Goal: Communication & Community: Answer question/provide support

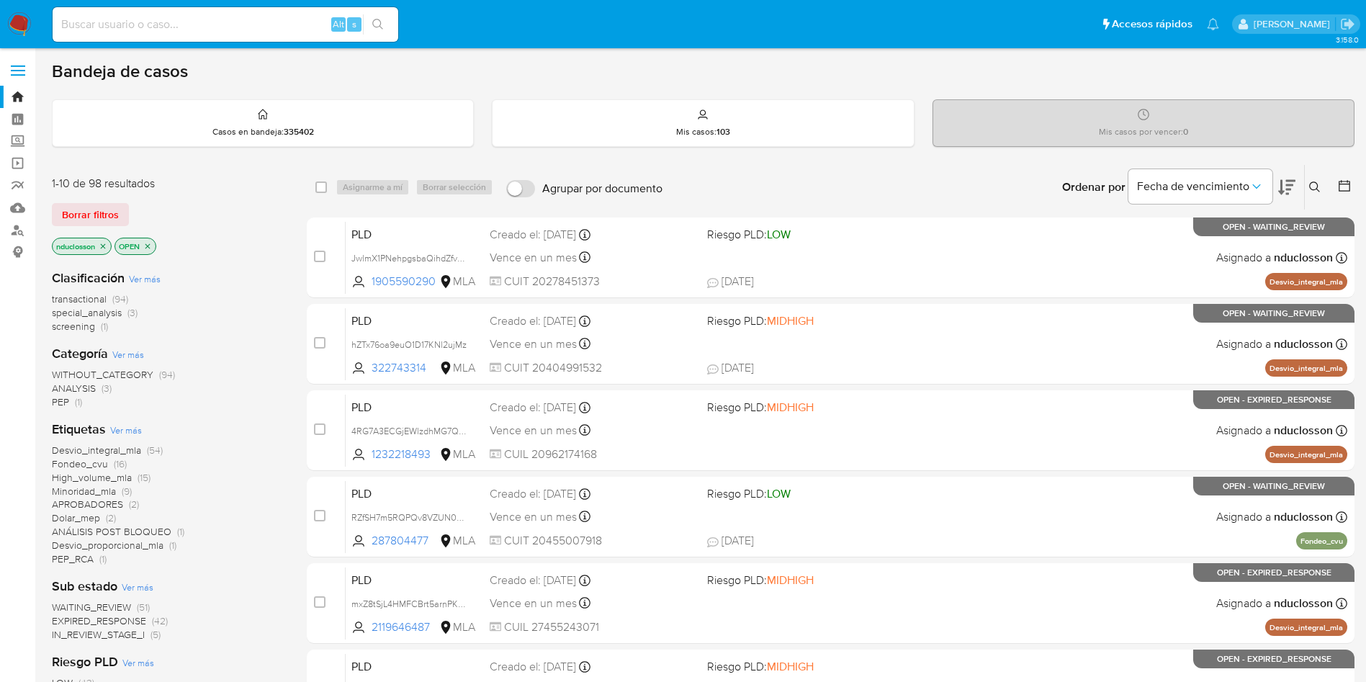
click at [210, 12] on div "Alt s" at bounding box center [226, 24] width 346 height 35
click at [181, 30] on input at bounding box center [226, 24] width 346 height 19
paste input "hZTx76oa9euO1D17KNl2ujMz"
type input "hZTx76oa9euO1D17KNl2ujMz"
click at [391, 25] on button "search-icon" at bounding box center [378, 24] width 30 height 20
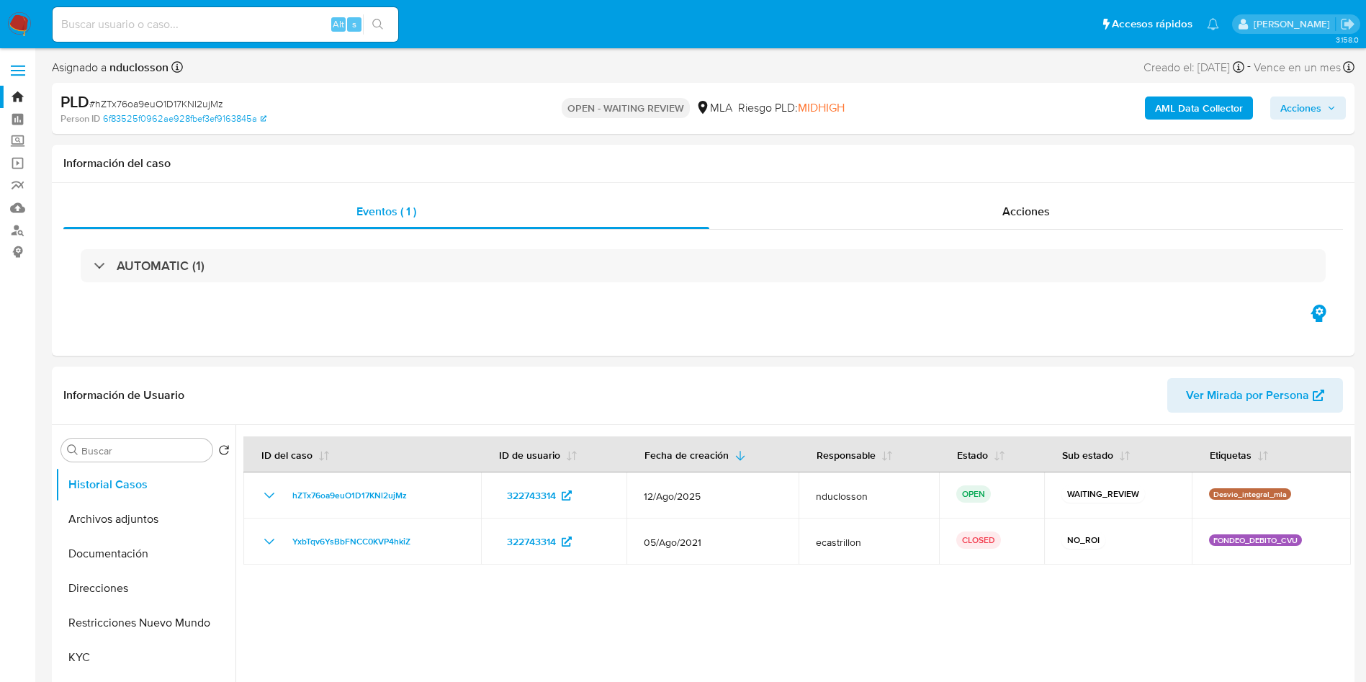
select select "10"
click at [223, 23] on input at bounding box center [226, 24] width 346 height 19
paste input "pGRXQ3zYrp1kGVpsLGBgEvl2"
type input "pGRXQ3zYrp1kGVpsLGBgEvl2"
drag, startPoint x: 372, startPoint y: 27, endPoint x: 434, endPoint y: 0, distance: 68.4
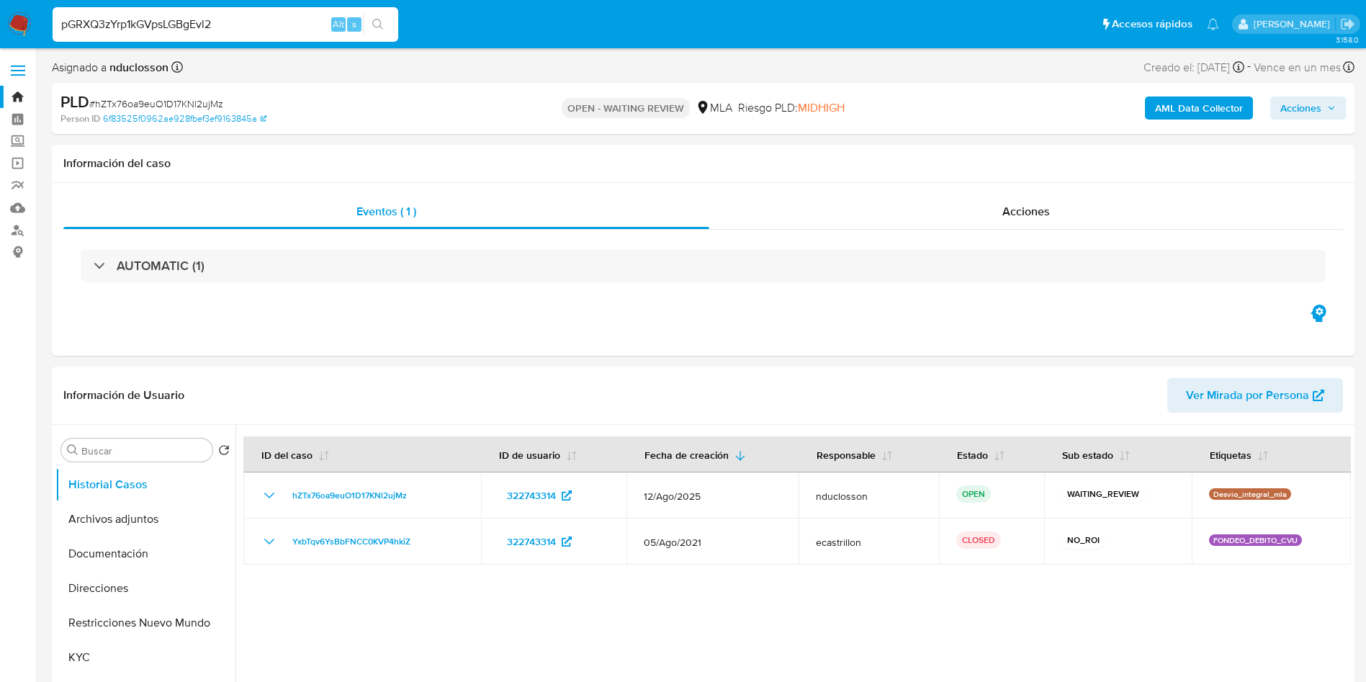
click at [372, 27] on button "search-icon" at bounding box center [378, 24] width 30 height 20
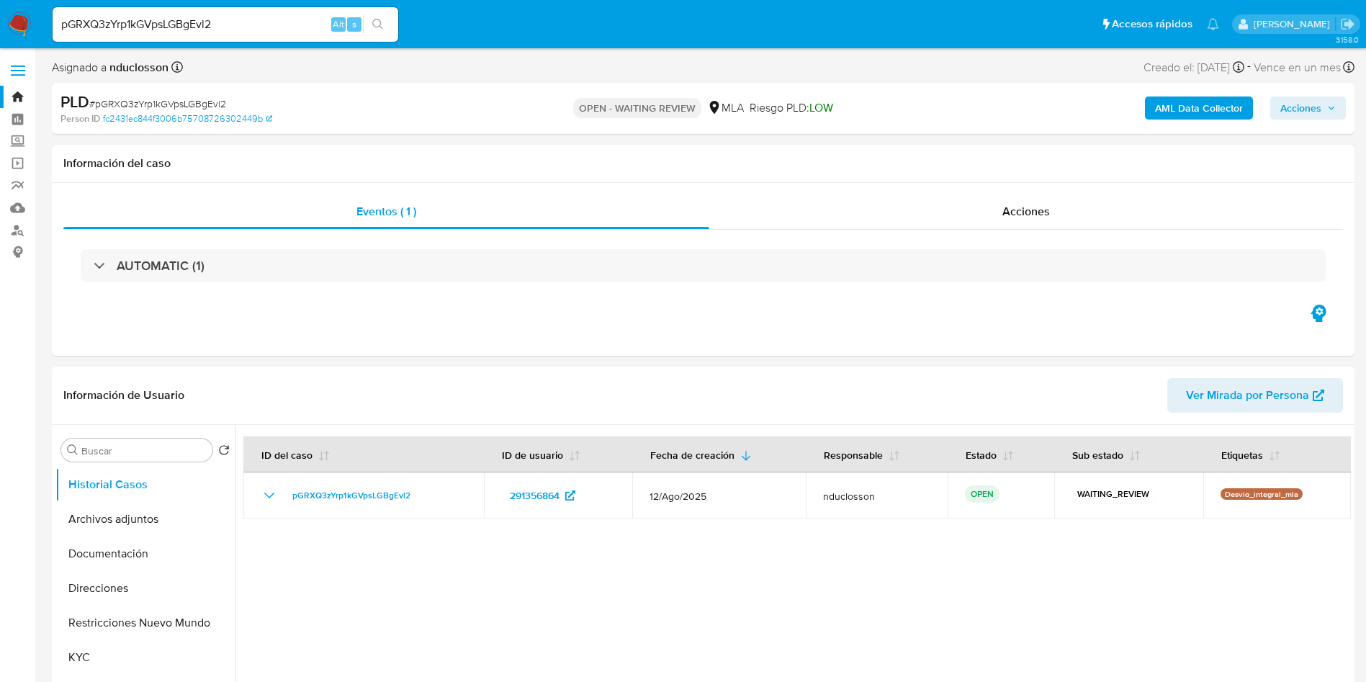
select select "10"
click at [194, 99] on span "# pGRXQ3zYrp1kGVpsLGBgEvl2" at bounding box center [157, 103] width 137 height 14
copy span "pGRXQ3zYrp1kGVpsLGBgEvl2"
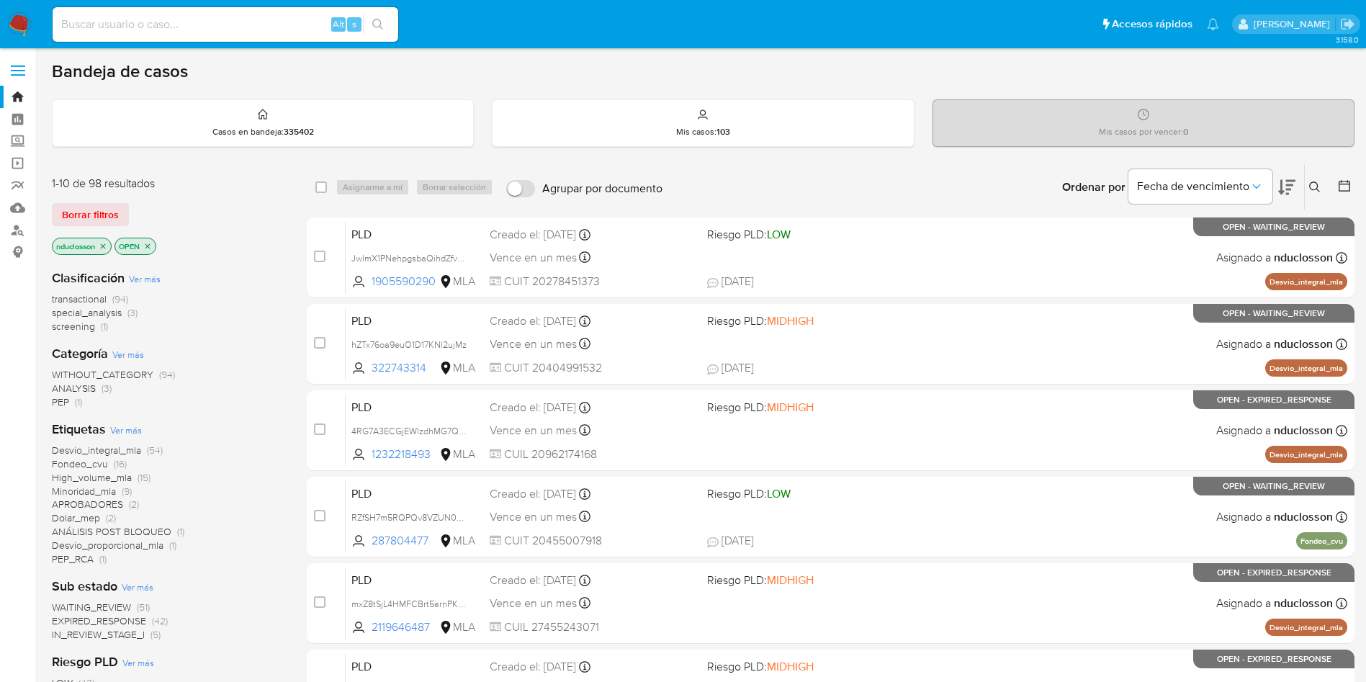
click at [1318, 187] on icon at bounding box center [1315, 187] width 12 height 12
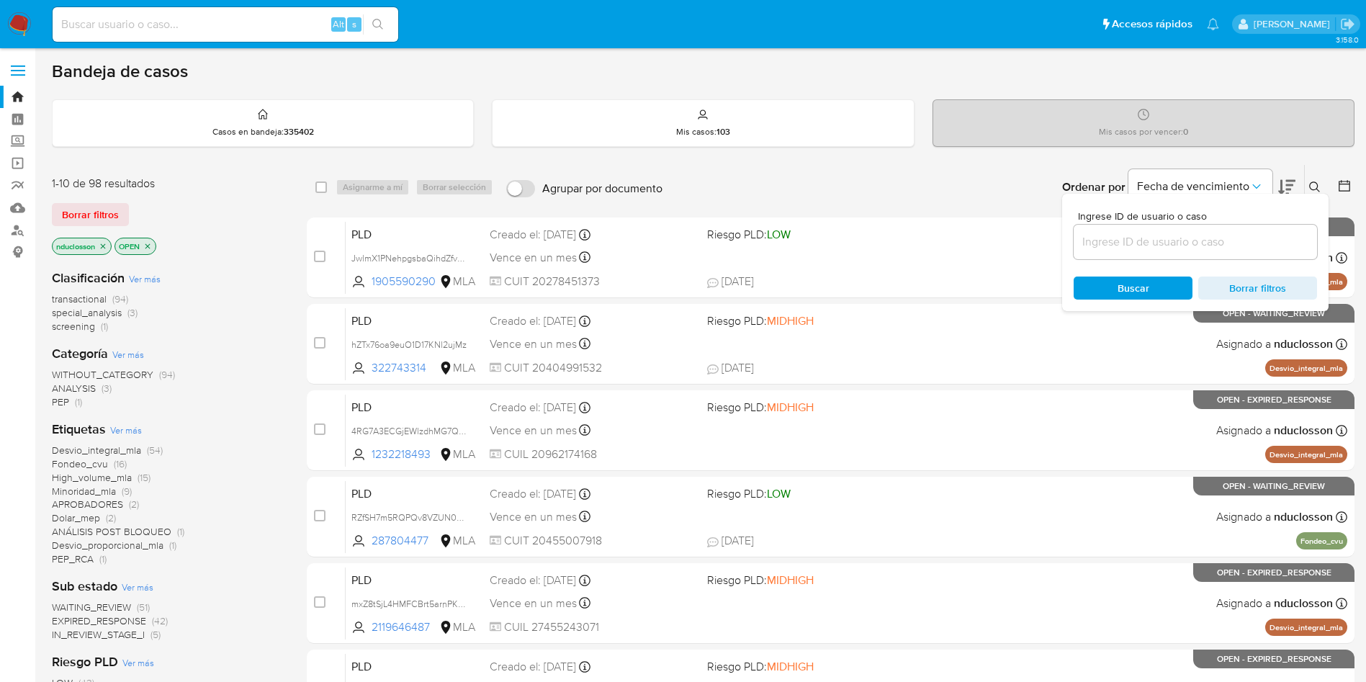
click at [1174, 258] on div at bounding box center [1194, 242] width 243 height 35
click at [1160, 246] on input at bounding box center [1194, 242] width 243 height 19
paste input "pGRXQ3zYrp1kGVpsLGBgEvl2"
type input "pGRXQ3zYrp1kGVpsLGBgEvl2"
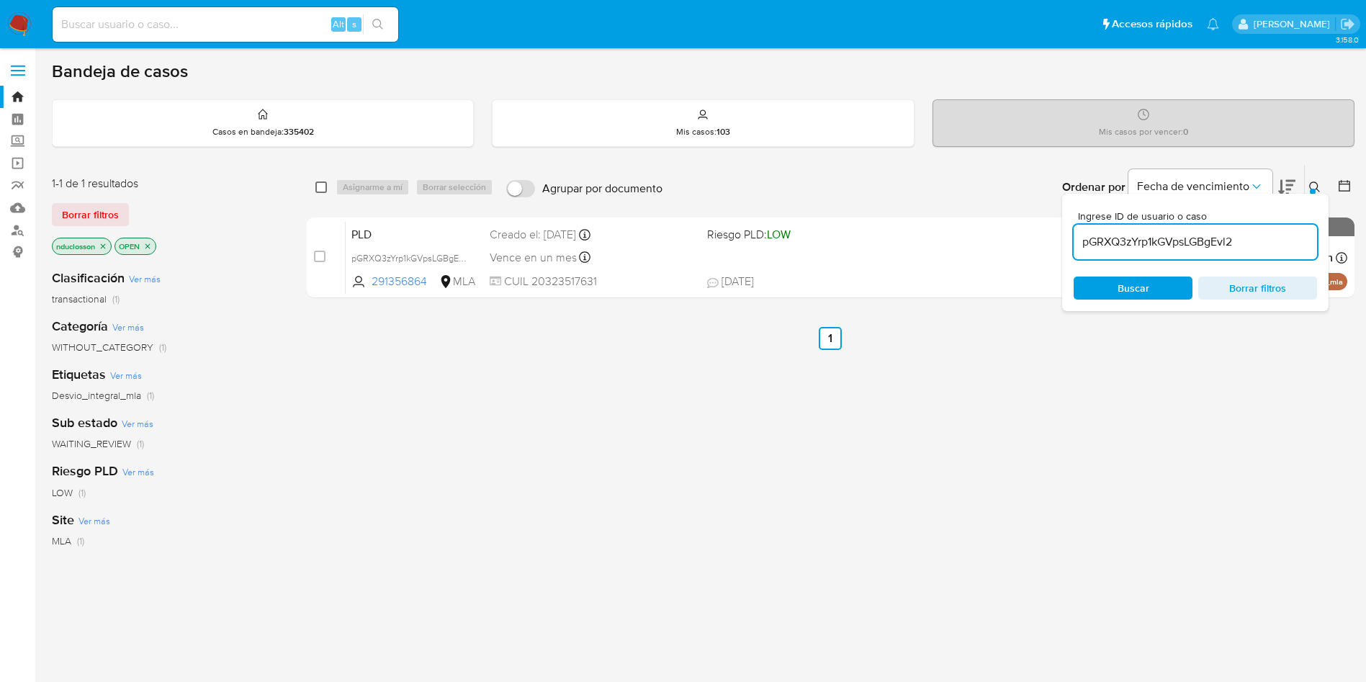
click at [321, 192] on input "checkbox" at bounding box center [321, 187] width 12 height 12
checkbox input "true"
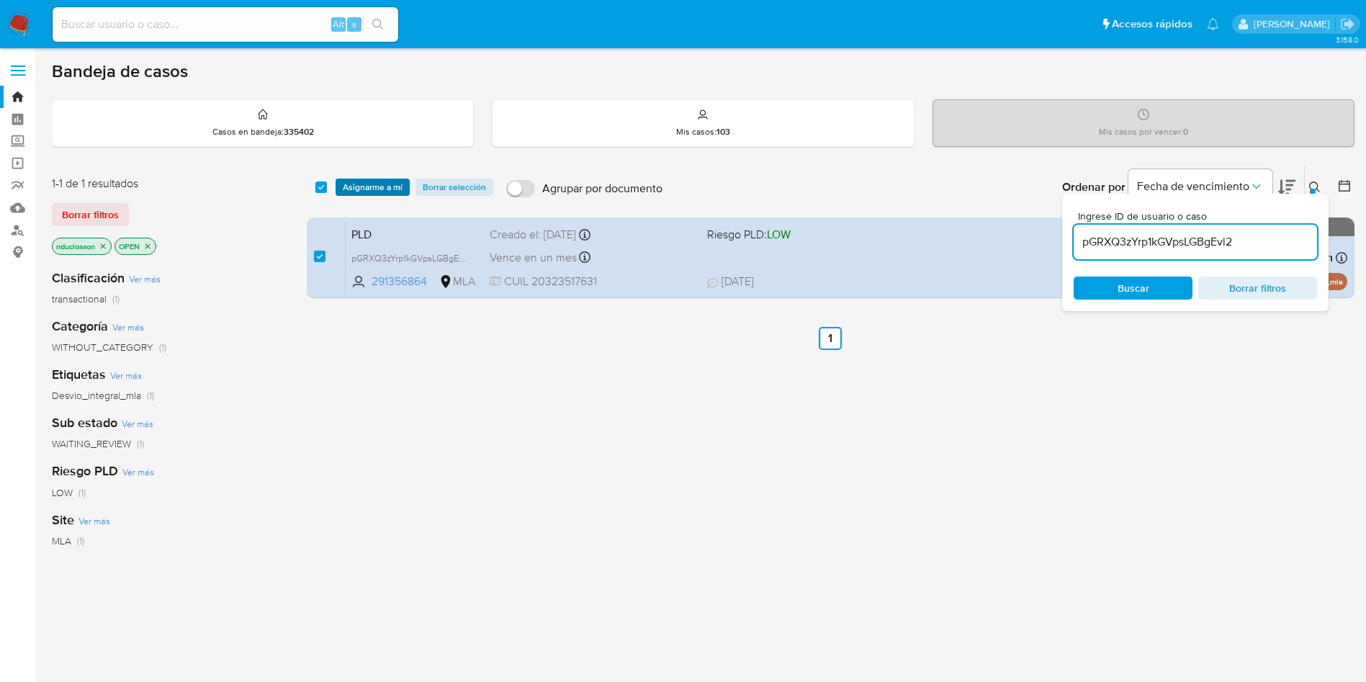
click at [357, 193] on span "Asignarme a mí" at bounding box center [373, 187] width 60 height 14
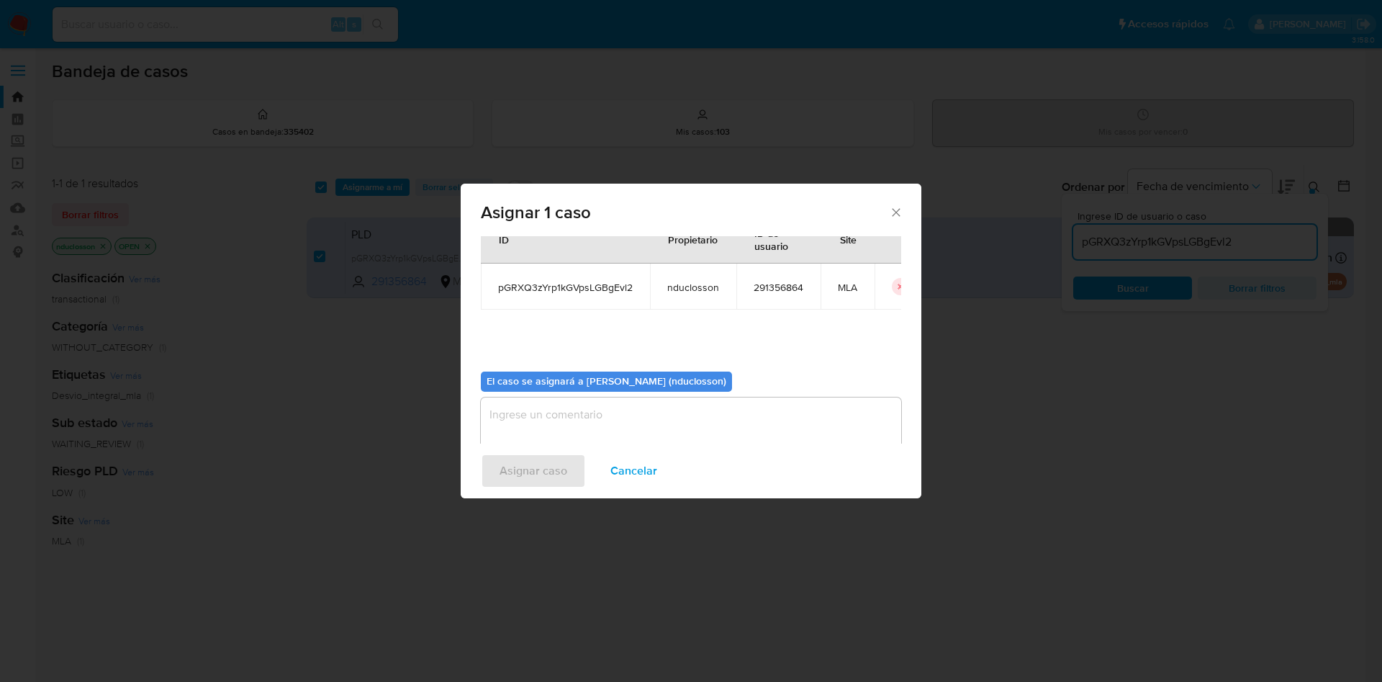
scroll to position [75, 0]
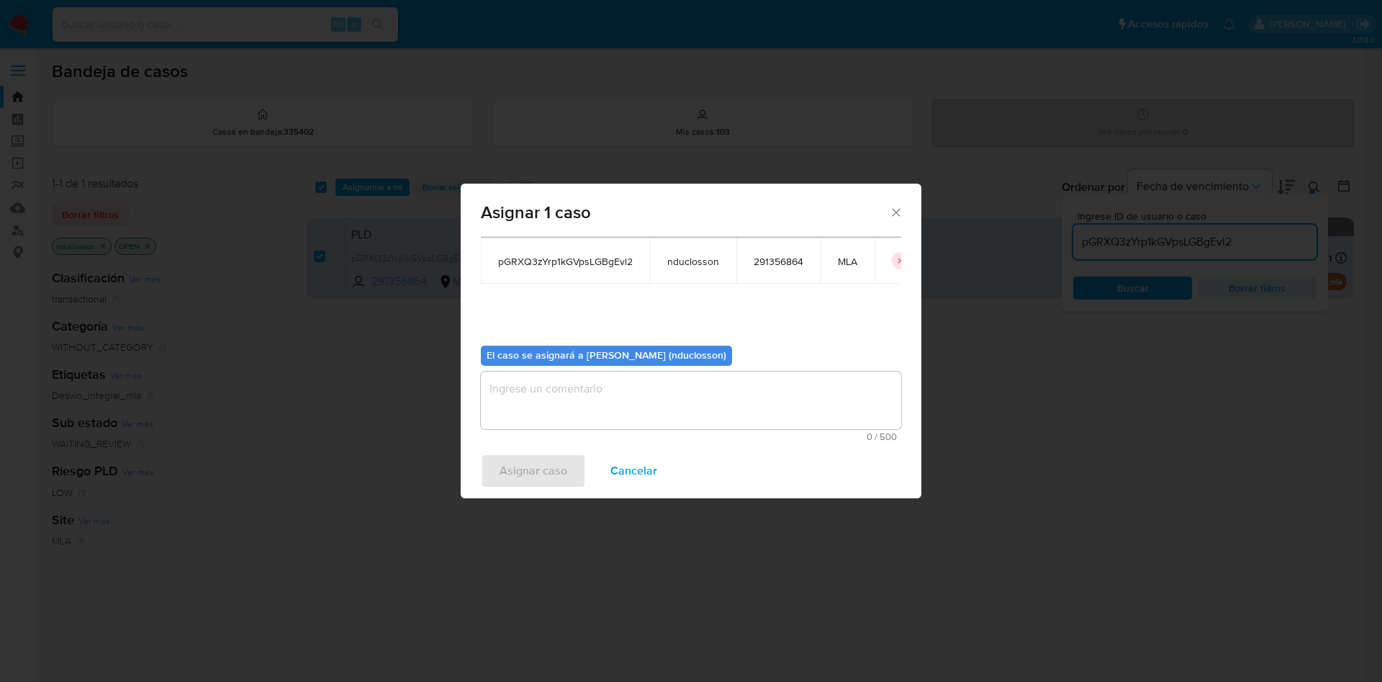
click at [555, 432] on span "0 / 500" at bounding box center [691, 436] width 412 height 9
click at [545, 419] on textarea "assign-modal" at bounding box center [691, 401] width 420 height 58
click at [539, 455] on span "Asignar caso" at bounding box center [534, 471] width 68 height 32
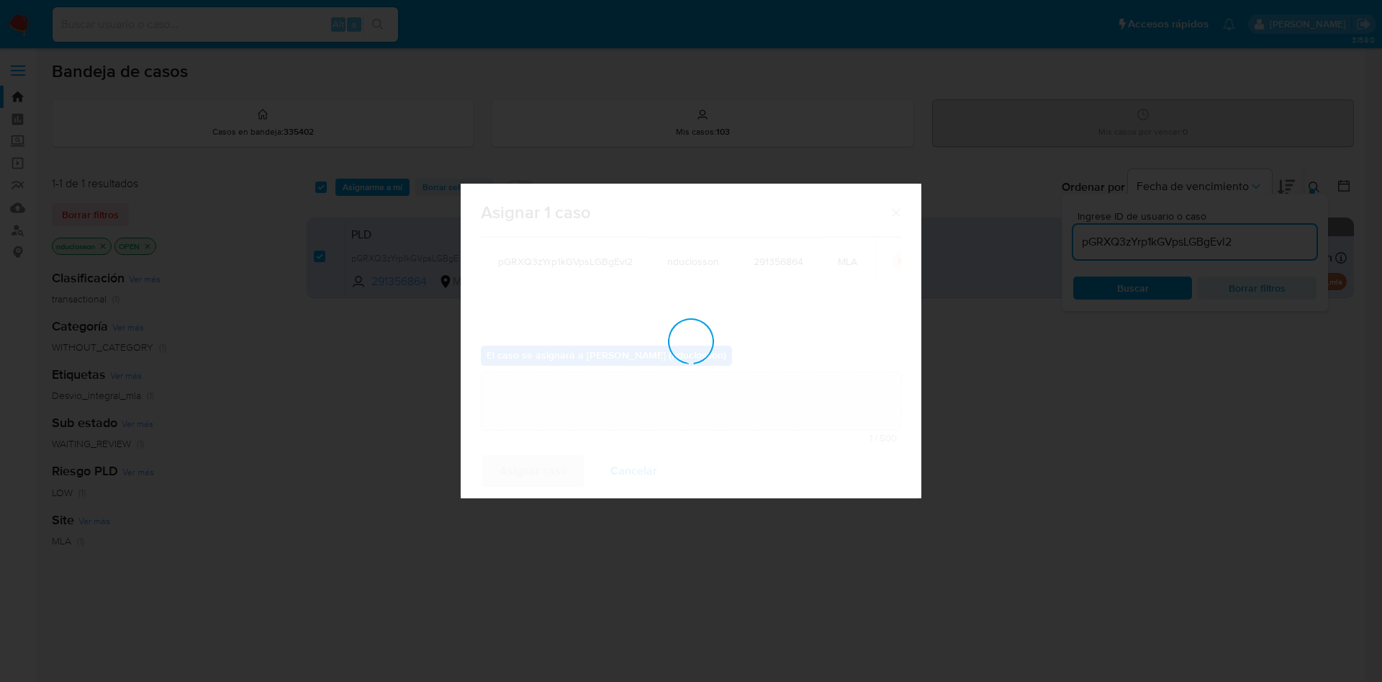
click at [557, 70] on div "Asignar 1 caso Casos a asignar: ID Propietario ID de usuario Site pGRXQ3zYrp1kG…" at bounding box center [691, 341] width 1382 height 682
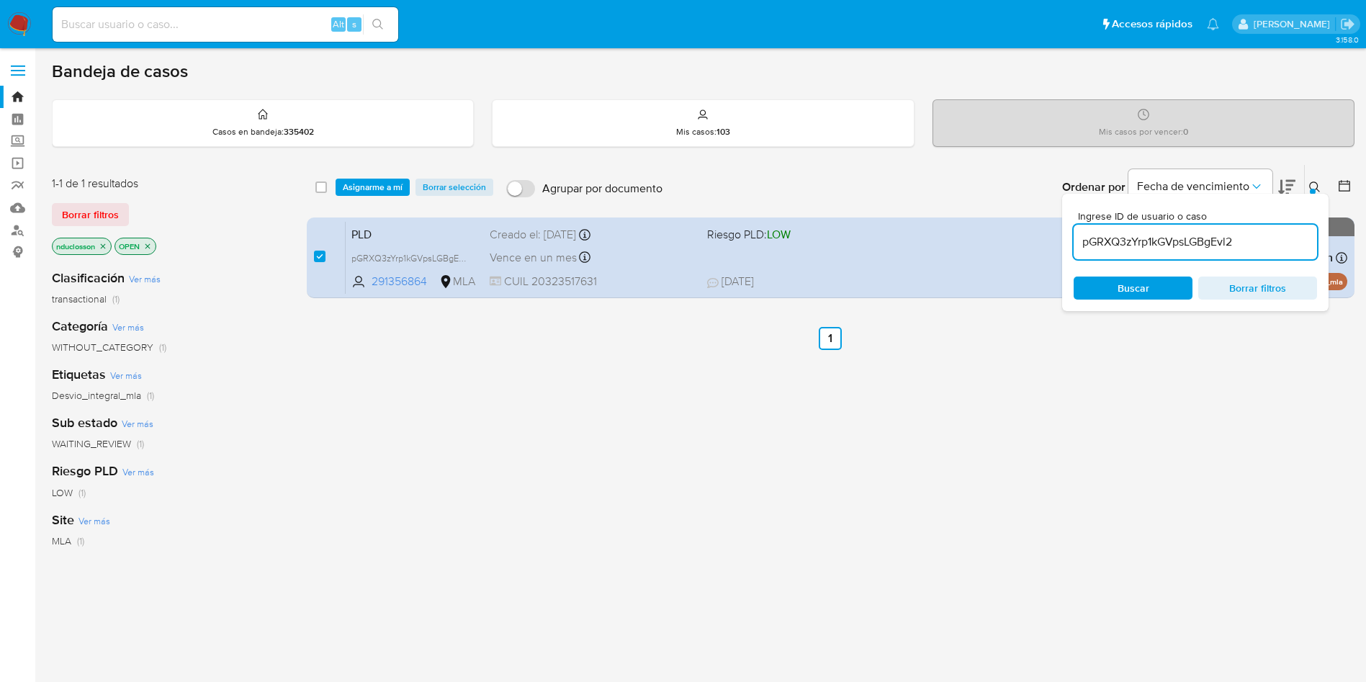
checkbox input "false"
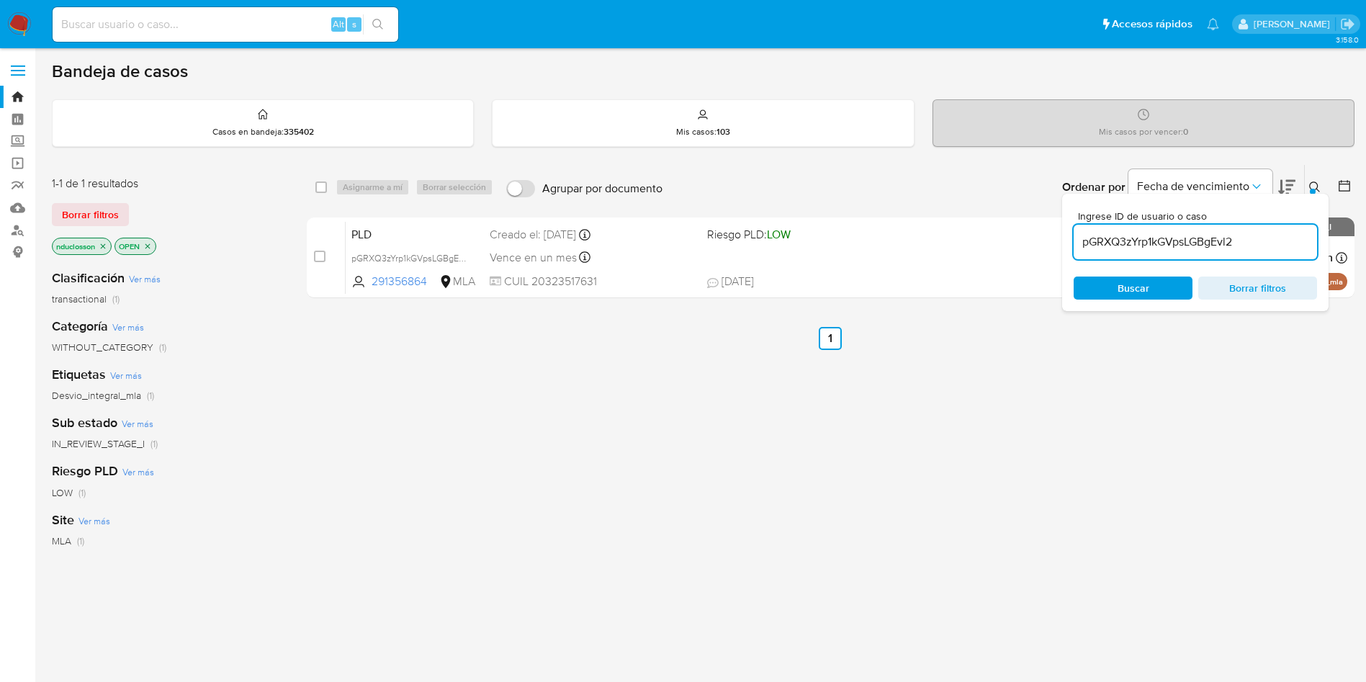
click at [1120, 248] on input "pGRXQ3zYrp1kGVpsLGBgEvl2" at bounding box center [1194, 242] width 243 height 19
paste input "CDXTsJktscCyu8aV3GW4NvKP"
type input "CDXTsJktscCyu8aV3GW4NvKP"
click at [1117, 282] on span "Buscar" at bounding box center [1133, 288] width 99 height 20
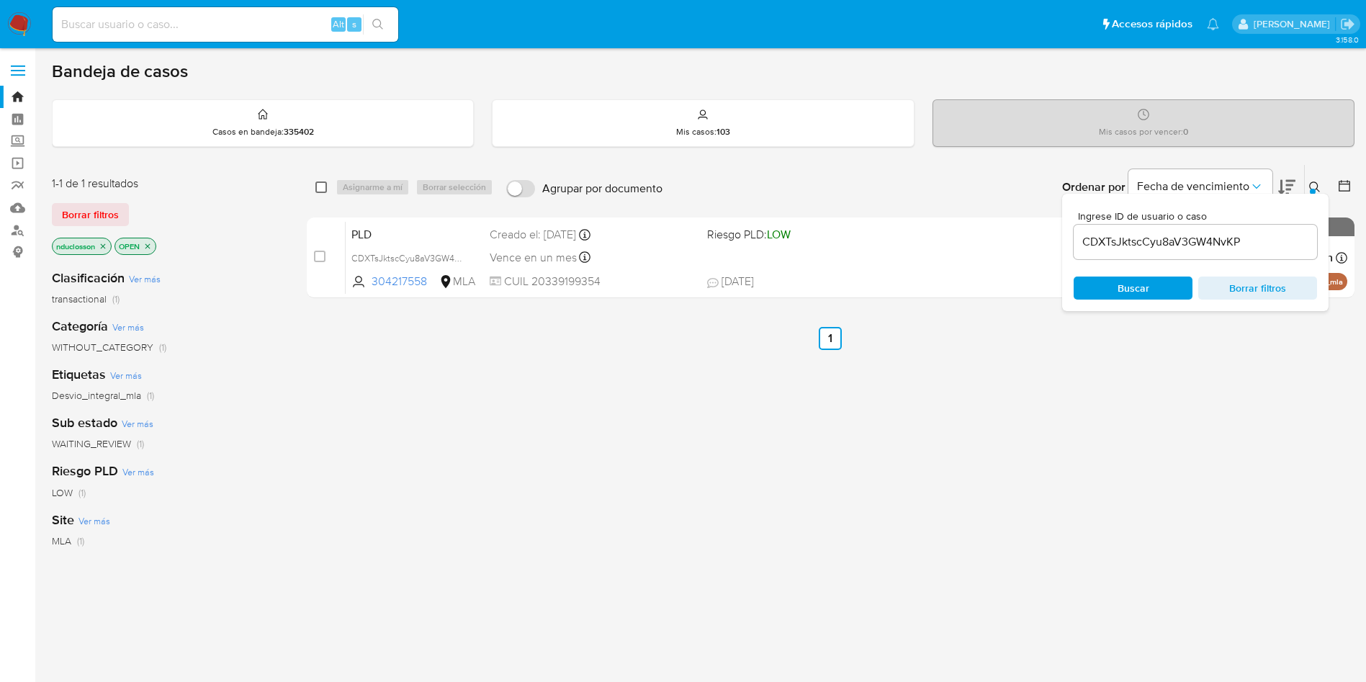
click at [317, 186] on input "checkbox" at bounding box center [321, 187] width 12 height 12
checkbox input "true"
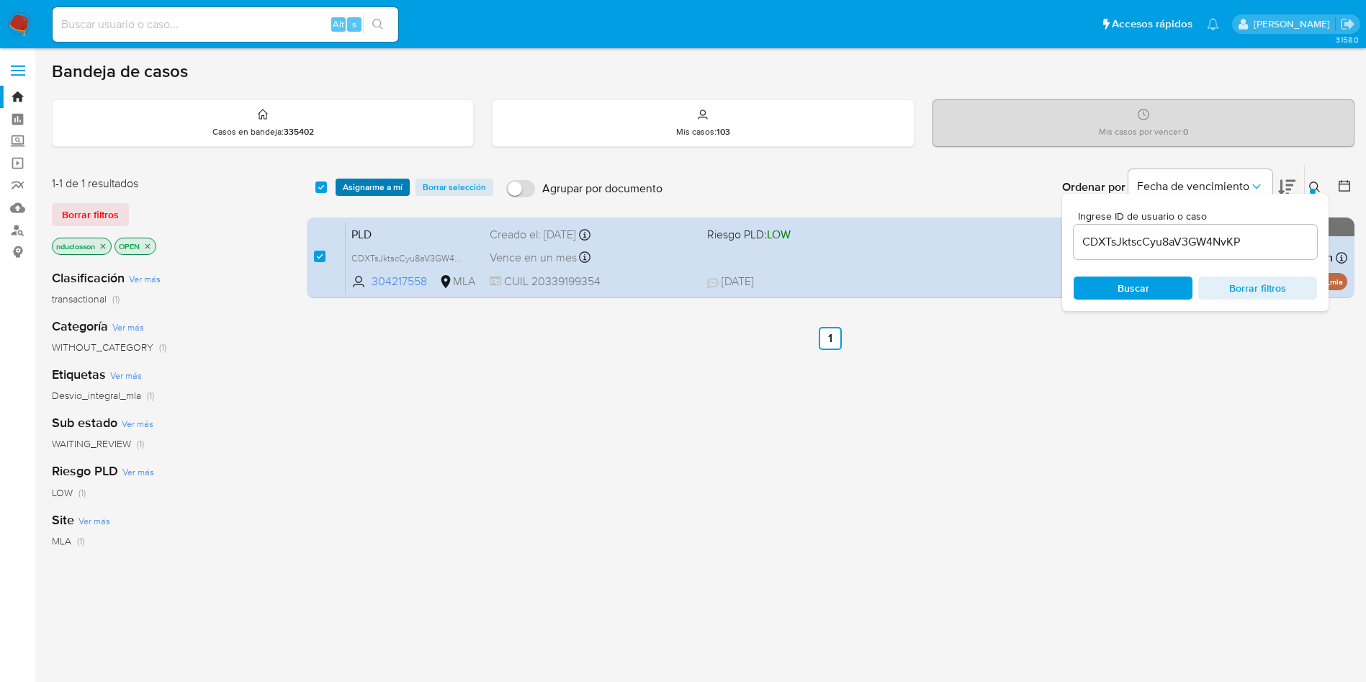
click at [360, 189] on span "Asignarme a mí" at bounding box center [373, 187] width 60 height 14
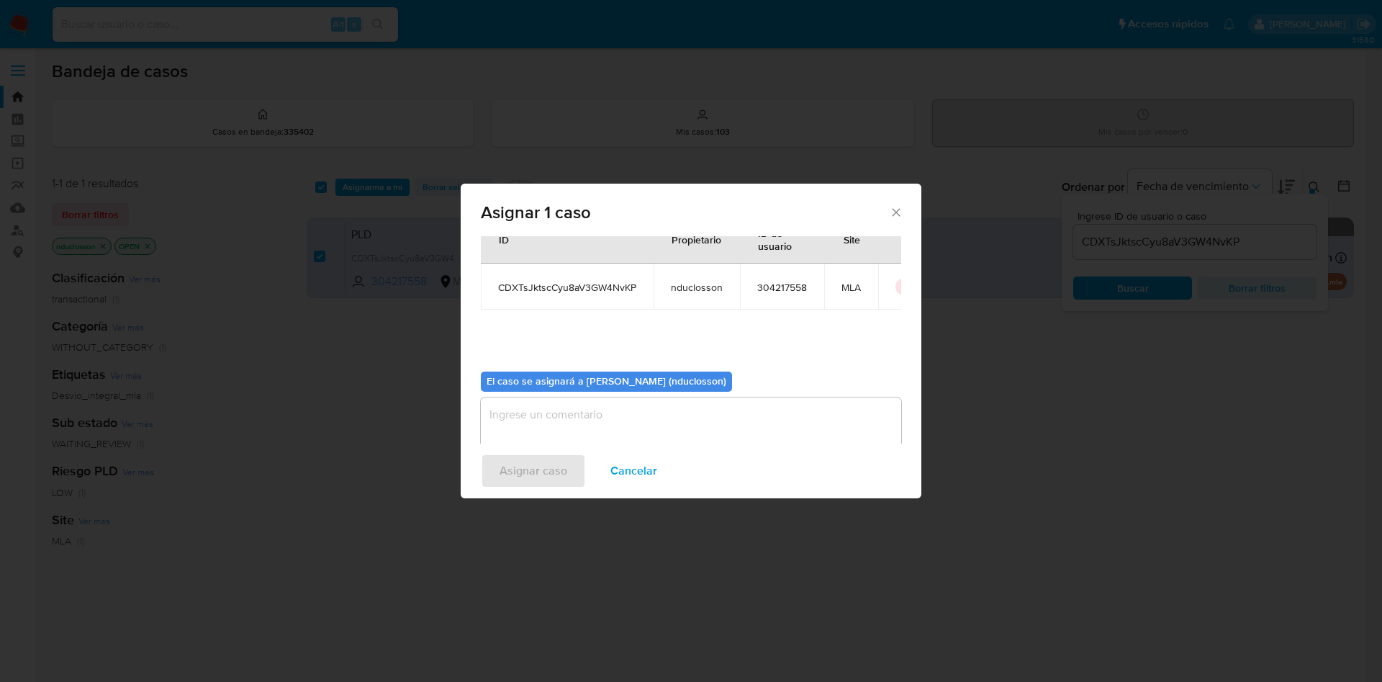
scroll to position [75, 0]
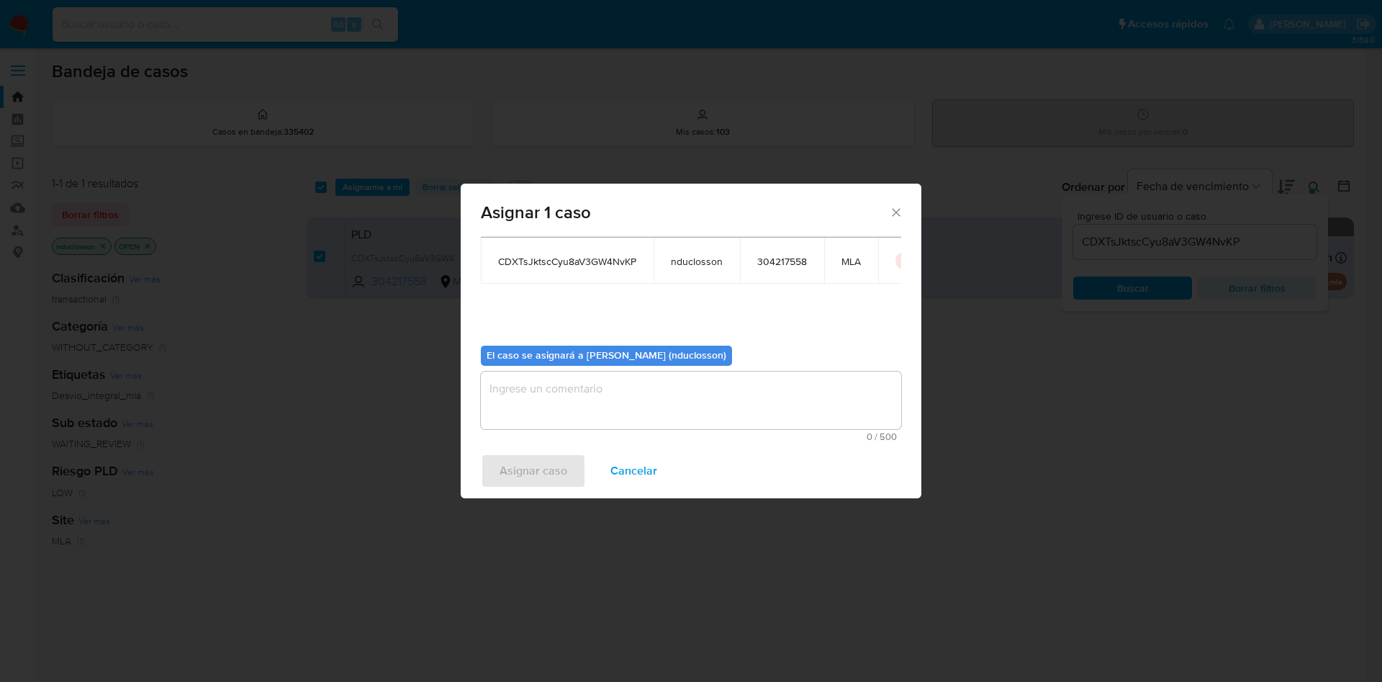
click at [521, 400] on textarea "assign-modal" at bounding box center [691, 401] width 420 height 58
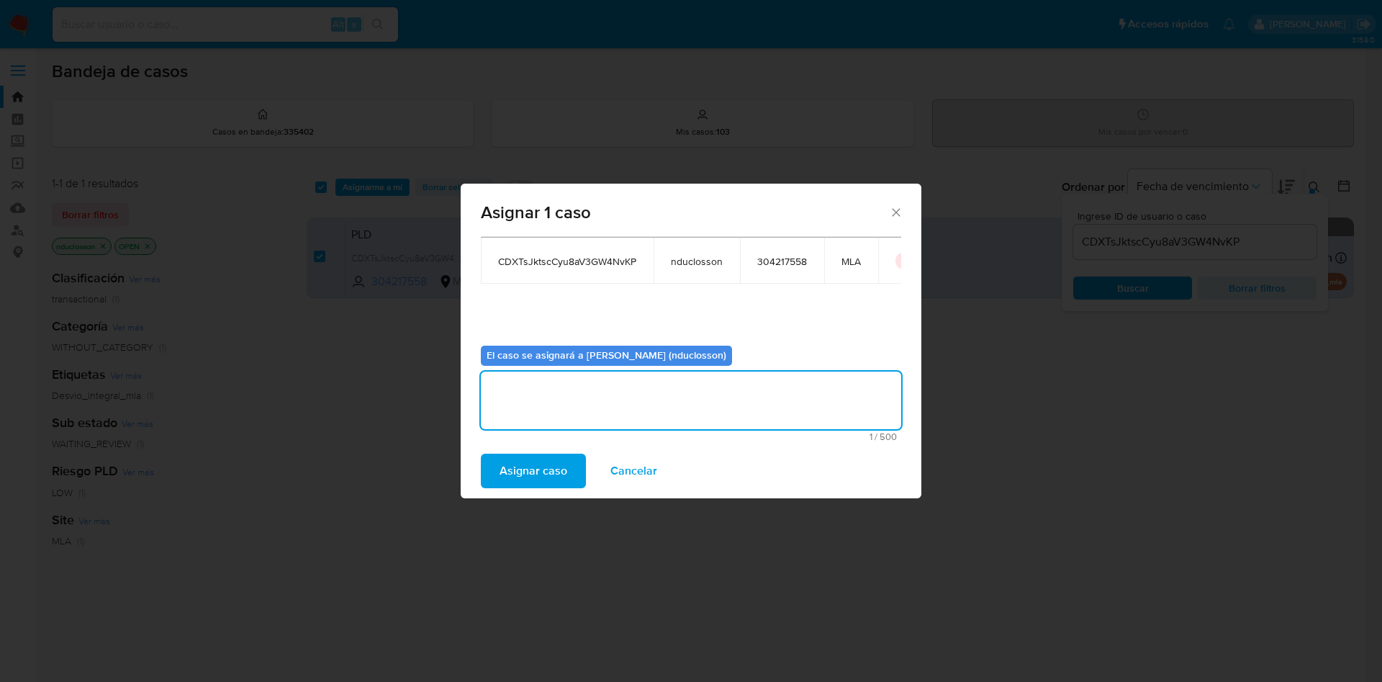
click at [505, 472] on span "Asignar caso" at bounding box center [534, 471] width 68 height 32
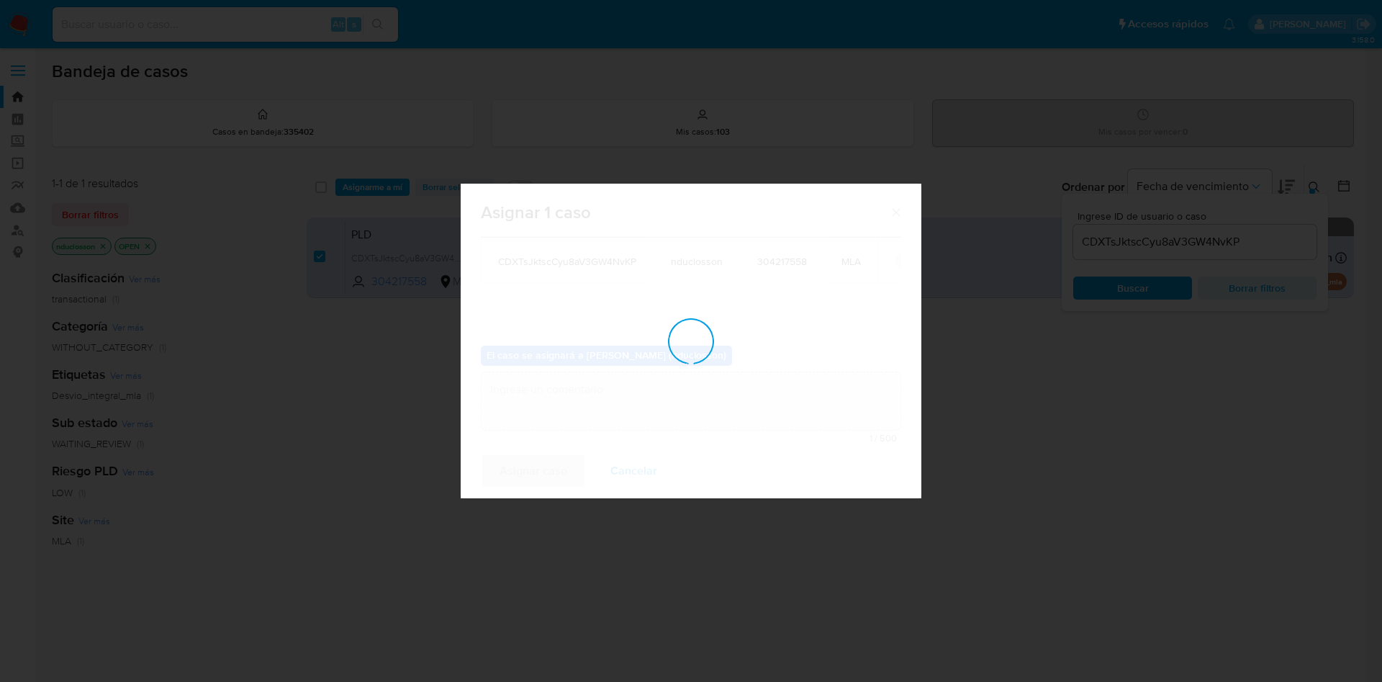
checkbox input "false"
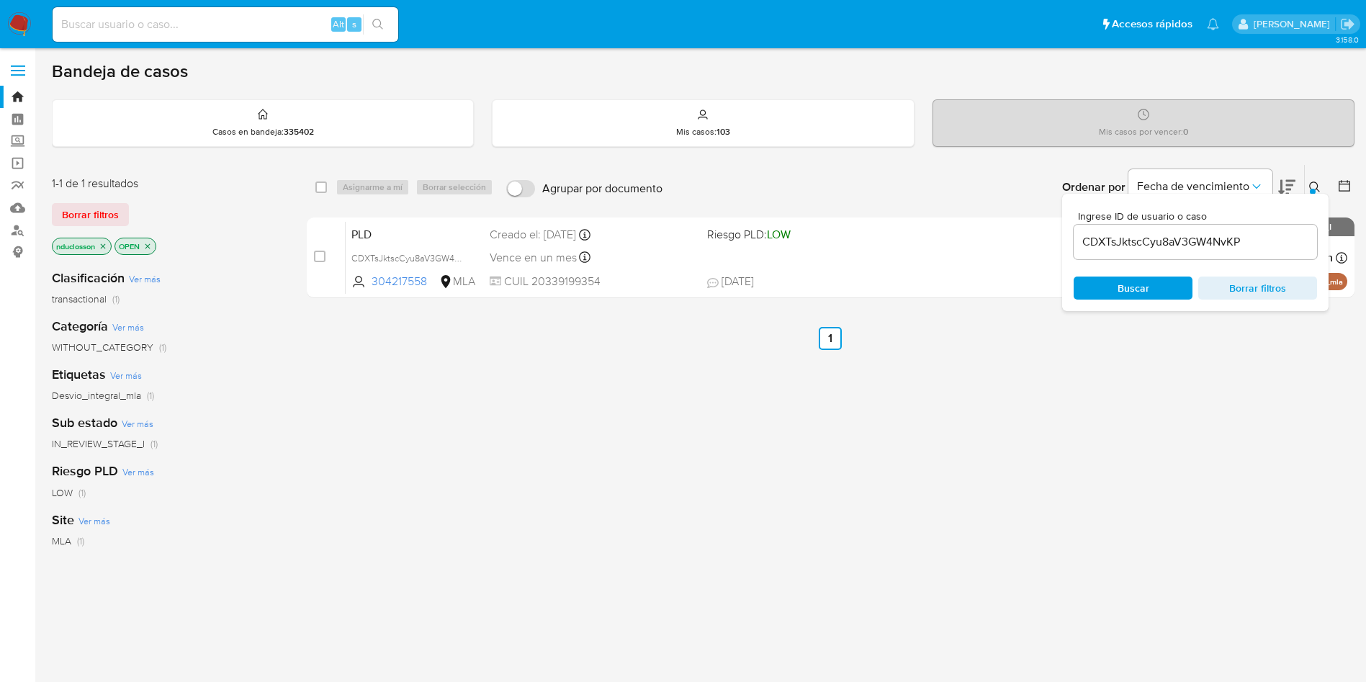
click at [1131, 251] on input "CDXTsJktscCyu8aV3GW4NvKP" at bounding box center [1194, 242] width 243 height 19
paste input "cpsxNS0iYZtO8OhSHfGYEXQ3"
type input "cpsxNS0iYZtO8OhSHfGYEXQ3"
click at [1121, 292] on div "Buscar Borrar filtros" at bounding box center [1194, 287] width 243 height 23
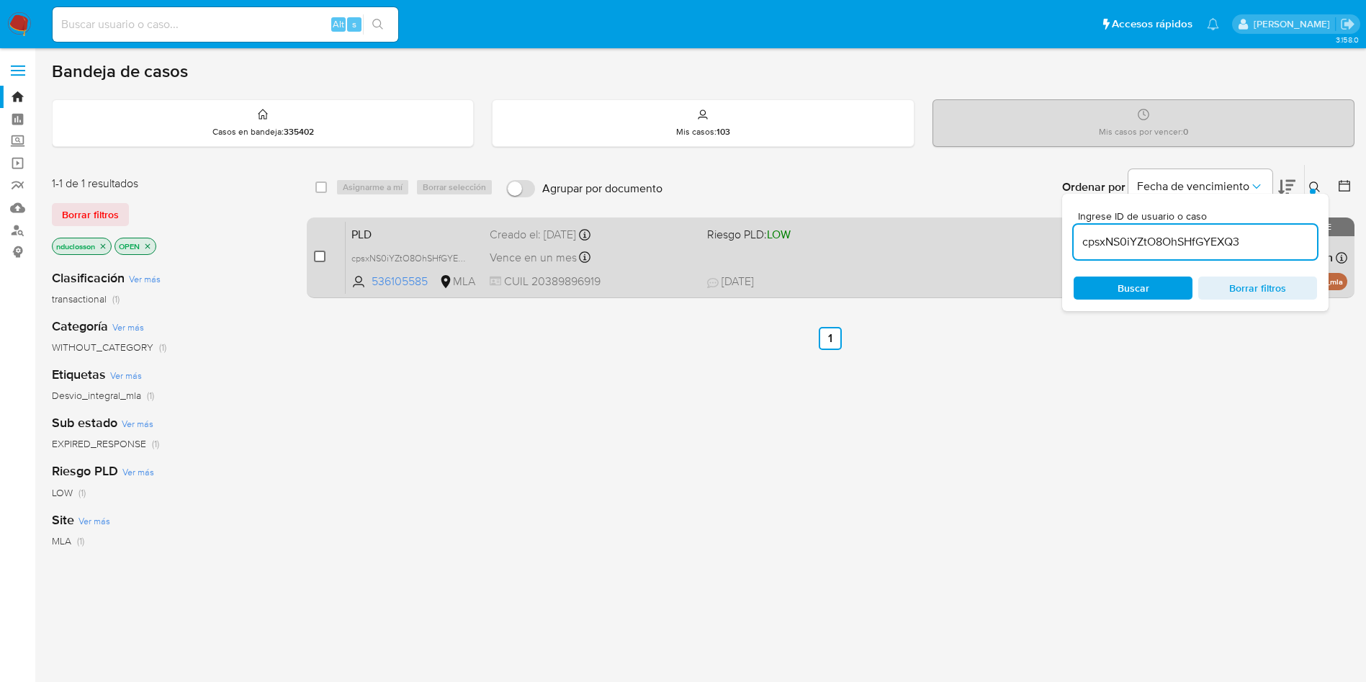
click at [316, 258] on input "checkbox" at bounding box center [320, 257] width 12 height 12
checkbox input "true"
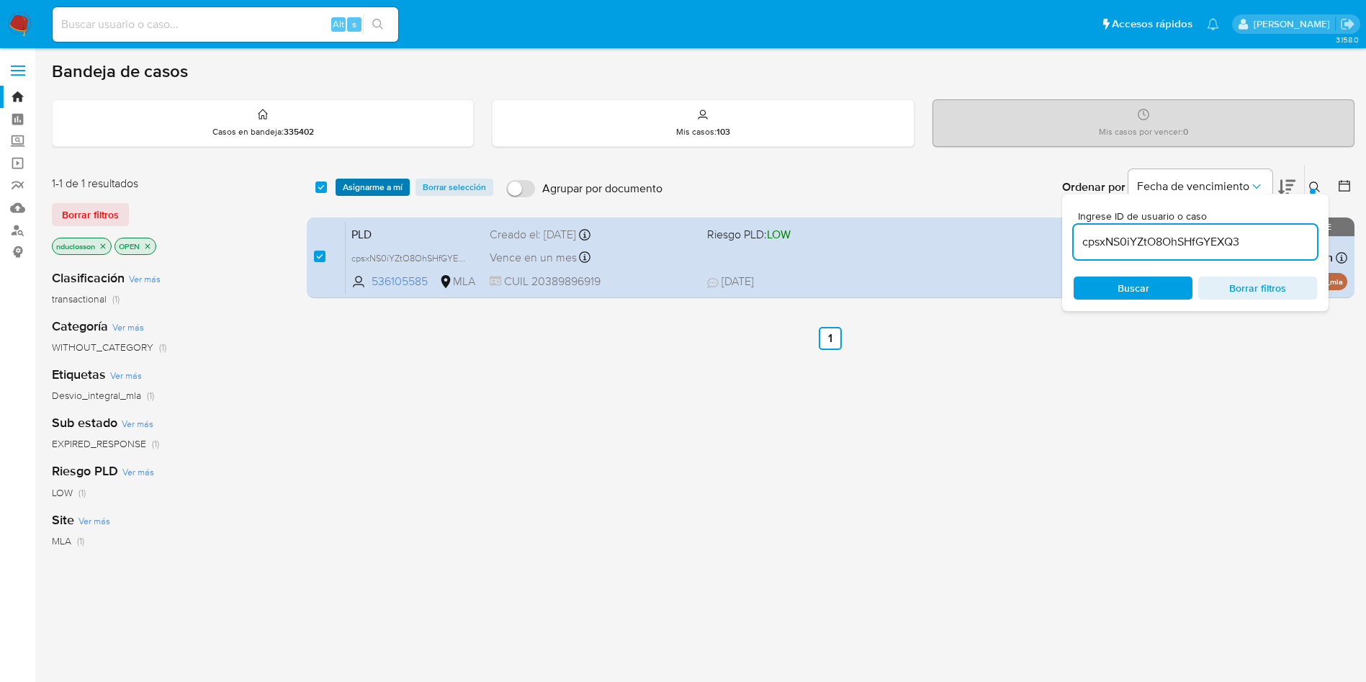
click at [343, 193] on span "Asignarme a mí" at bounding box center [373, 187] width 60 height 14
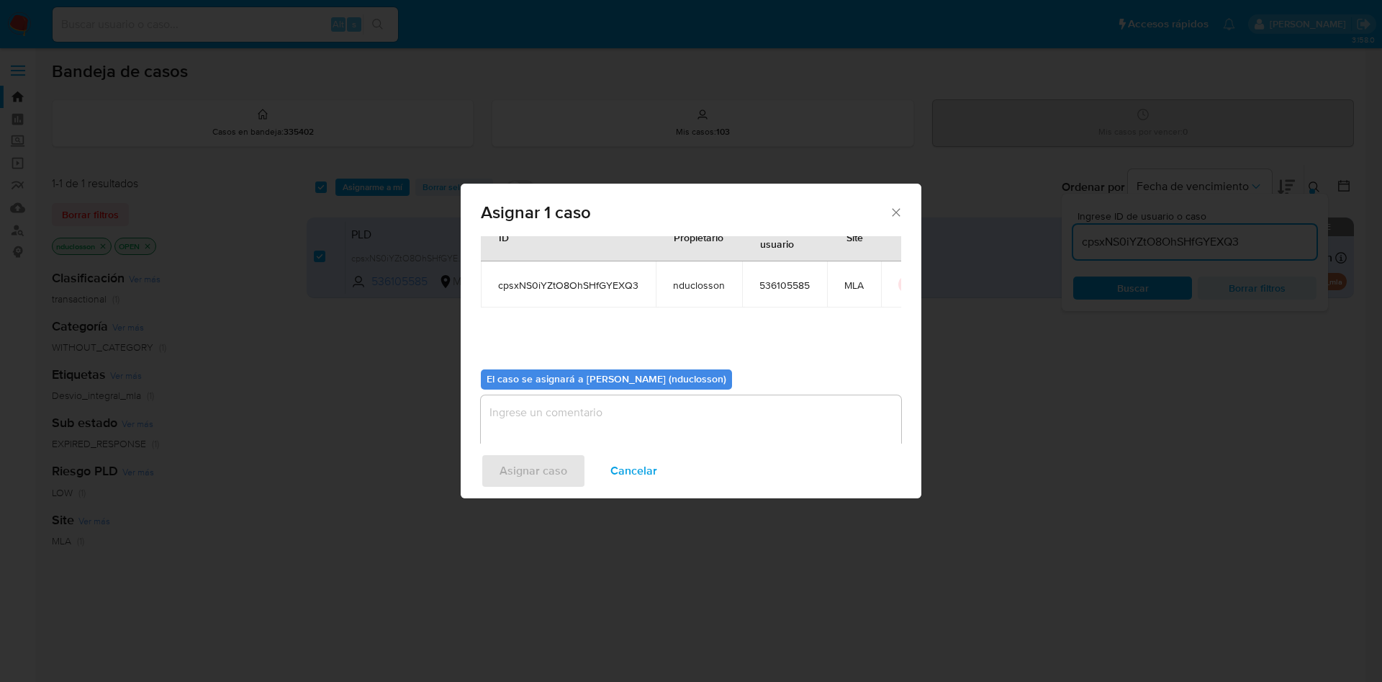
scroll to position [75, 0]
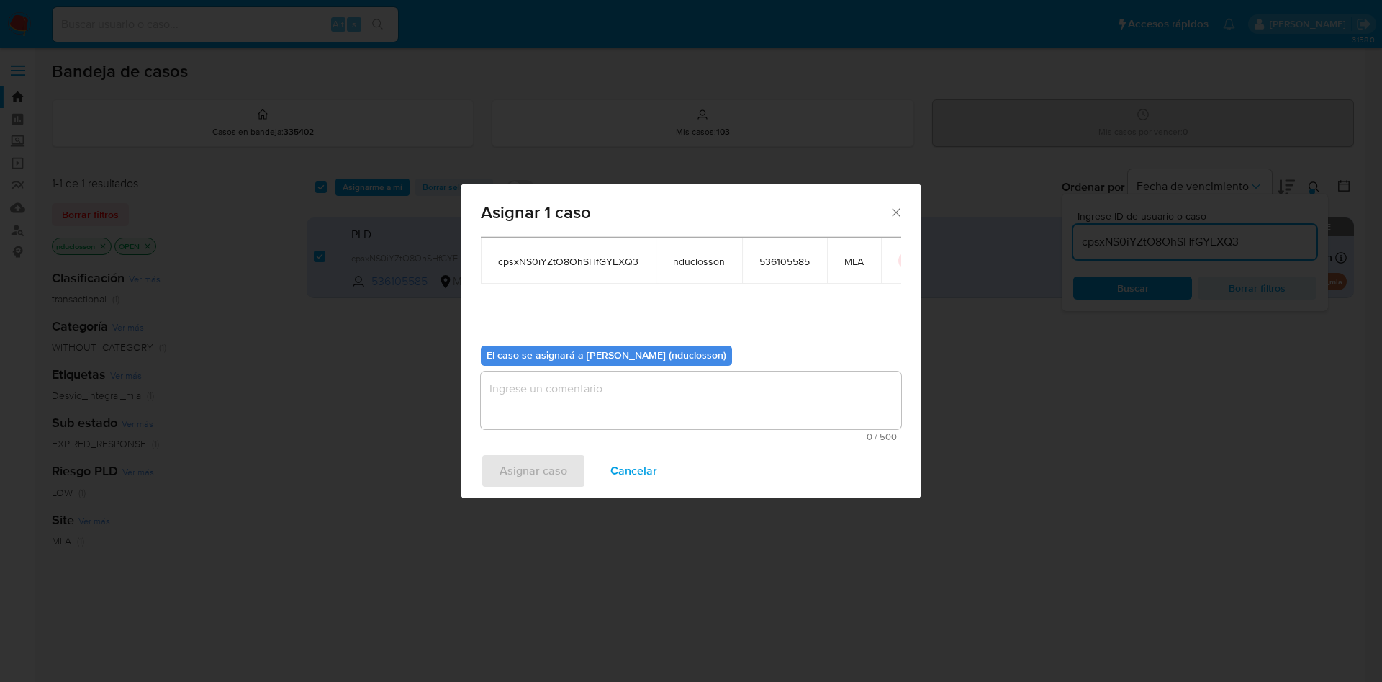
click at [636, 408] on textarea "assign-modal" at bounding box center [691, 401] width 420 height 58
click at [573, 457] on button "Asignar caso" at bounding box center [533, 471] width 105 height 35
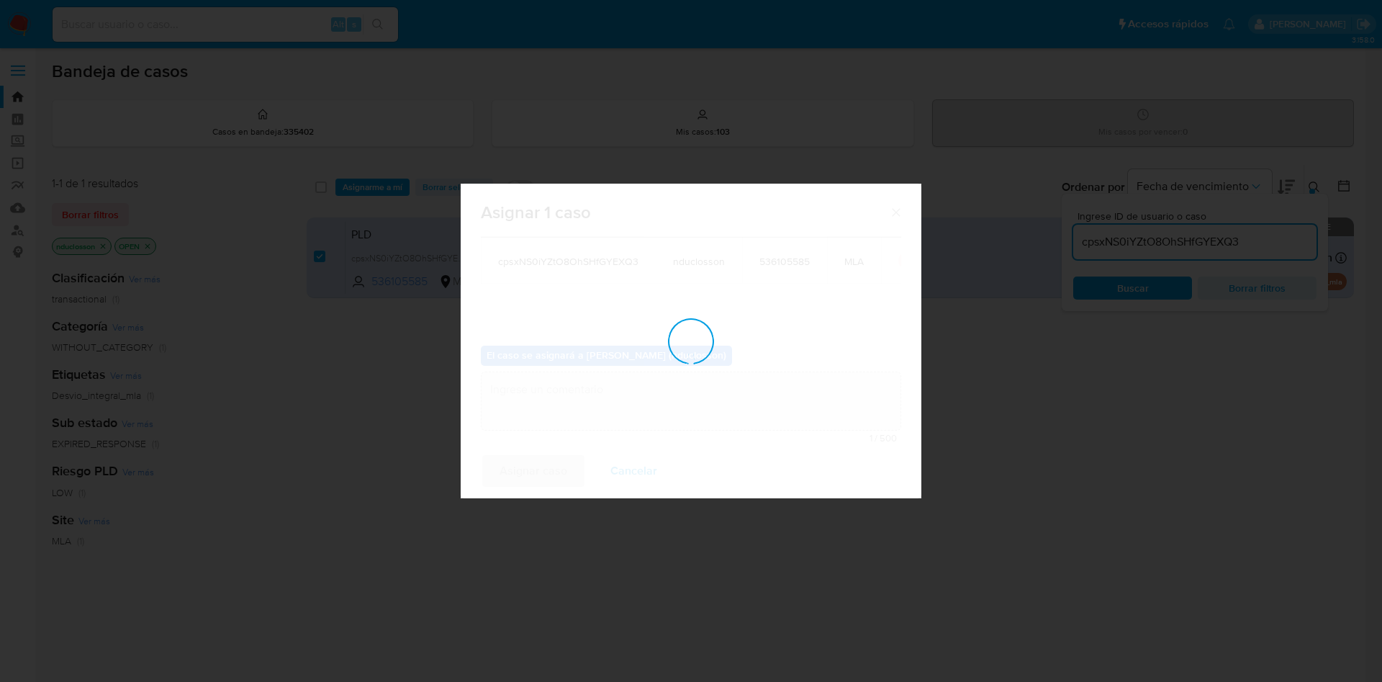
checkbox input "false"
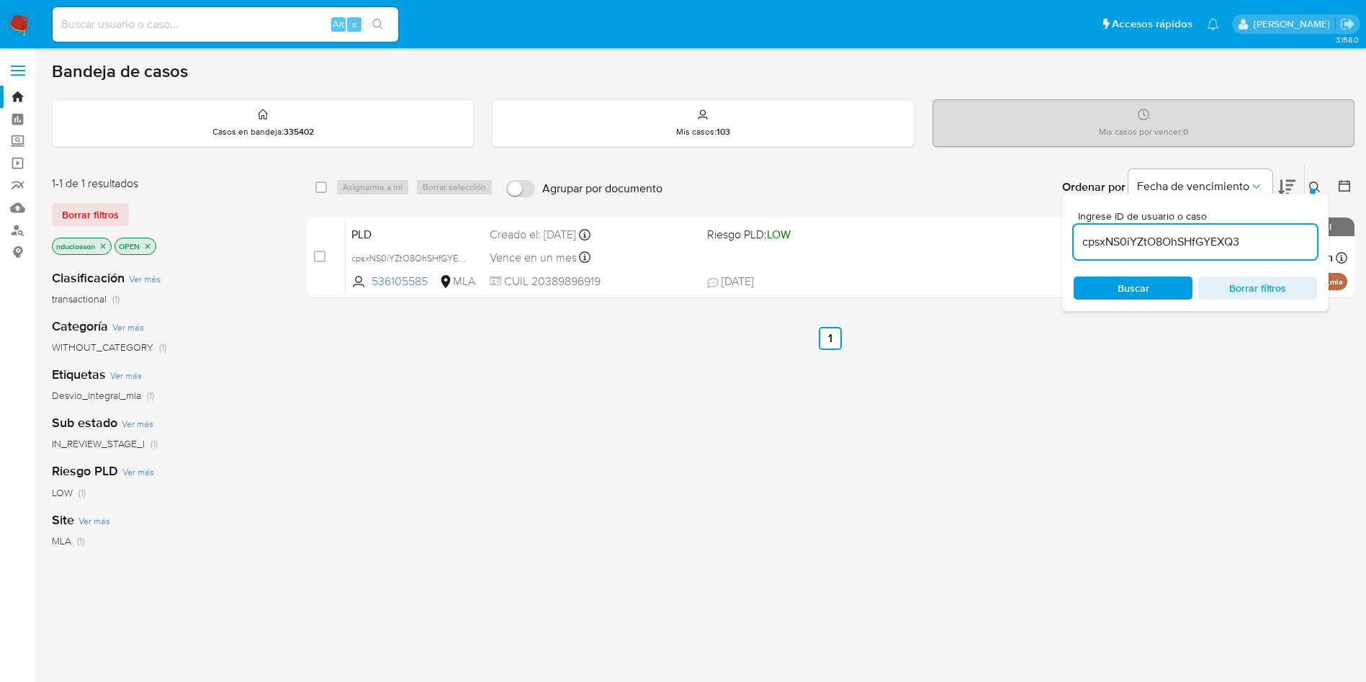
click at [1104, 253] on div "cpsxNS0iYZtO8OhSHfGYEXQ3" at bounding box center [1194, 242] width 243 height 35
click at [1104, 251] on input "cpsxNS0iYZtO8OhSHfGYEXQ3" at bounding box center [1194, 242] width 243 height 19
paste input "fZ5sQSIhFPwIK1HGDVWe1TpZ"
type input "fZ5sQSIhFPwIK1HGDVWe1TpZ"
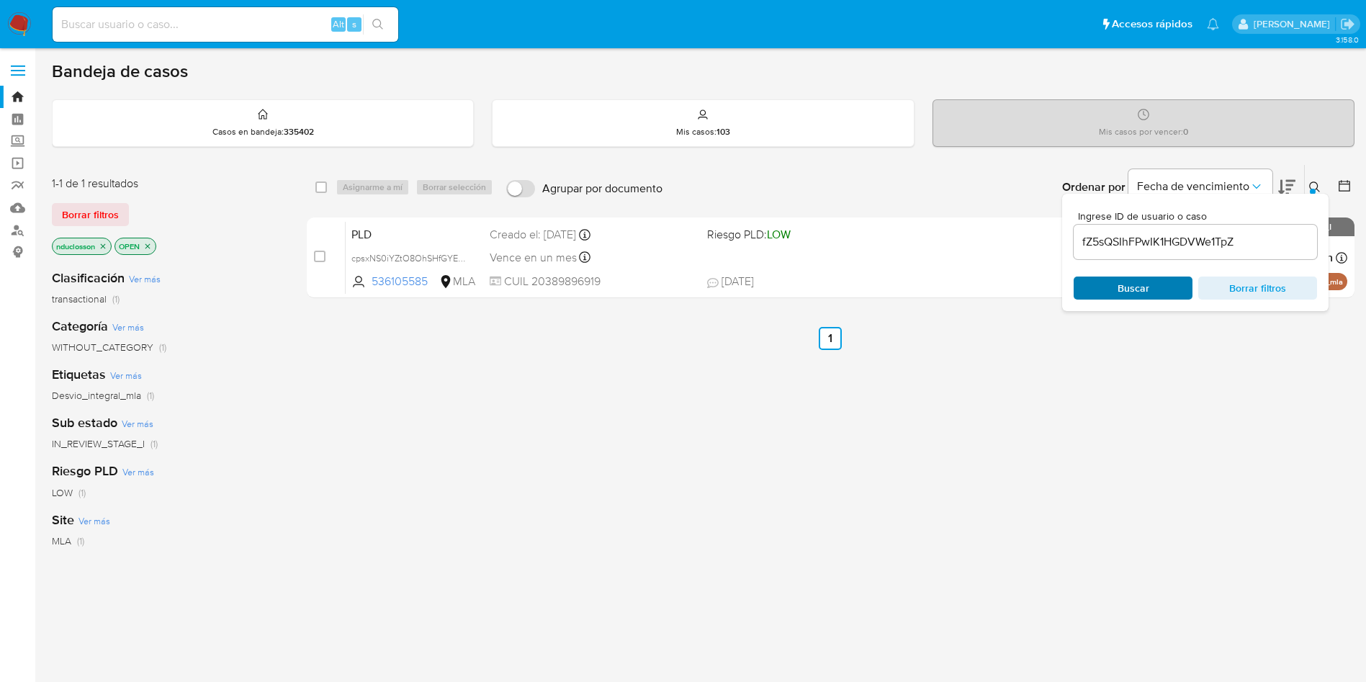
click at [1104, 281] on span "Buscar" at bounding box center [1133, 288] width 99 height 20
click at [318, 184] on input "checkbox" at bounding box center [321, 187] width 12 height 12
checkbox input "true"
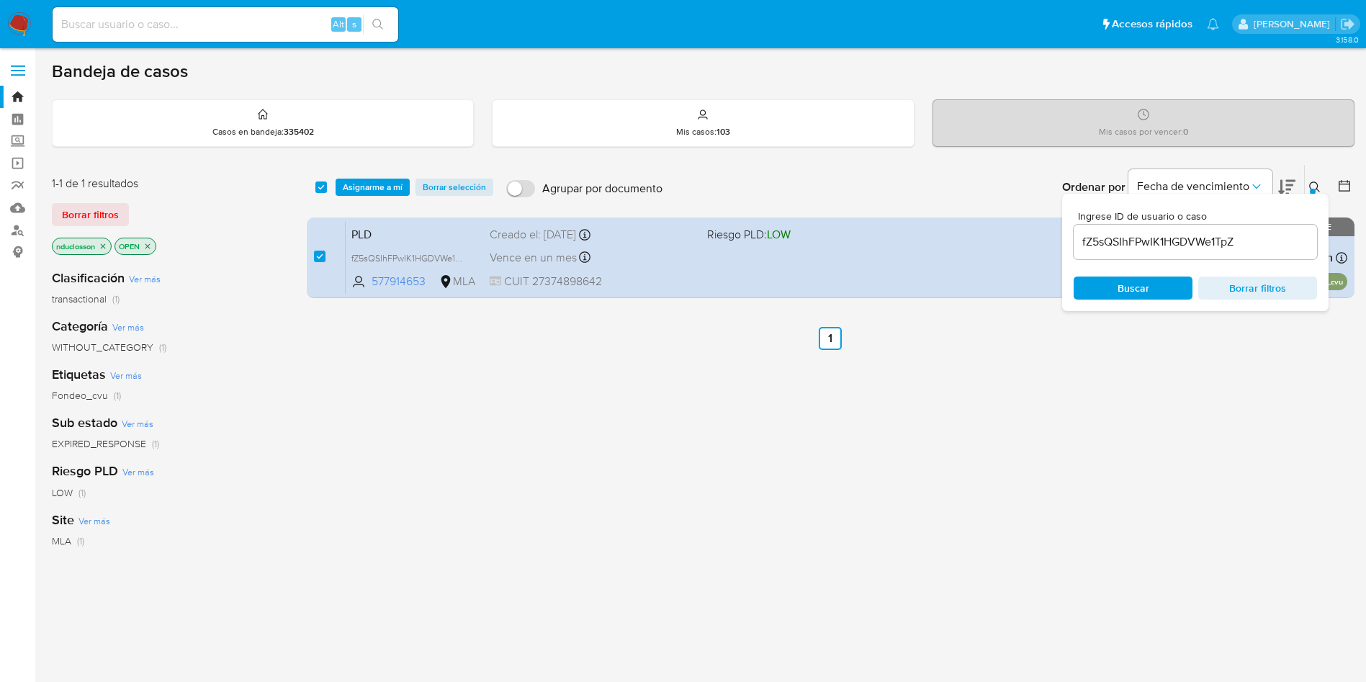
click at [367, 197] on div "select-all-cases-checkbox Asignarme a mí Borrar selección Agrupar por documento…" at bounding box center [831, 187] width 1048 height 45
click at [364, 188] on span "Asignarme a mí" at bounding box center [373, 187] width 60 height 14
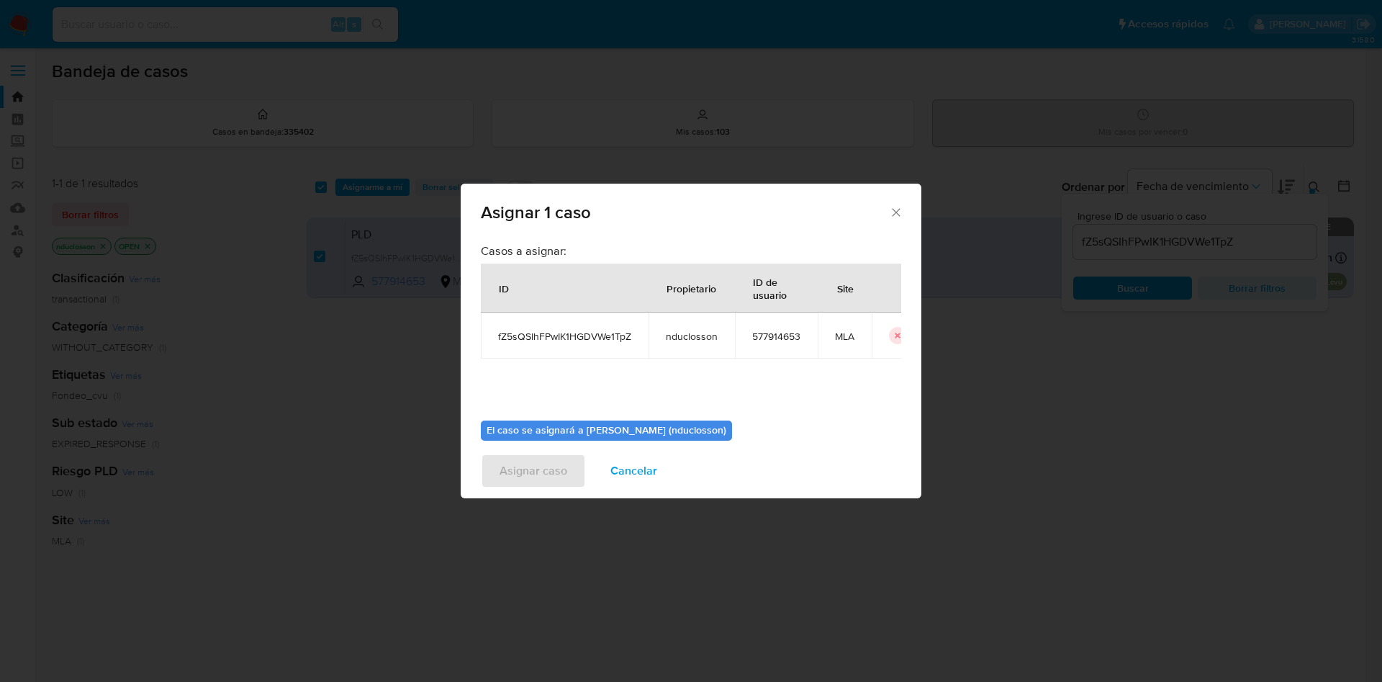
scroll to position [75, 0]
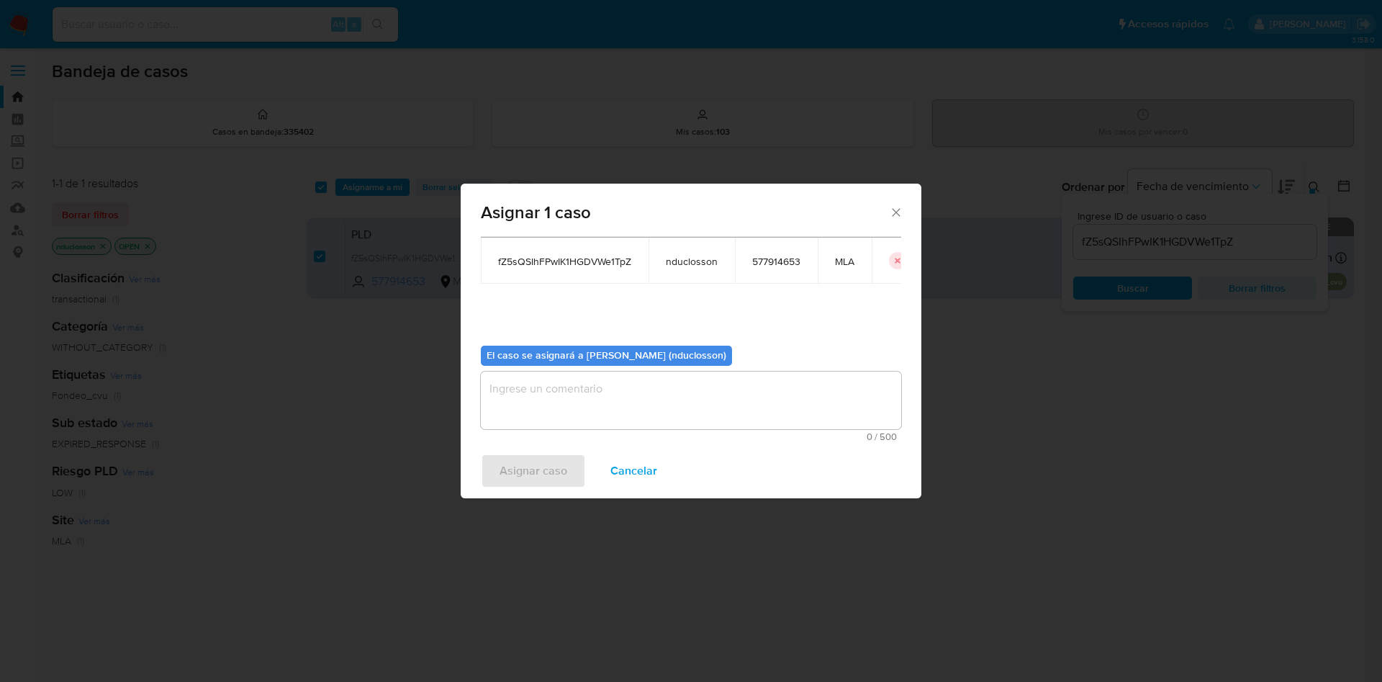
click at [545, 385] on textarea "assign-modal" at bounding box center [691, 401] width 420 height 58
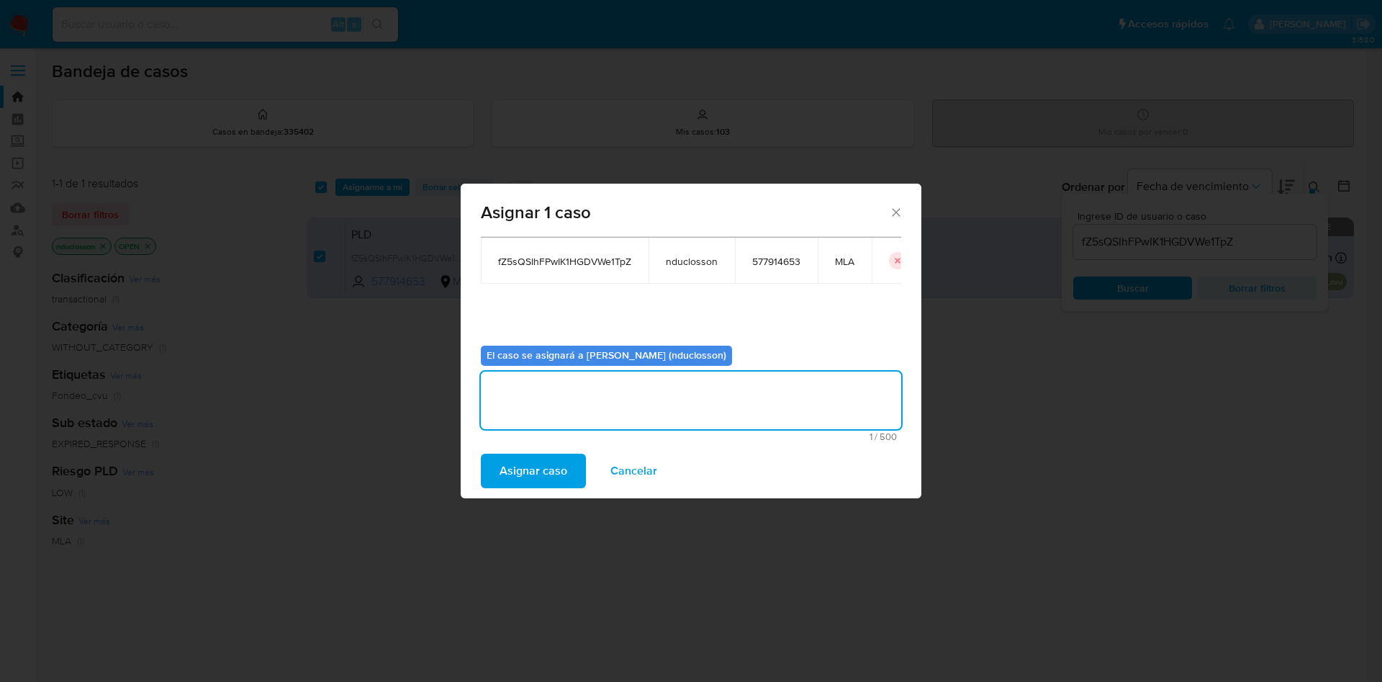
click at [526, 470] on span "Asignar caso" at bounding box center [534, 471] width 68 height 32
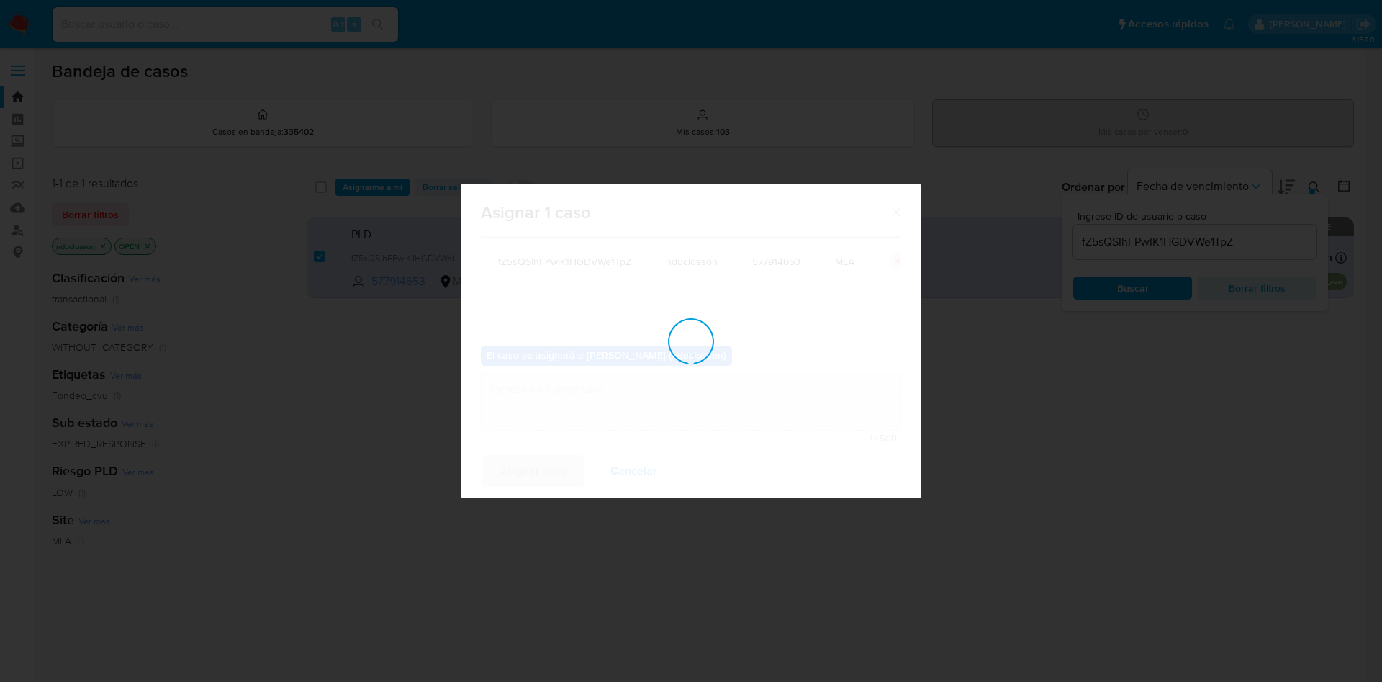
checkbox input "false"
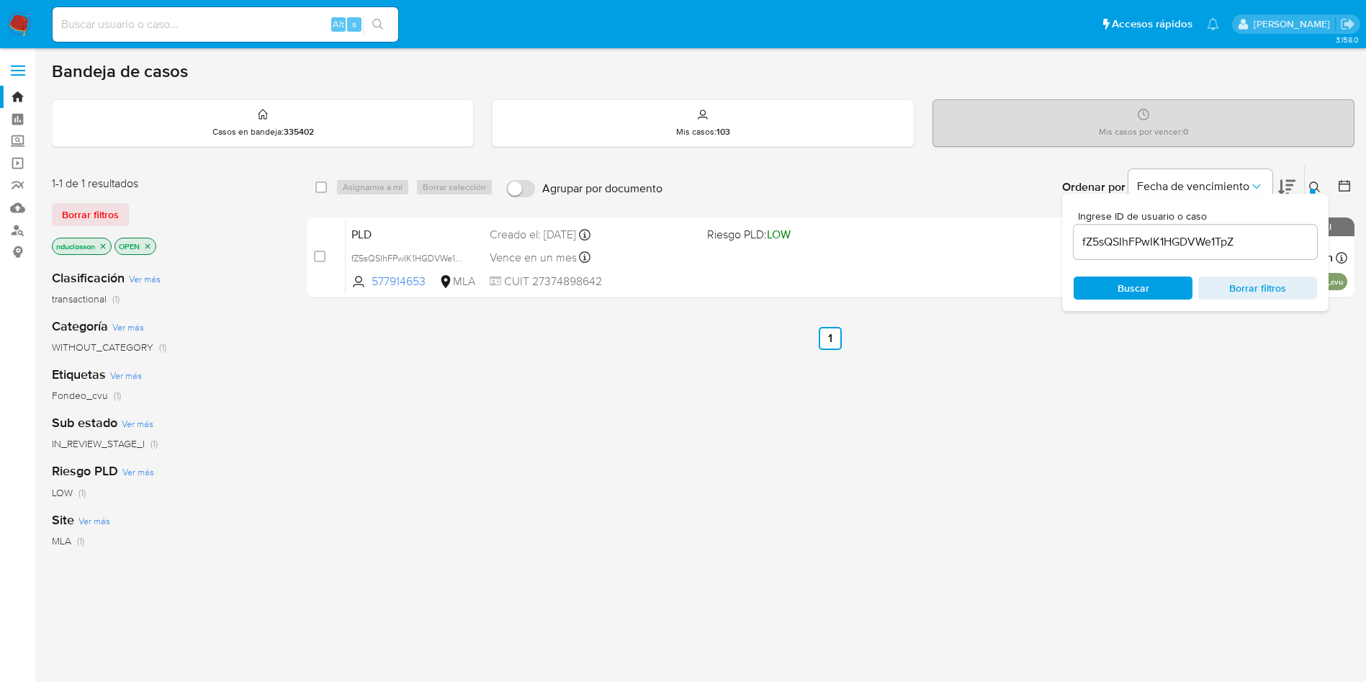
click at [1130, 255] on div "fZ5sQSIhFPwIK1HGDVWe1TpZ" at bounding box center [1194, 242] width 243 height 35
click at [1127, 248] on input "fZ5sQSIhFPwIK1HGDVWe1TpZ" at bounding box center [1194, 242] width 243 height 19
paste input "hZTx76oa9euO1D17KNl2ujMz"
type input "hZTx76oa9euO1D17KNl2ujMz"
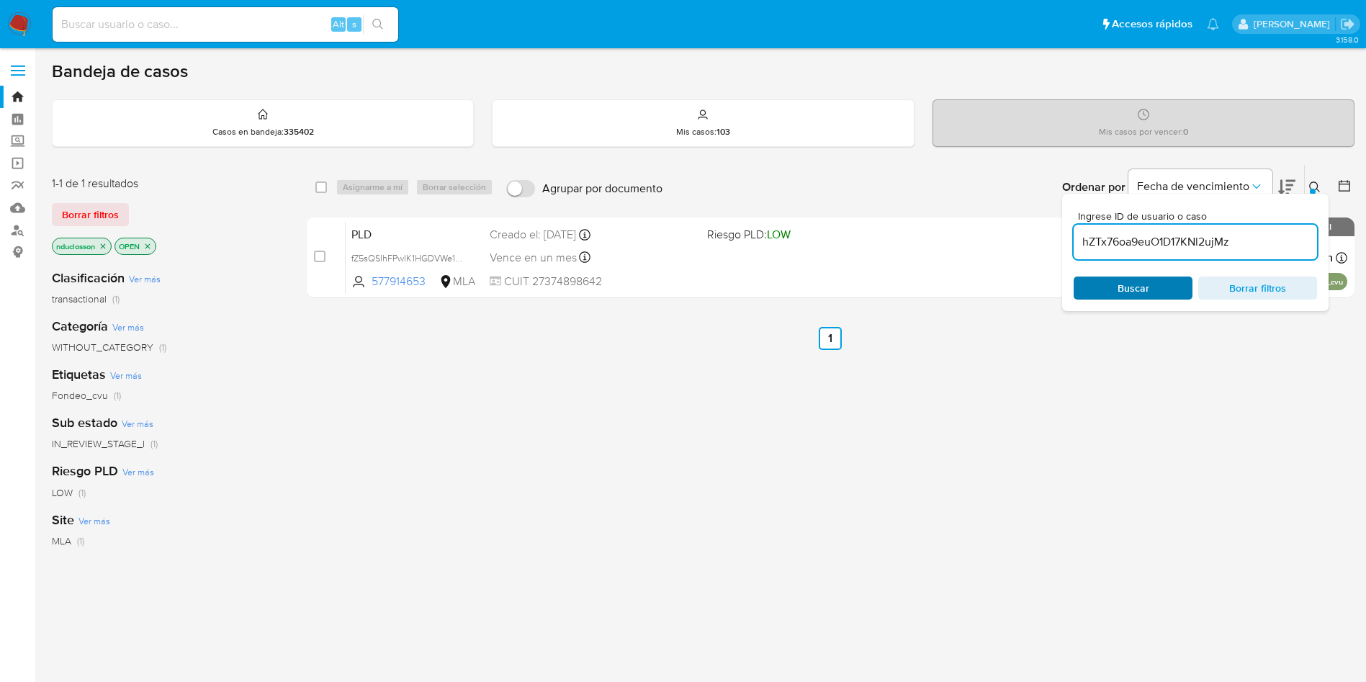
click at [1122, 284] on span "Buscar" at bounding box center [1133, 287] width 32 height 23
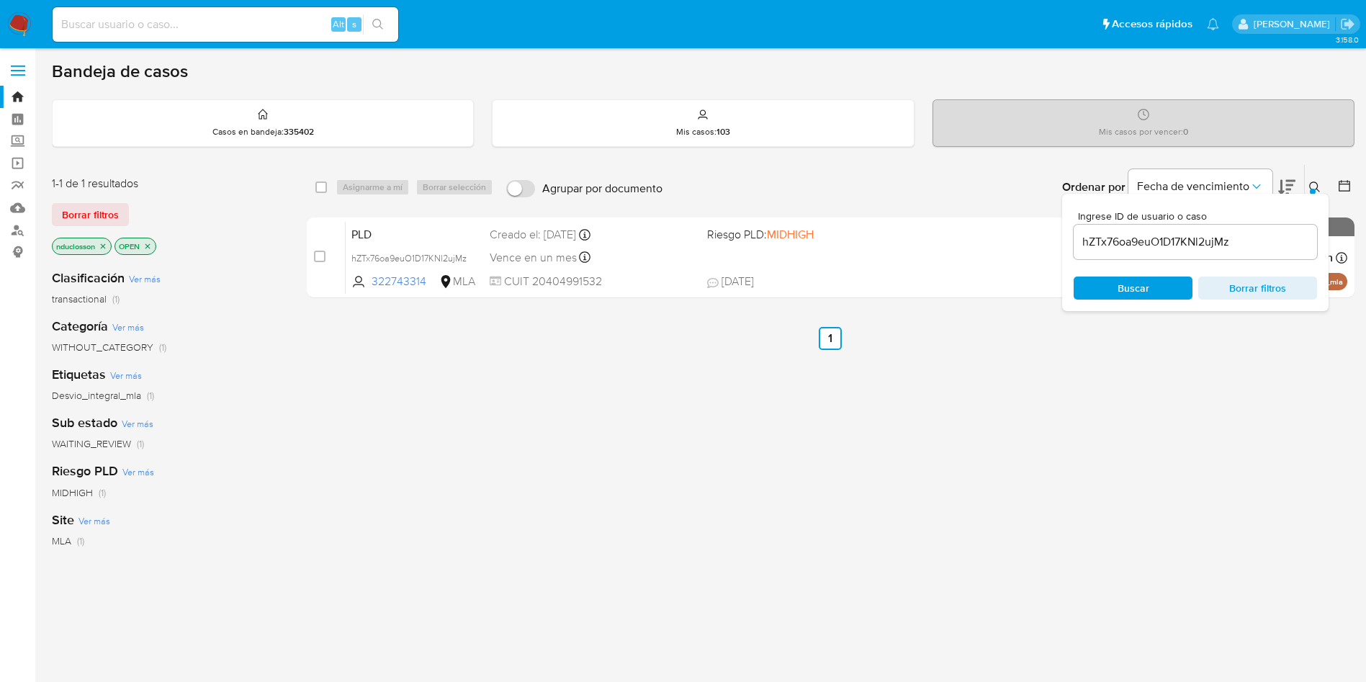
click at [328, 186] on div "select-all-cases-checkbox" at bounding box center [323, 187] width 17 height 17
click at [324, 188] on input "checkbox" at bounding box center [321, 187] width 12 height 12
checkbox input "true"
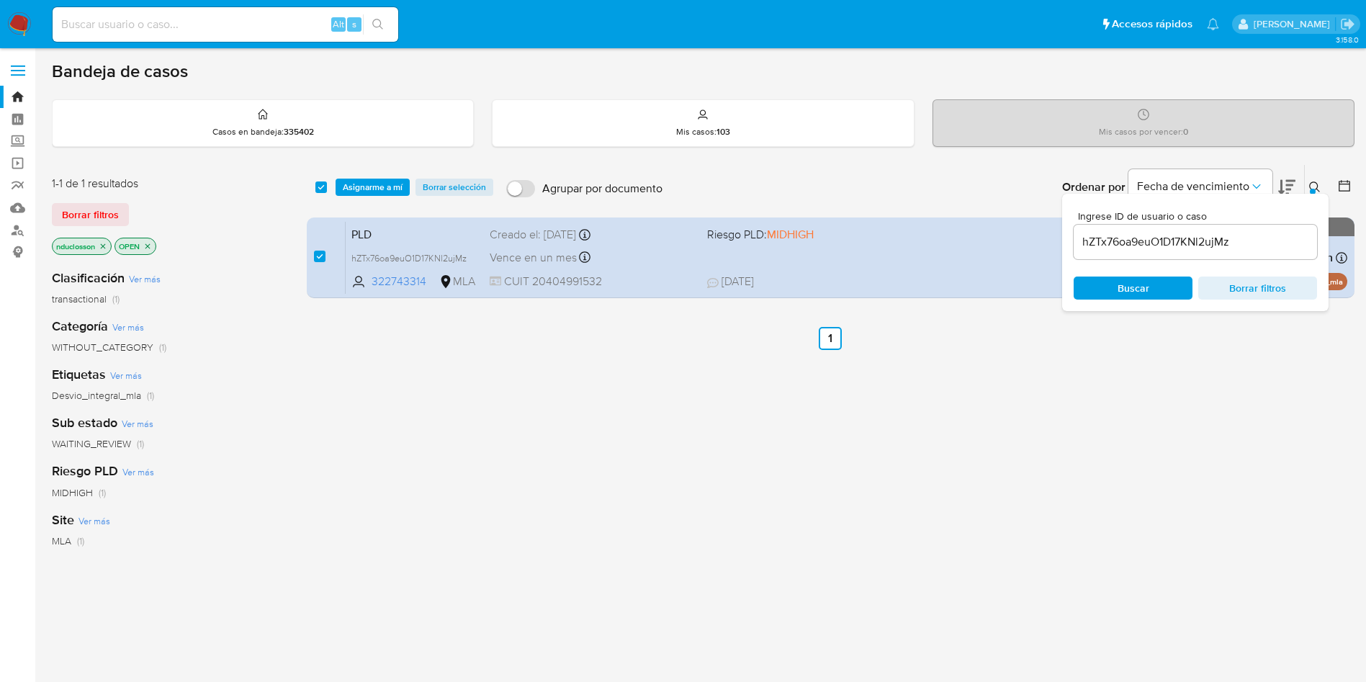
click at [369, 176] on div "select-all-cases-checkbox Asignarme a mí Borrar selección Agrupar por documento…" at bounding box center [831, 187] width 1048 height 45
click at [369, 181] on span "Asignarme a mí" at bounding box center [373, 187] width 60 height 14
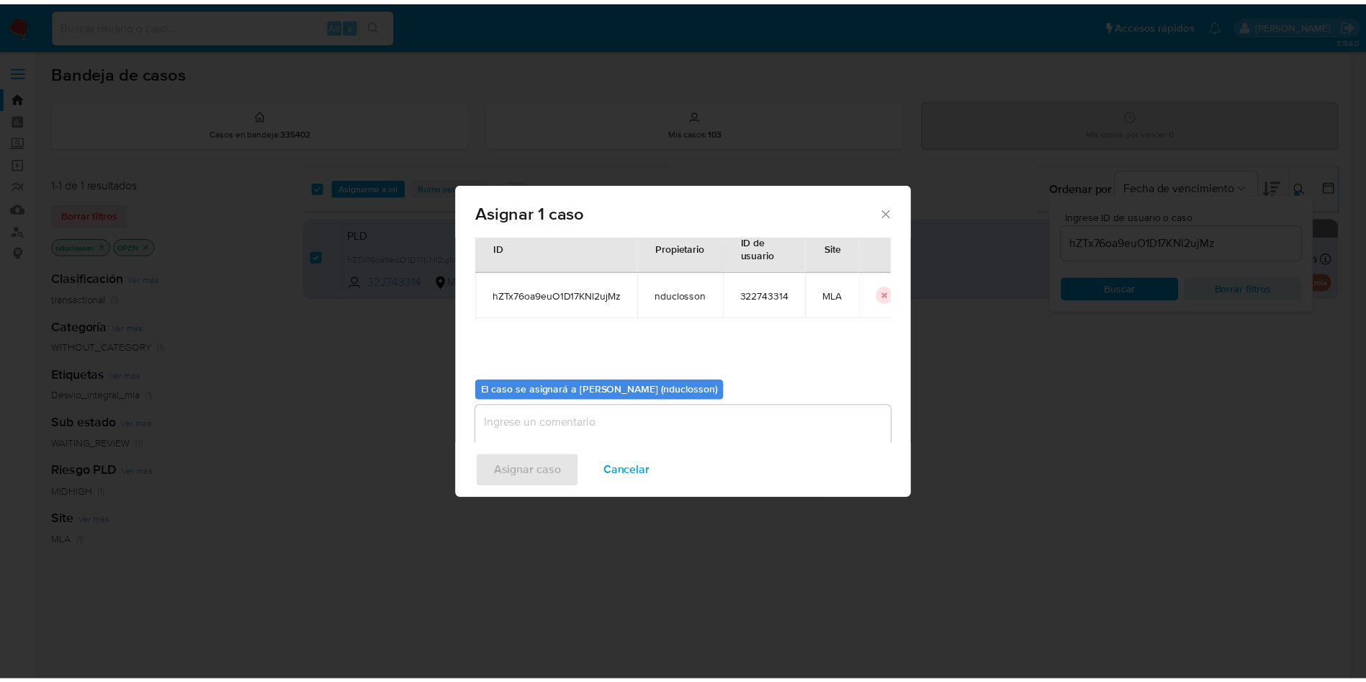
scroll to position [75, 0]
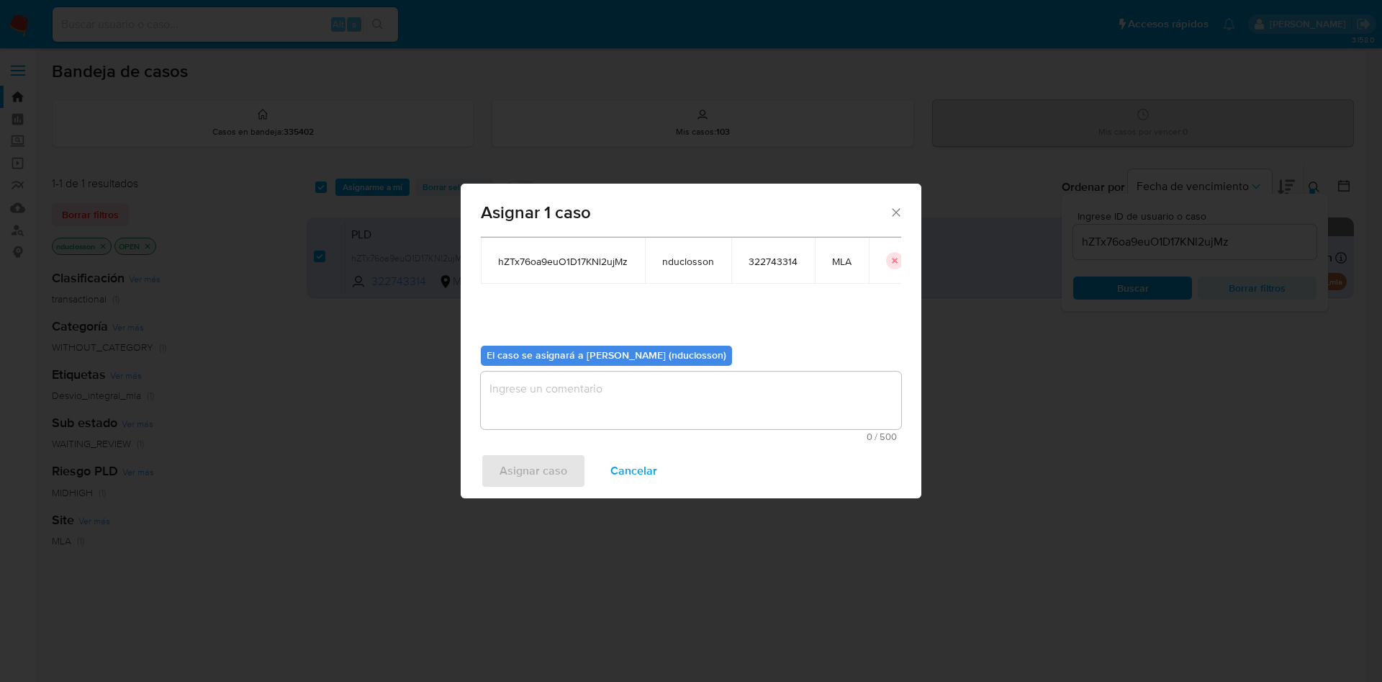
click at [564, 390] on textarea "assign-modal" at bounding box center [691, 401] width 420 height 58
click at [549, 457] on span "Asignar caso" at bounding box center [534, 471] width 68 height 32
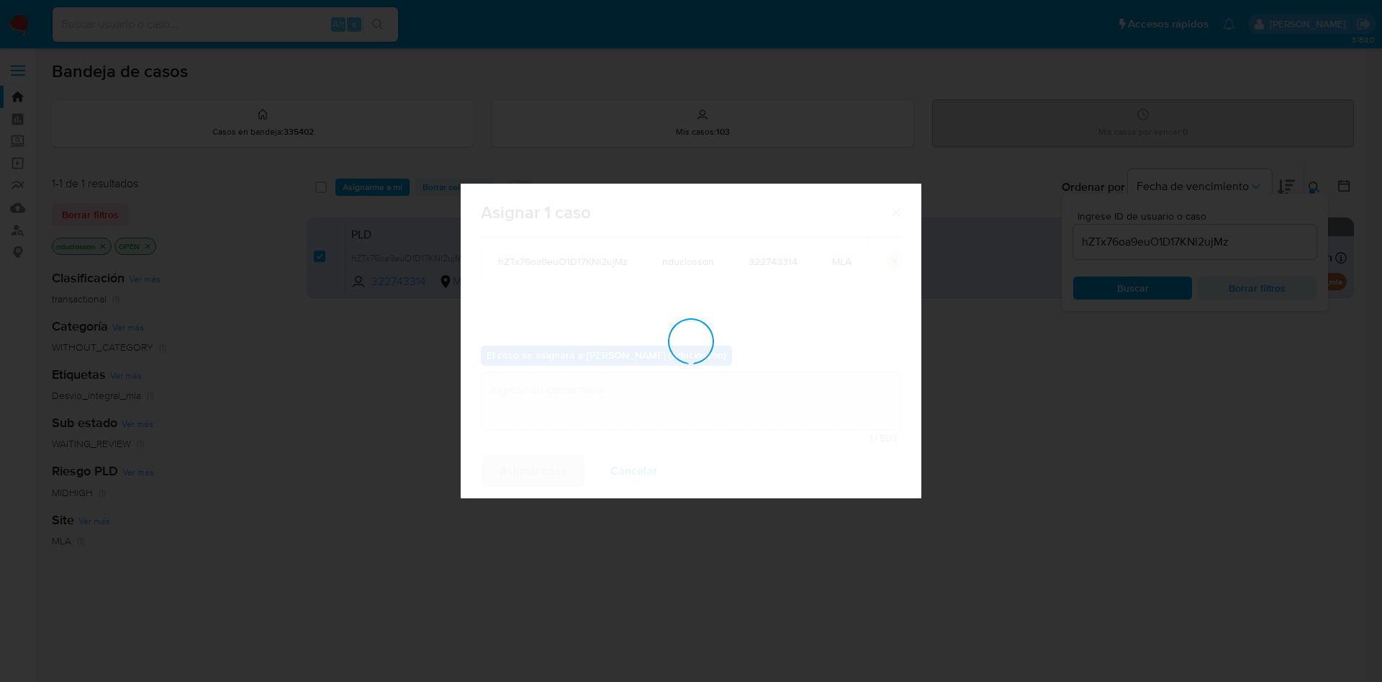
checkbox input "false"
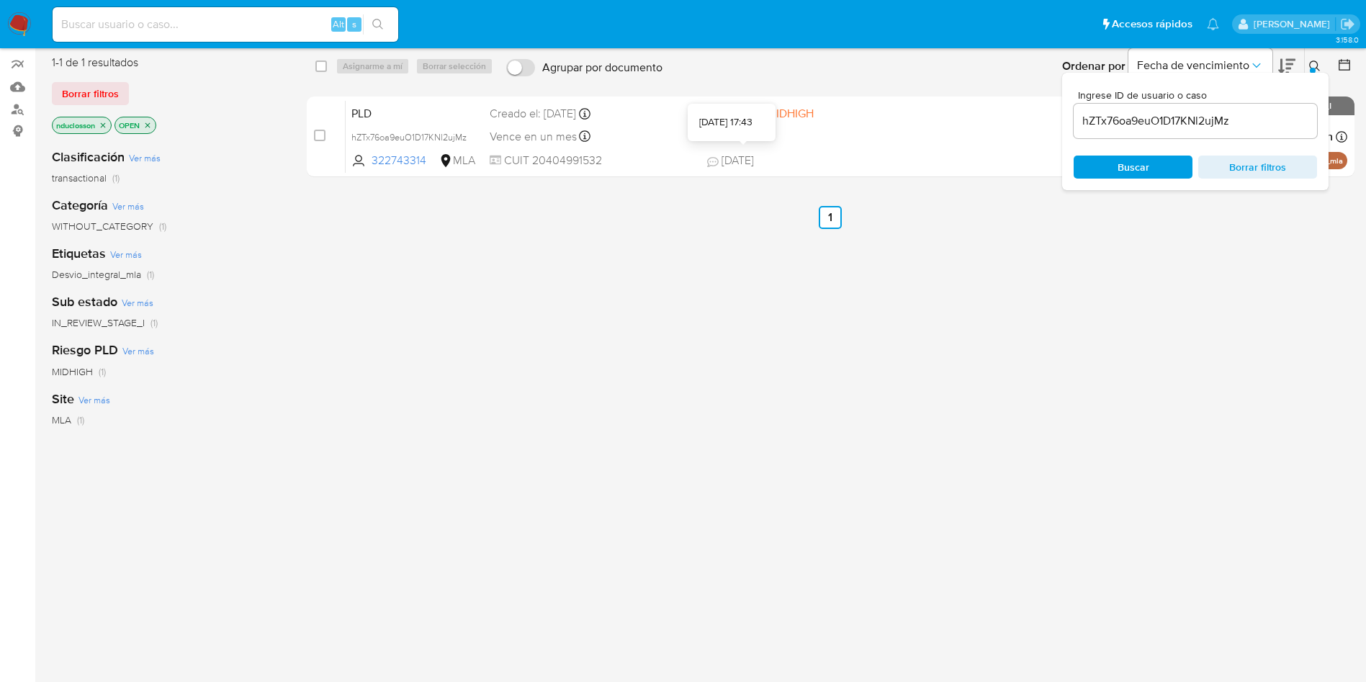
scroll to position [195, 0]
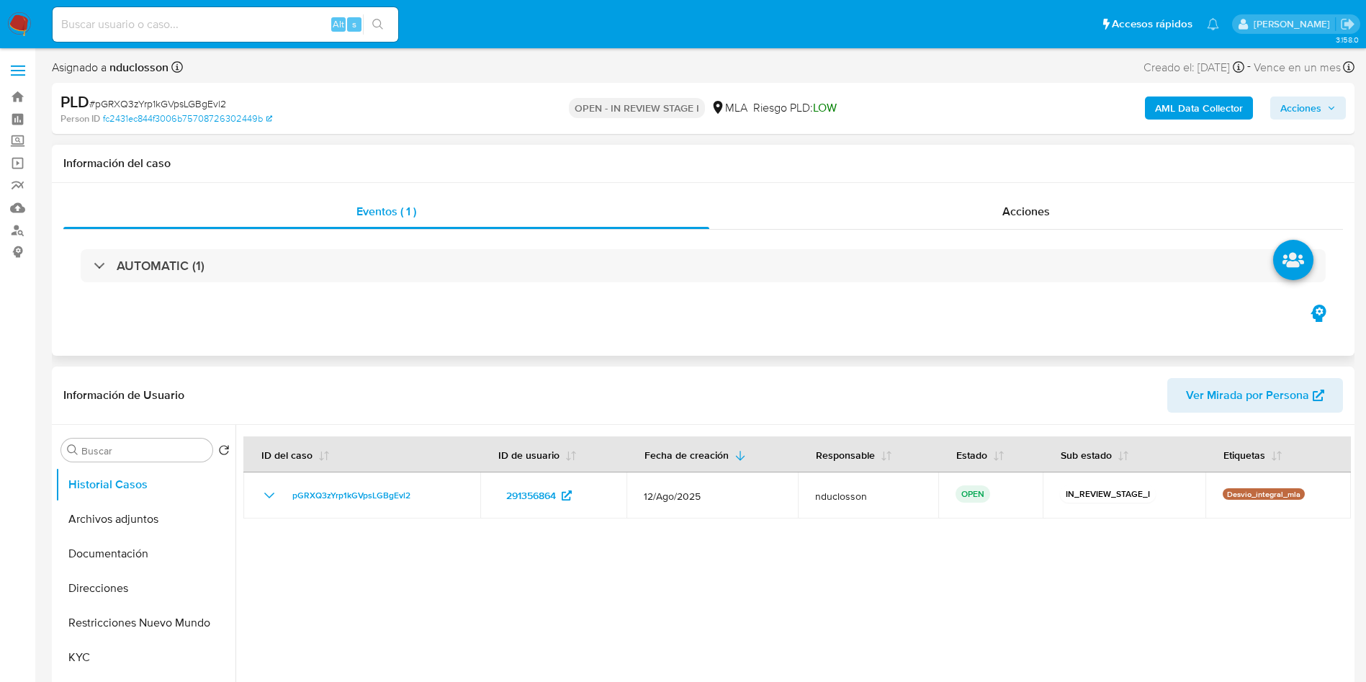
select select "10"
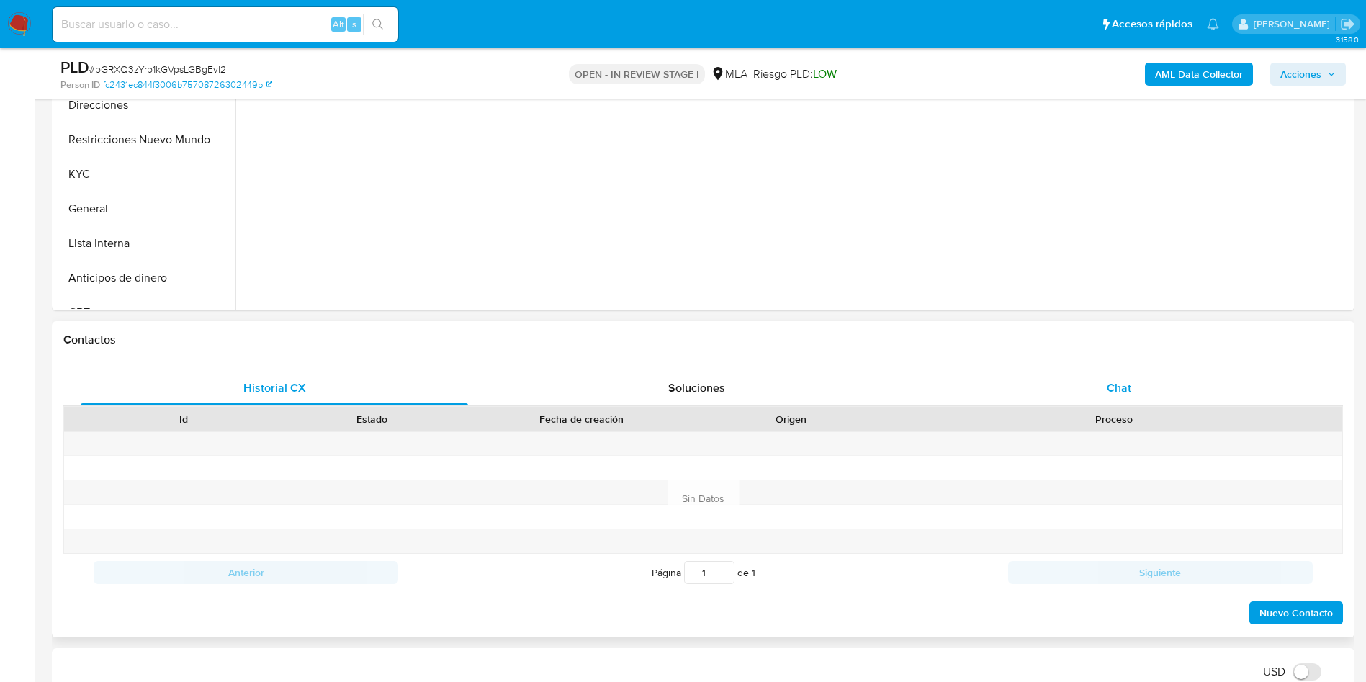
click at [1093, 373] on div "Chat" at bounding box center [1118, 388] width 387 height 35
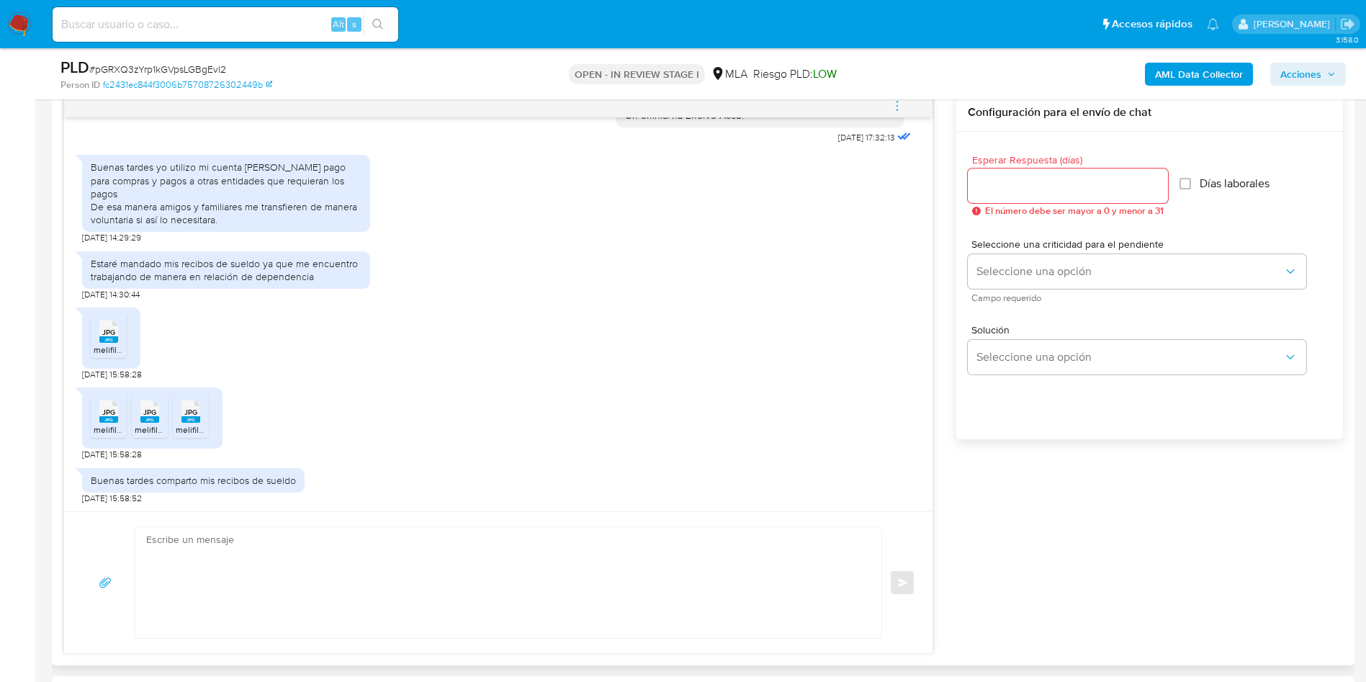
scroll to position [778, 0]
click at [399, 542] on textarea at bounding box center [504, 582] width 717 height 111
paste textarea "Hola Hector, Muchas gracias por tu respuesta. No obstante, necesitamos que nos …"
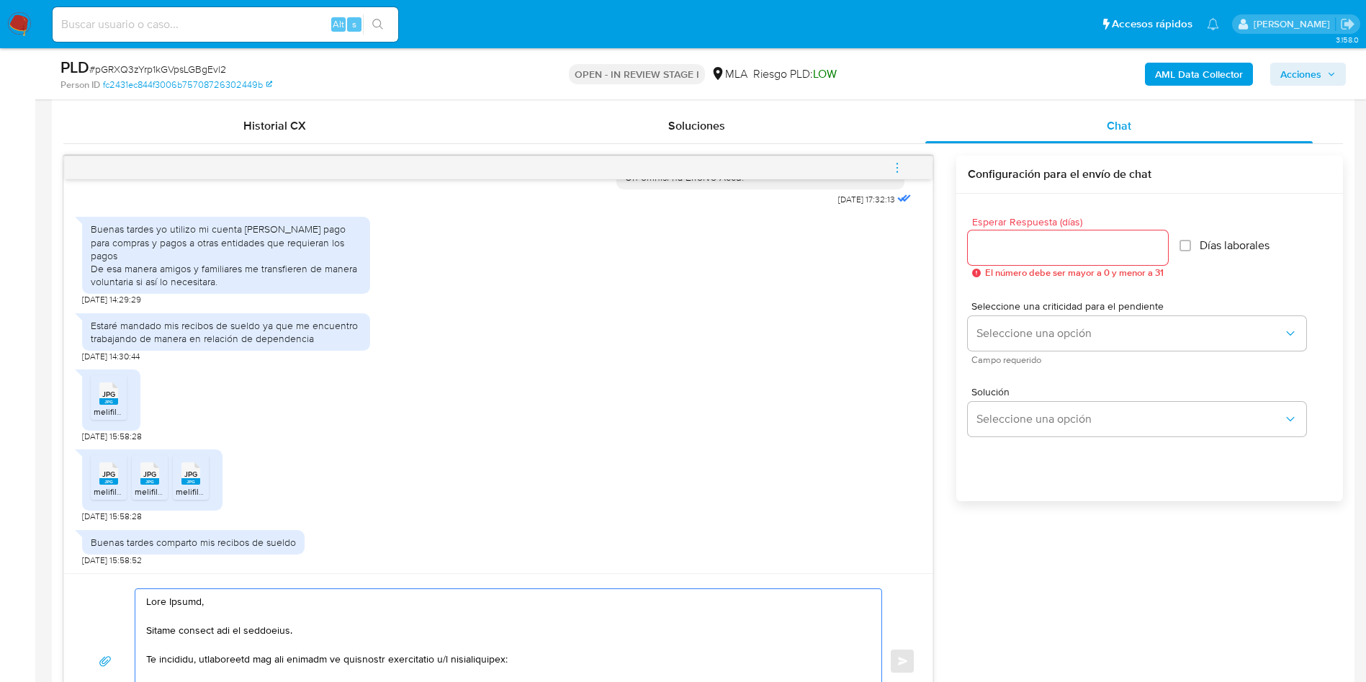
scroll to position [648, 0]
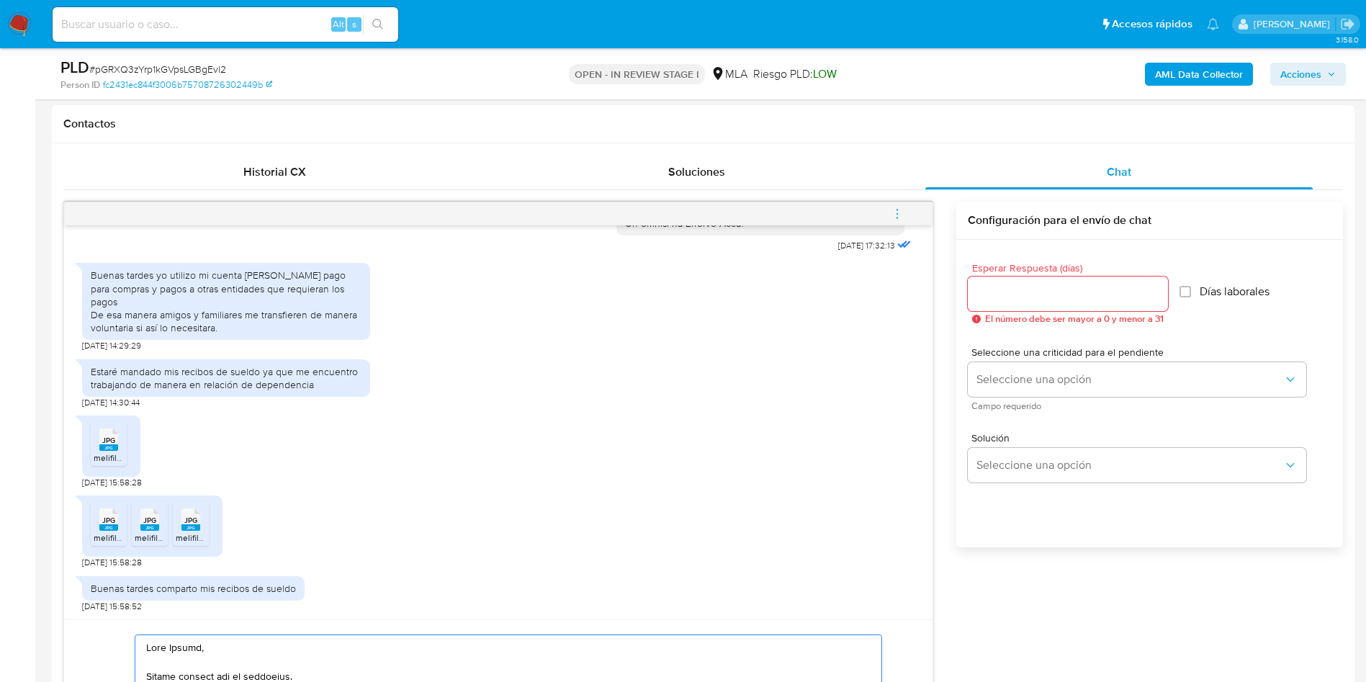
type textarea "Hola Hector, Muchas gracias por tu respuesta. No obstante, necesitamos que nos …"
click at [971, 289] on input "Esperar Respuesta (días)" at bounding box center [1068, 293] width 200 height 19
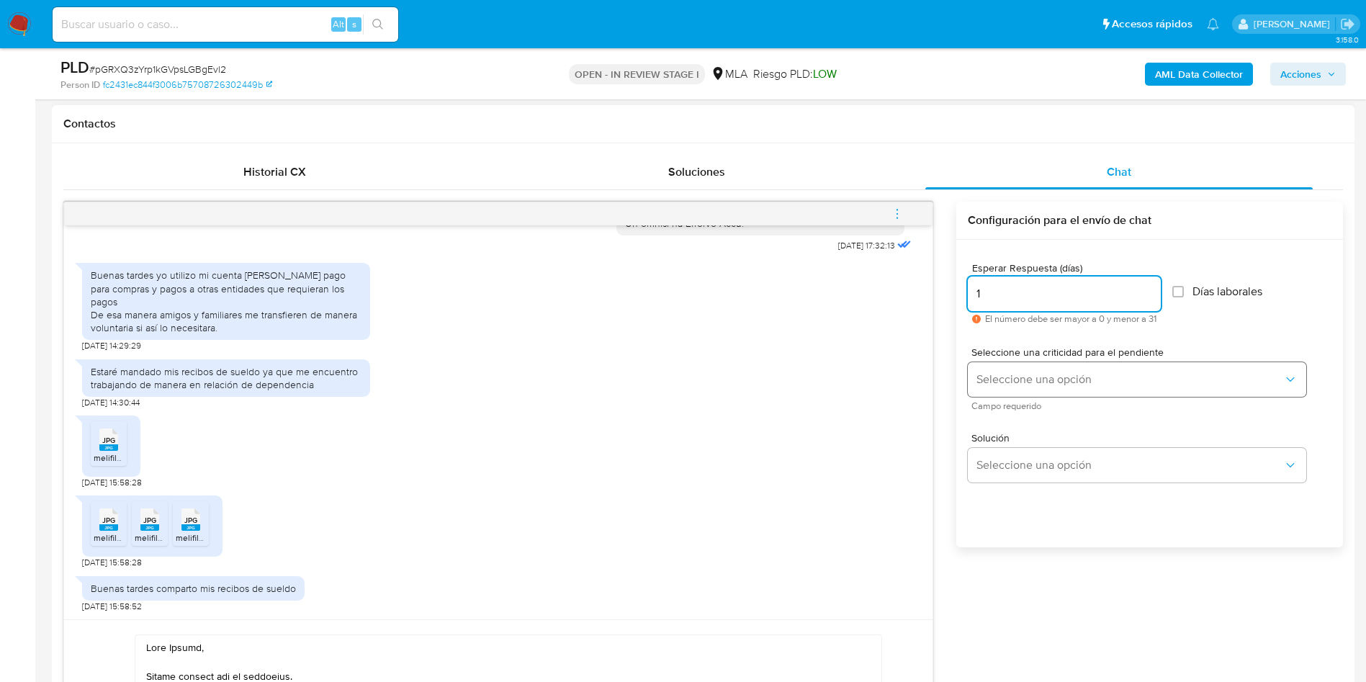
type input "1"
click at [1013, 379] on span "Seleccione una opción" at bounding box center [1129, 379] width 307 height 14
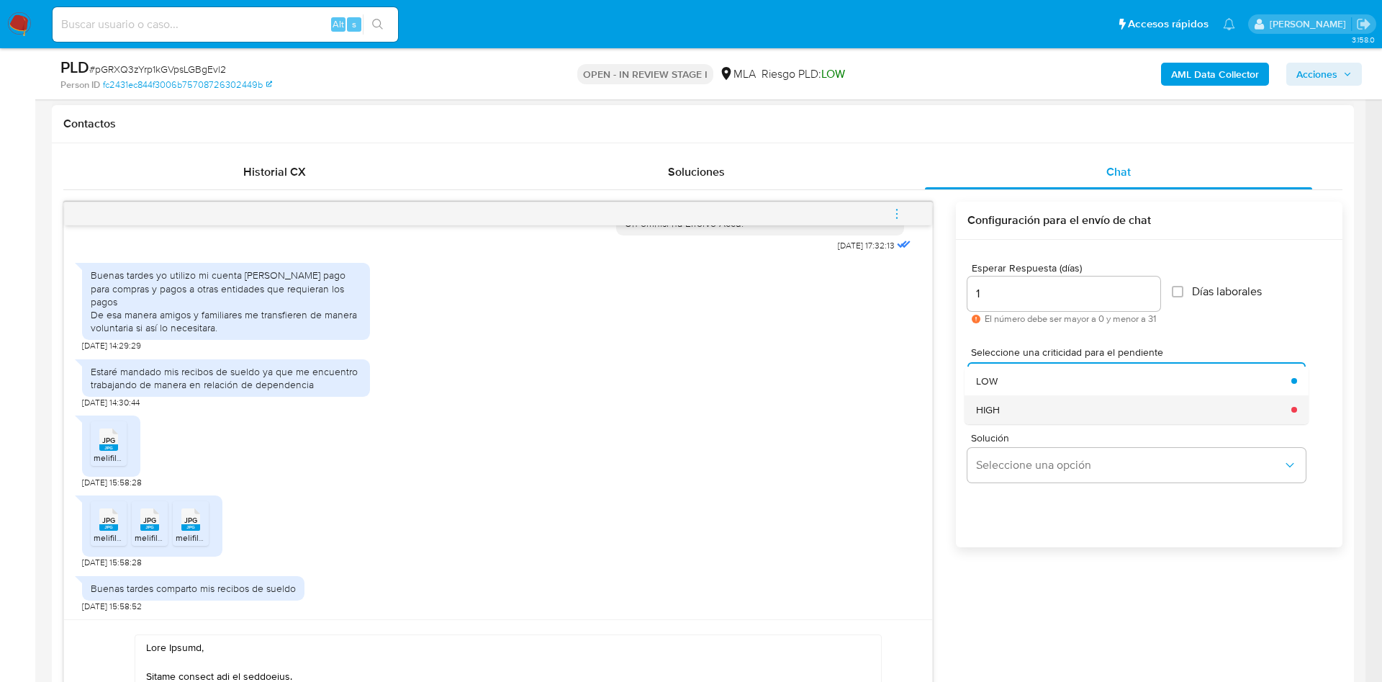
click at [1009, 405] on div "HIGH" at bounding box center [1129, 409] width 307 height 29
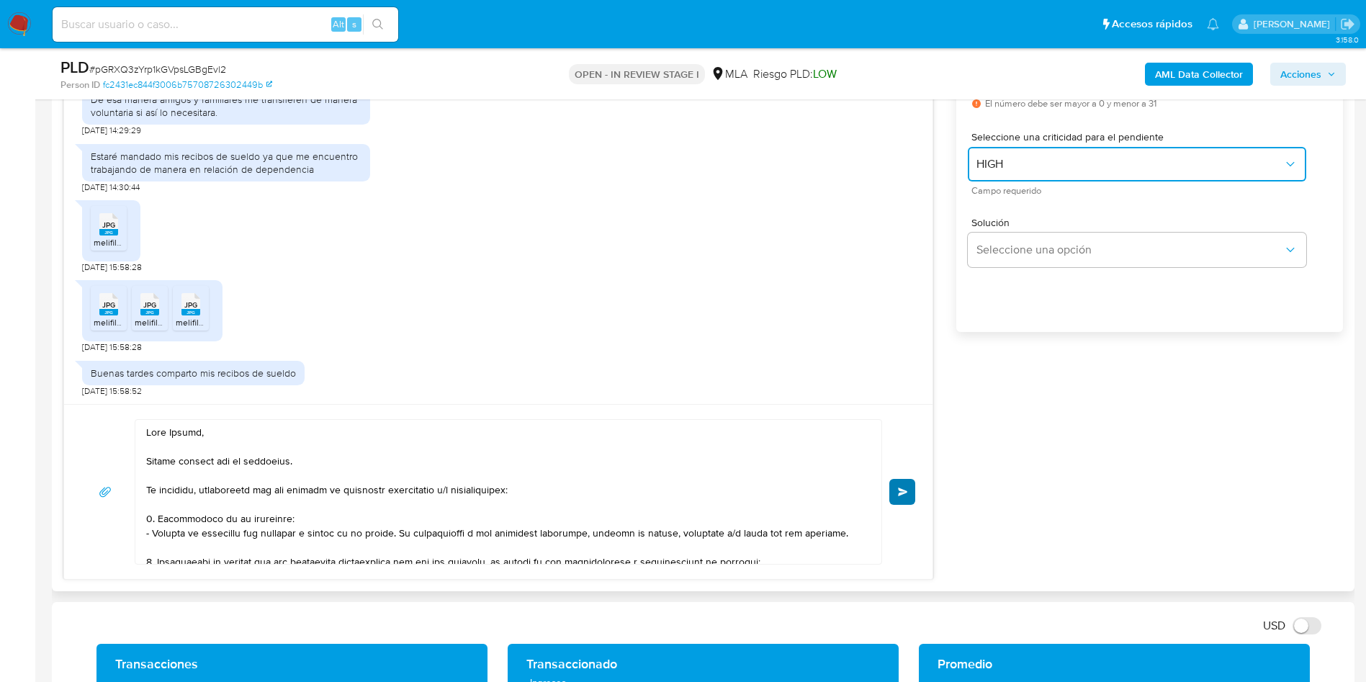
scroll to position [864, 0]
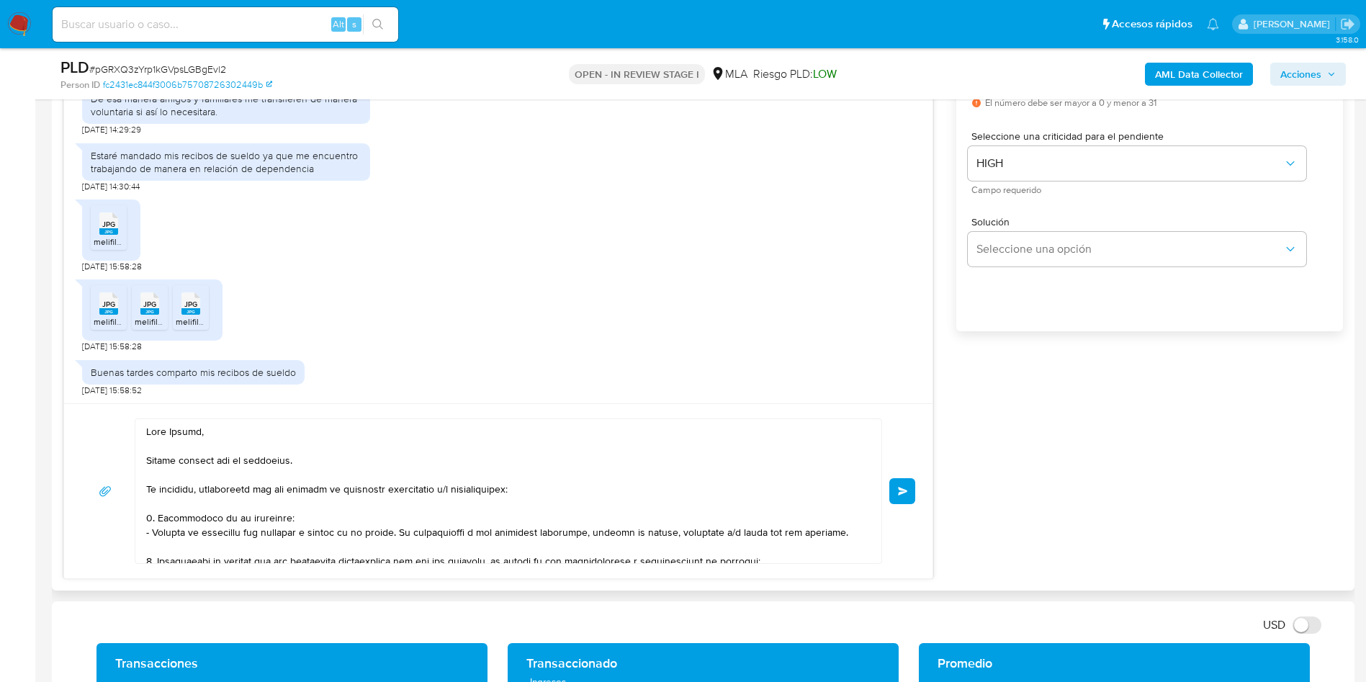
click at [901, 495] on button "Enviar" at bounding box center [902, 491] width 26 height 26
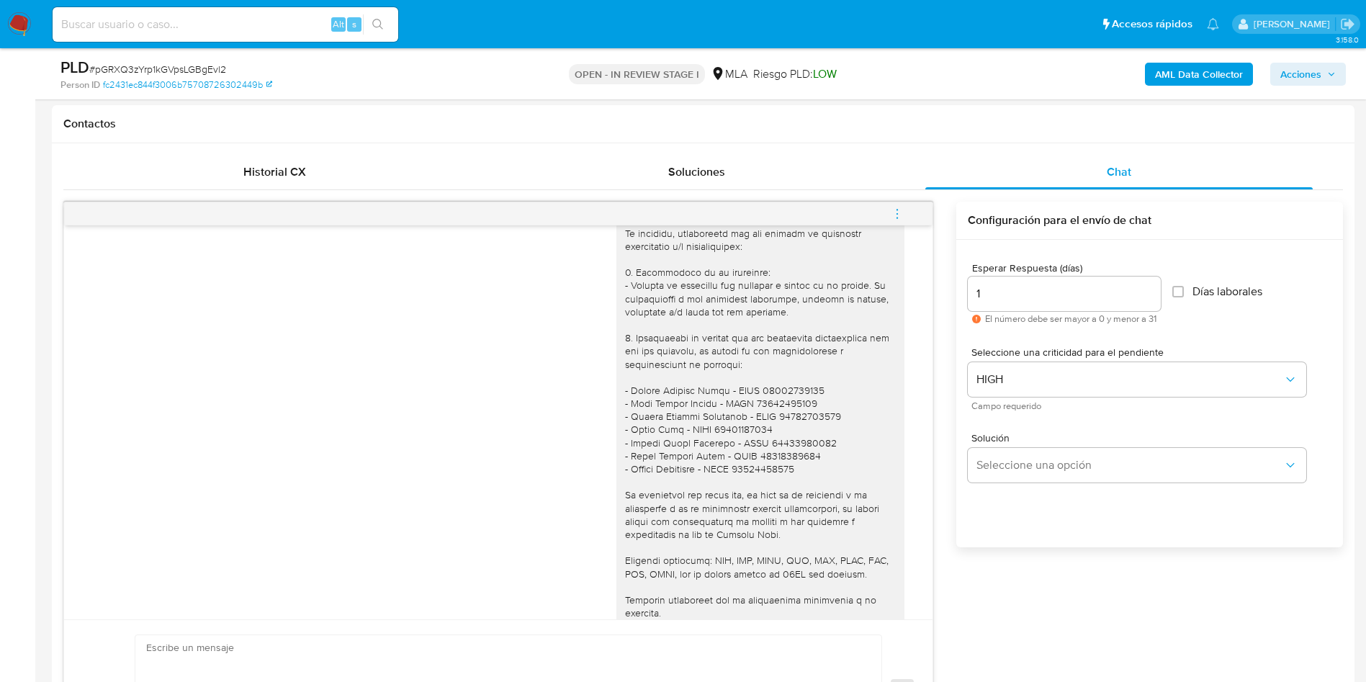
scroll to position [1331, 0]
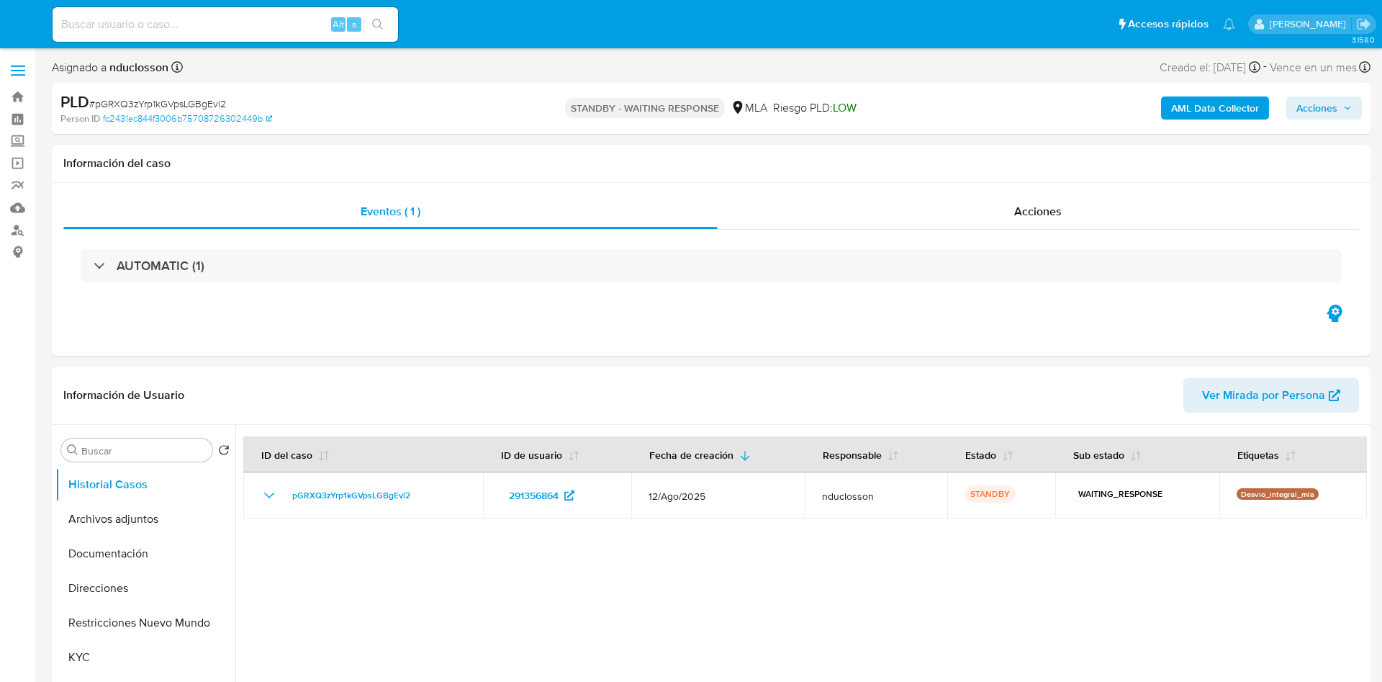
select select "10"
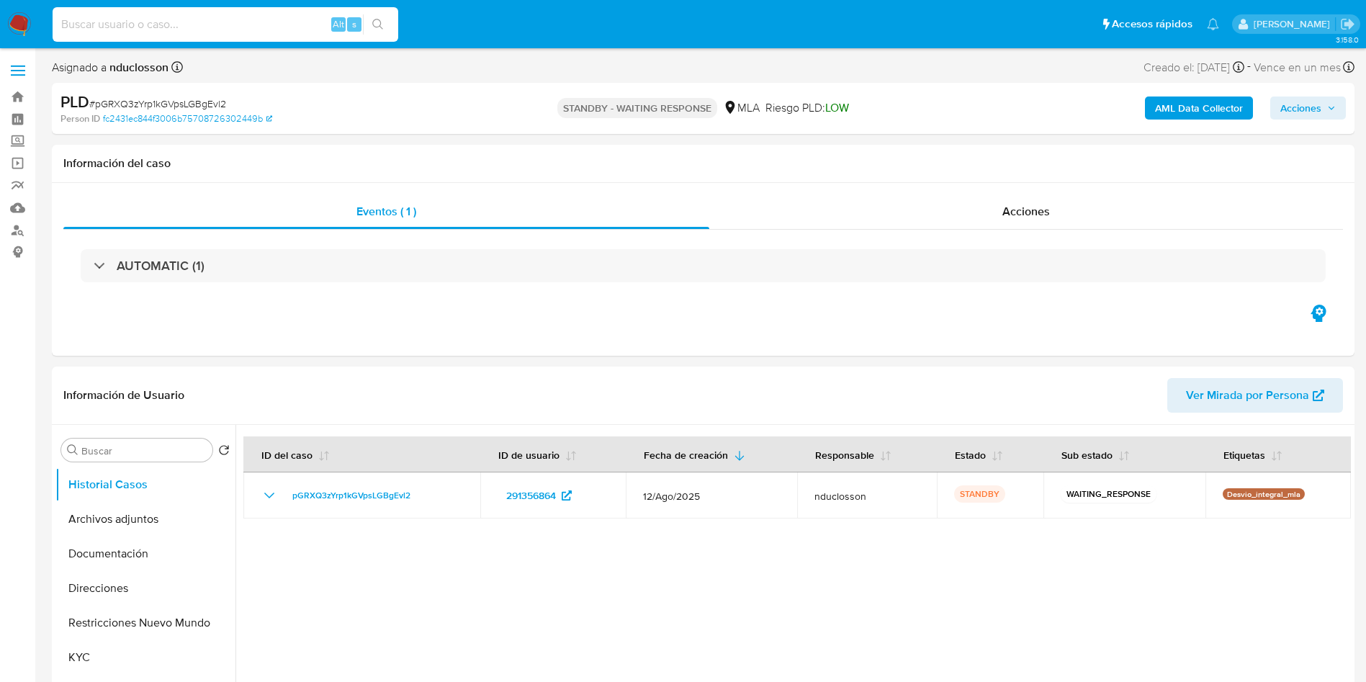
click at [186, 24] on input at bounding box center [226, 24] width 346 height 19
paste input "CDXTsJktscCyu8aV3GW4NvKP"
type input "CDXTsJktscCyu8aV3GW4NvKP"
click at [379, 27] on icon "search-icon" at bounding box center [378, 25] width 12 height 12
select select "10"
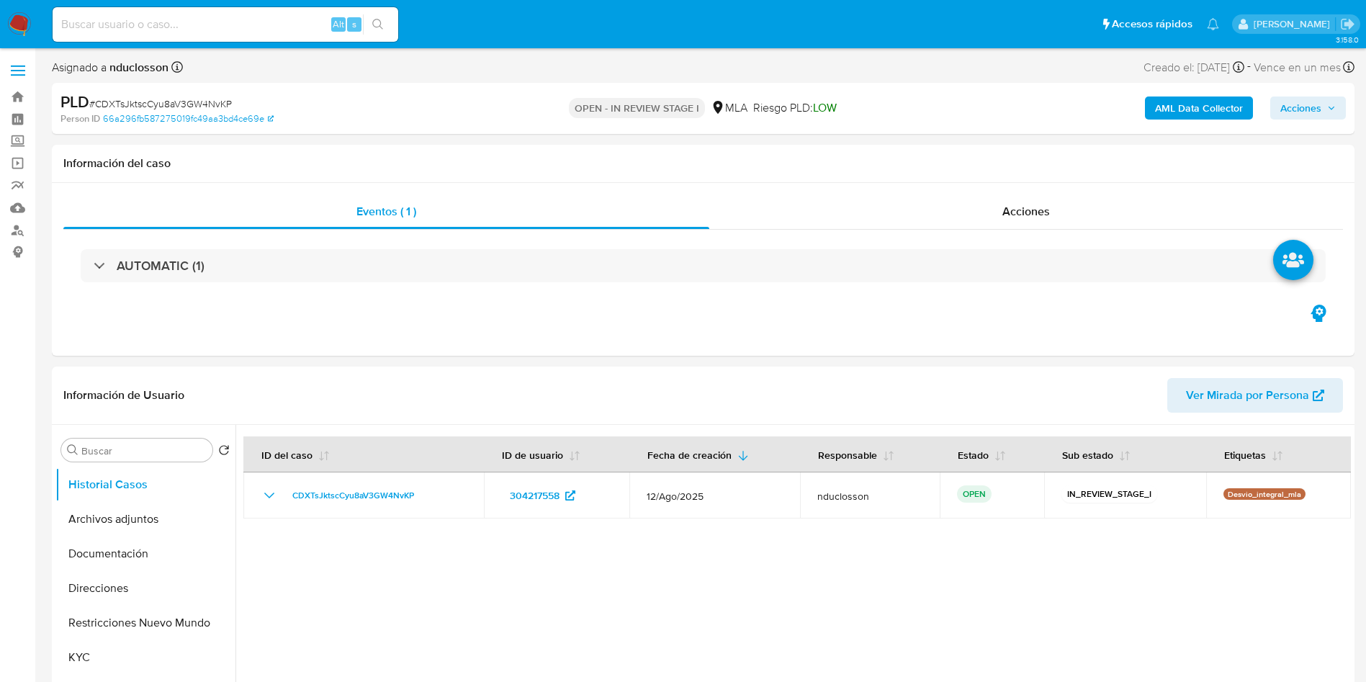
select select "10"
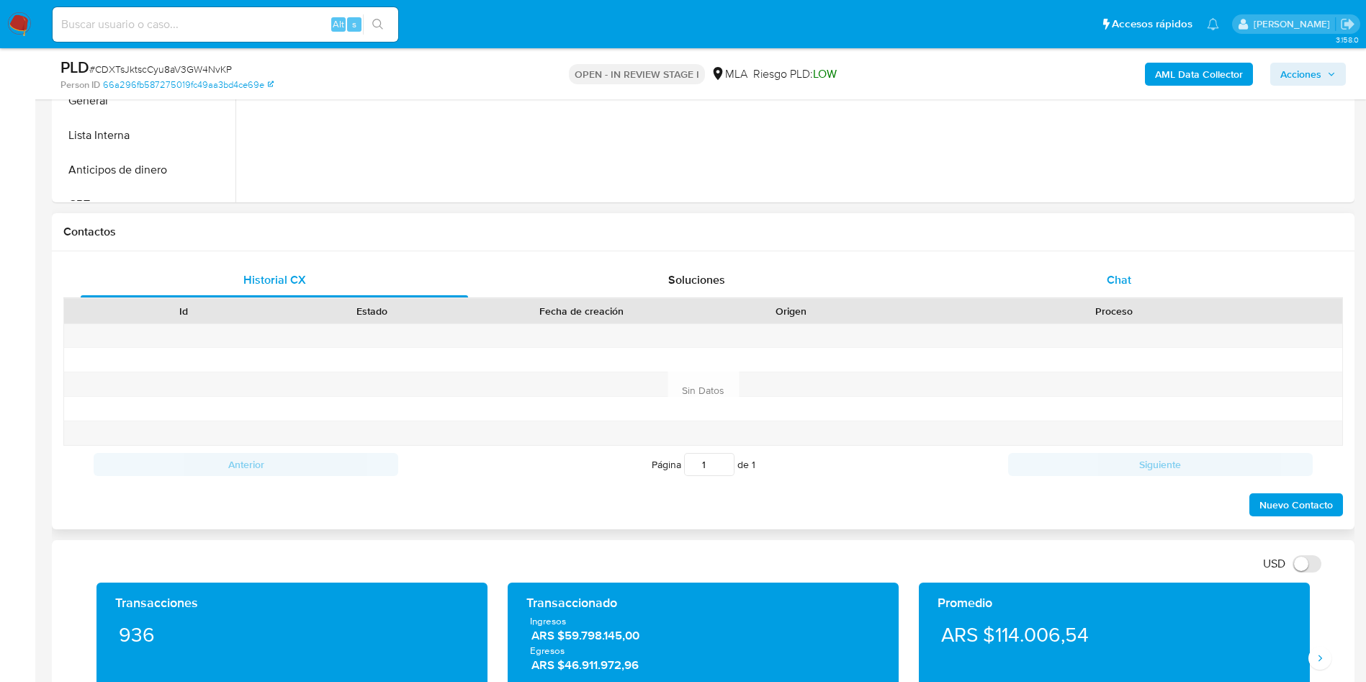
click at [1063, 292] on div "Chat" at bounding box center [1118, 280] width 387 height 35
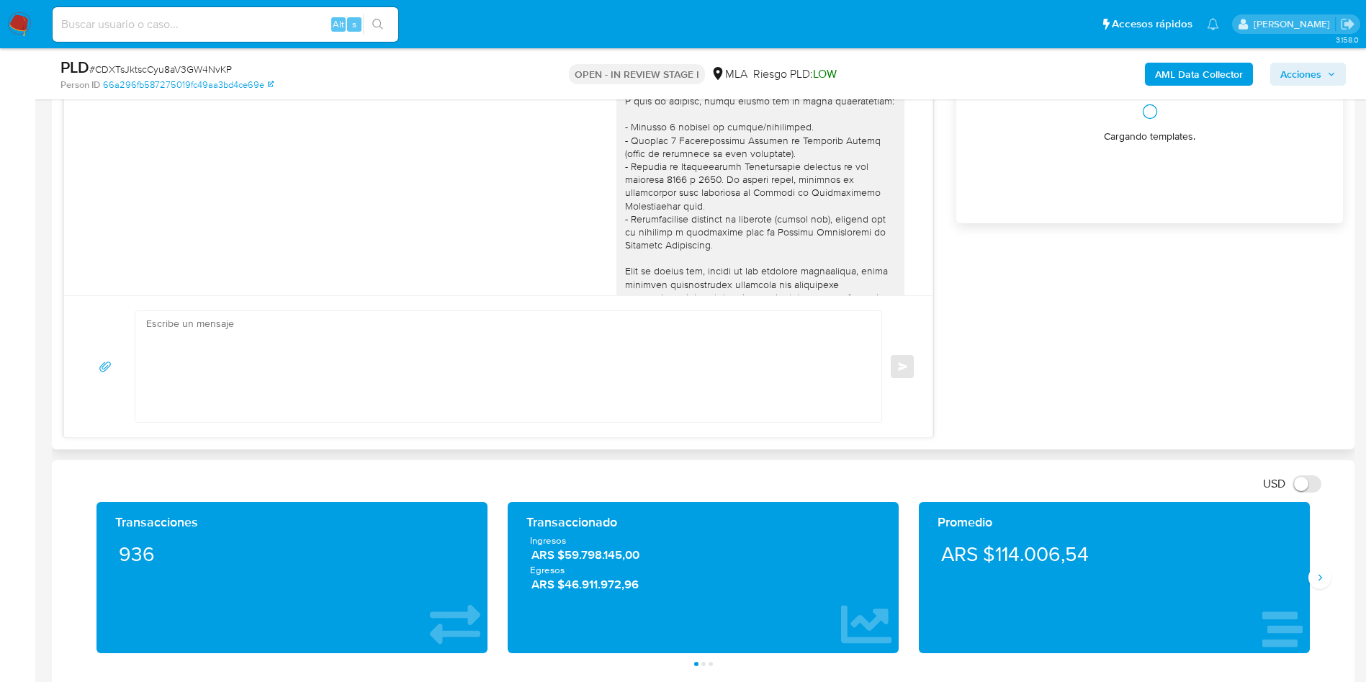
scroll to position [479, 0]
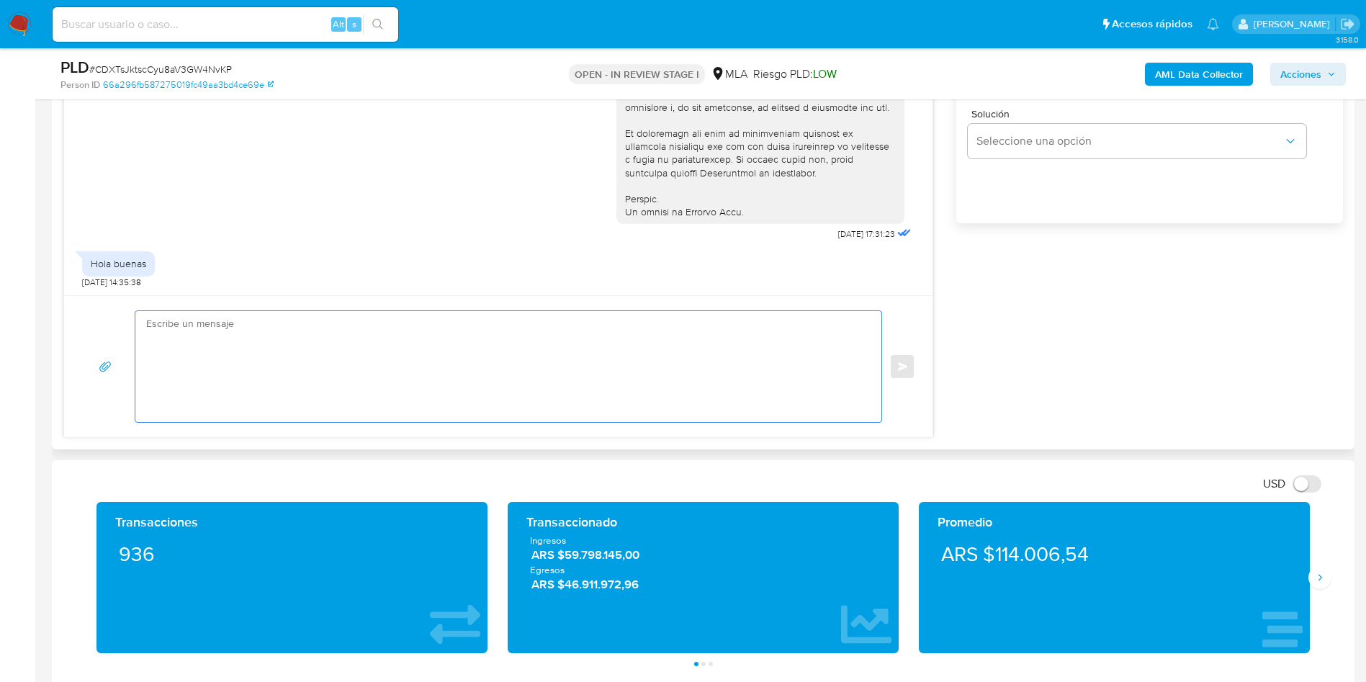
click at [582, 341] on textarea at bounding box center [504, 366] width 717 height 111
paste textarea "Hola Alejandro, Muchas gracias por tu respuesta. No obstante, necesitamos que n…"
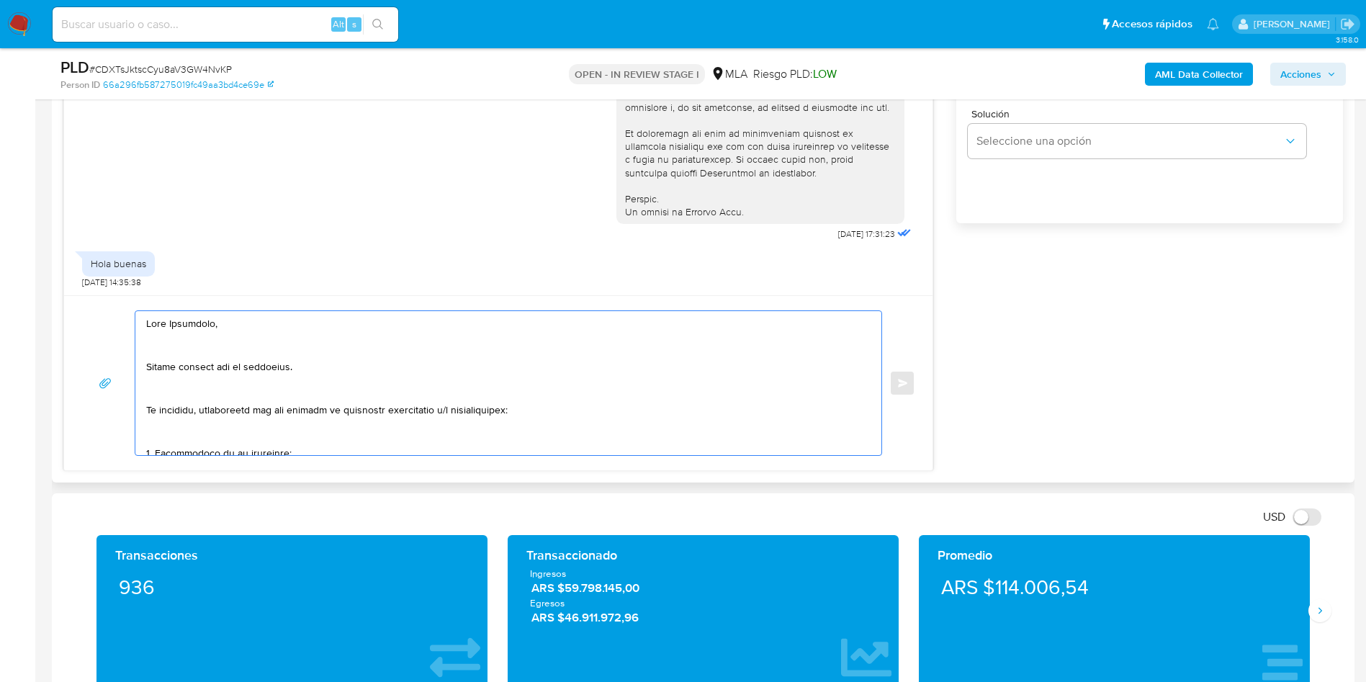
scroll to position [581, 0]
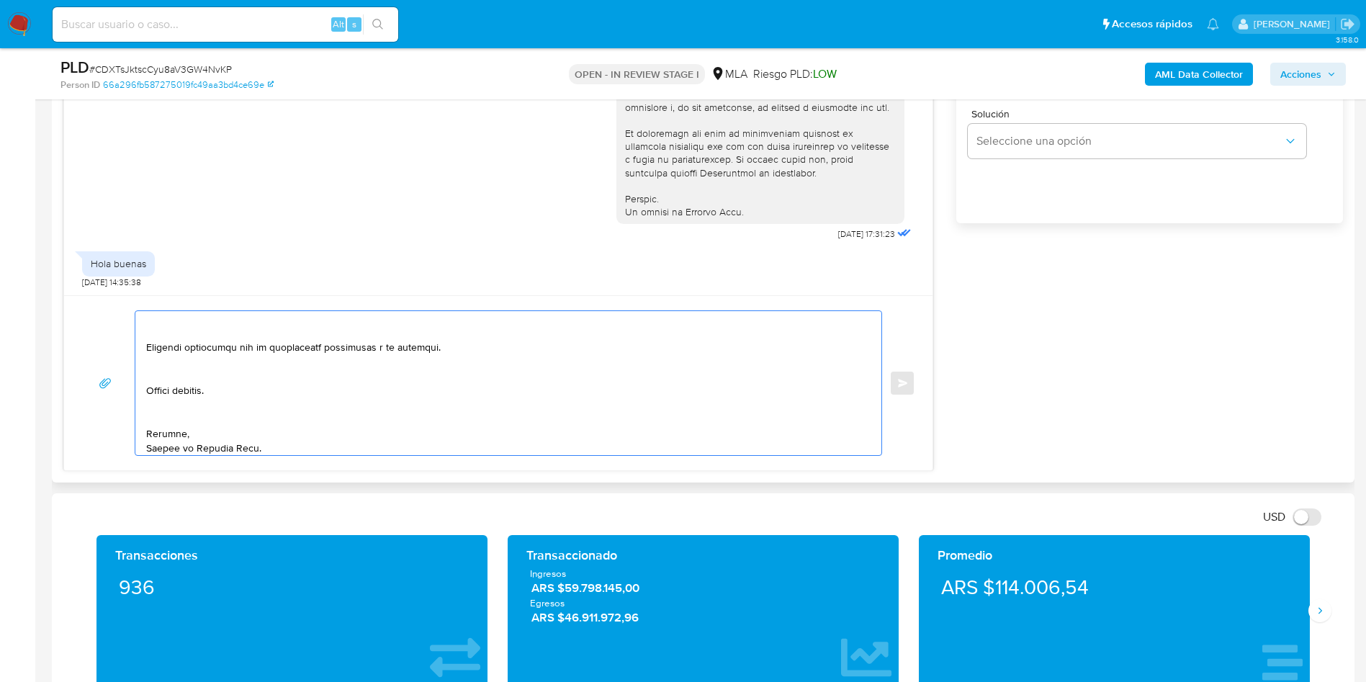
click at [191, 417] on textarea at bounding box center [504, 383] width 717 height 144
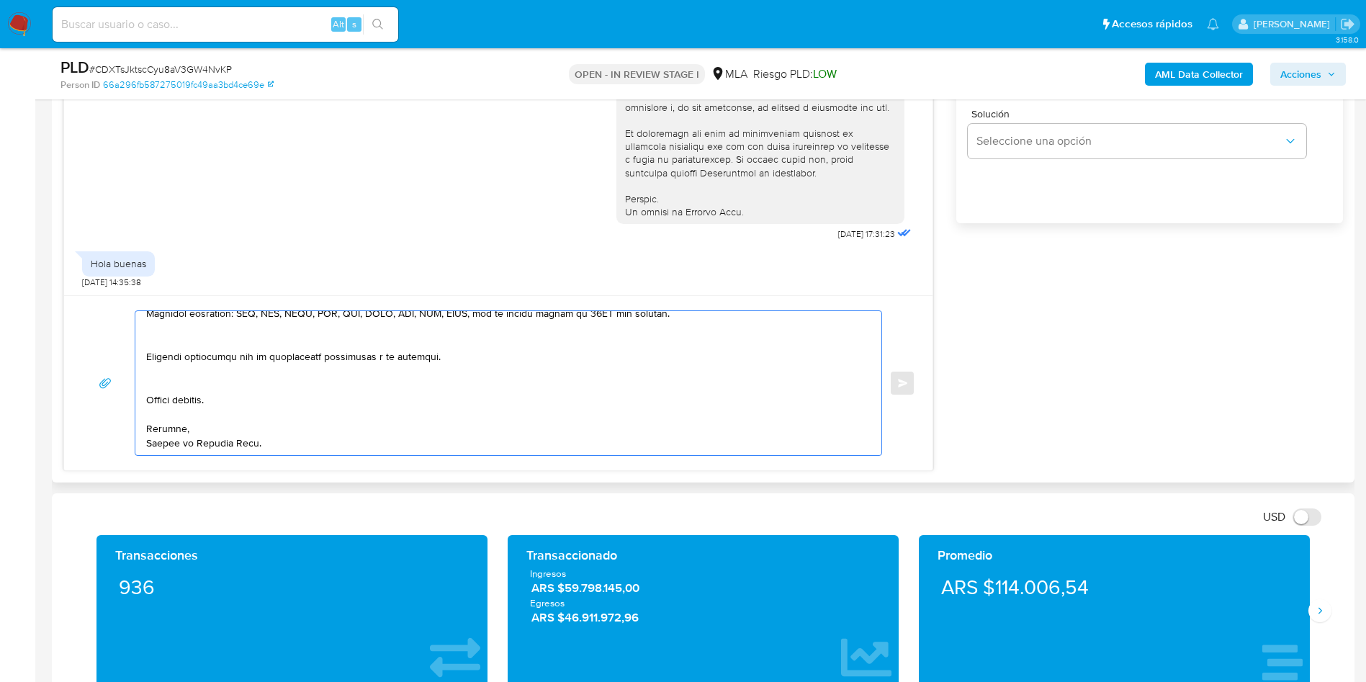
click at [168, 385] on textarea at bounding box center [504, 383] width 717 height 144
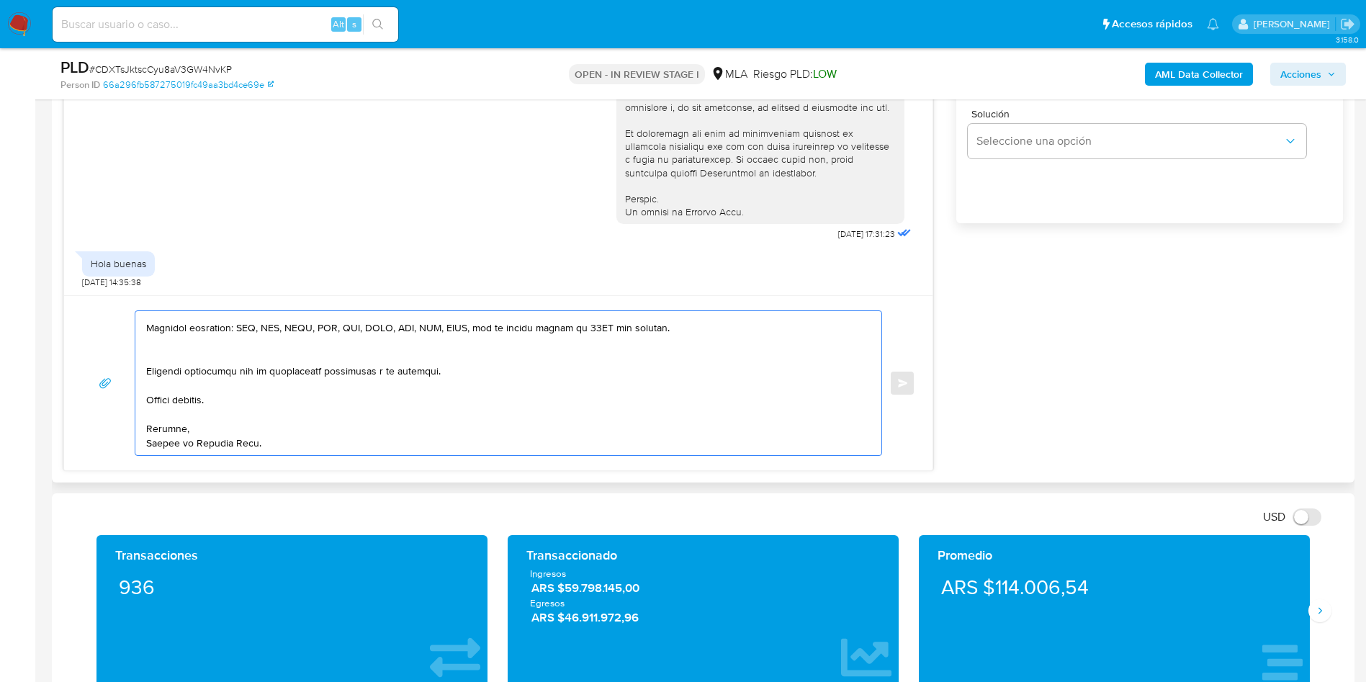
click at [168, 352] on textarea at bounding box center [504, 383] width 717 height 144
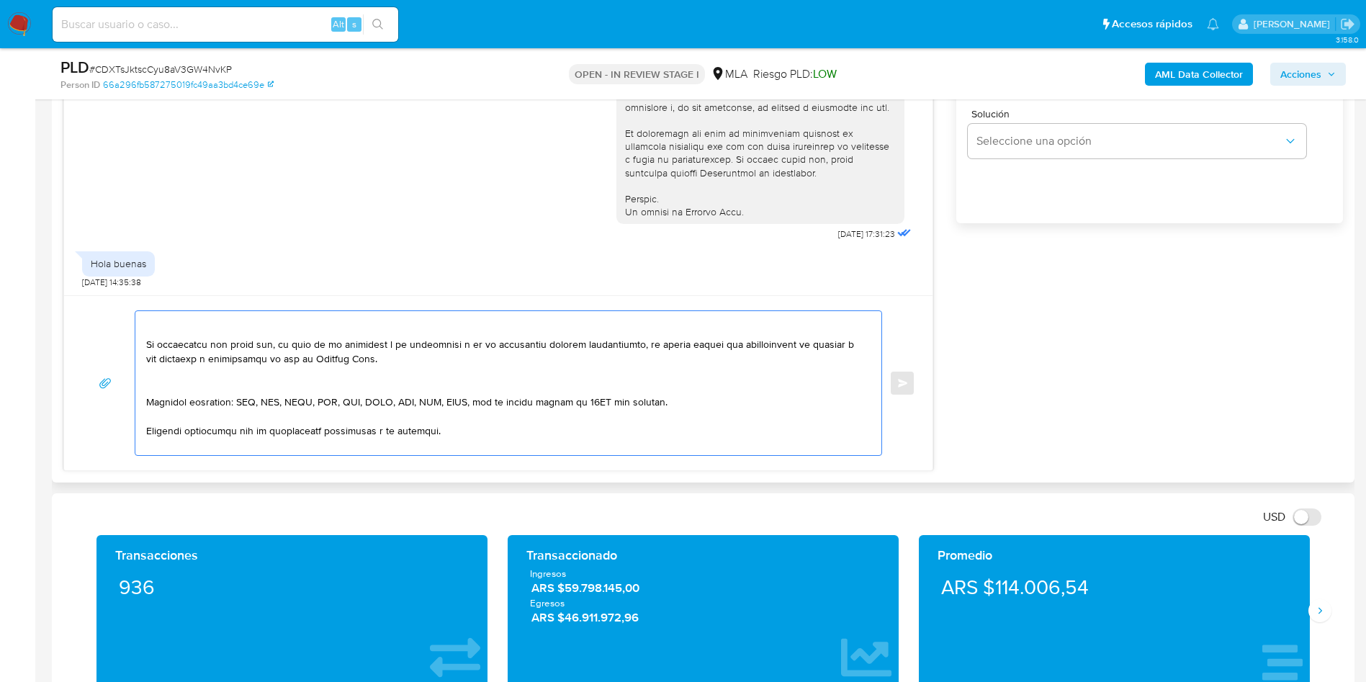
scroll to position [435, 0]
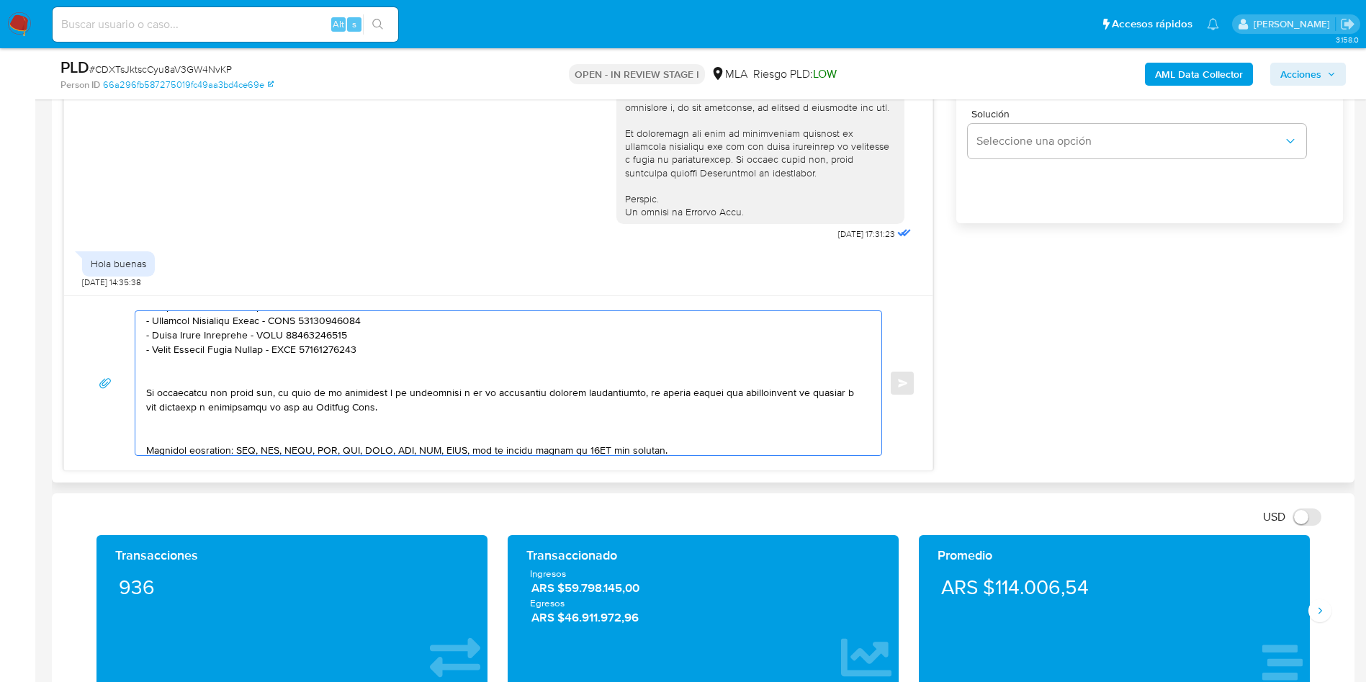
click at [171, 438] on textarea at bounding box center [504, 383] width 717 height 144
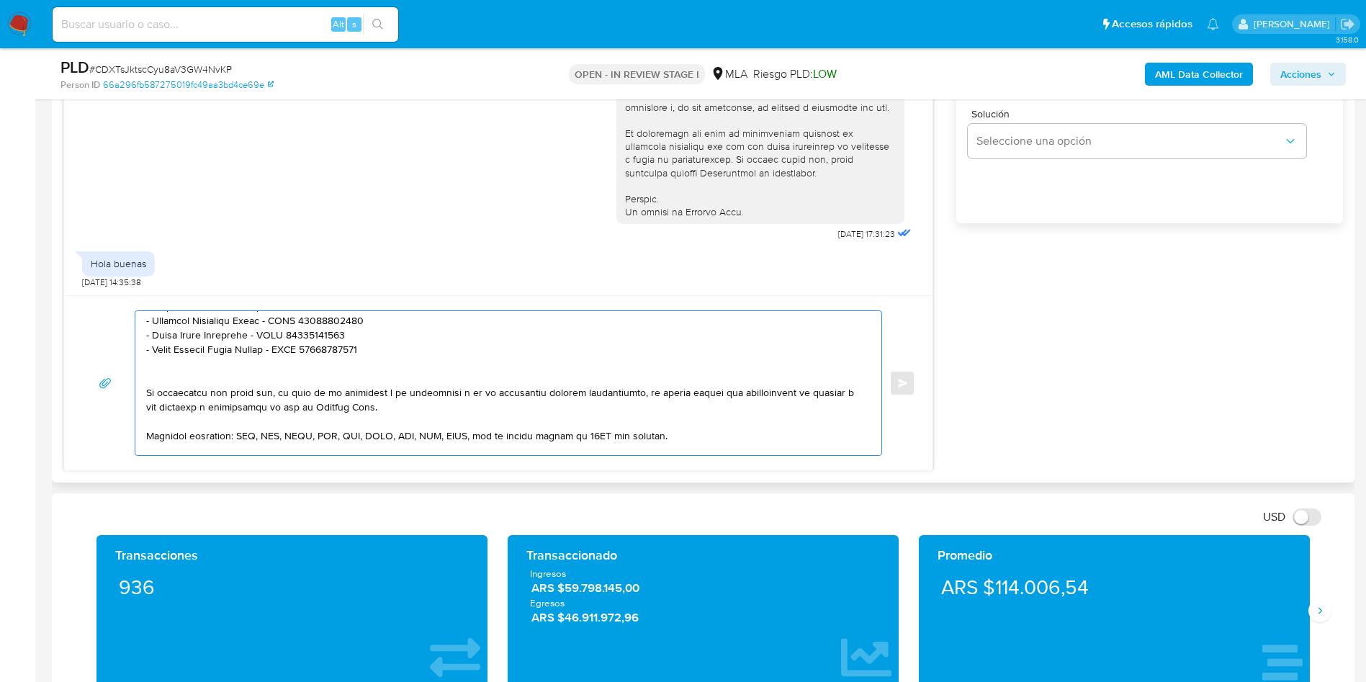
click at [166, 380] on textarea at bounding box center [504, 383] width 717 height 144
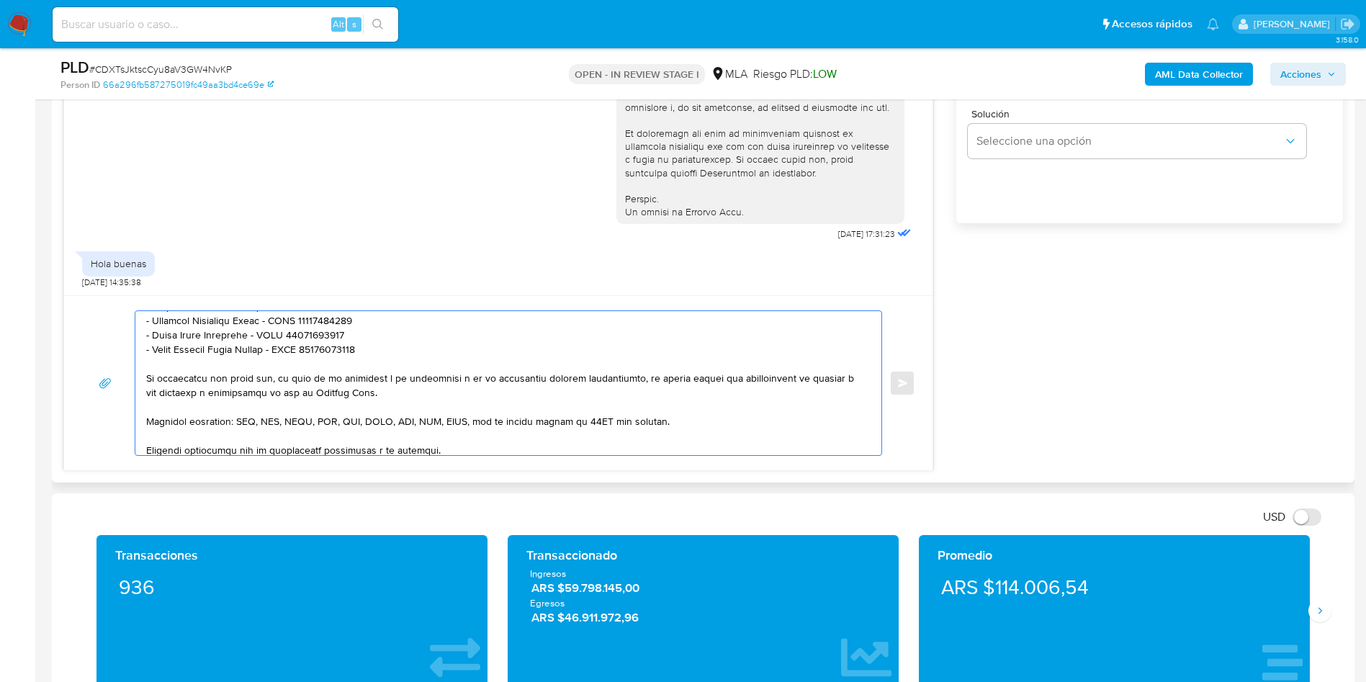
scroll to position [327, 0]
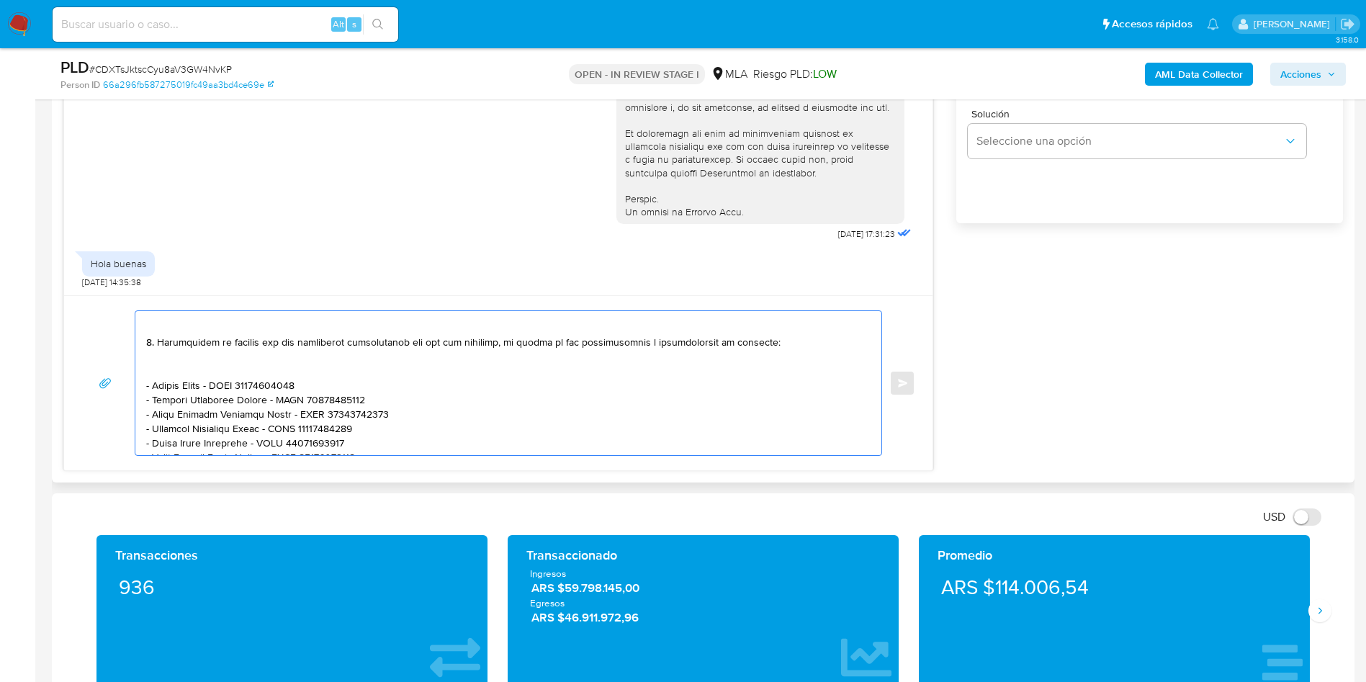
click at [168, 370] on textarea at bounding box center [504, 383] width 717 height 144
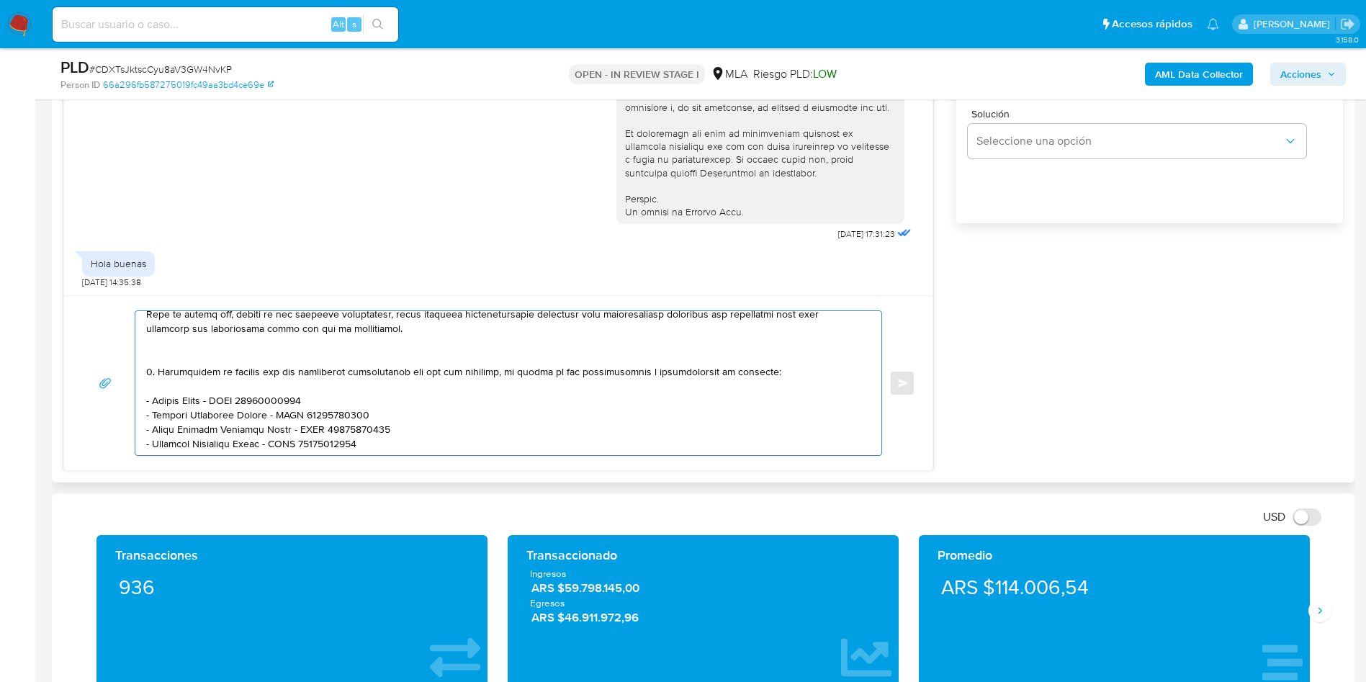
scroll to position [219, 0]
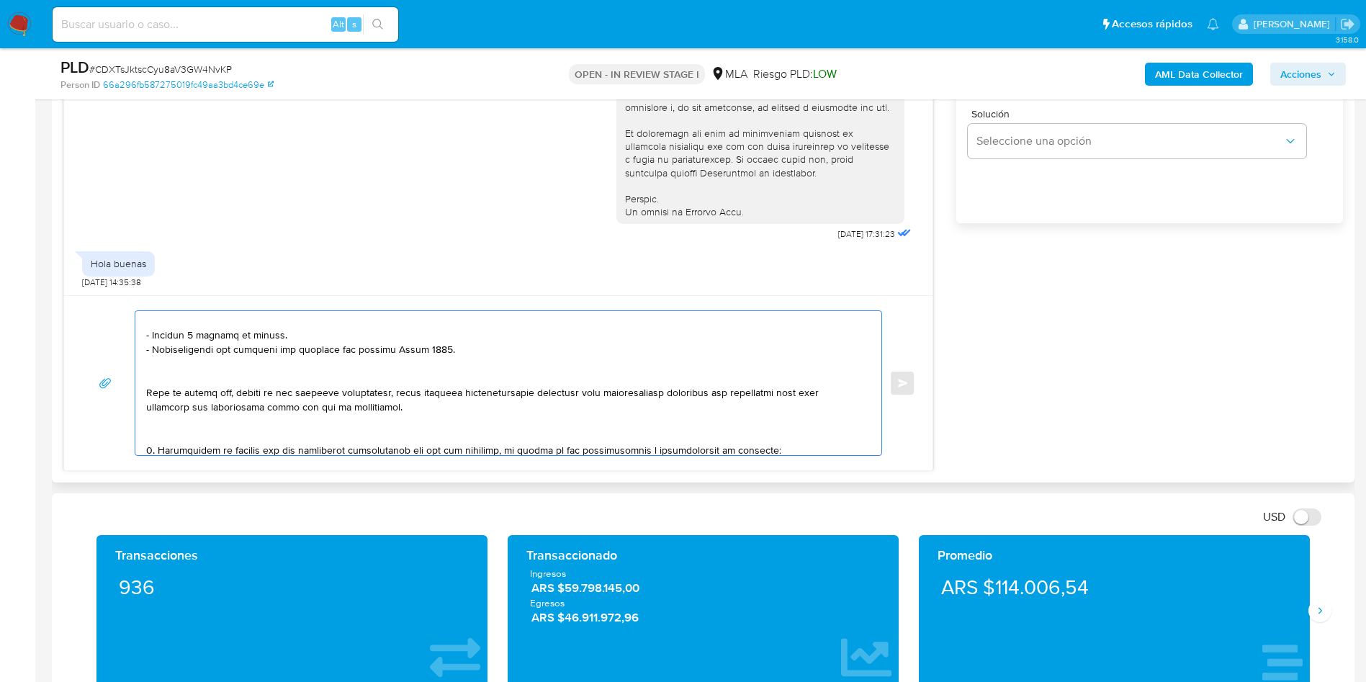
click at [168, 431] on textarea at bounding box center [504, 383] width 717 height 144
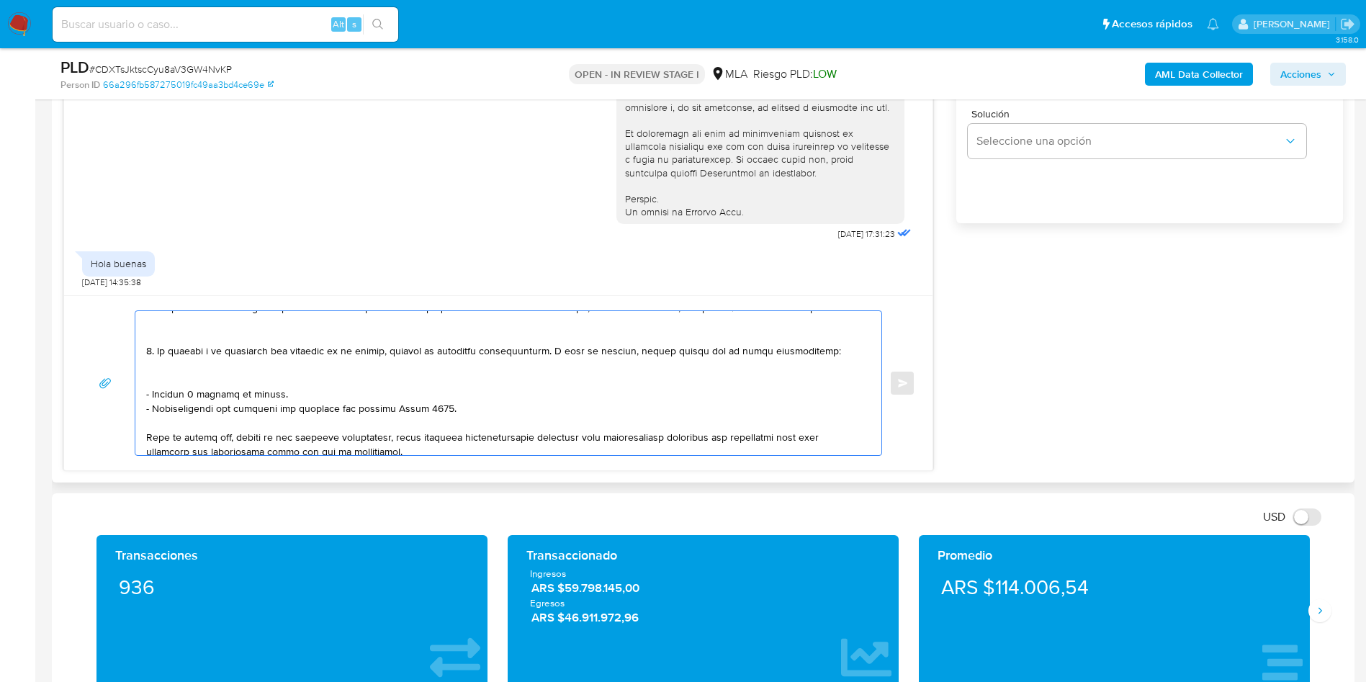
scroll to position [111, 0]
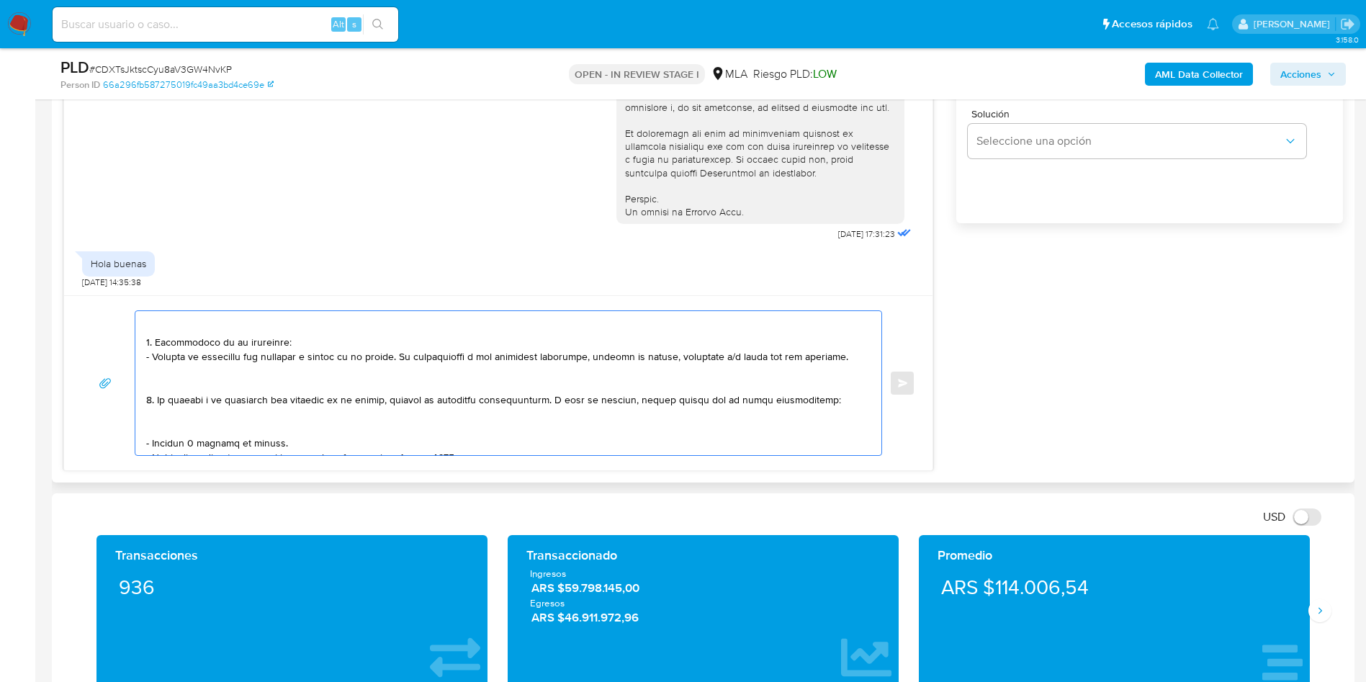
click at [169, 425] on textarea at bounding box center [504, 383] width 717 height 144
click at [170, 381] on textarea at bounding box center [504, 383] width 717 height 144
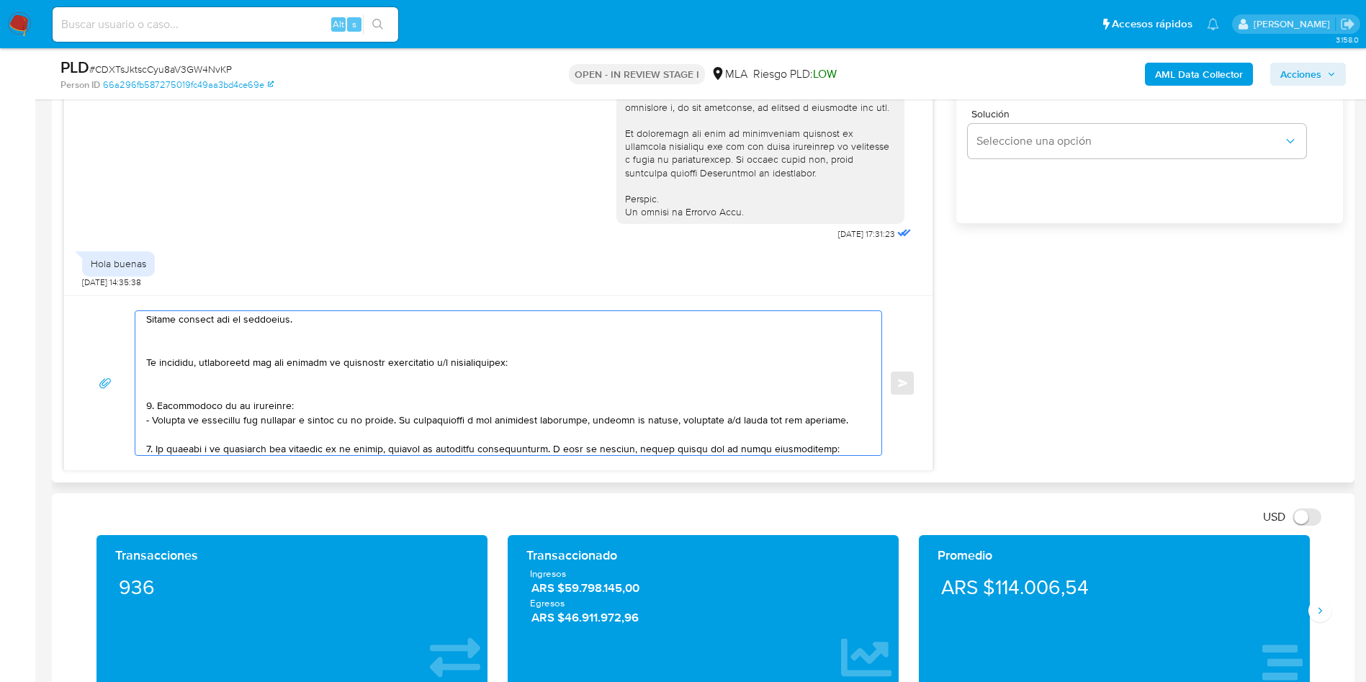
scroll to position [3, 0]
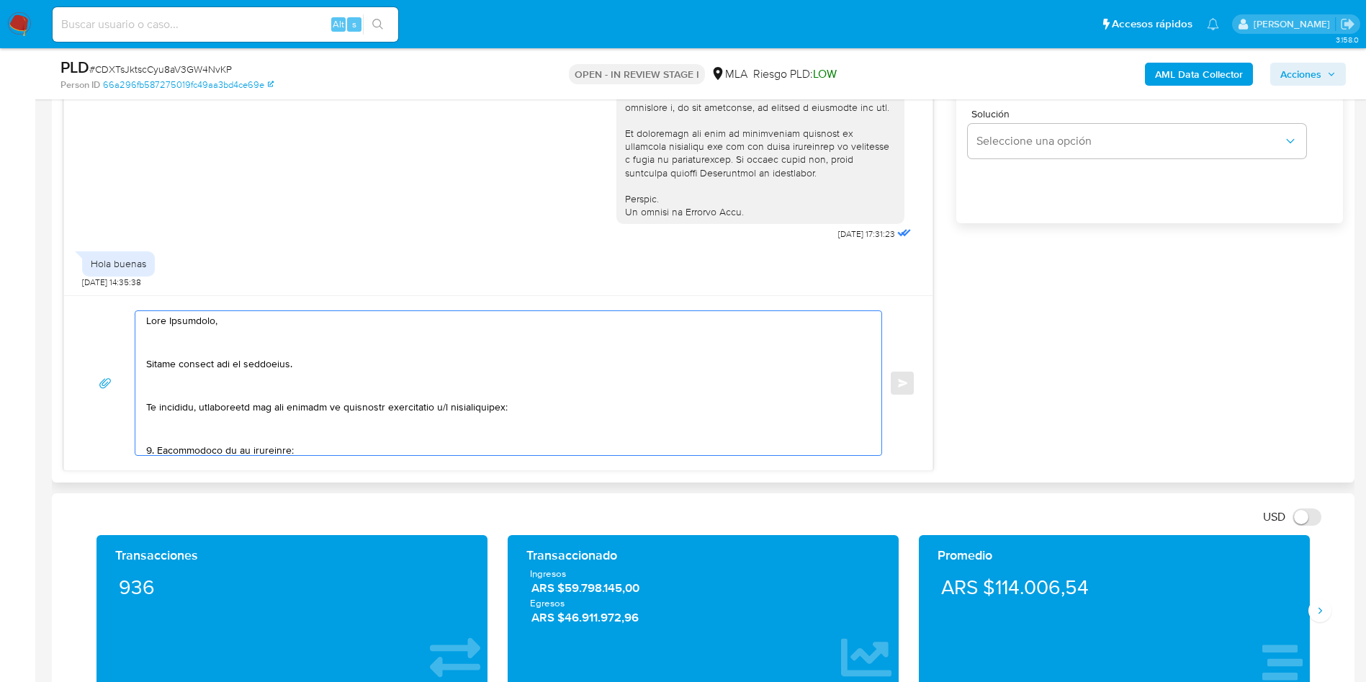
click at [161, 436] on textarea at bounding box center [504, 383] width 717 height 144
click at [168, 392] on textarea at bounding box center [504, 383] width 717 height 144
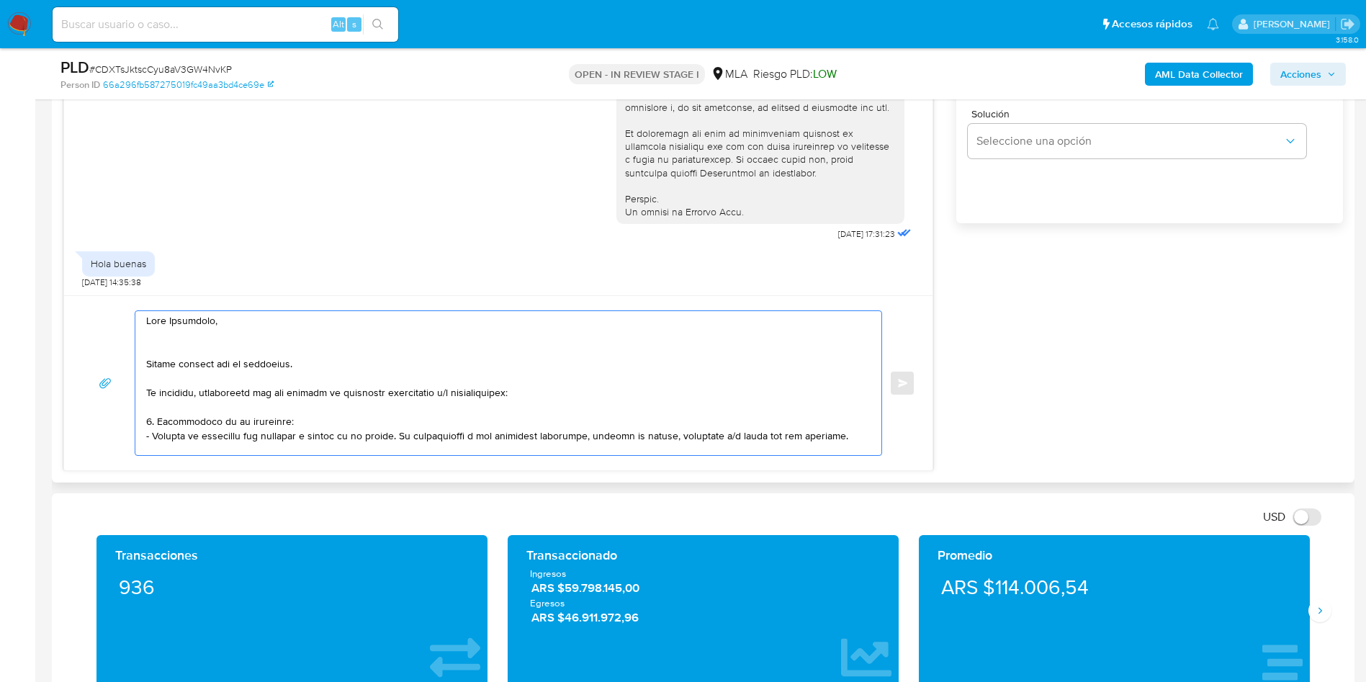
click at [179, 346] on textarea at bounding box center [504, 383] width 717 height 144
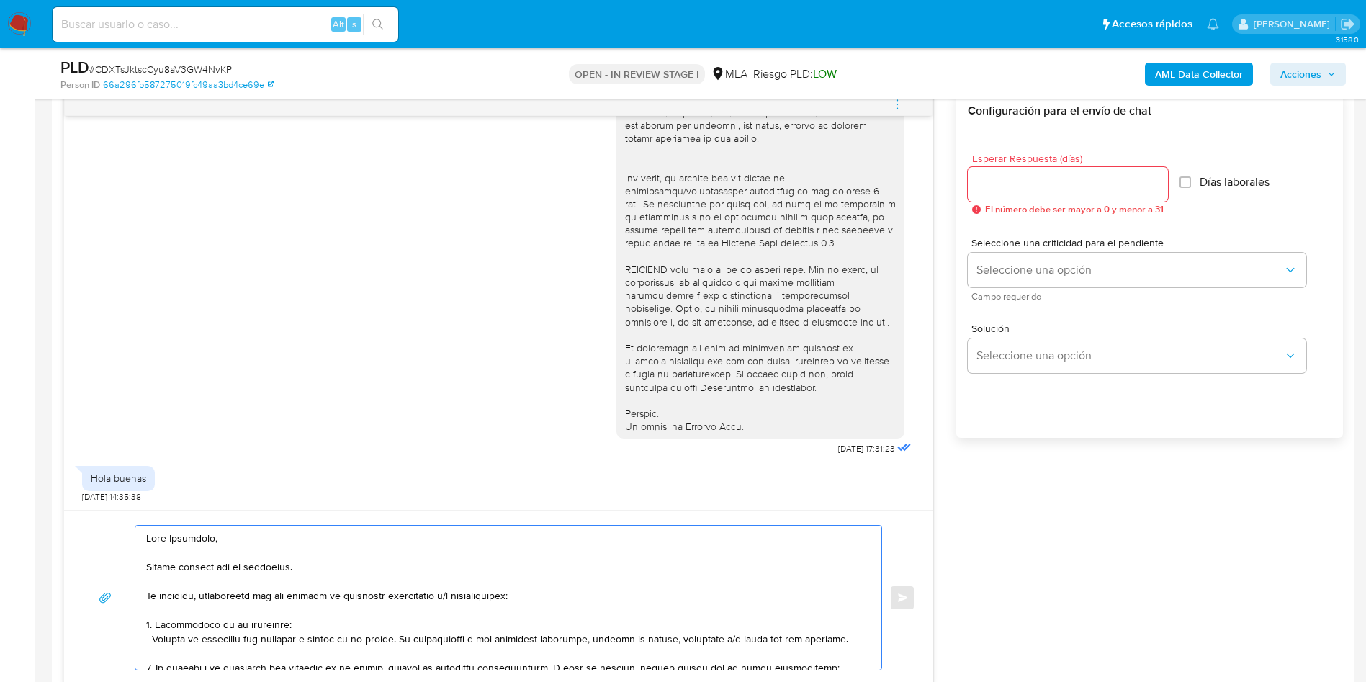
scroll to position [756, 0]
type textarea "Hola Alejandro, Muchas gracias por tu respuesta. No obstante, necesitamos que n…"
click at [1045, 192] on input "Esperar Respuesta (días)" at bounding box center [1068, 185] width 200 height 19
type input "1"
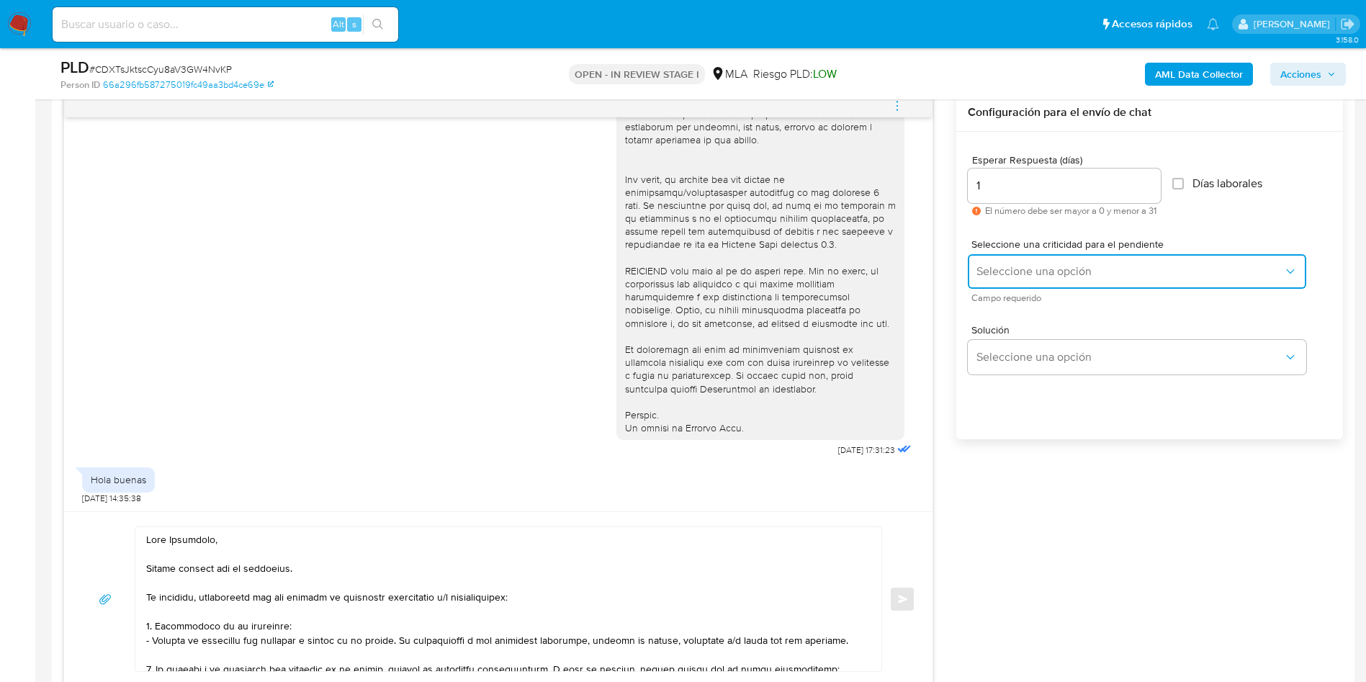
click at [1010, 258] on button "Seleccione una opción" at bounding box center [1137, 271] width 338 height 35
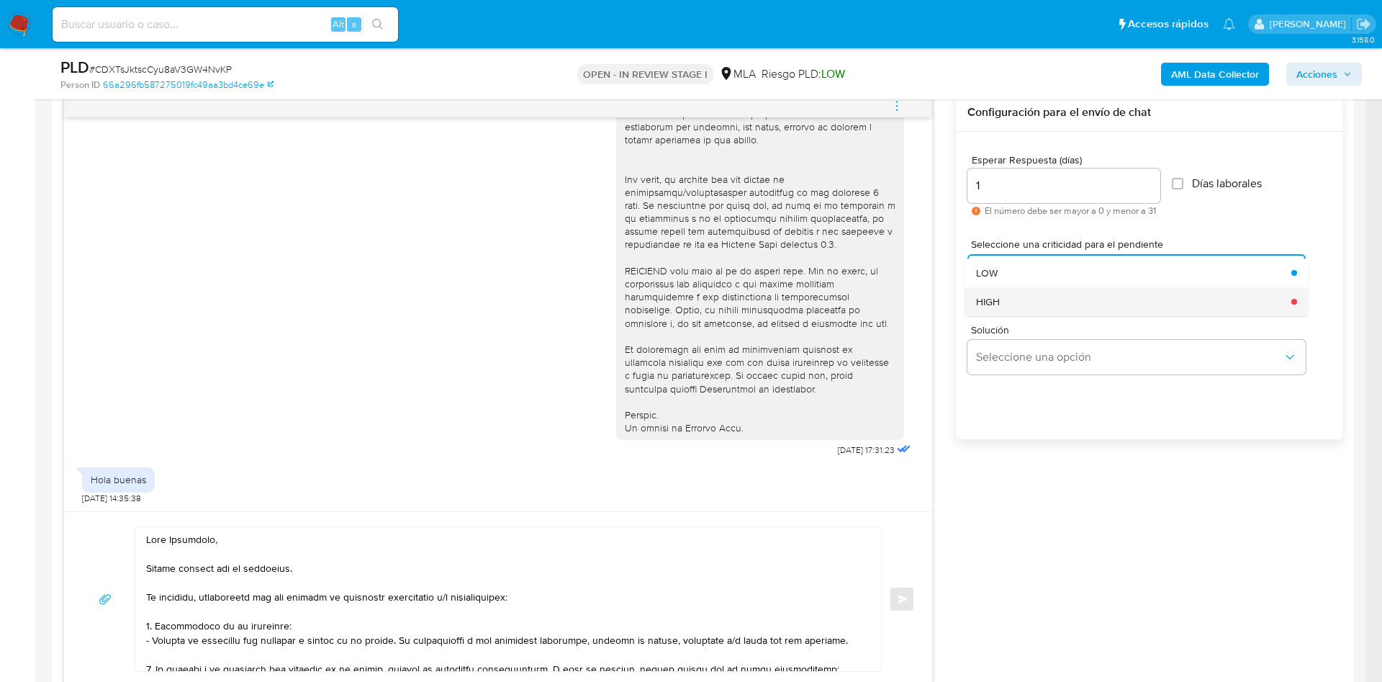
click at [1017, 302] on div "HIGH" at bounding box center [1129, 301] width 307 height 29
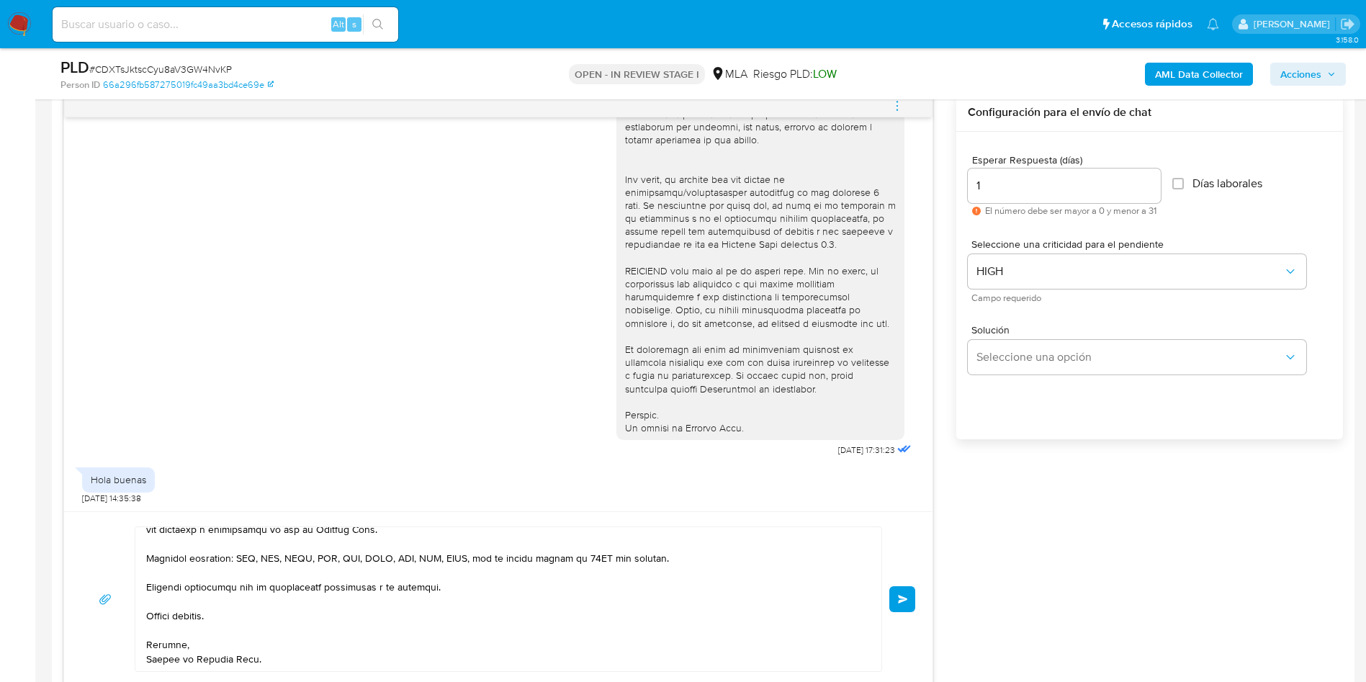
click at [912, 596] on button "Enviar" at bounding box center [902, 599] width 26 height 26
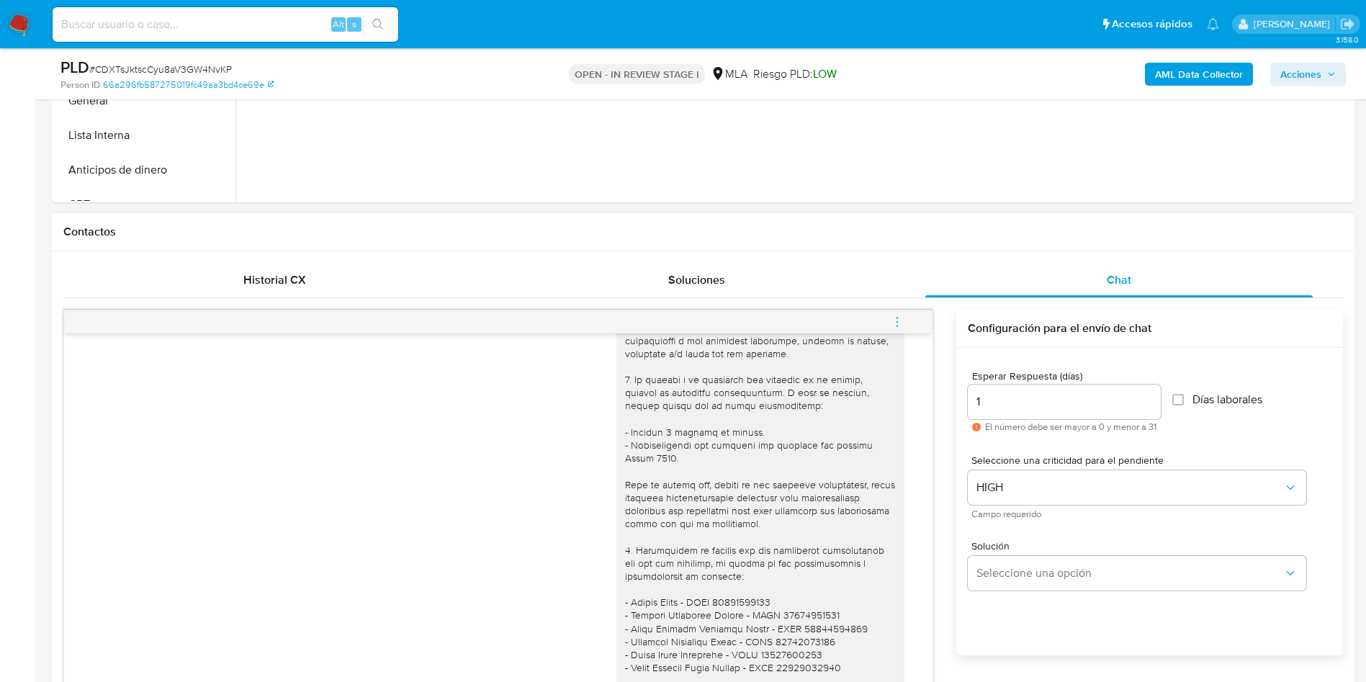
scroll to position [847, 0]
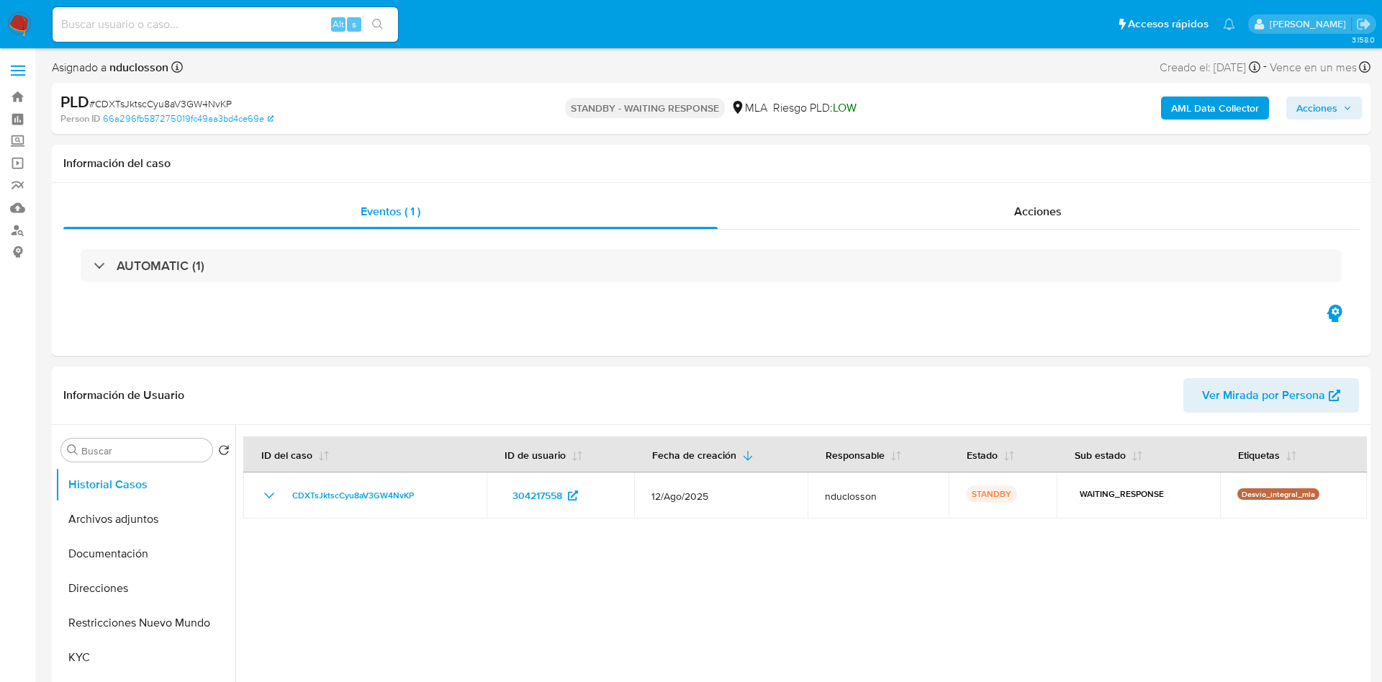
select select "10"
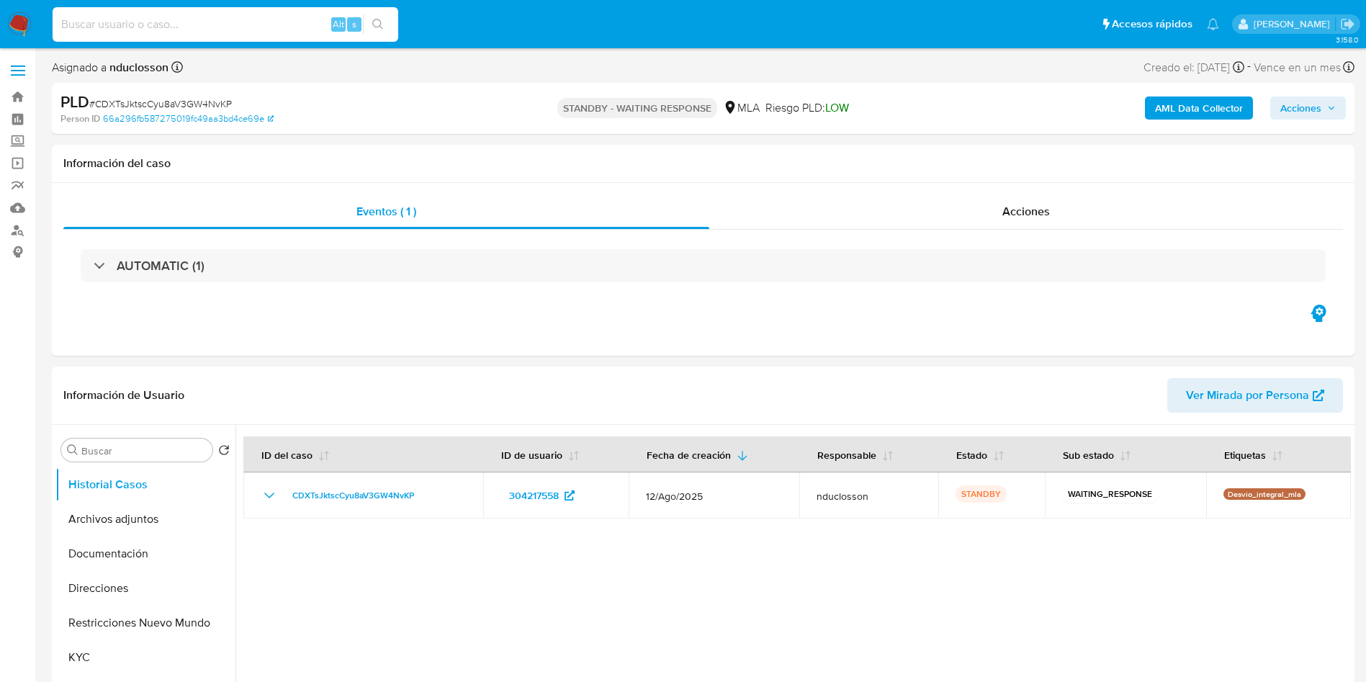
click at [117, 27] on input at bounding box center [226, 24] width 346 height 19
paste input "cpsxNS0iYZtO8OhSHfGYEXQ3"
type input "cpsxNS0iYZtO8OhSHfGYEXQ3"
click at [369, 19] on button "search-icon" at bounding box center [378, 24] width 30 height 20
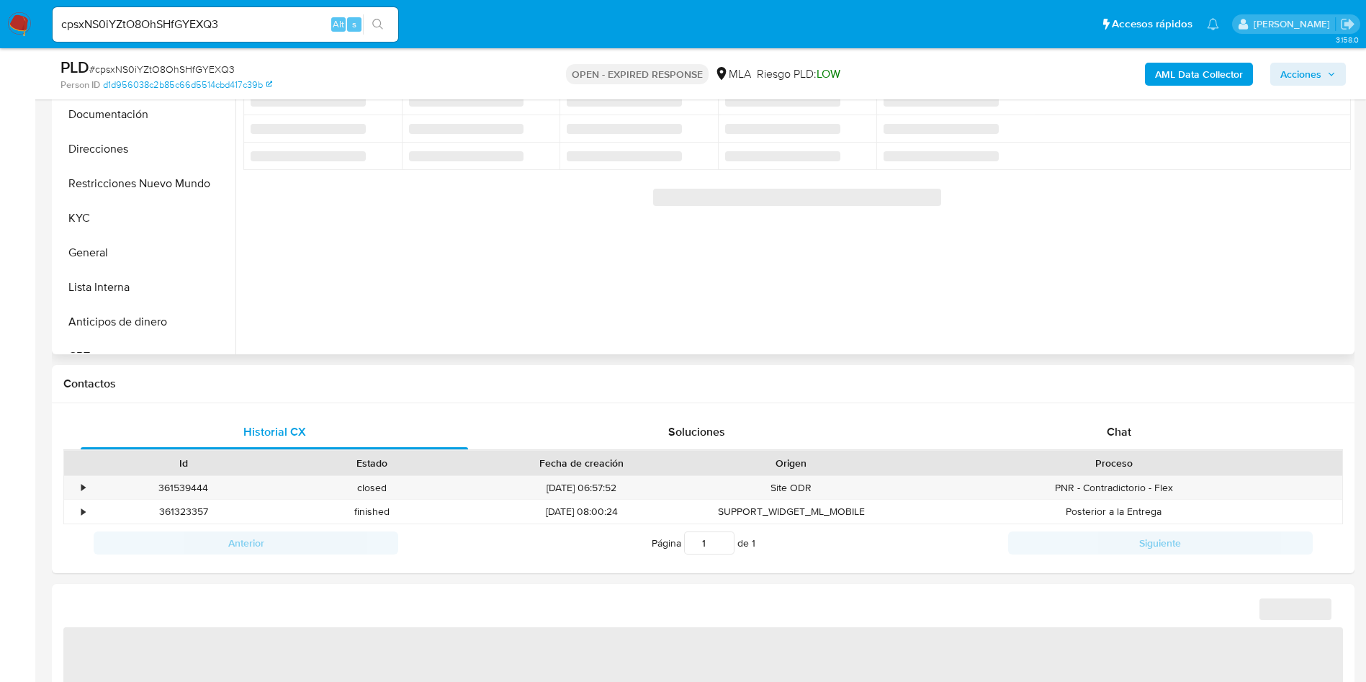
scroll to position [432, 0]
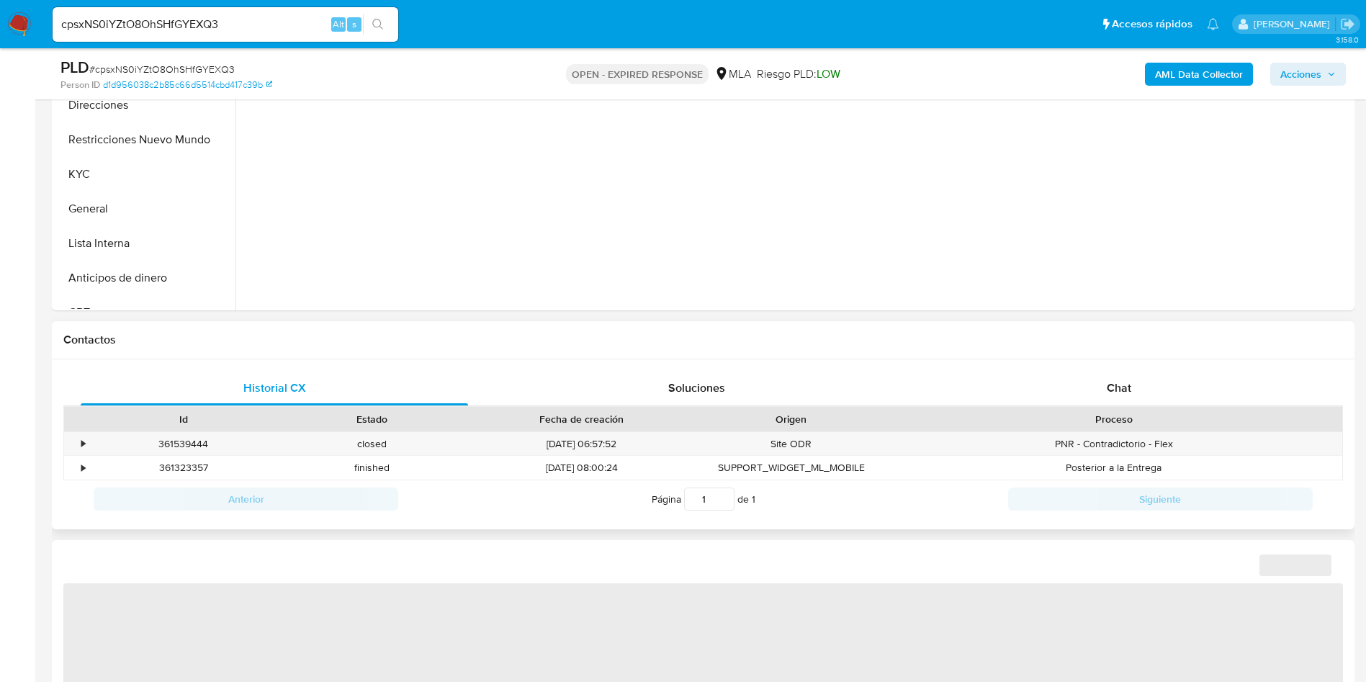
select select "10"
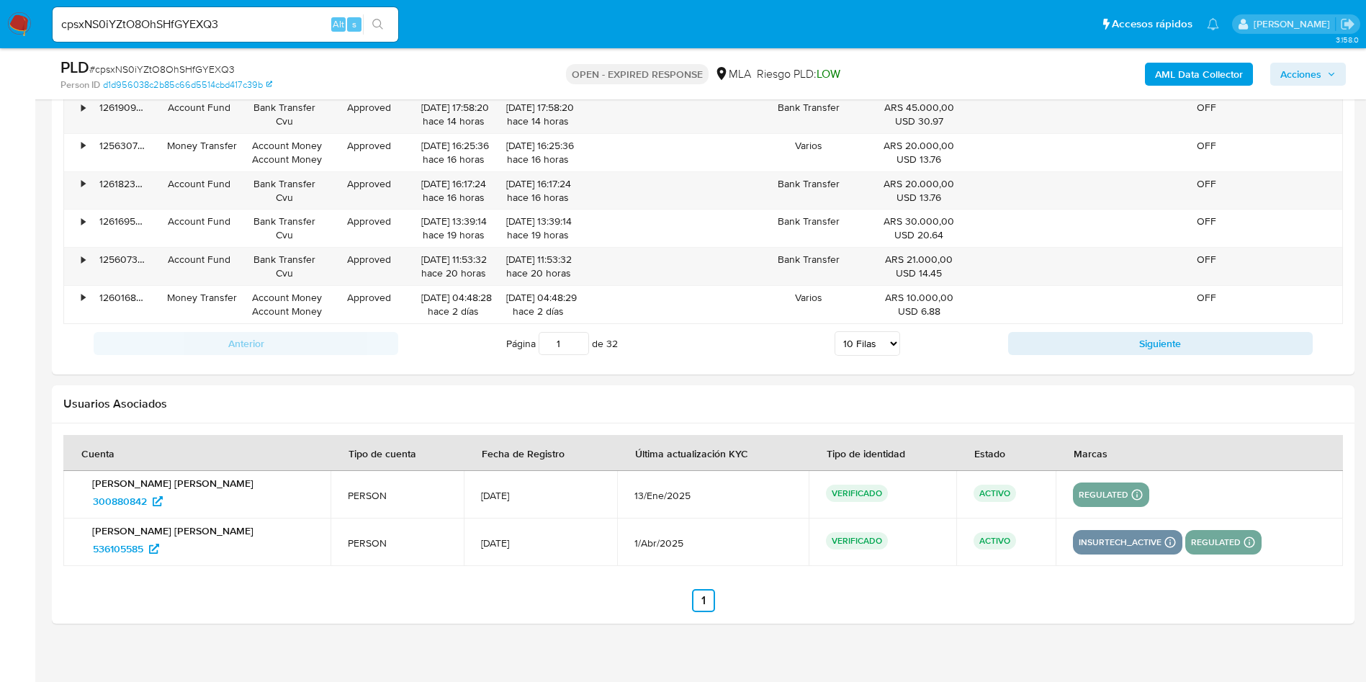
scroll to position [1767, 0]
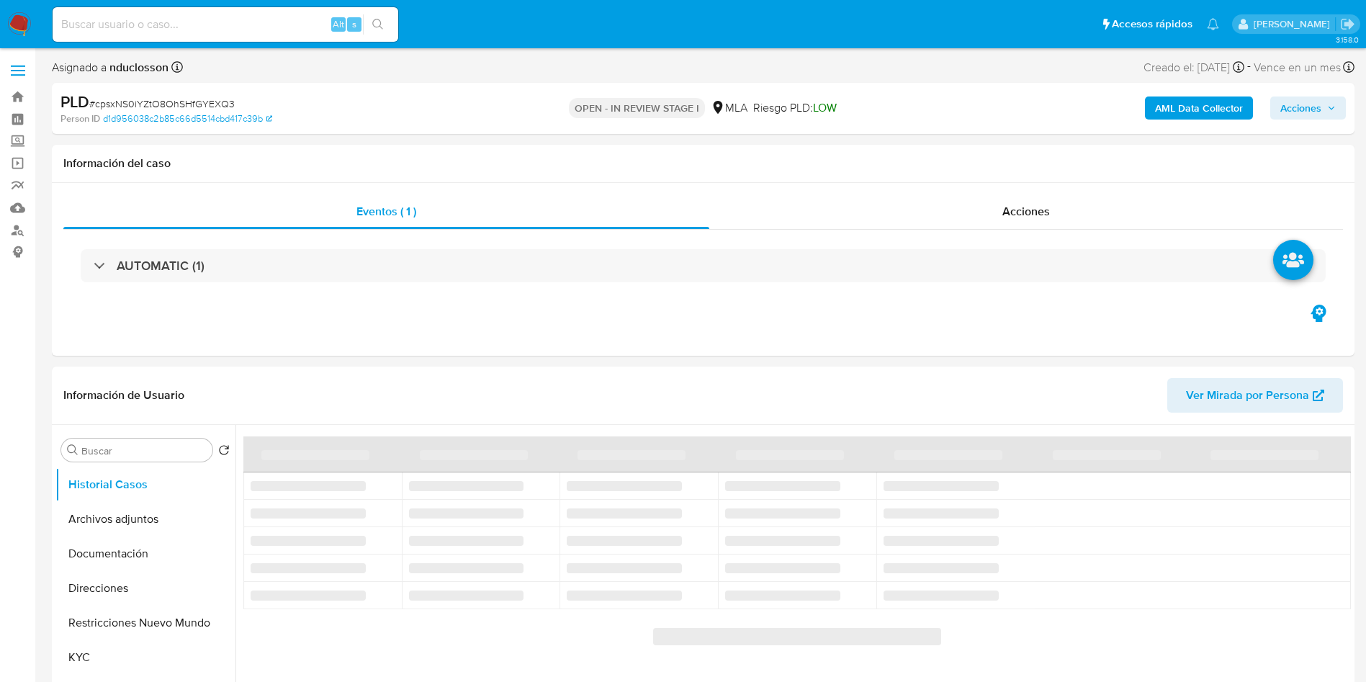
select select "10"
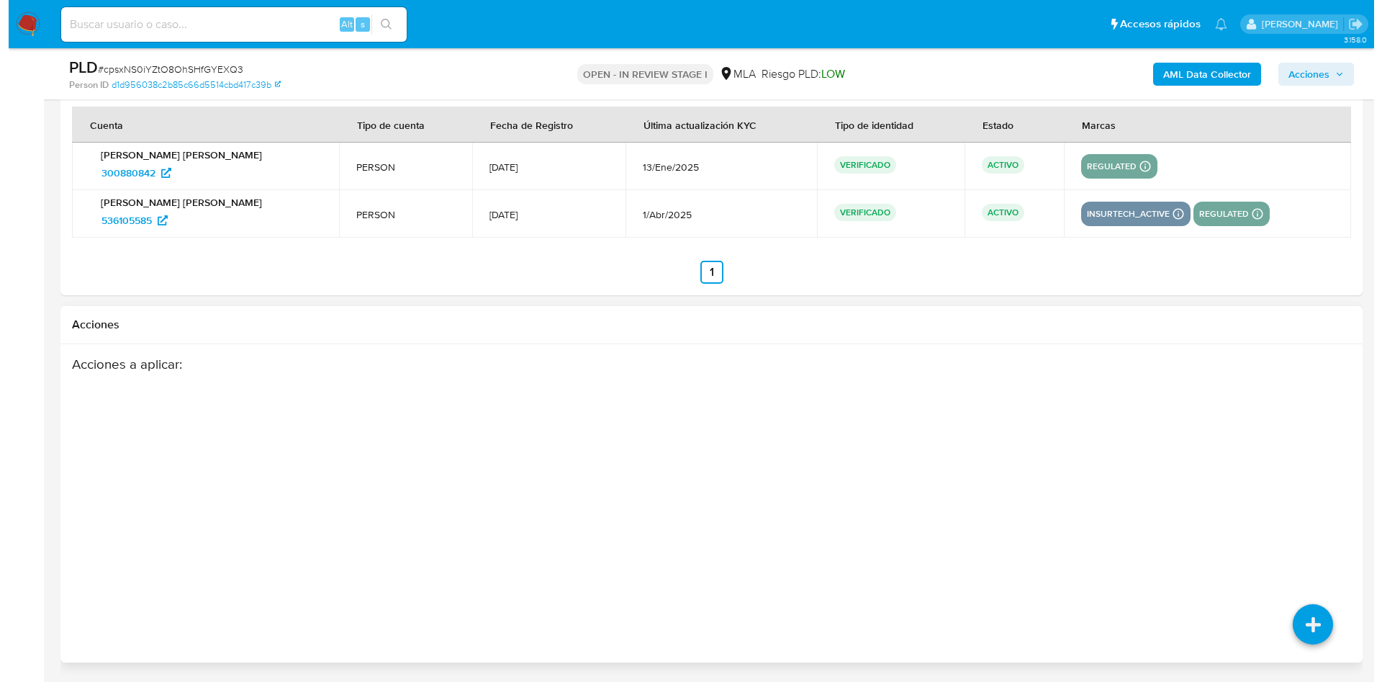
scroll to position [2169, 0]
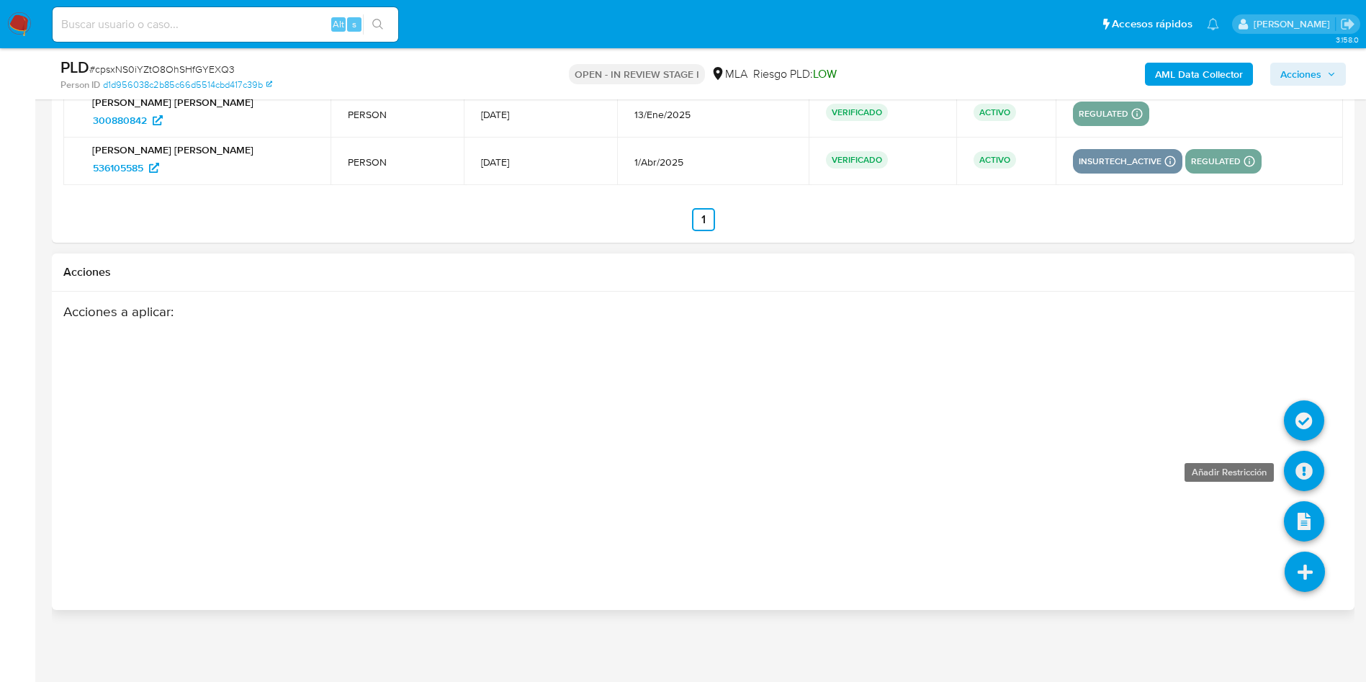
click at [1301, 453] on icon at bounding box center [1304, 471] width 40 height 40
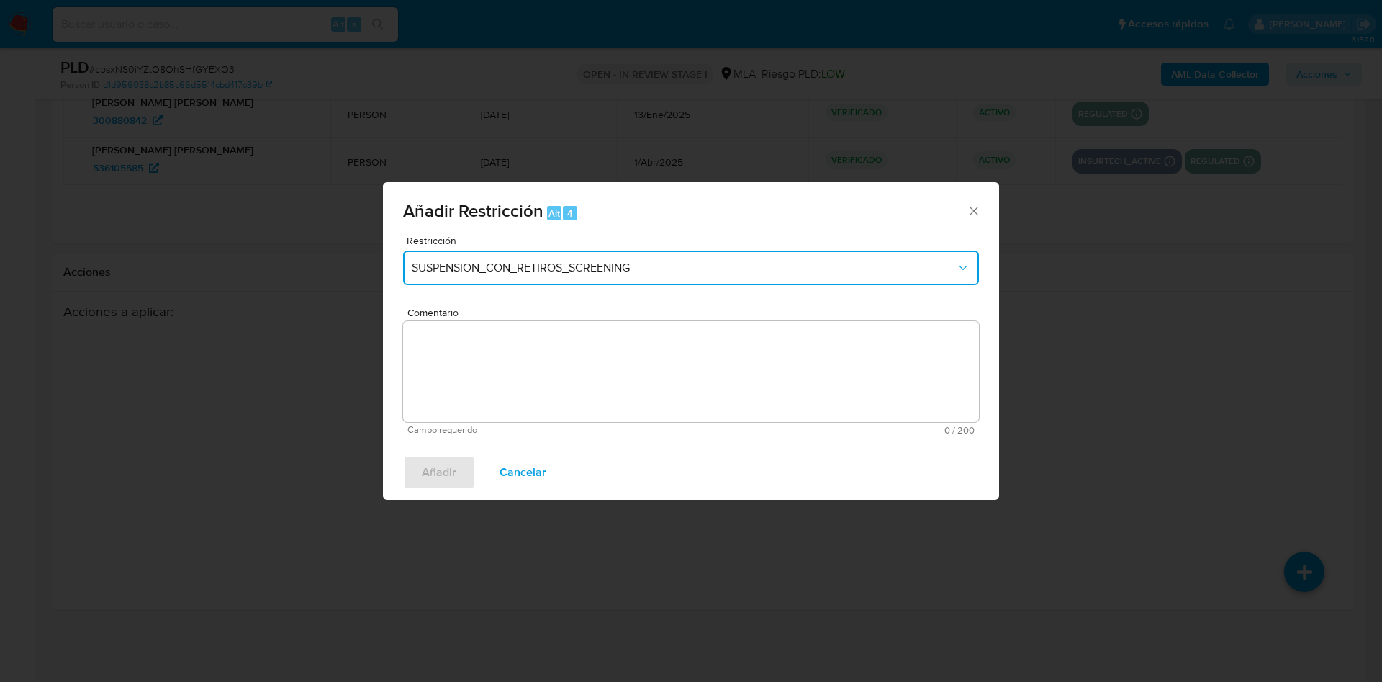
click at [748, 279] on button "SUSPENSION_CON_RETIROS_SCREENING" at bounding box center [691, 268] width 576 height 35
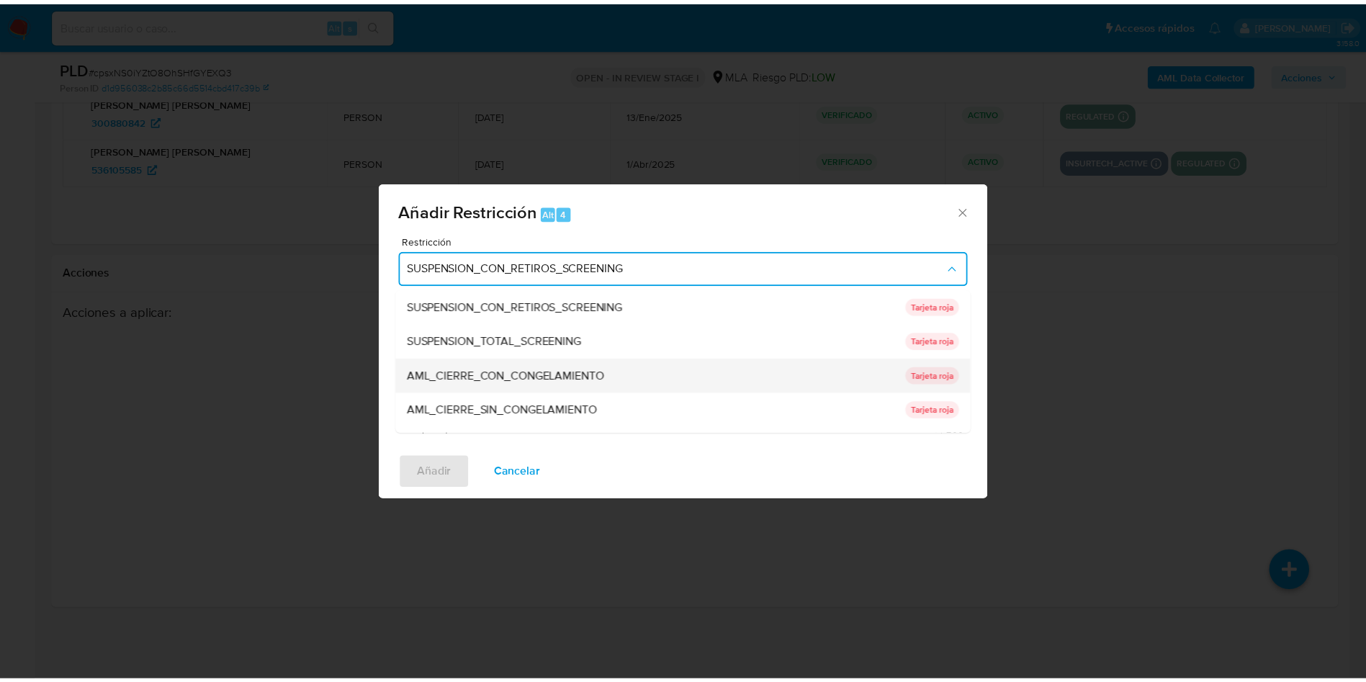
scroll to position [305, 0]
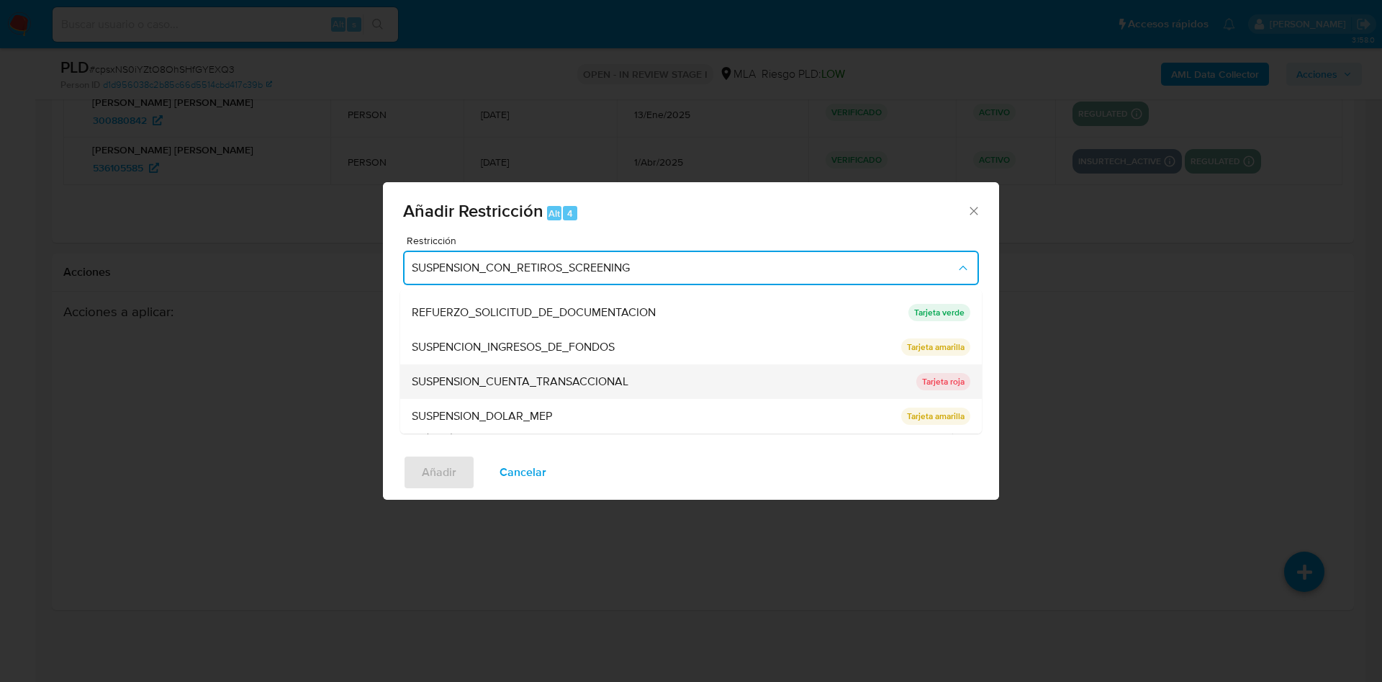
click at [612, 374] on span "SUSPENSION_CUENTA_TRANSACCIONAL" at bounding box center [520, 381] width 217 height 14
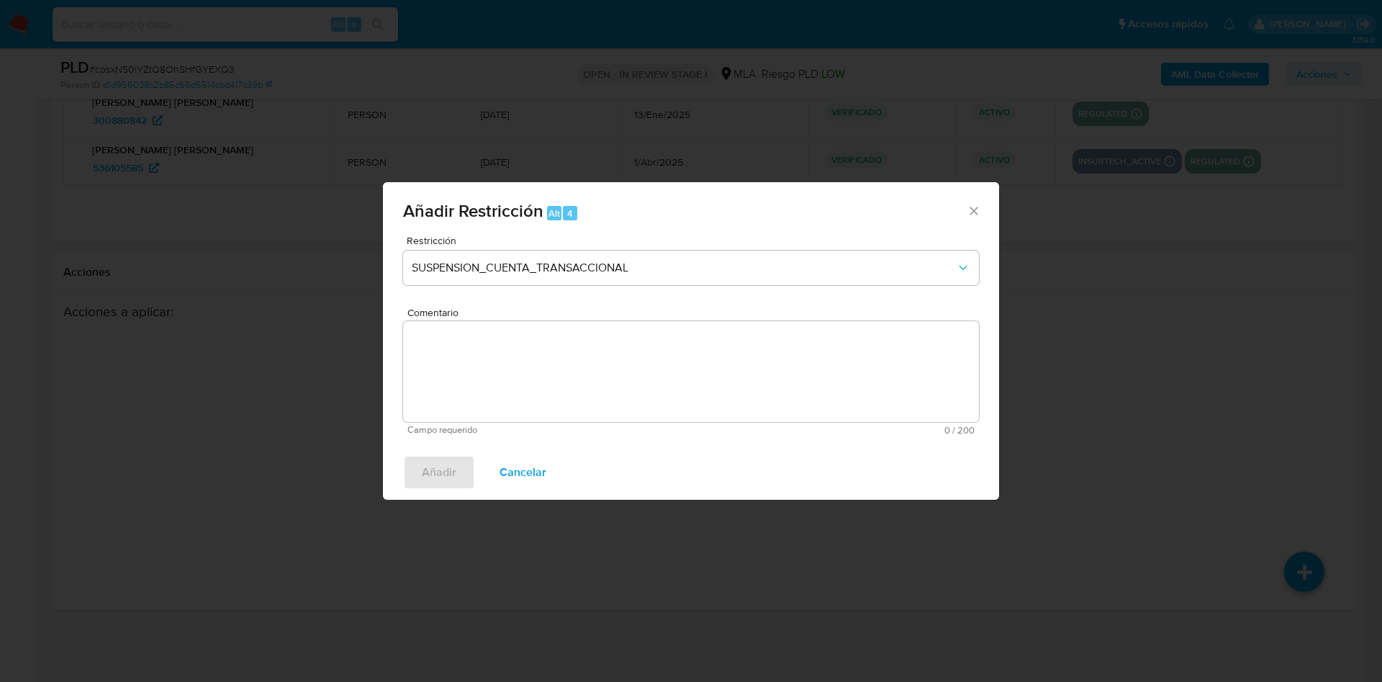
click at [612, 372] on textarea "Comentario" at bounding box center [691, 371] width 576 height 101
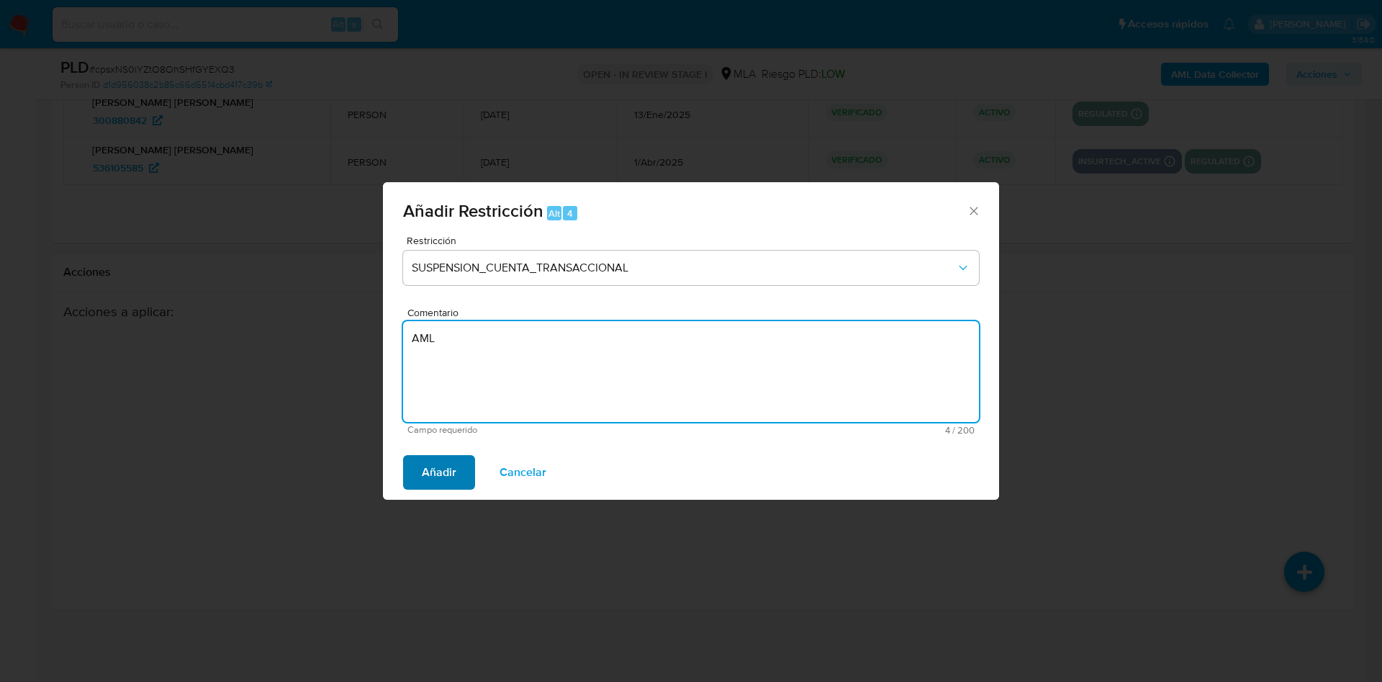
type textarea "AML"
click at [454, 465] on span "Añadir" at bounding box center [439, 472] width 35 height 32
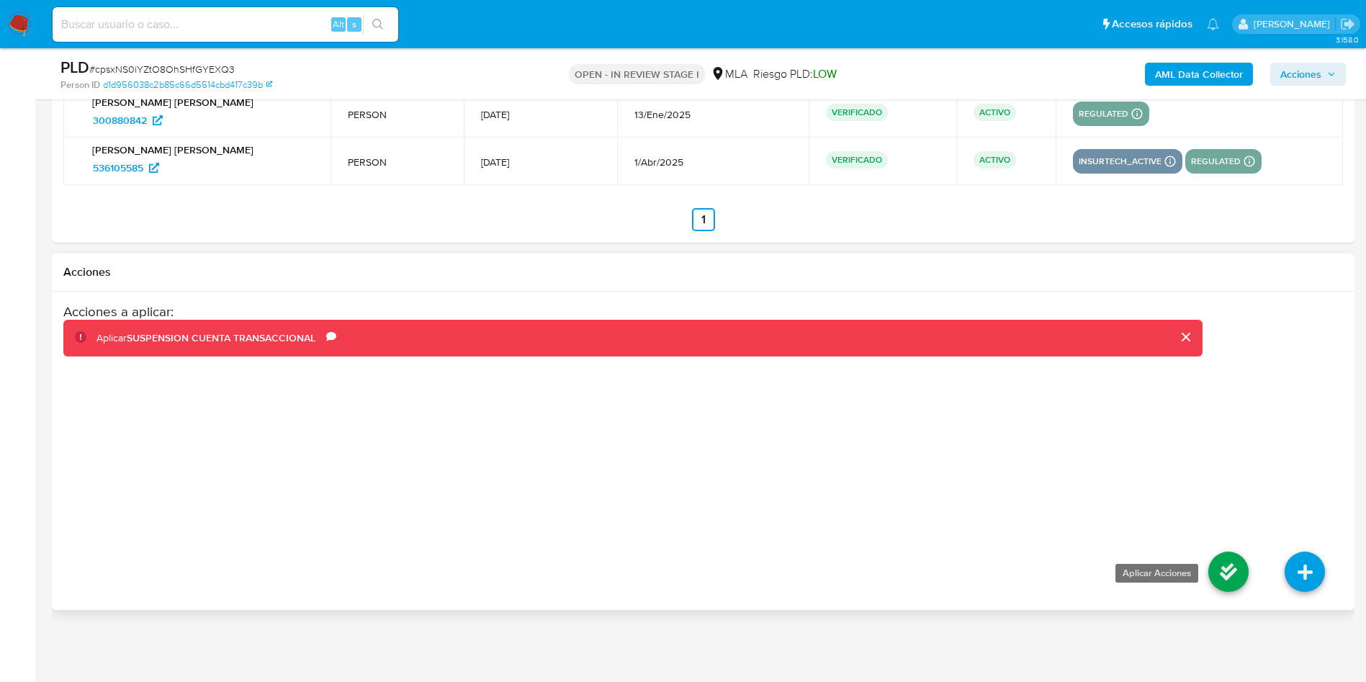
click at [1223, 560] on icon at bounding box center [1228, 571] width 40 height 40
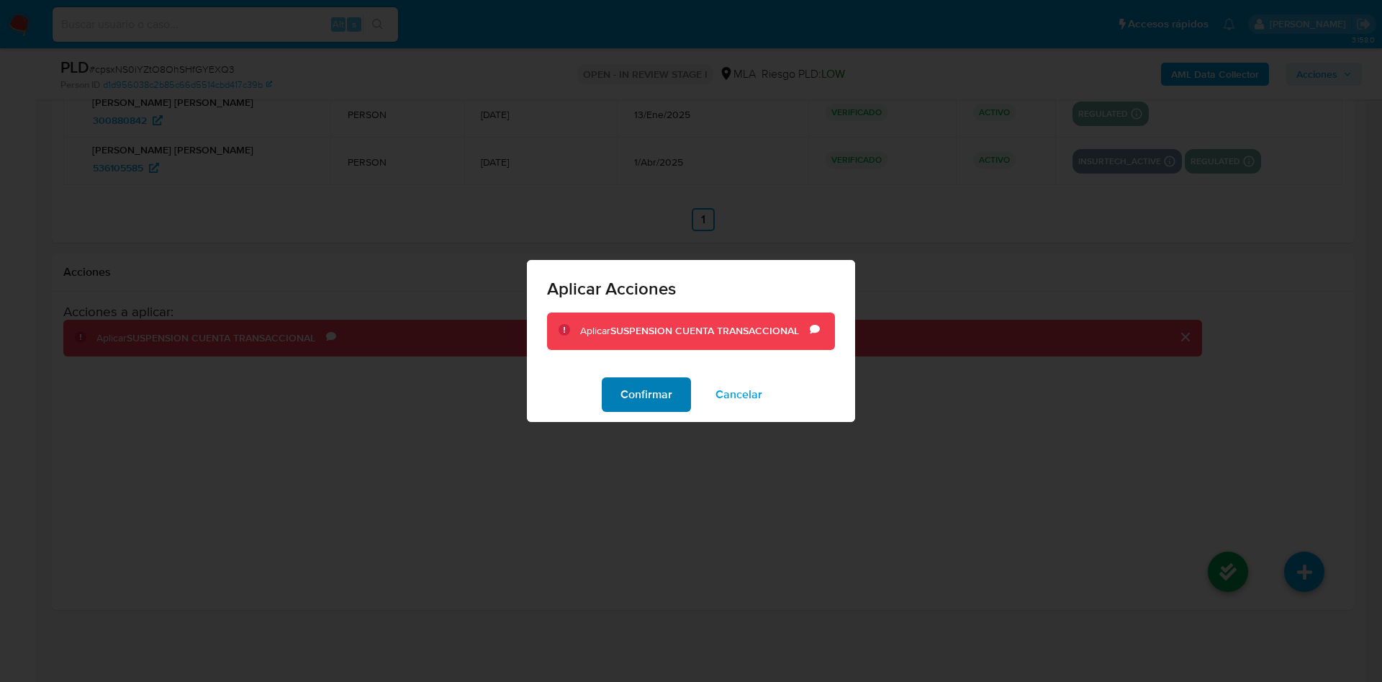
click at [639, 393] on span "Confirmar" at bounding box center [647, 395] width 52 height 32
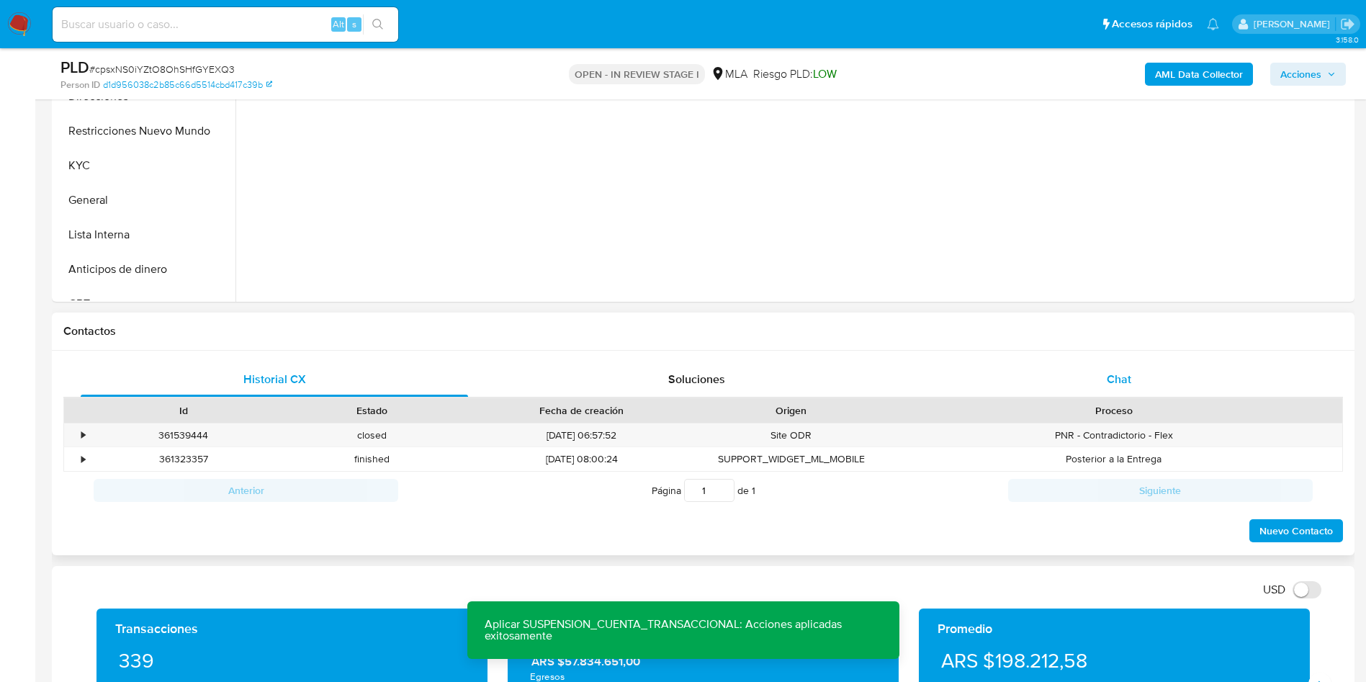
click at [1068, 377] on div "Chat" at bounding box center [1118, 379] width 387 height 35
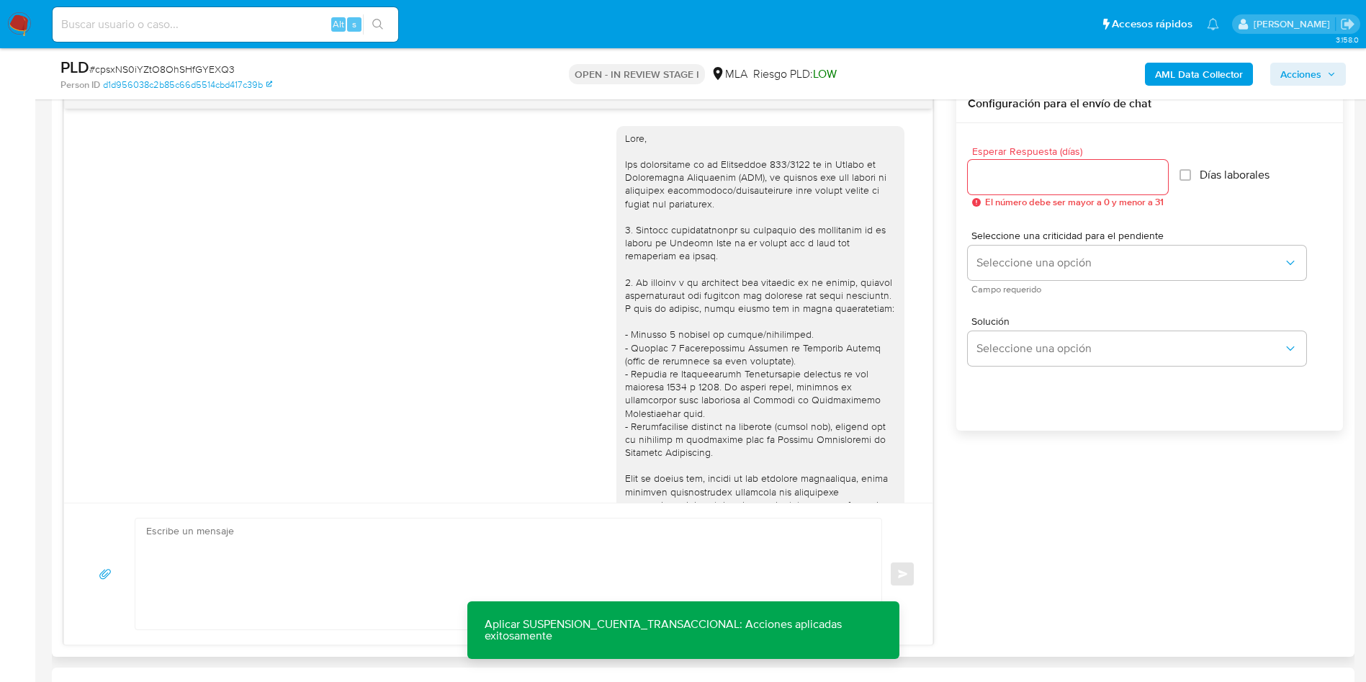
scroll to position [1219, 0]
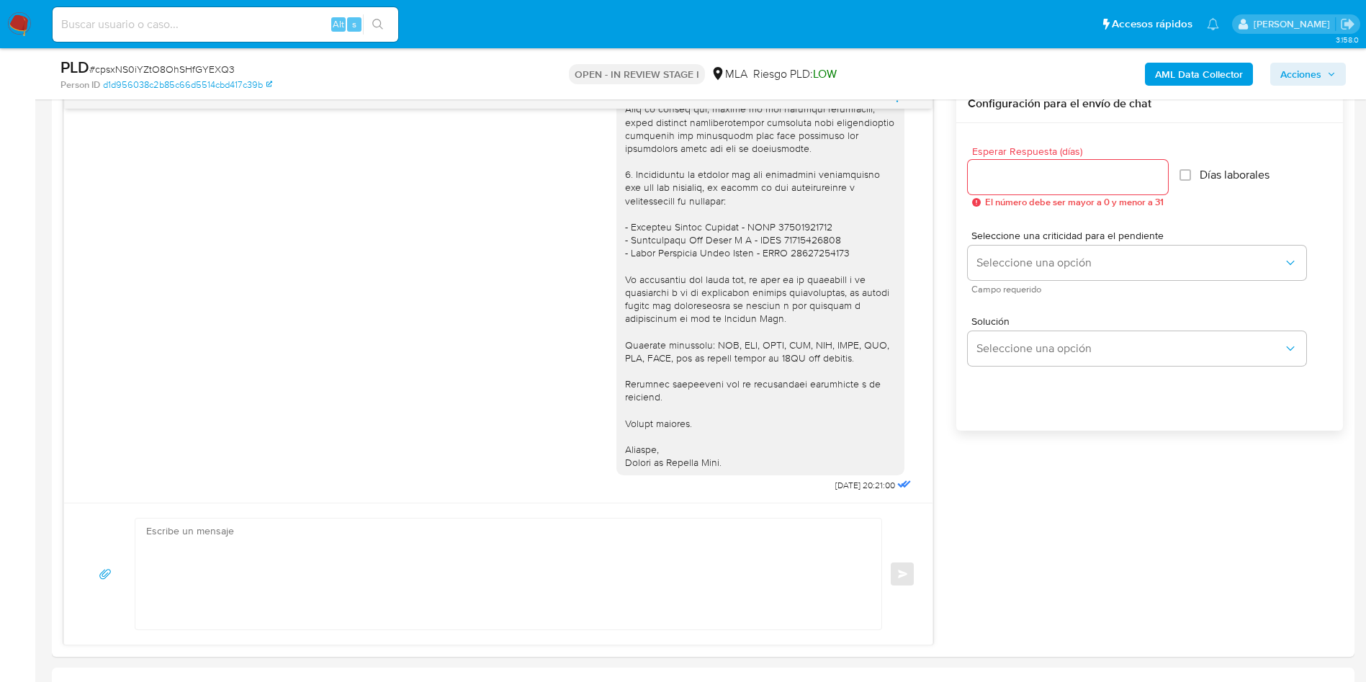
click at [185, 36] on div "Alt s" at bounding box center [226, 24] width 346 height 35
click at [179, 30] on input at bounding box center [226, 24] width 346 height 19
paste input "fZ5sQSIhFPwIK1HGDVWe1TpZ"
type input "fZ5sQSIhFPwIK1HGDVWe1TpZ"
click at [374, 36] on div "fZ5sQSIhFPwIK1HGDVWe1TpZ Alt s" at bounding box center [226, 24] width 346 height 35
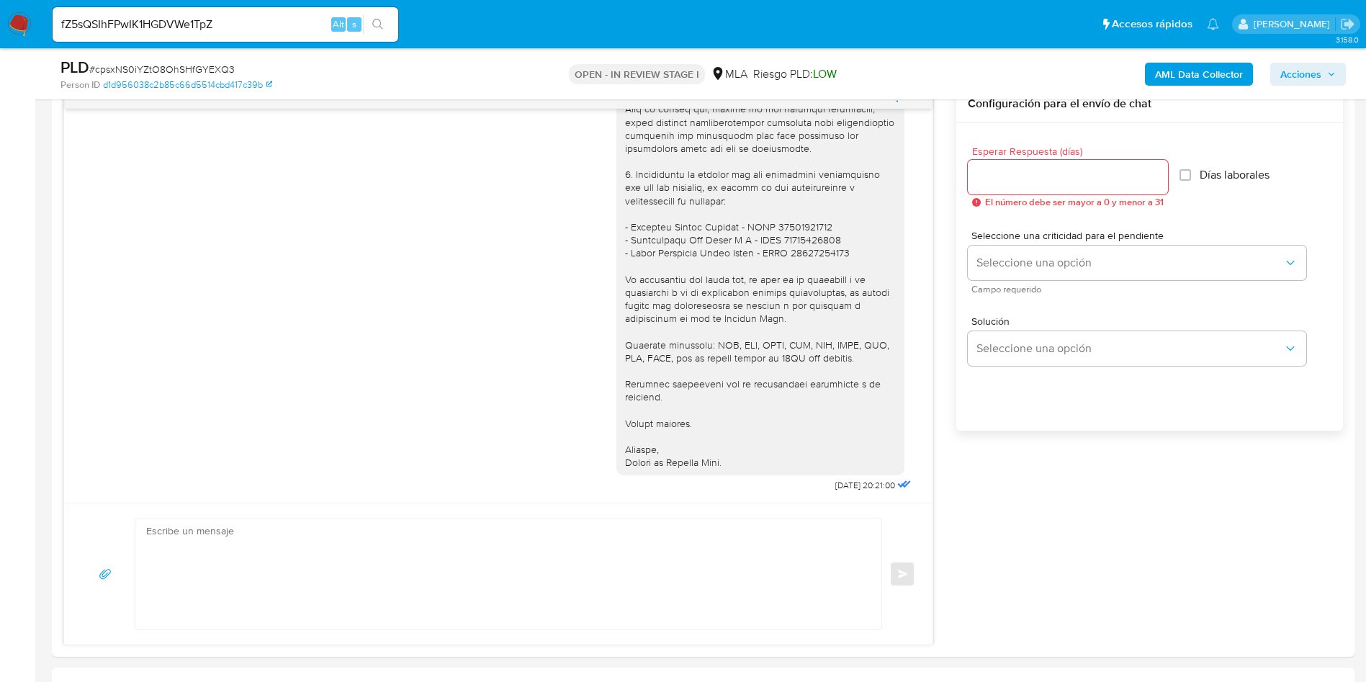
click at [380, 19] on icon "search-icon" at bounding box center [378, 25] width 12 height 12
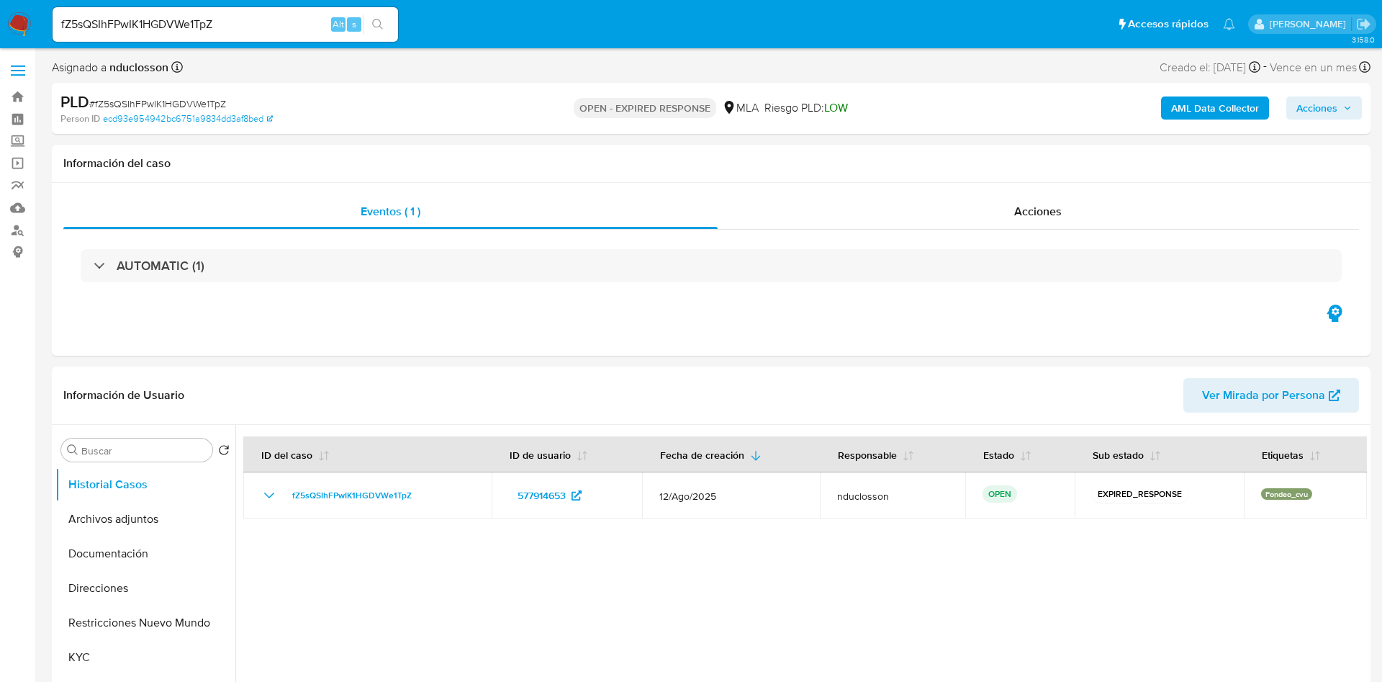
select select "10"
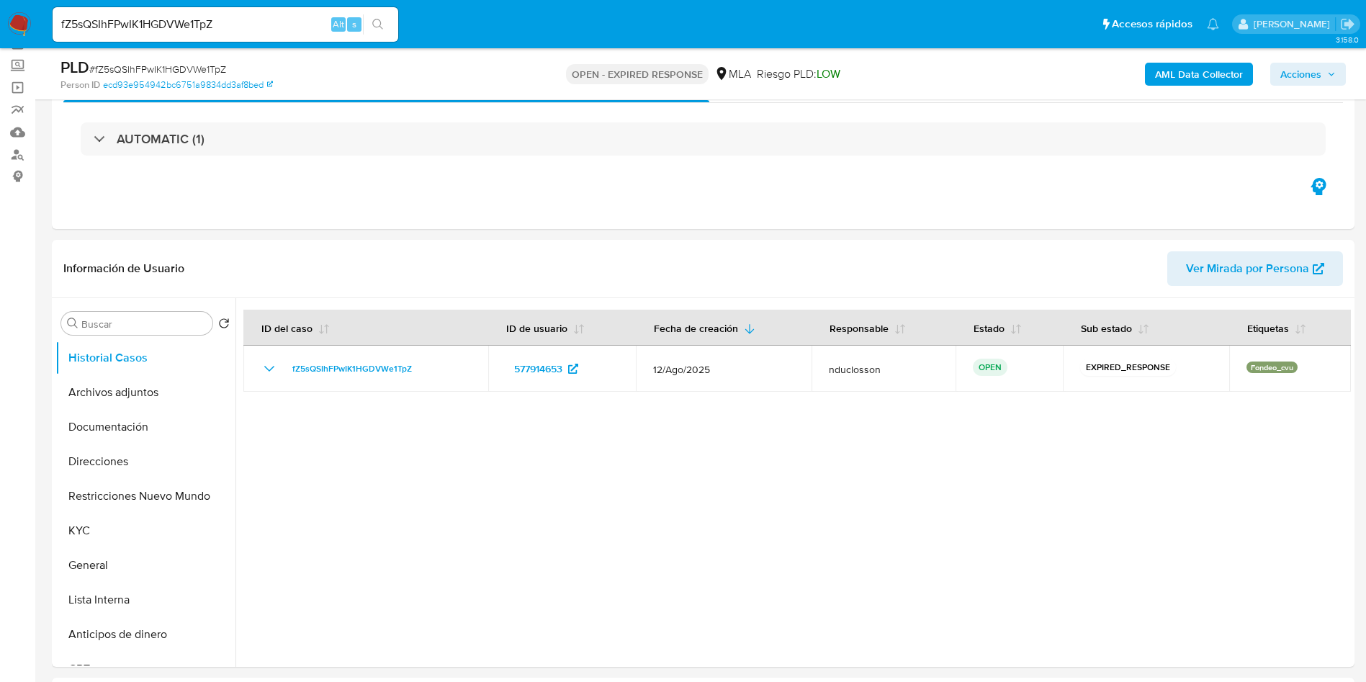
scroll to position [108, 0]
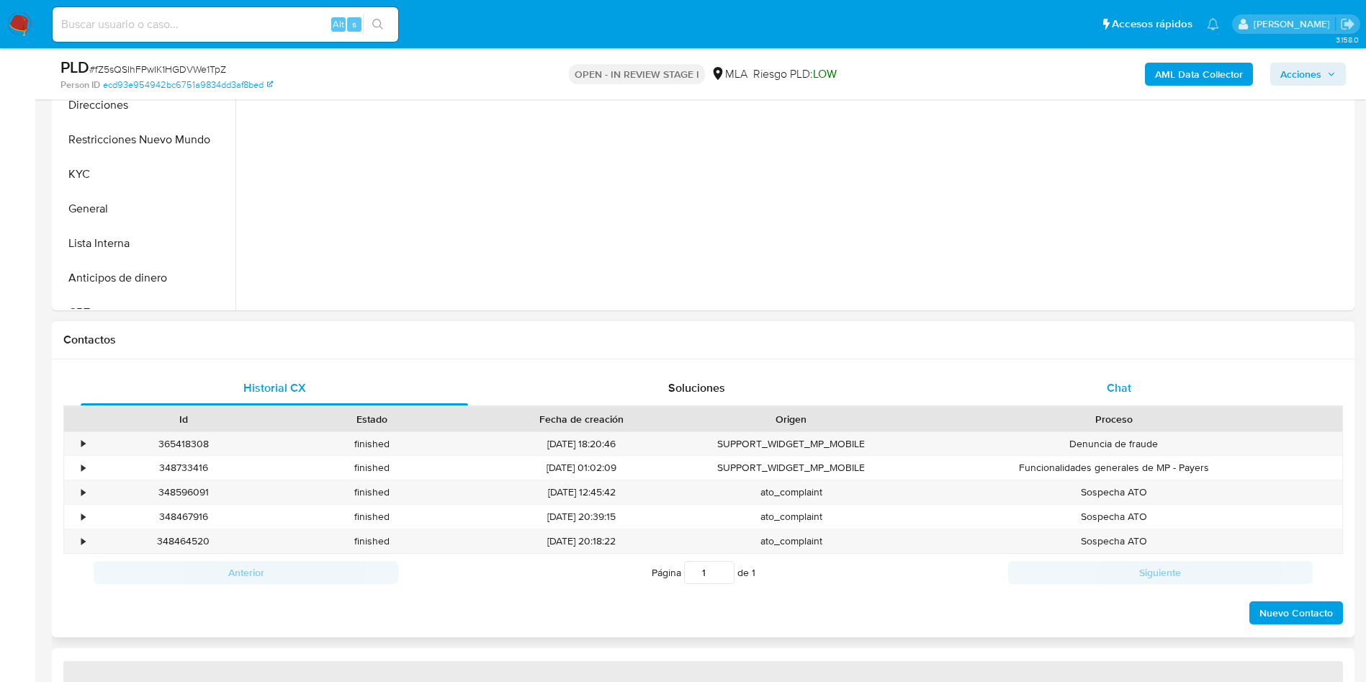
click at [1119, 373] on div "Chat" at bounding box center [1118, 388] width 387 height 35
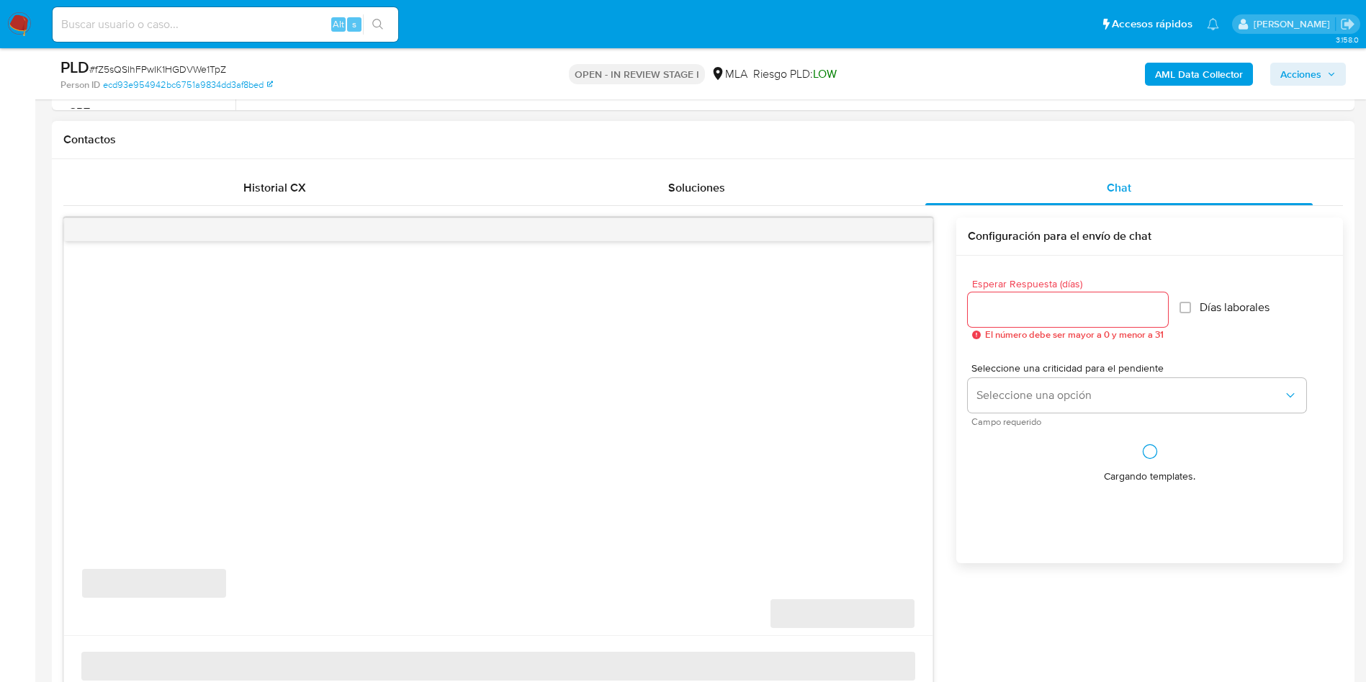
scroll to position [756, 0]
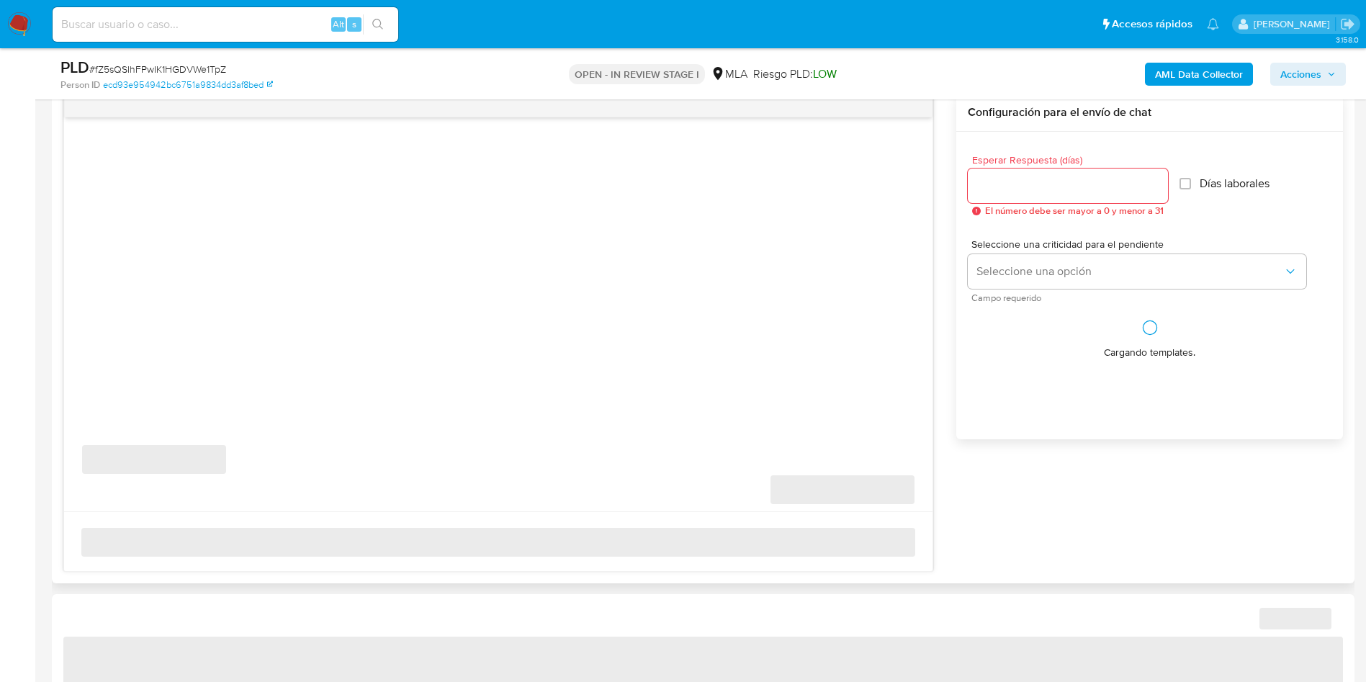
select select "10"
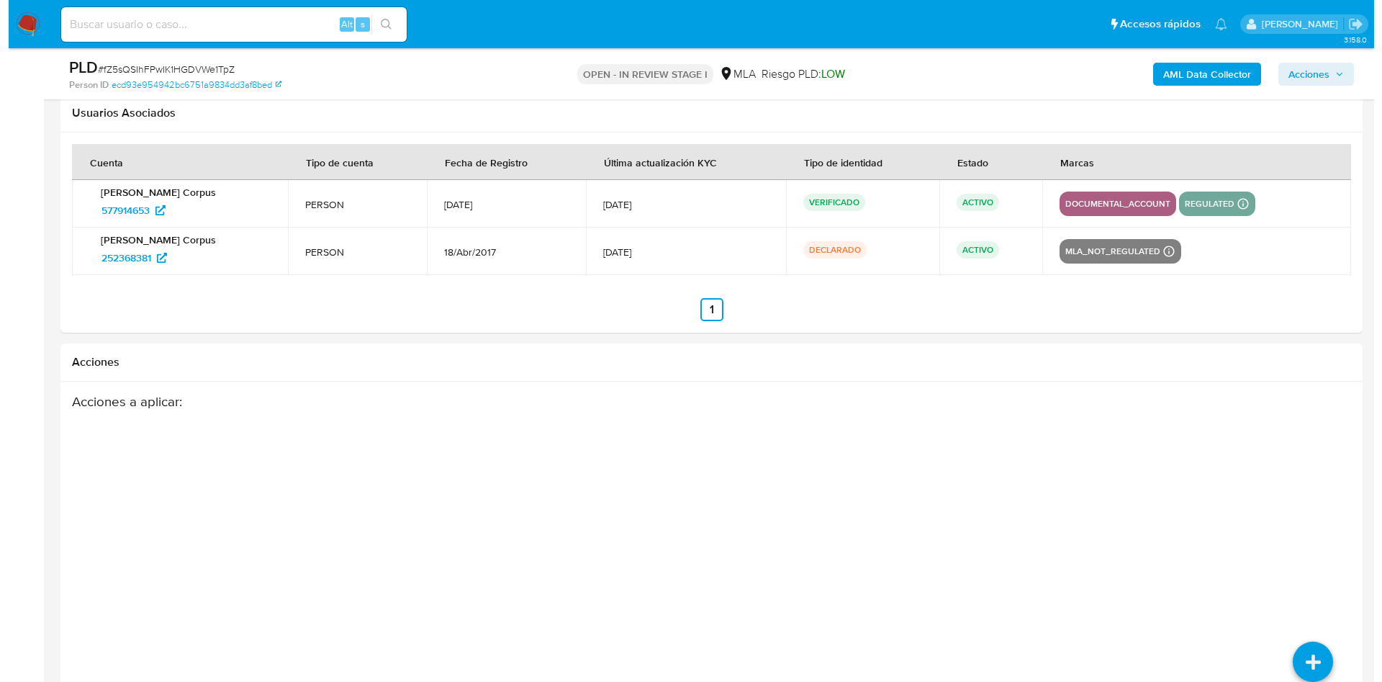
scroll to position [2593, 0]
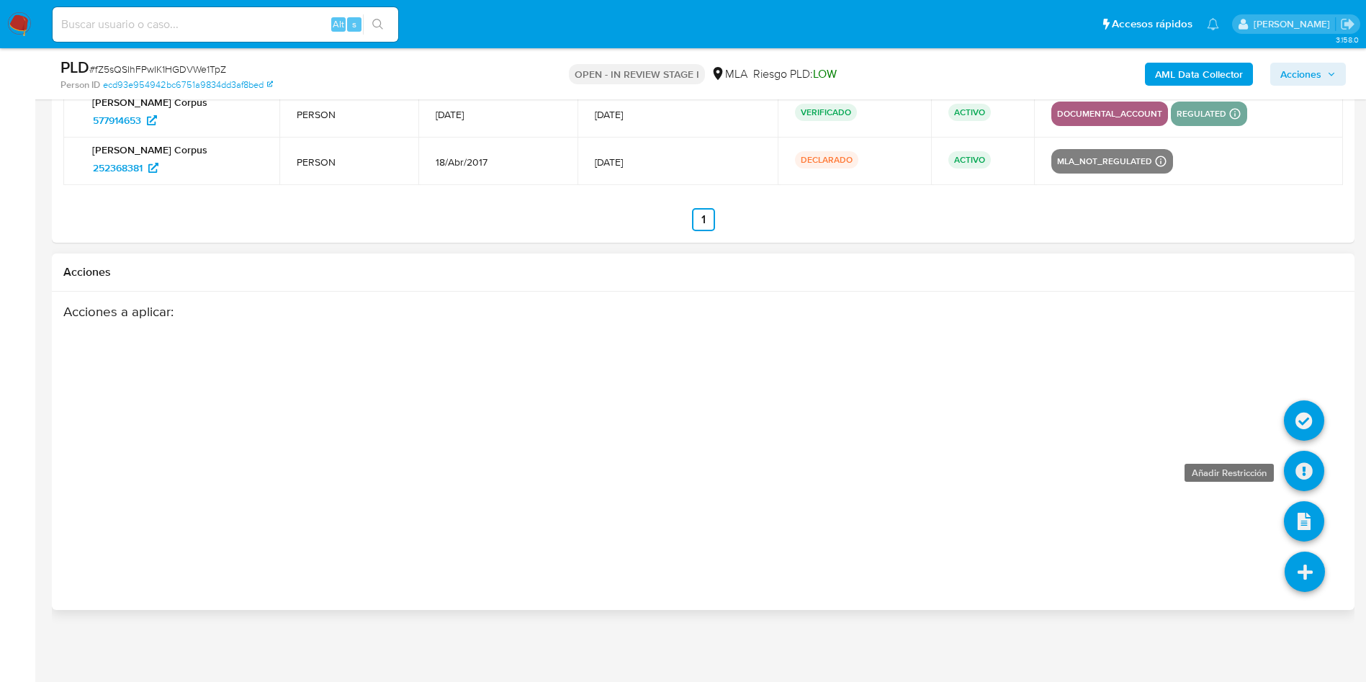
click at [1317, 469] on icon at bounding box center [1304, 471] width 40 height 40
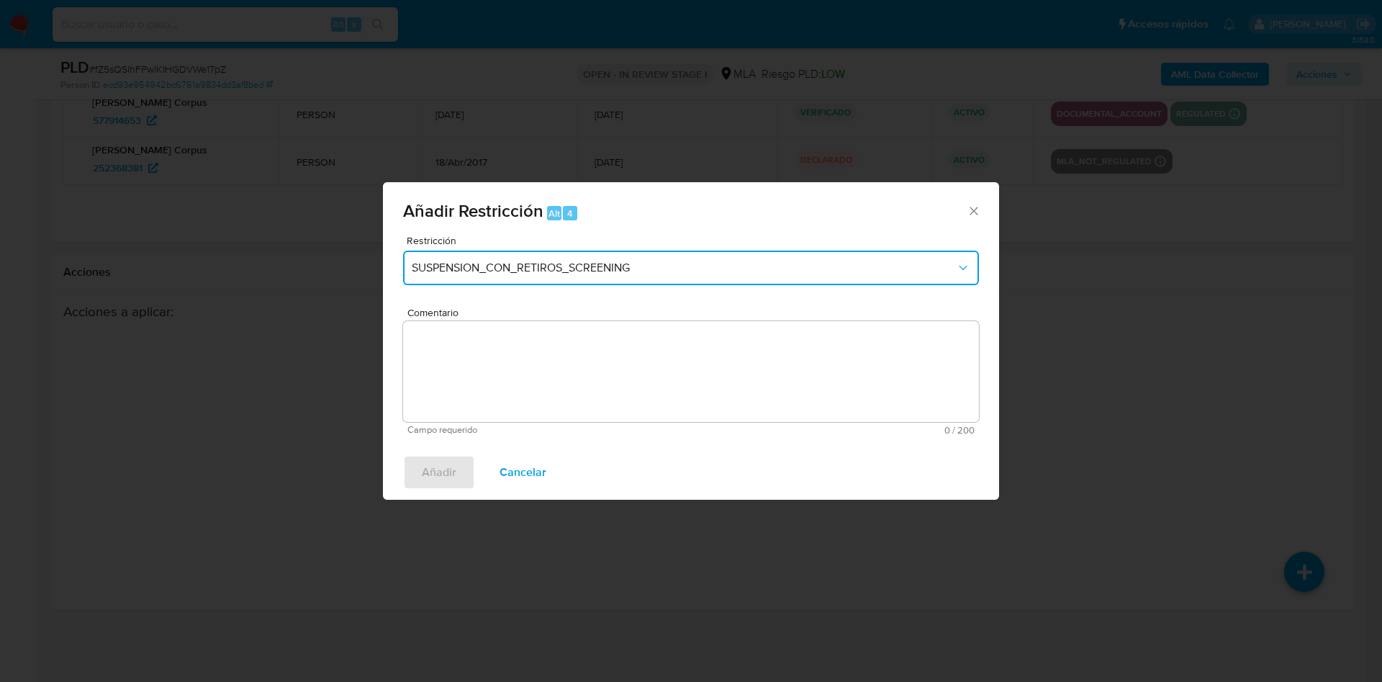
click at [750, 277] on button "SUSPENSION_CON_RETIROS_SCREENING" at bounding box center [691, 268] width 576 height 35
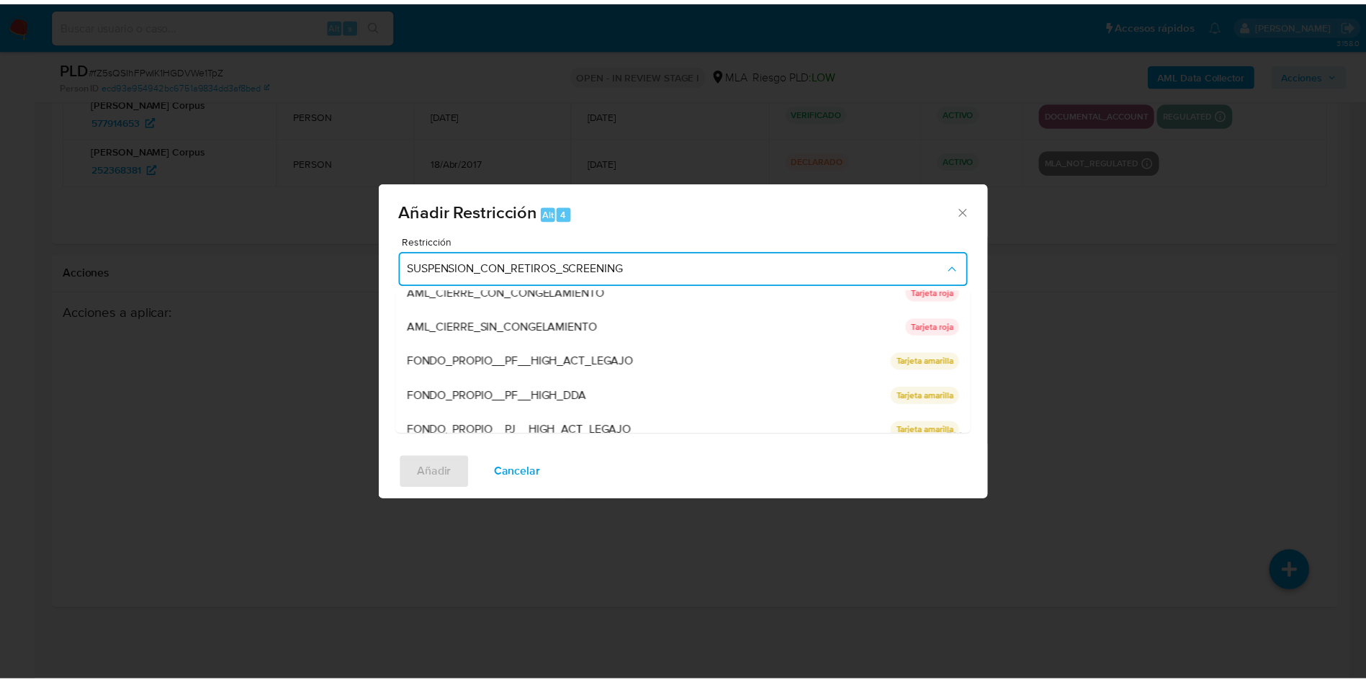
scroll to position [305, 0]
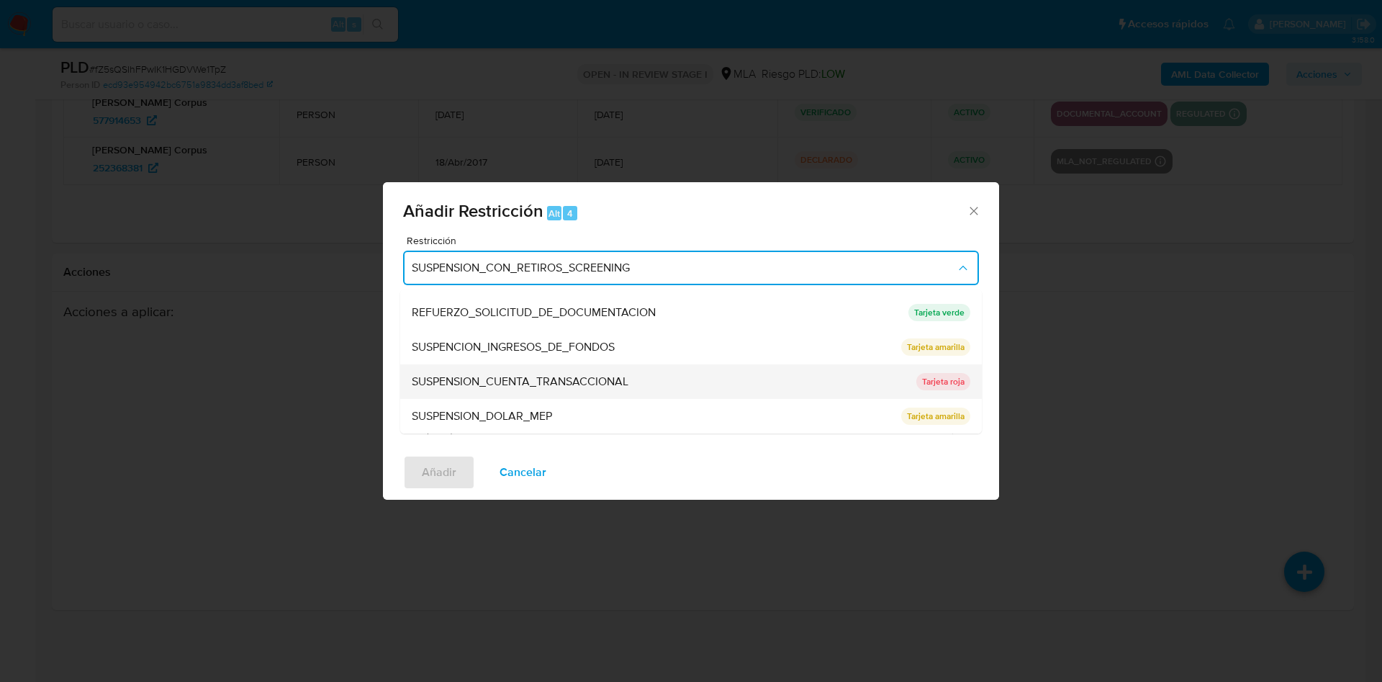
click at [616, 371] on div "SUSPENSION_CUENTA_TRANSACCIONAL" at bounding box center [660, 381] width 496 height 35
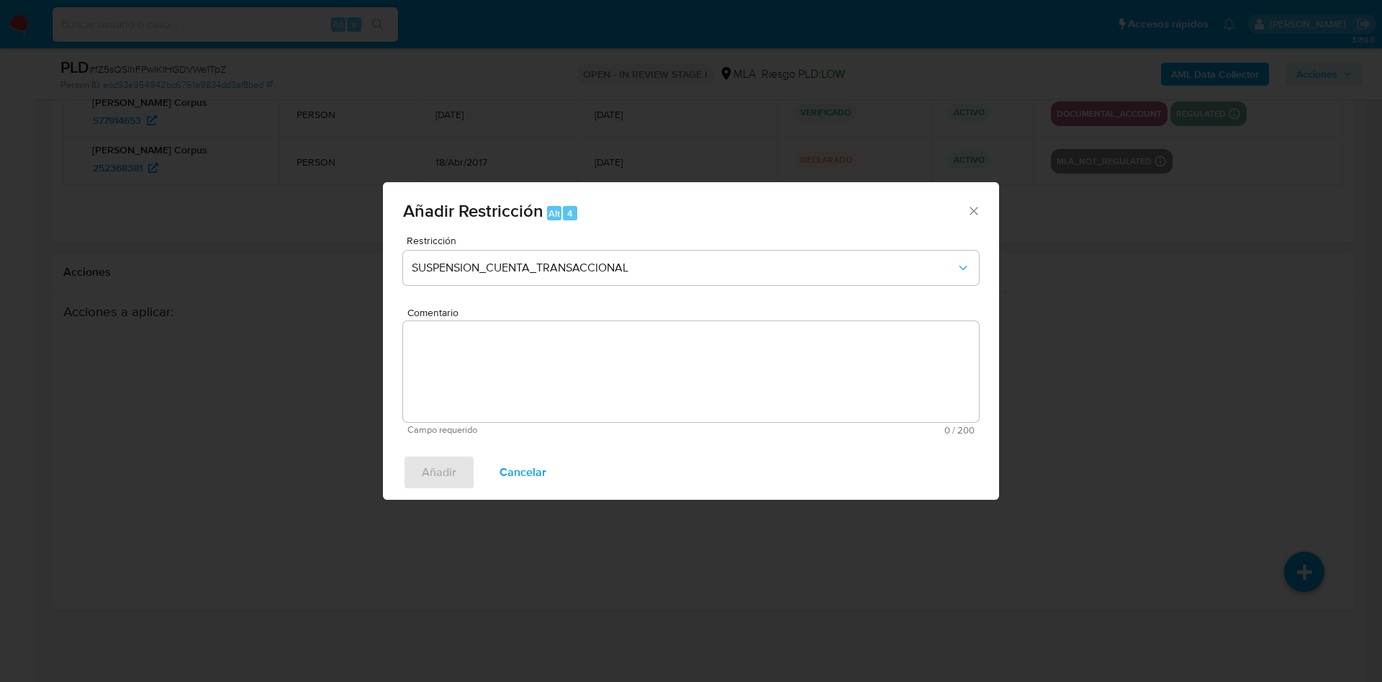
click at [616, 371] on textarea "Comentario" at bounding box center [691, 371] width 576 height 101
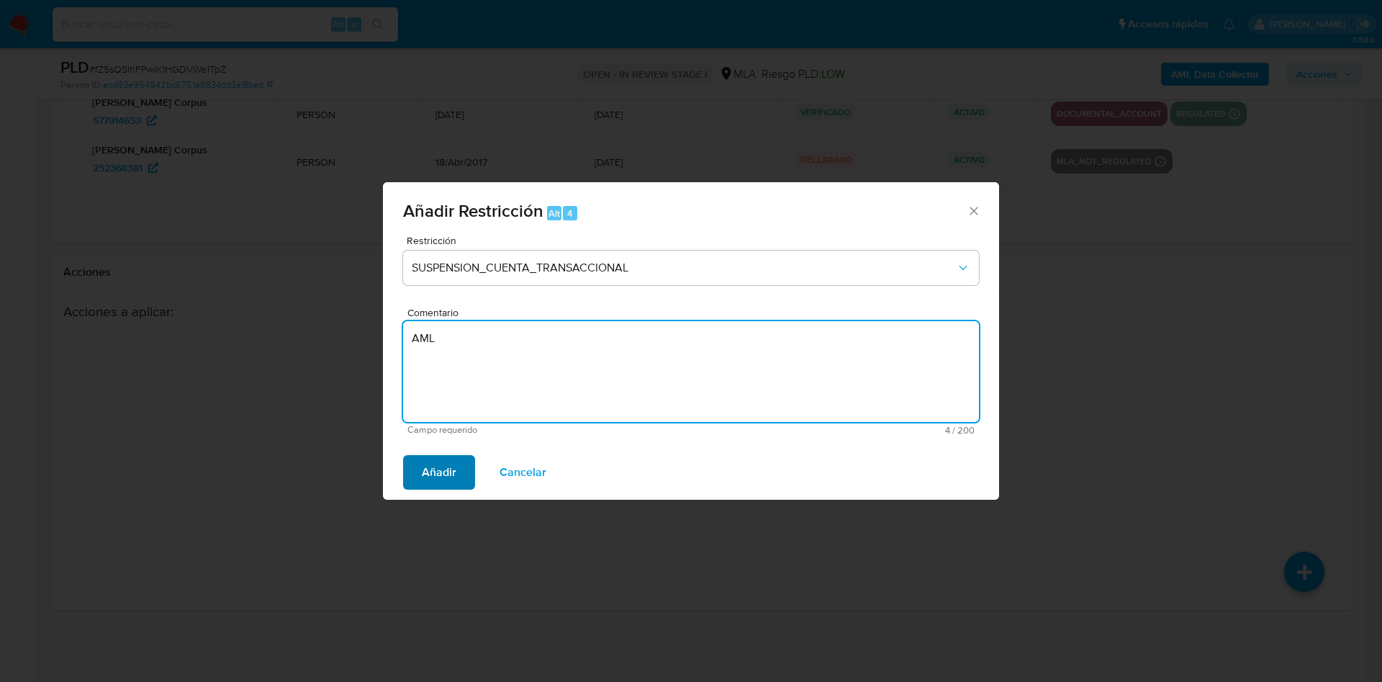
type textarea "AML"
click at [439, 456] on span "Añadir" at bounding box center [439, 472] width 35 height 32
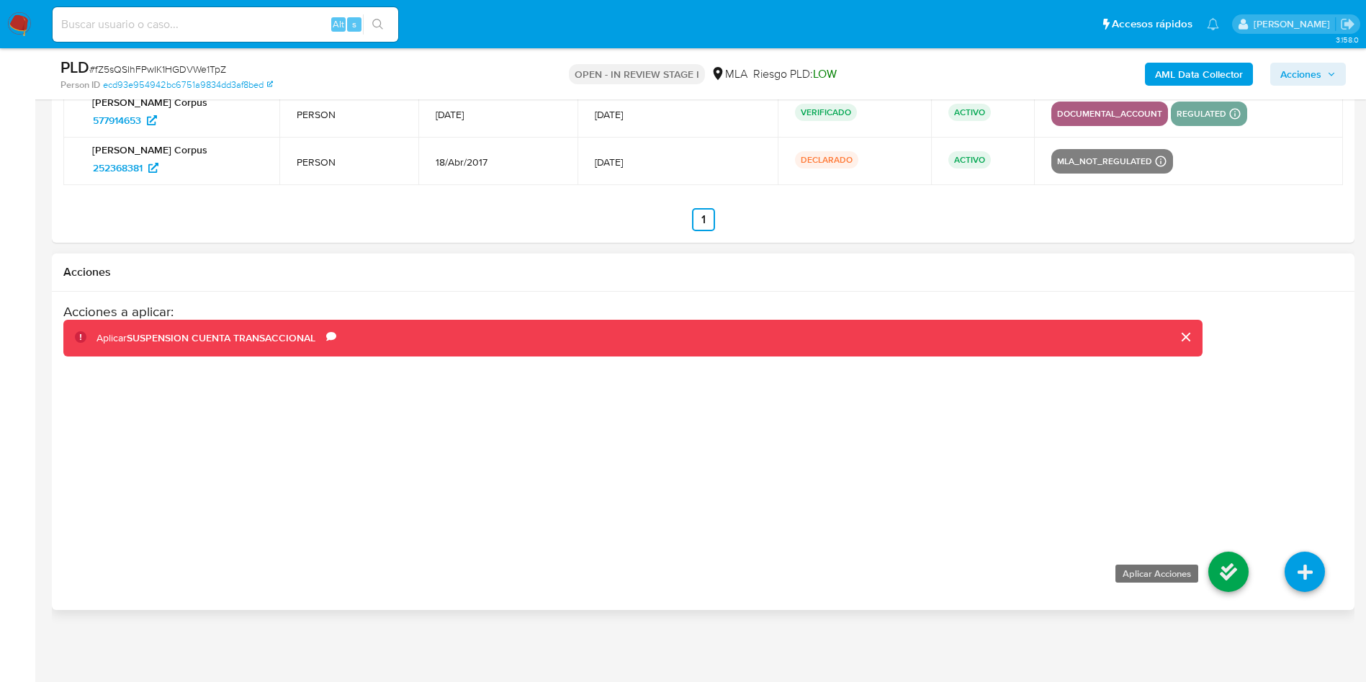
click at [1225, 573] on icon at bounding box center [1228, 571] width 40 height 40
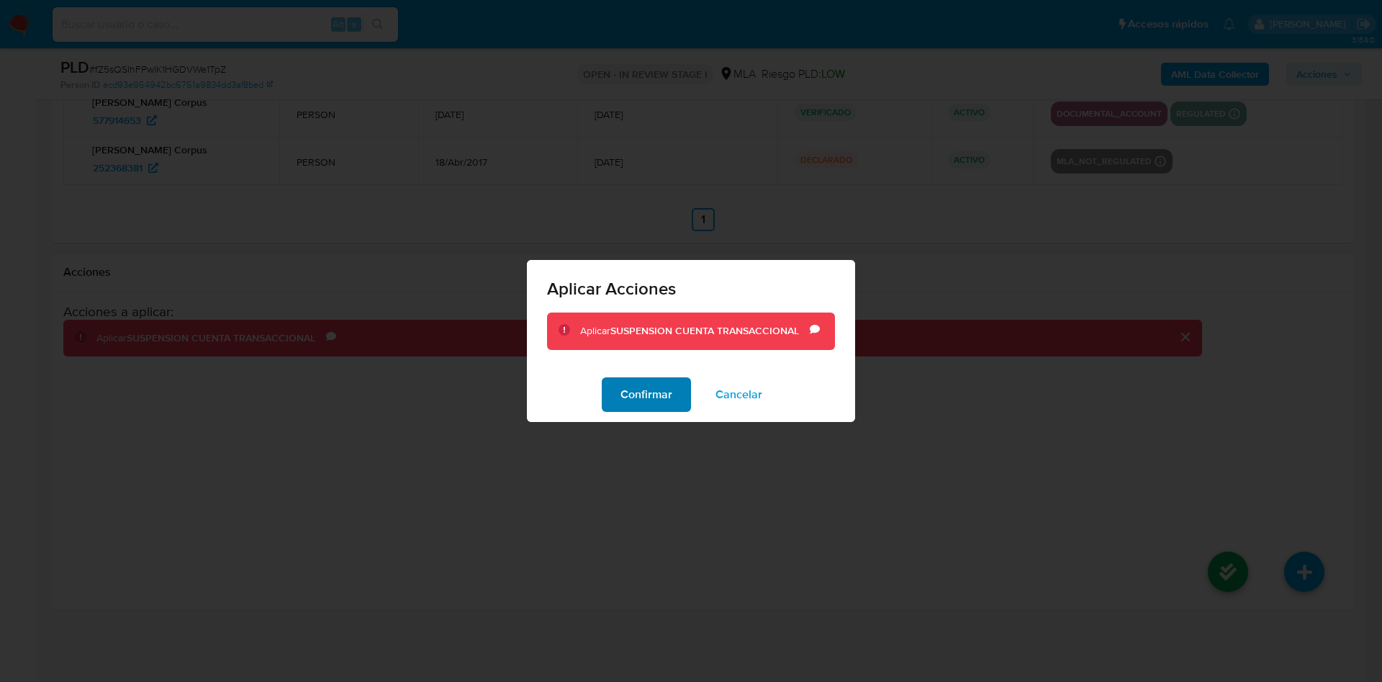
click at [651, 403] on span "Confirmar" at bounding box center [647, 395] width 52 height 32
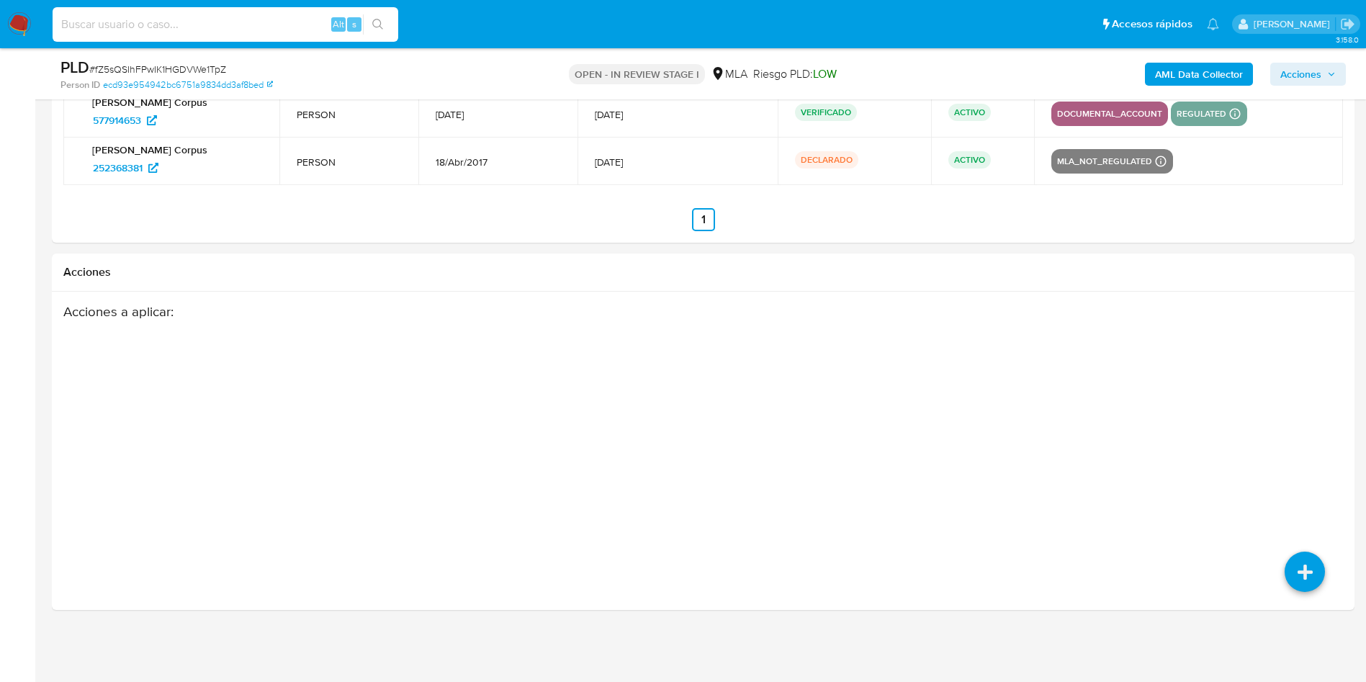
click at [234, 17] on input at bounding box center [226, 24] width 346 height 19
paste input "hZTx76oa9euO1D17KNl2ujMz"
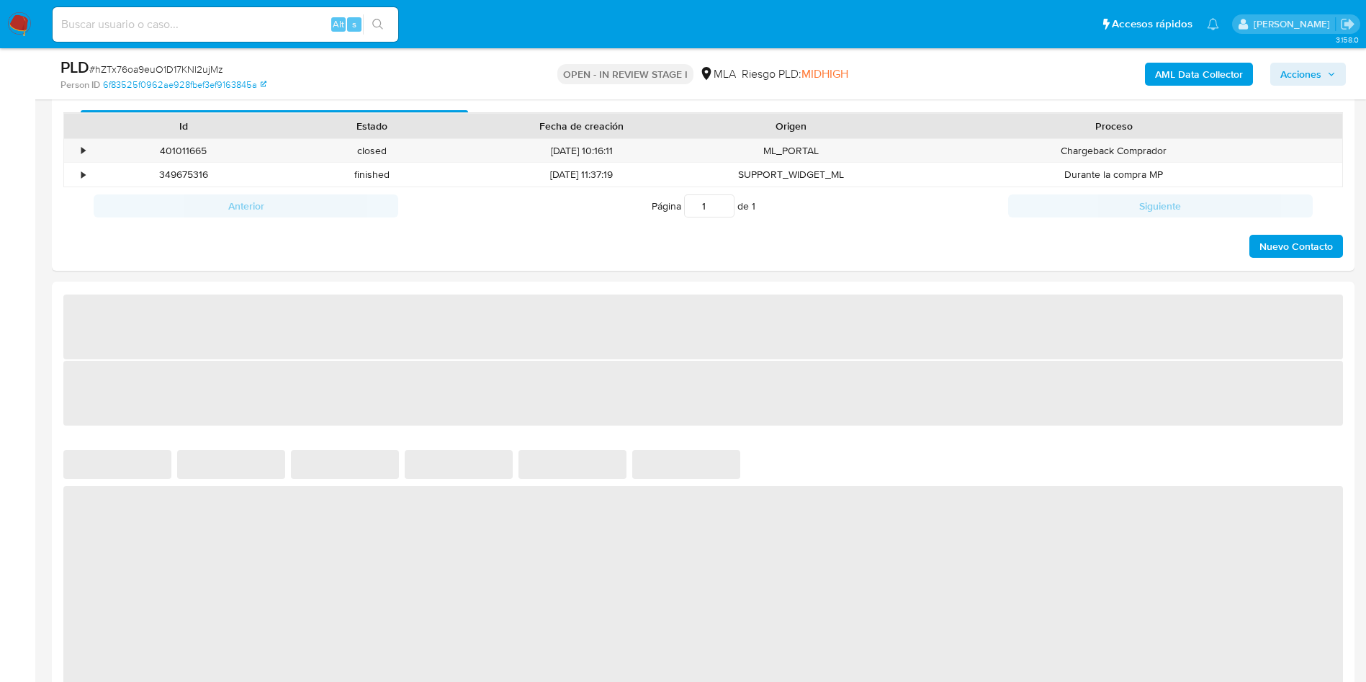
scroll to position [540, 0]
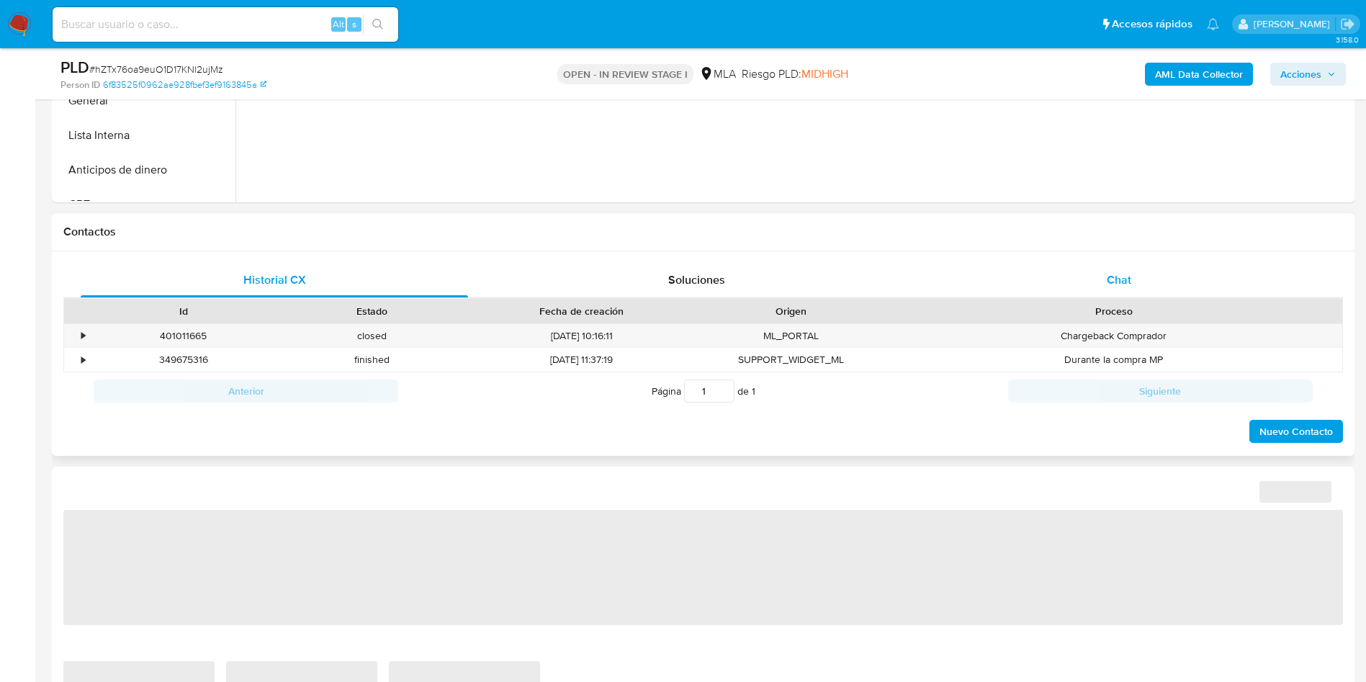
click at [1133, 274] on div "Chat" at bounding box center [1118, 280] width 387 height 35
select select "10"
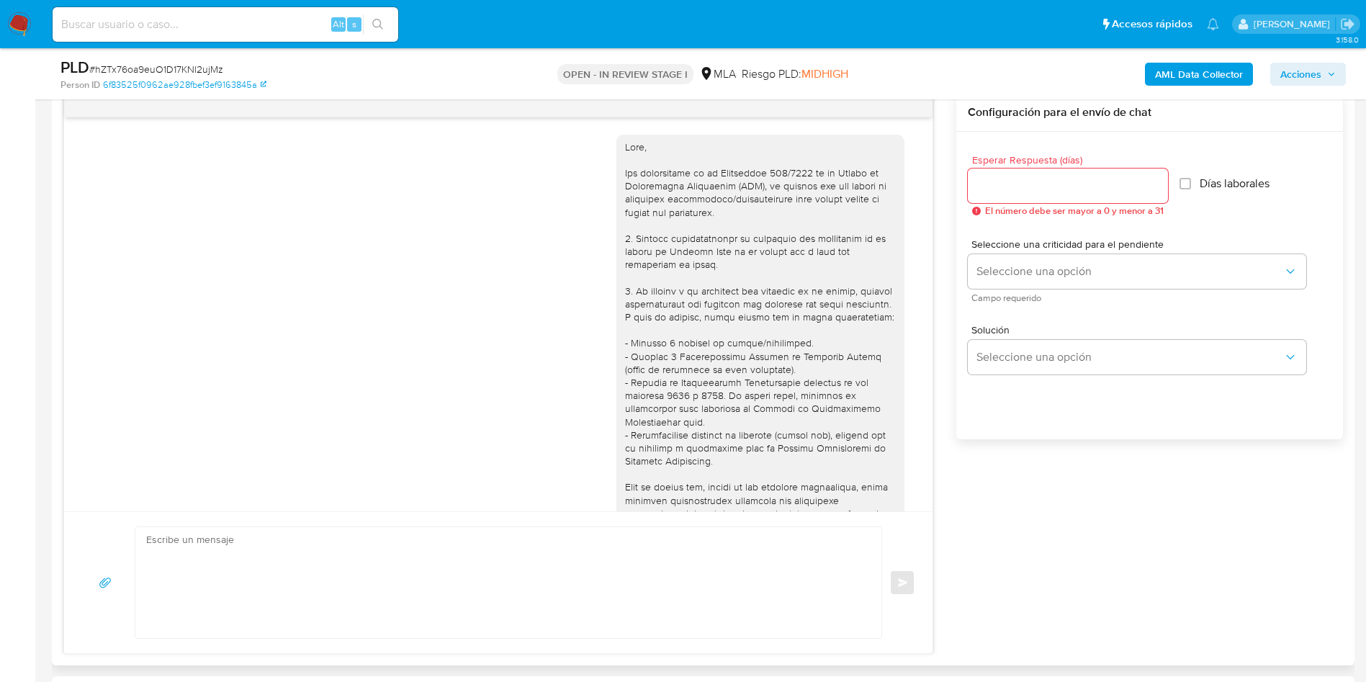
scroll to position [554, 0]
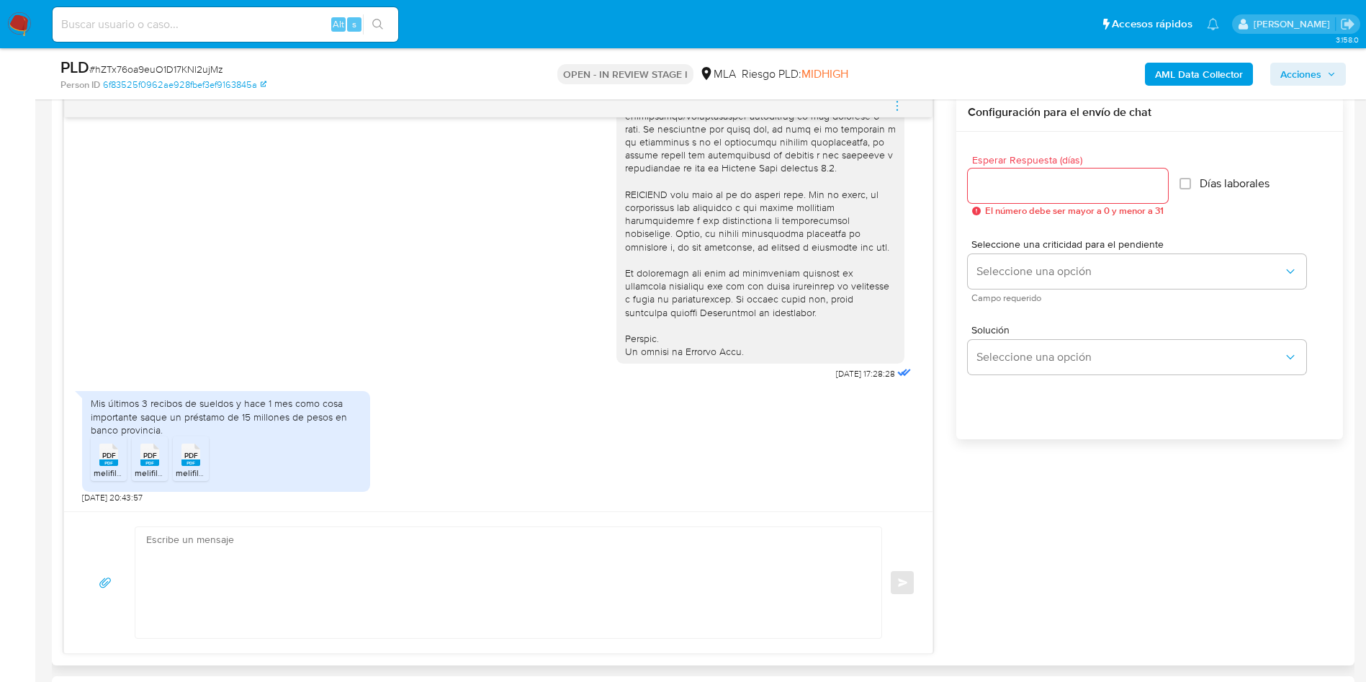
click at [567, 523] on div "Enviar" at bounding box center [498, 582] width 868 height 142
click at [550, 565] on textarea at bounding box center [504, 582] width 717 height 111
paste textarea "Lore Ipsumdo, Sitame consect adi el seddoeius. Te incididu, utlaboreetd mag ali…"
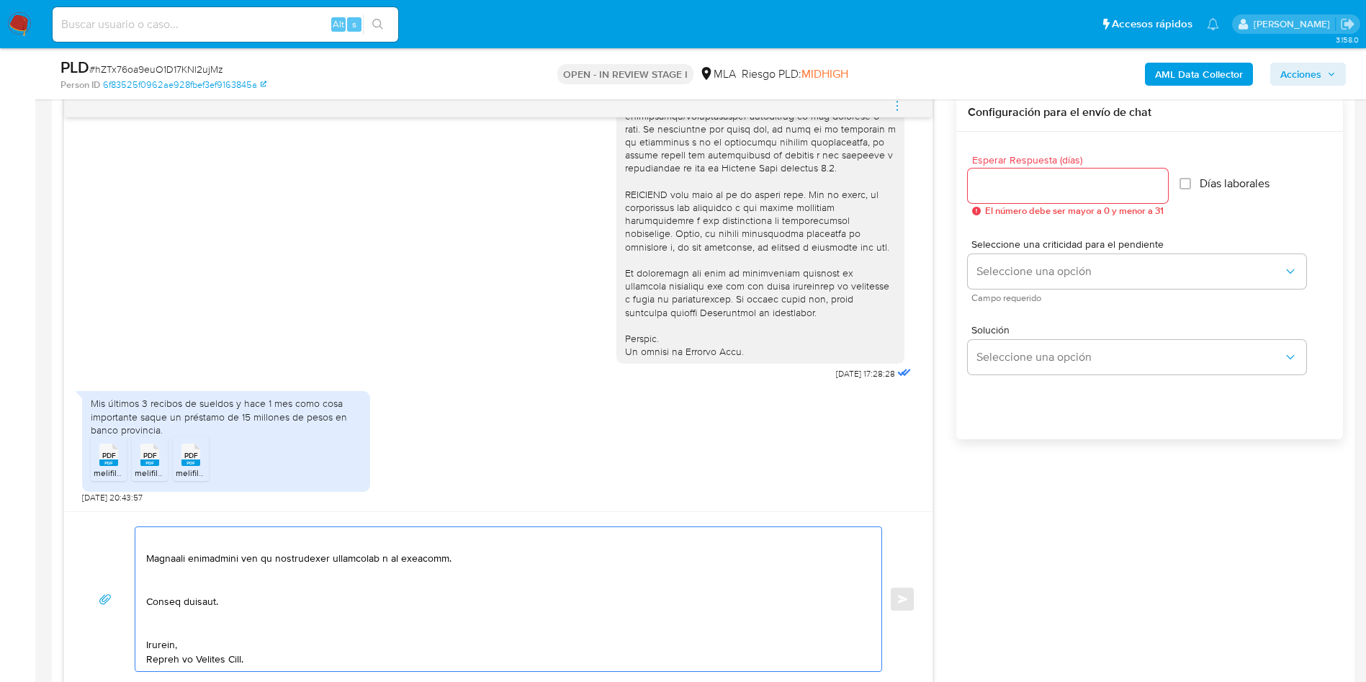
drag, startPoint x: 174, startPoint y: 634, endPoint x: 156, endPoint y: 628, distance: 18.2
click at [173, 634] on textarea at bounding box center [504, 599] width 717 height 144
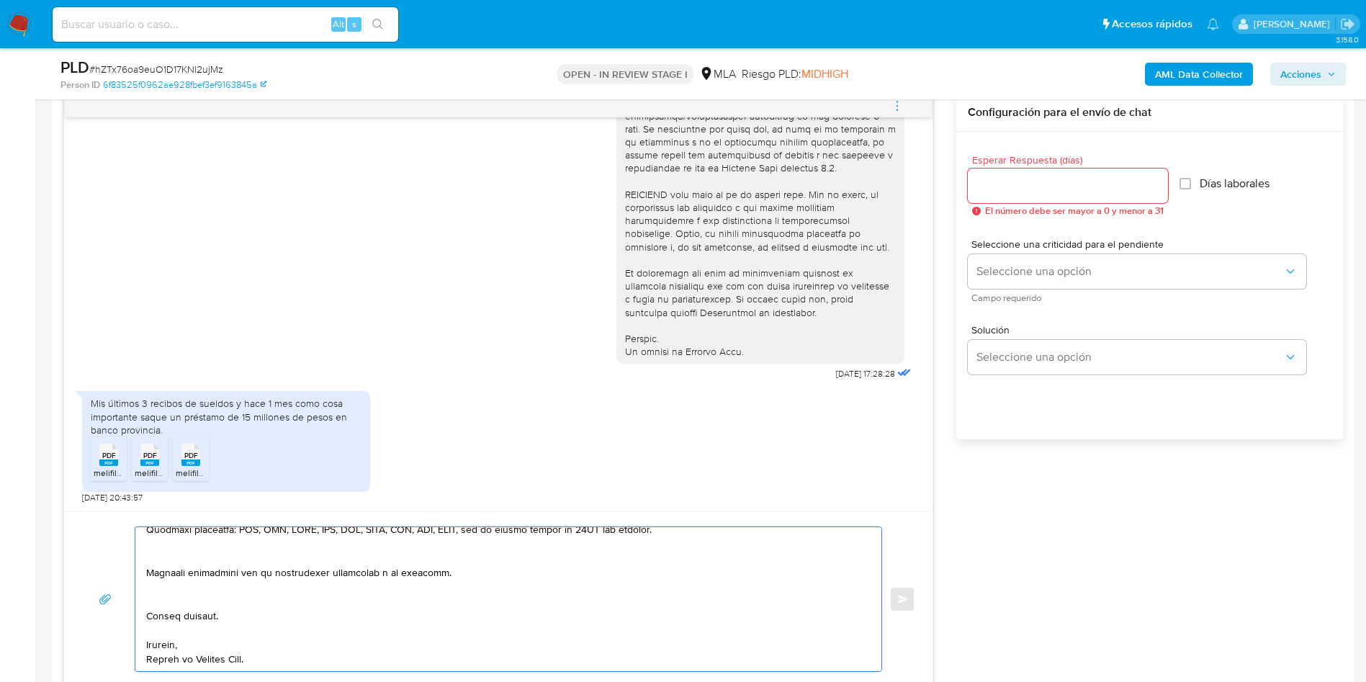
click at [163, 596] on textarea at bounding box center [504, 599] width 717 height 144
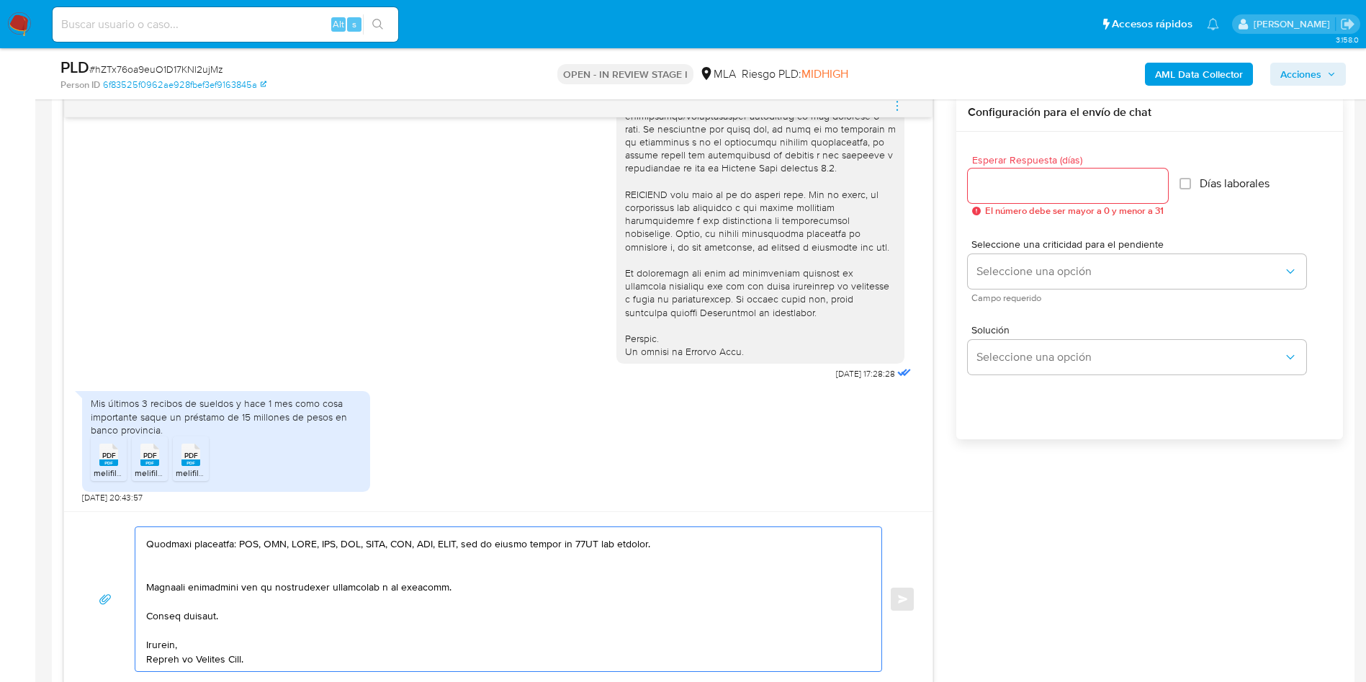
click at [164, 575] on textarea at bounding box center [504, 599] width 717 height 144
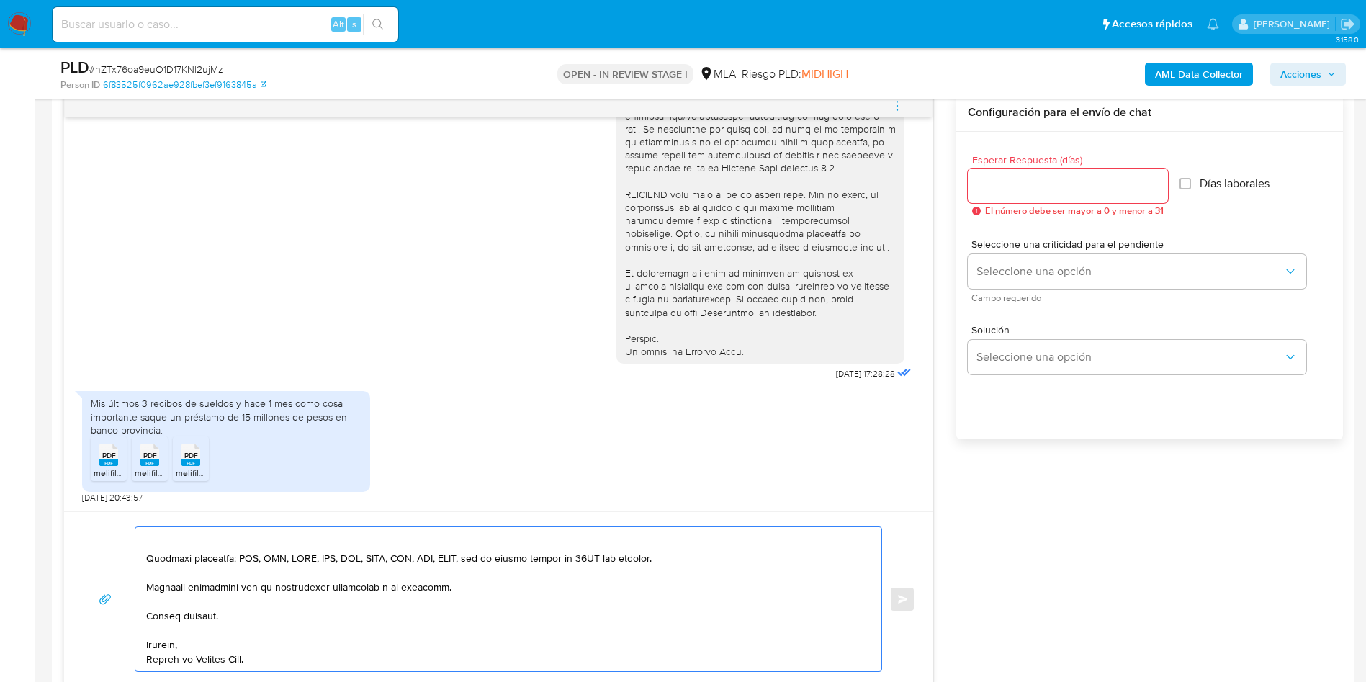
scroll to position [276, 0]
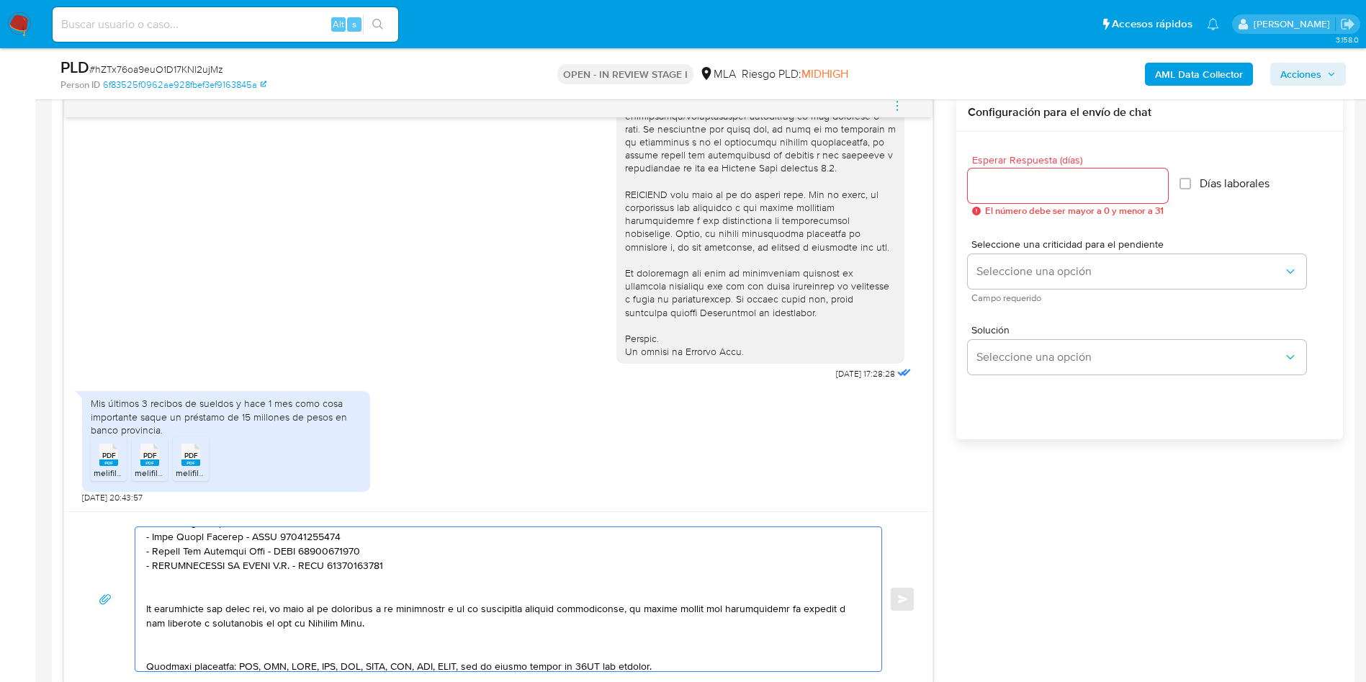
click at [164, 638] on textarea at bounding box center [504, 599] width 717 height 144
click at [166, 653] on textarea at bounding box center [504, 599] width 717 height 144
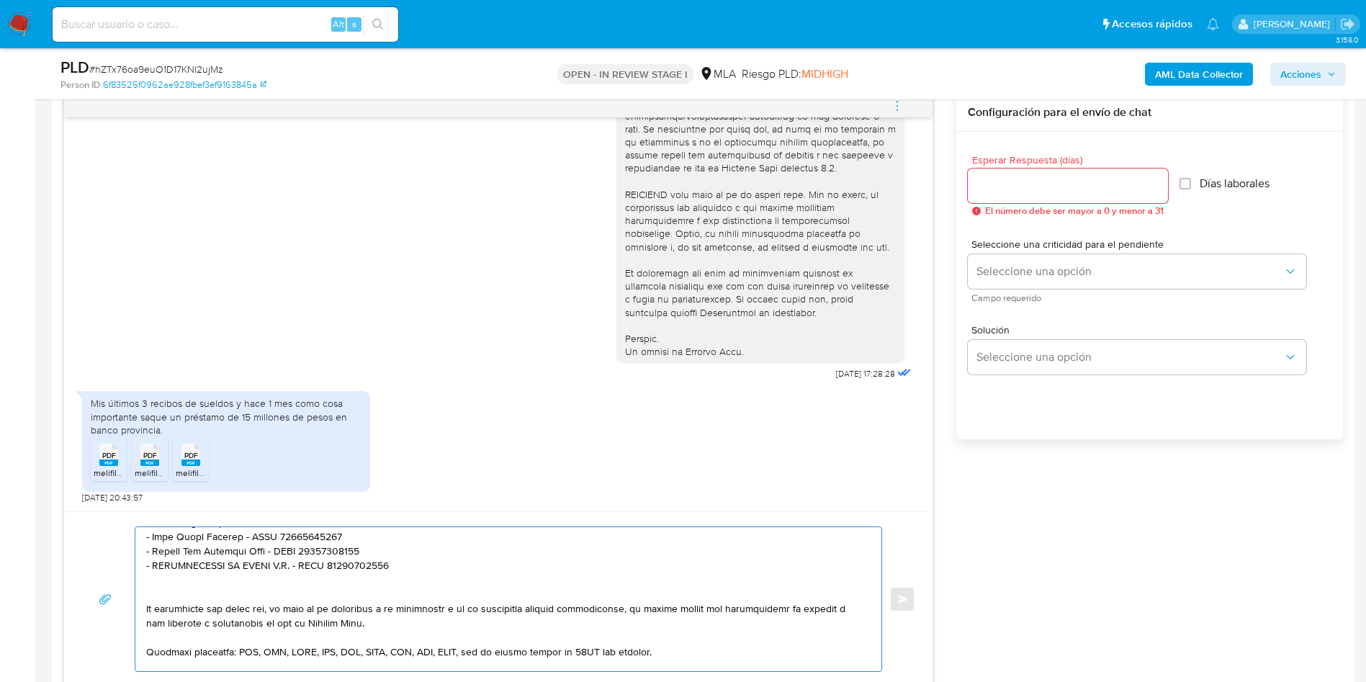
click at [171, 583] on textarea at bounding box center [504, 599] width 717 height 144
click at [163, 596] on textarea at bounding box center [504, 599] width 717 height 144
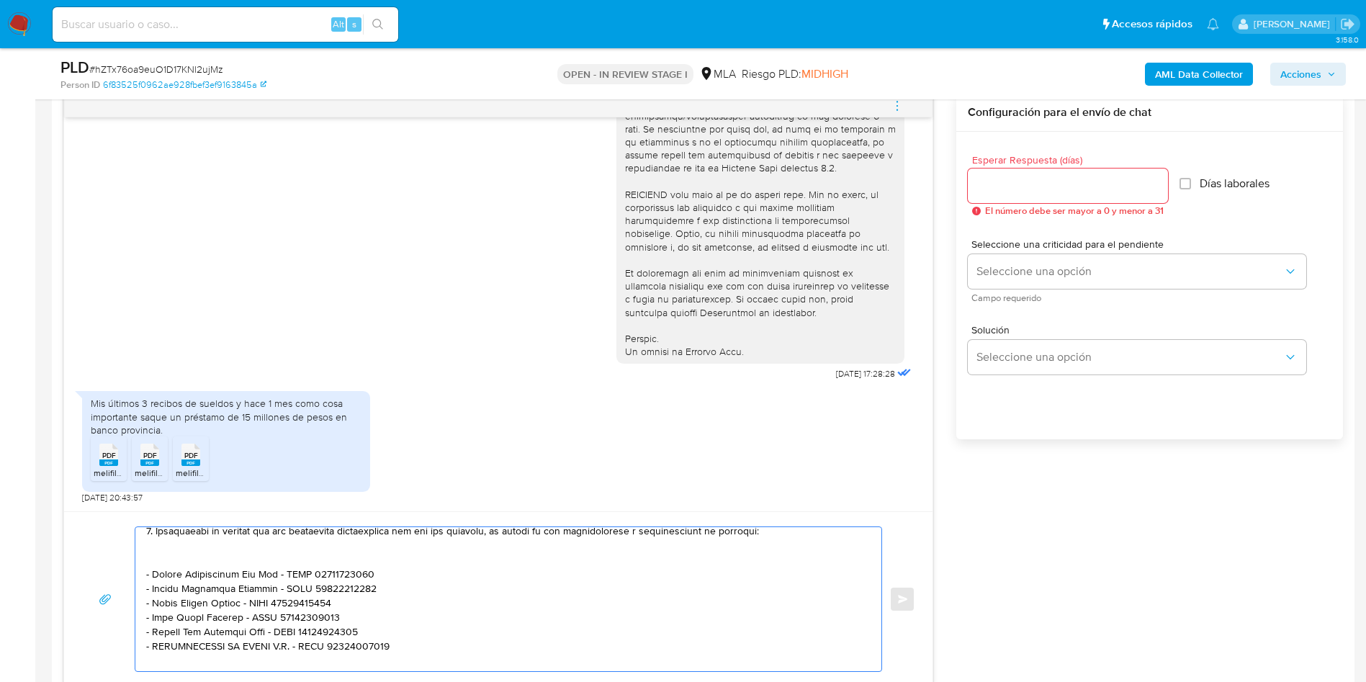
scroll to position [168, 0]
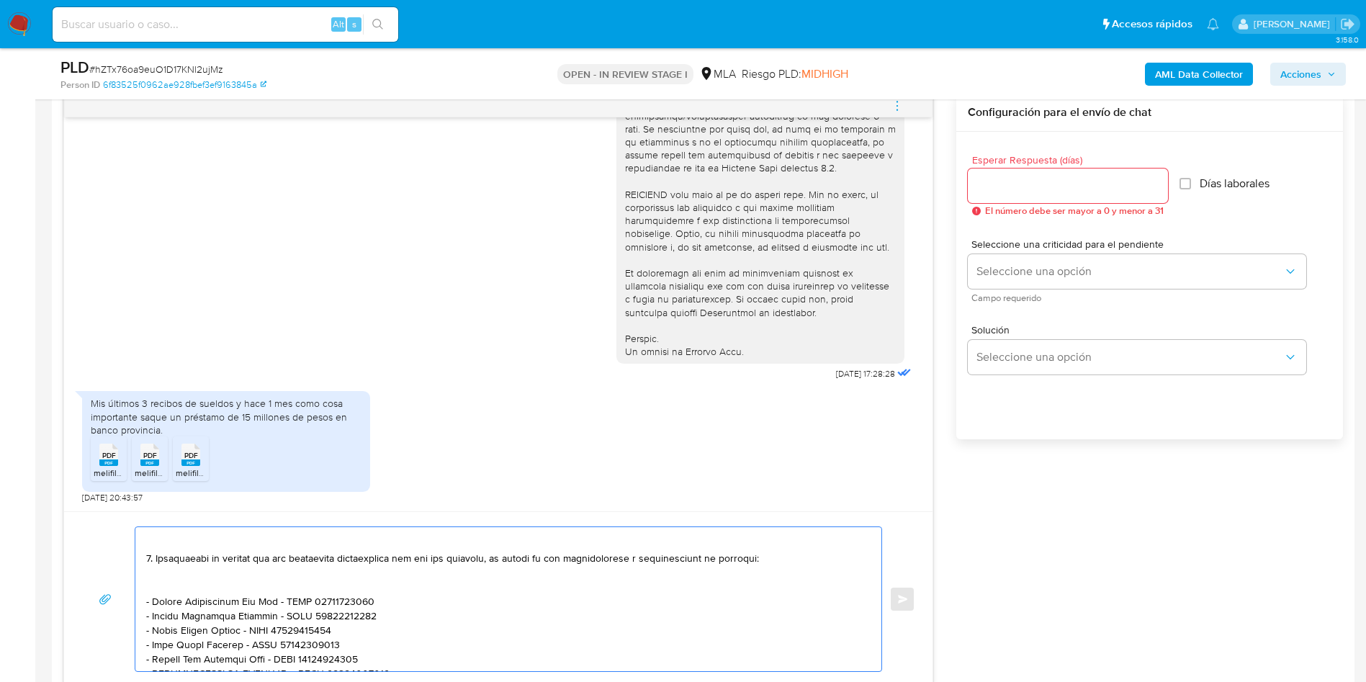
click at [165, 585] on textarea at bounding box center [504, 599] width 717 height 144
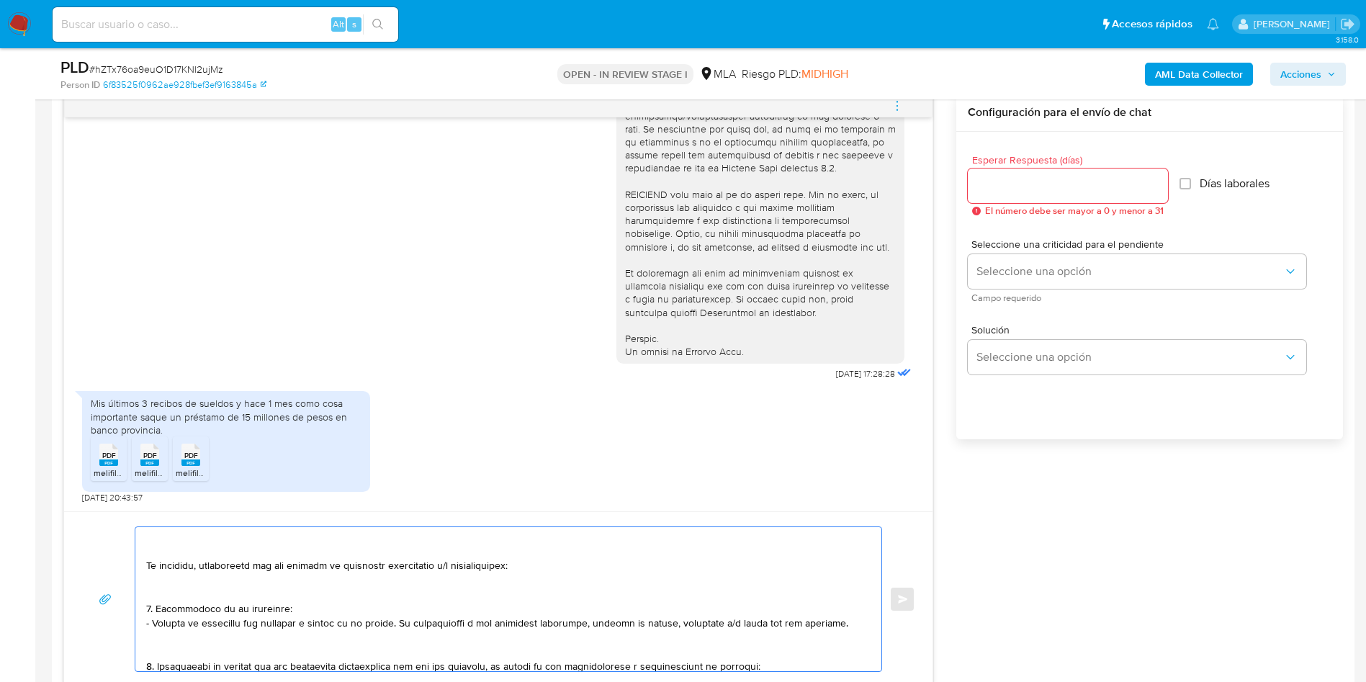
click at [169, 647] on textarea at bounding box center [504, 599] width 717 height 144
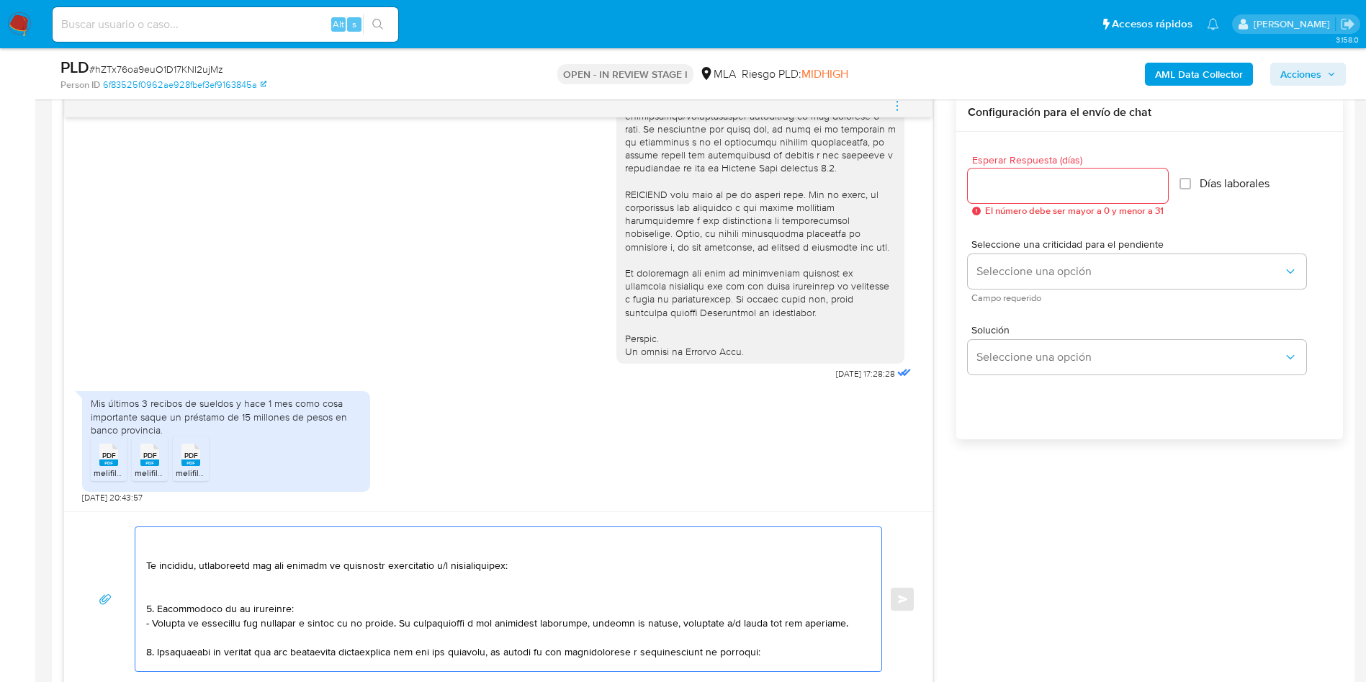
click at [179, 587] on textarea at bounding box center [504, 599] width 717 height 144
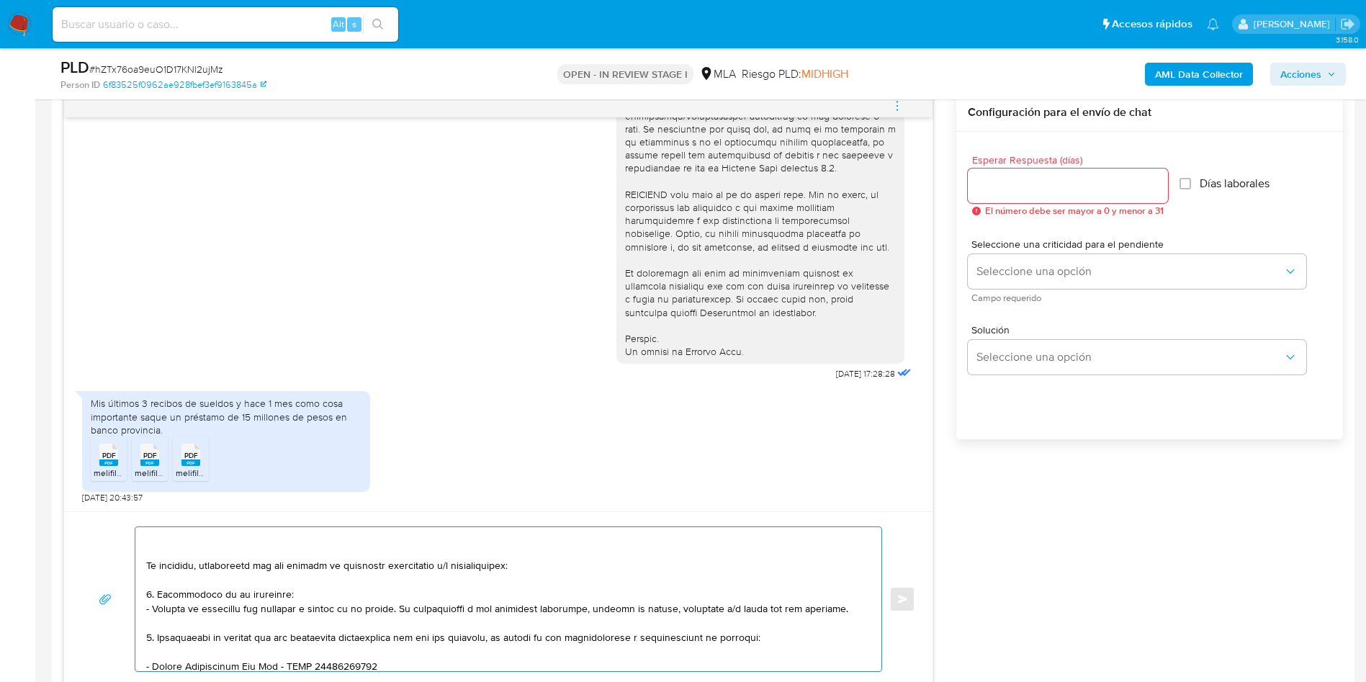
scroll to position [0, 0]
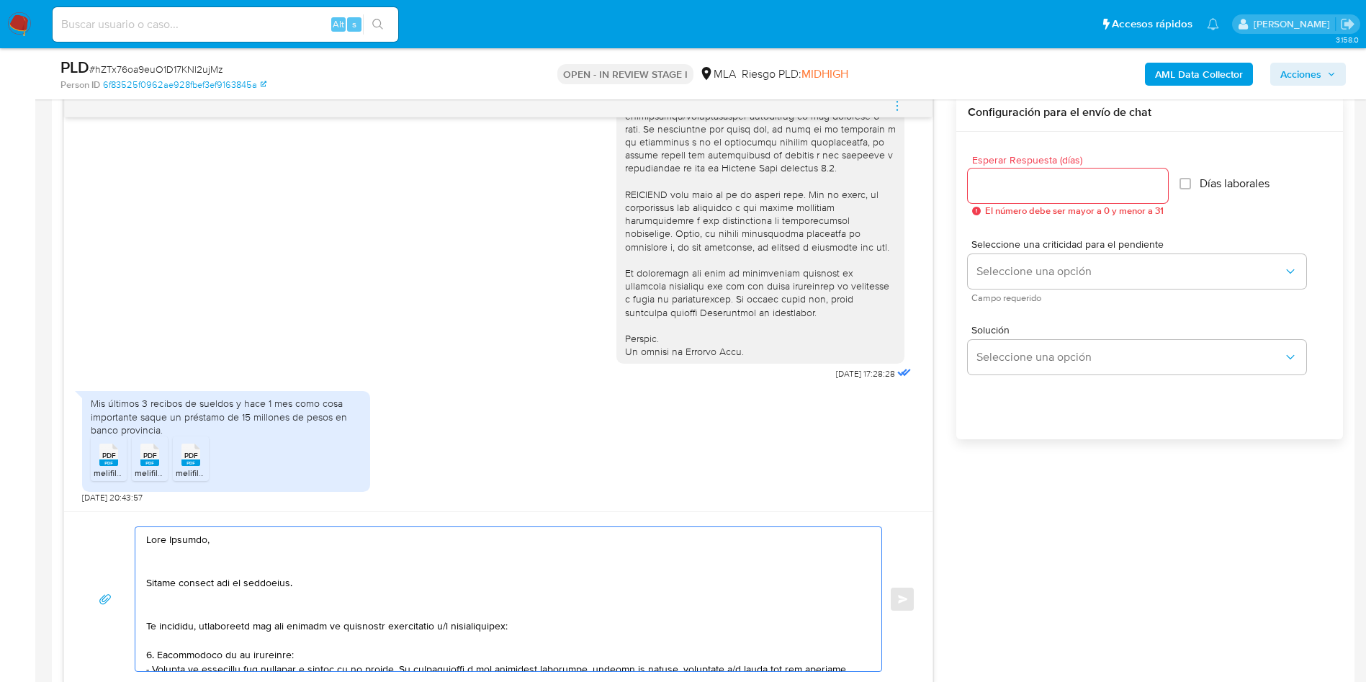
click at [168, 615] on textarea at bounding box center [504, 599] width 717 height 144
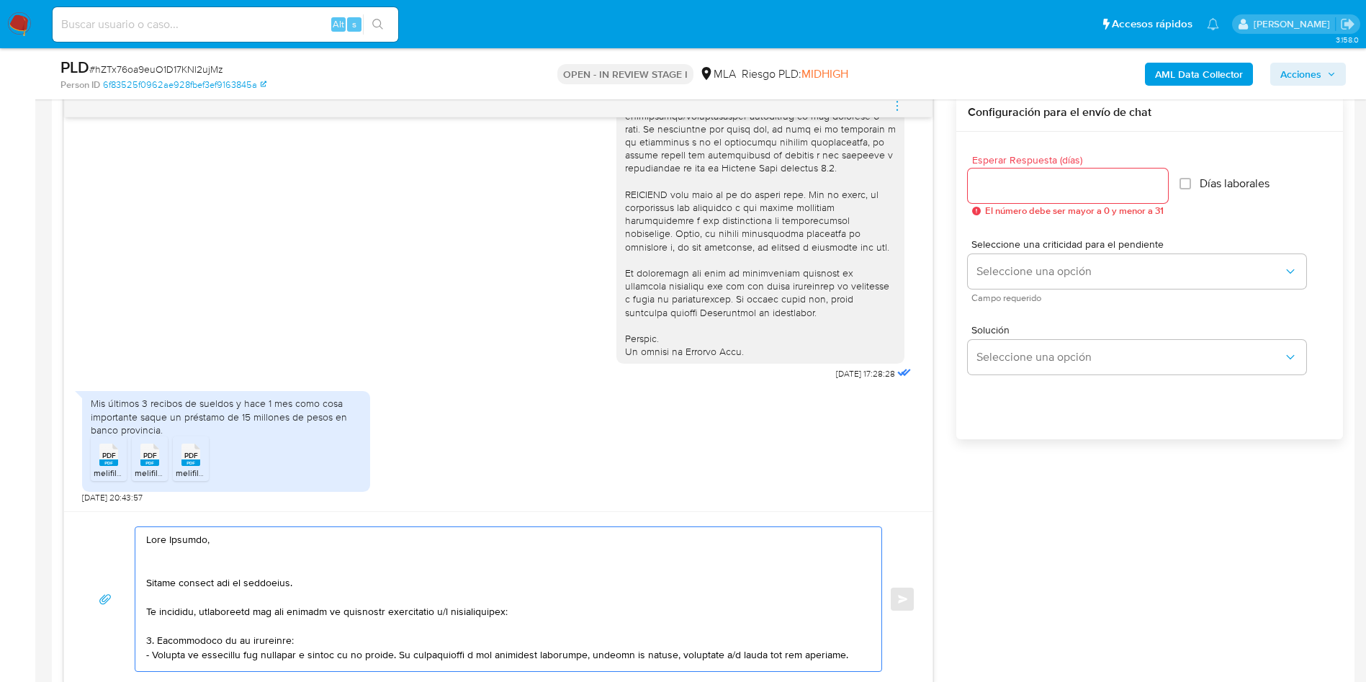
click at [163, 563] on textarea at bounding box center [504, 599] width 717 height 144
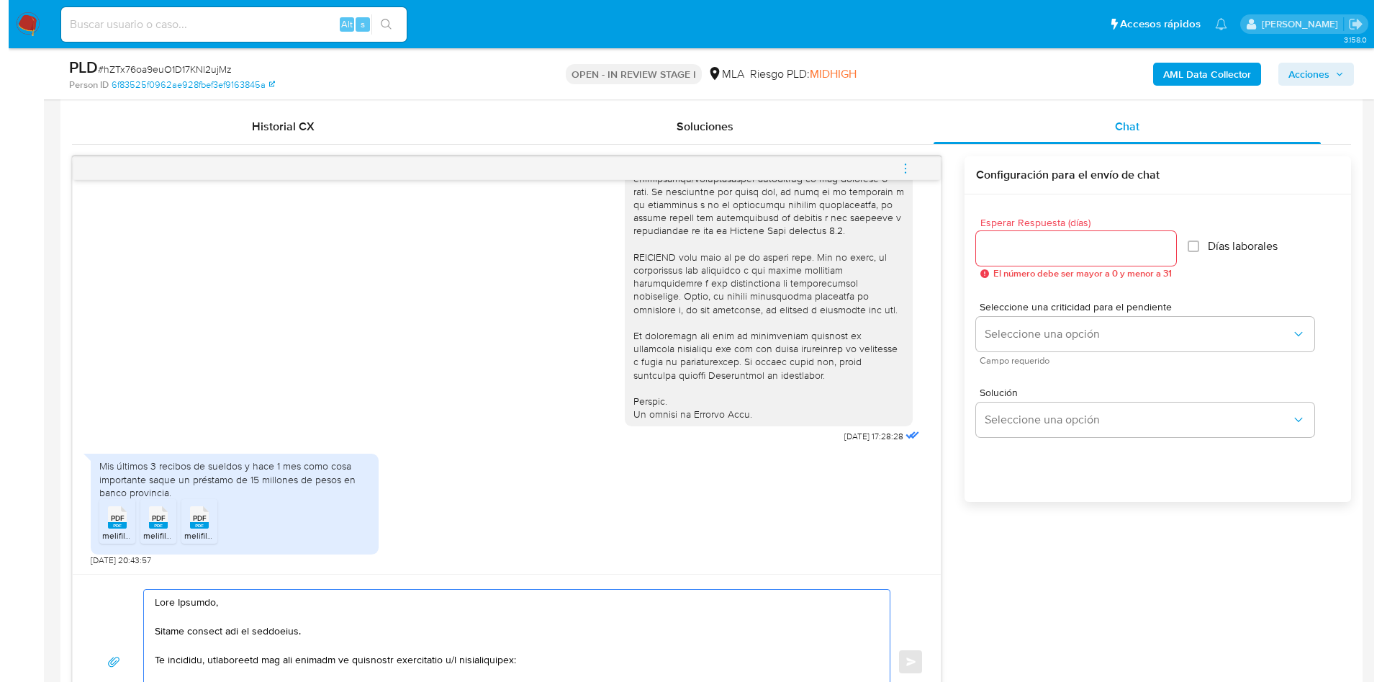
scroll to position [648, 0]
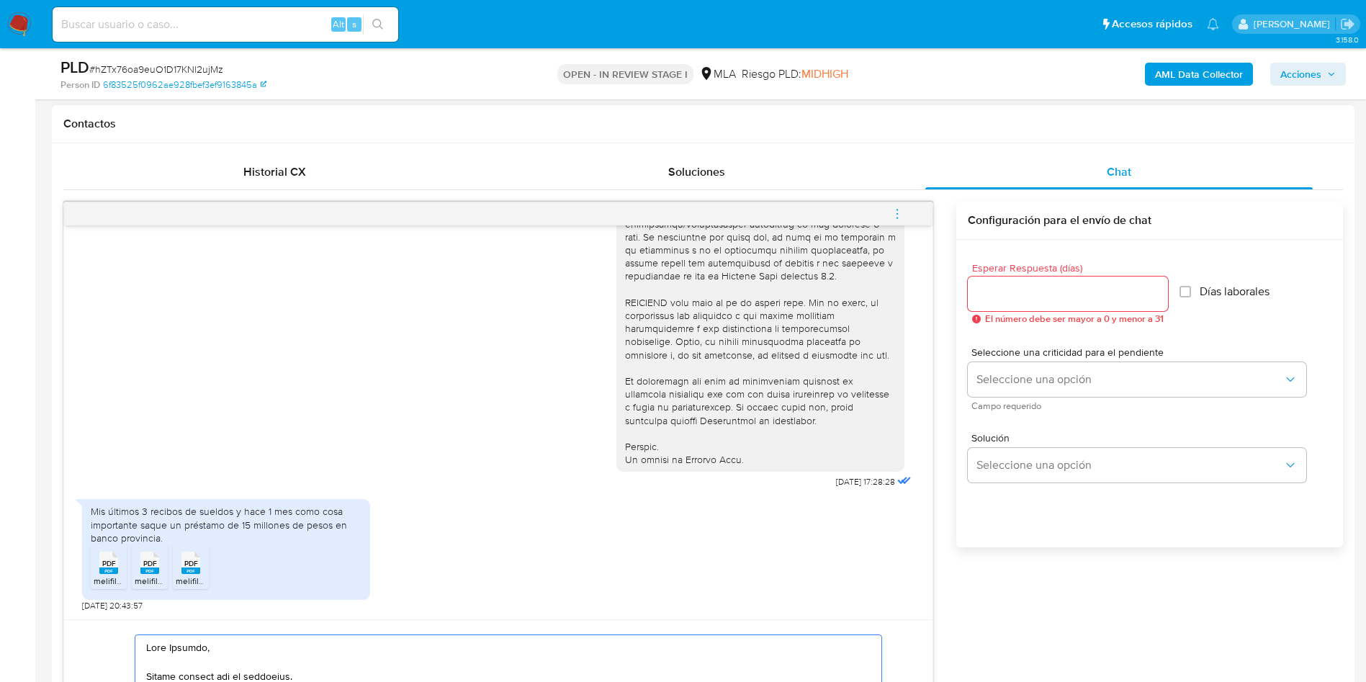
type textarea "Lore Ipsumdo, Sitame consect adi el seddoeius. Te incididu, utlaboreetd mag ali…"
click at [994, 287] on input "Esperar Respuesta (días)" at bounding box center [1068, 293] width 200 height 19
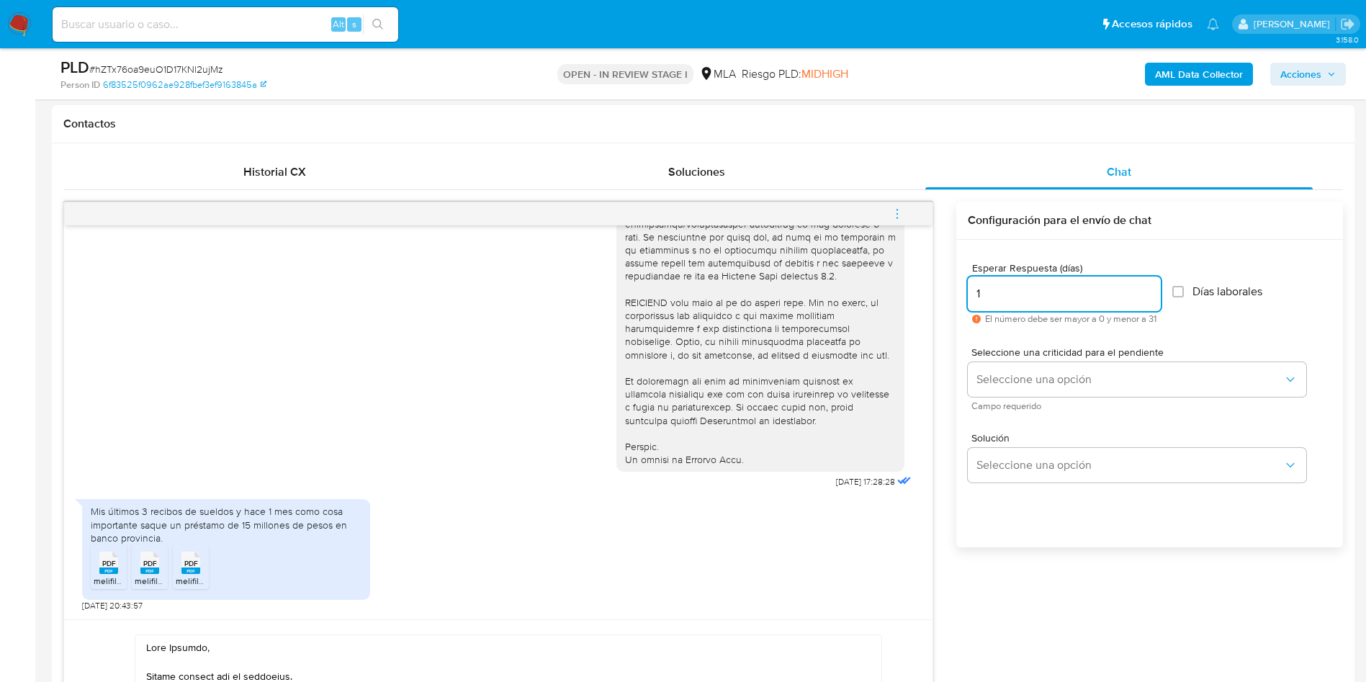
type input "1"
click at [1198, 75] on b "AML Data Collector" at bounding box center [1199, 74] width 88 height 23
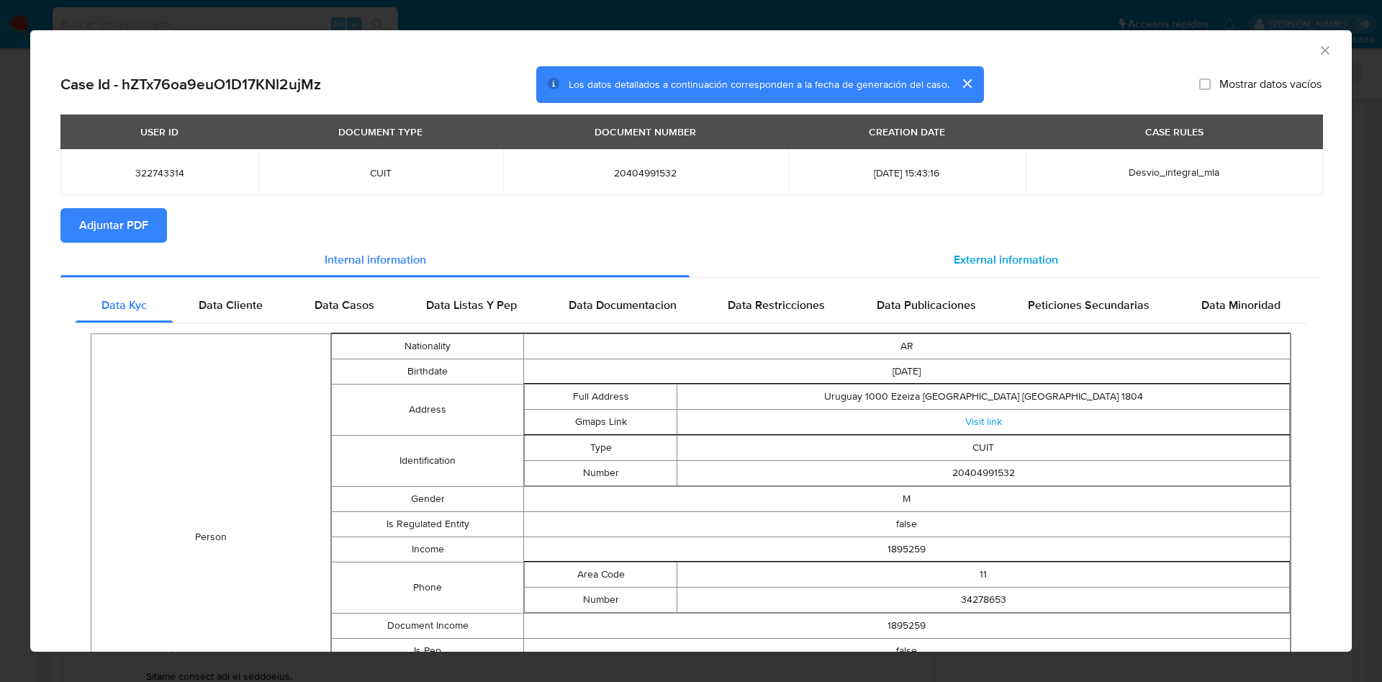
click at [873, 274] on div "External information" at bounding box center [1006, 260] width 632 height 35
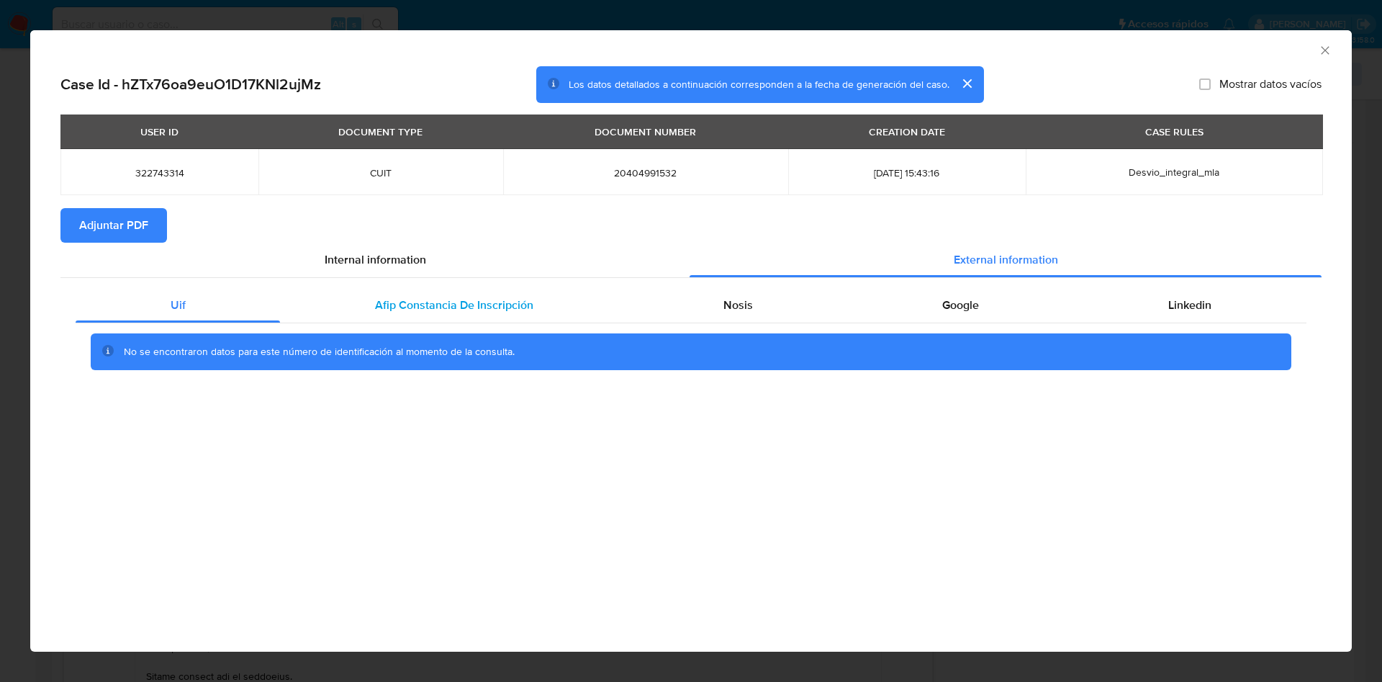
click at [518, 300] on span "Afip Constancia De Inscripción" at bounding box center [454, 305] width 158 height 17
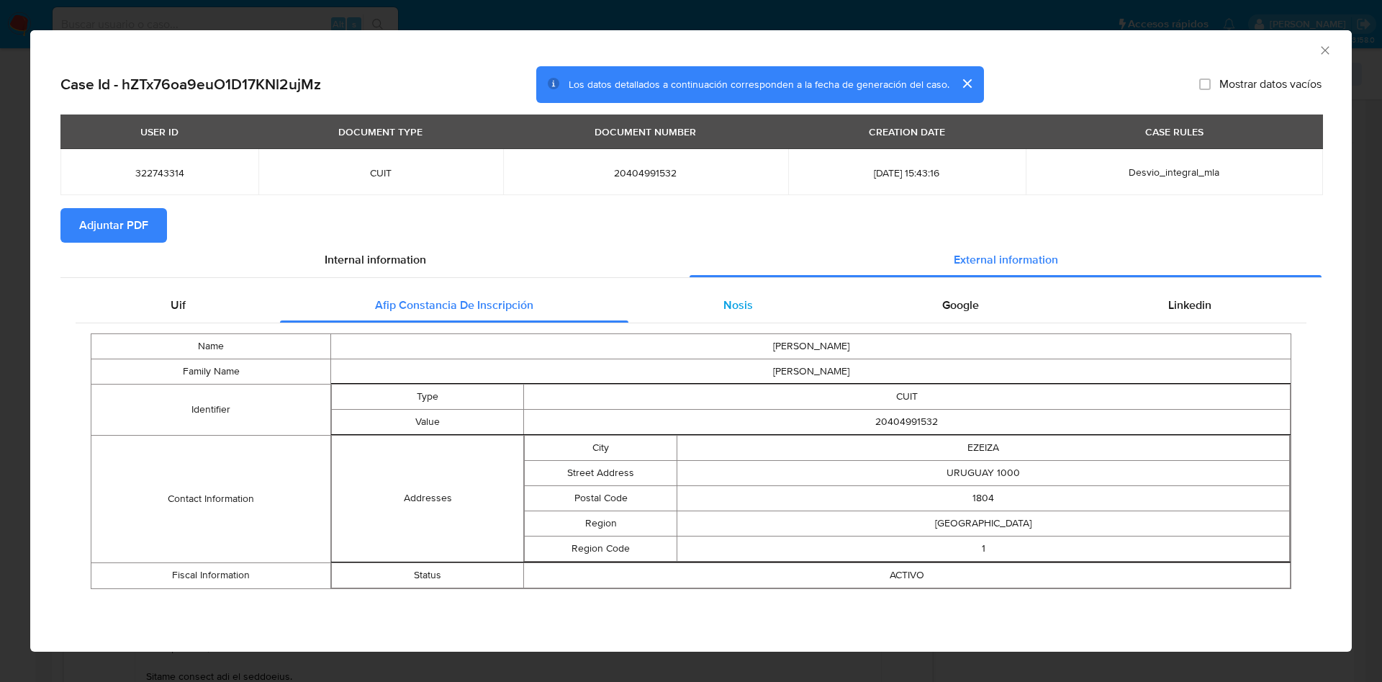
click at [775, 314] on div "Nosis" at bounding box center [738, 305] width 219 height 35
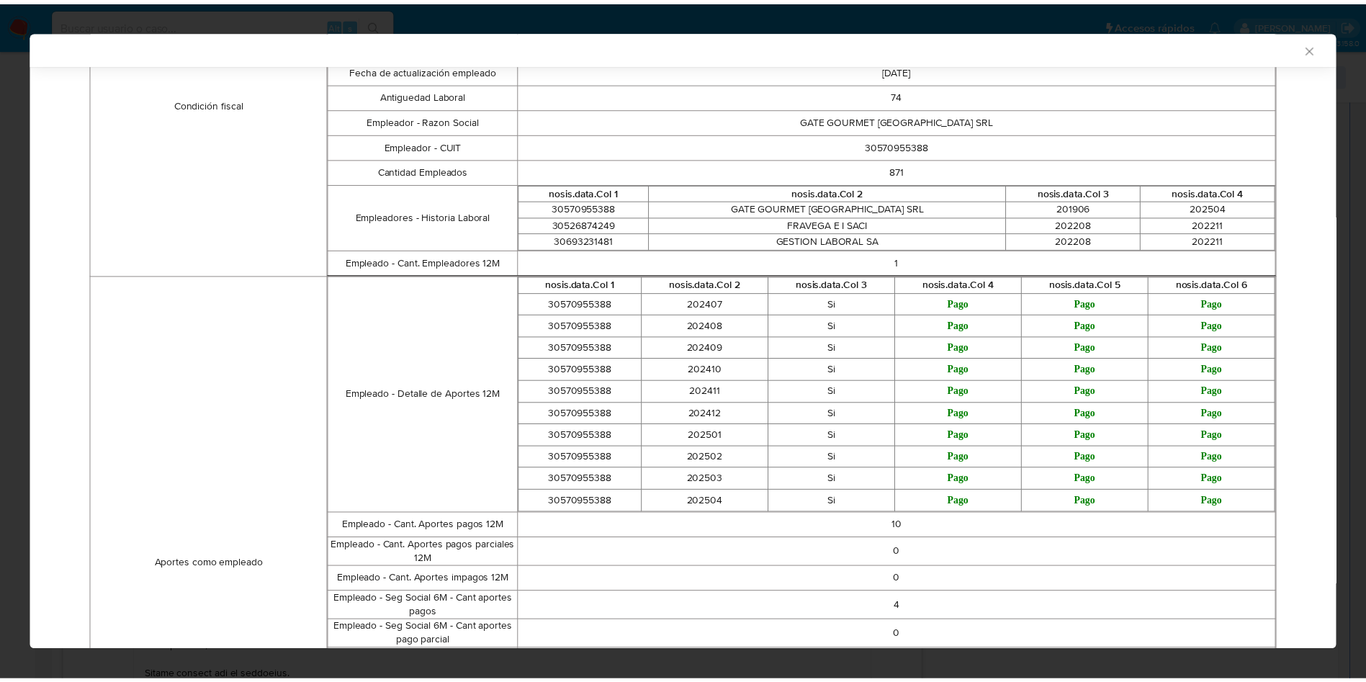
scroll to position [645, 0]
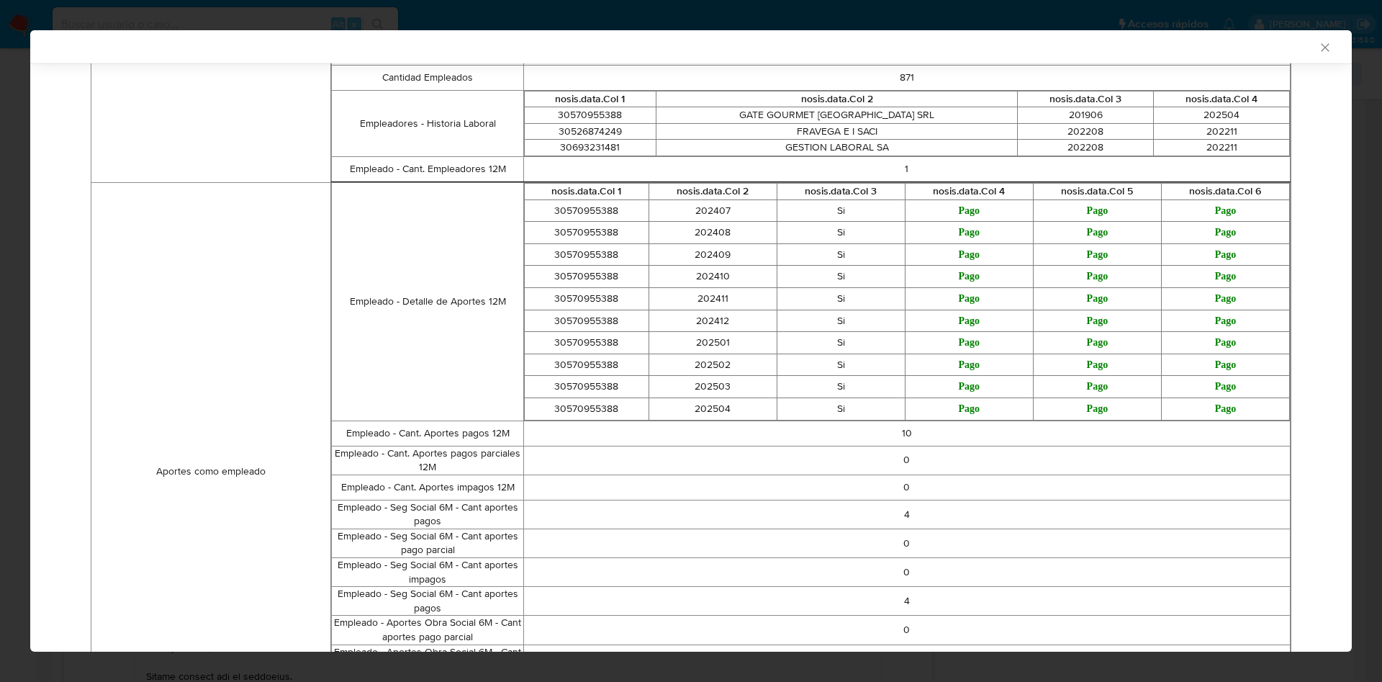
click at [1318, 47] on icon "Cerrar ventana" at bounding box center [1325, 47] width 14 height 14
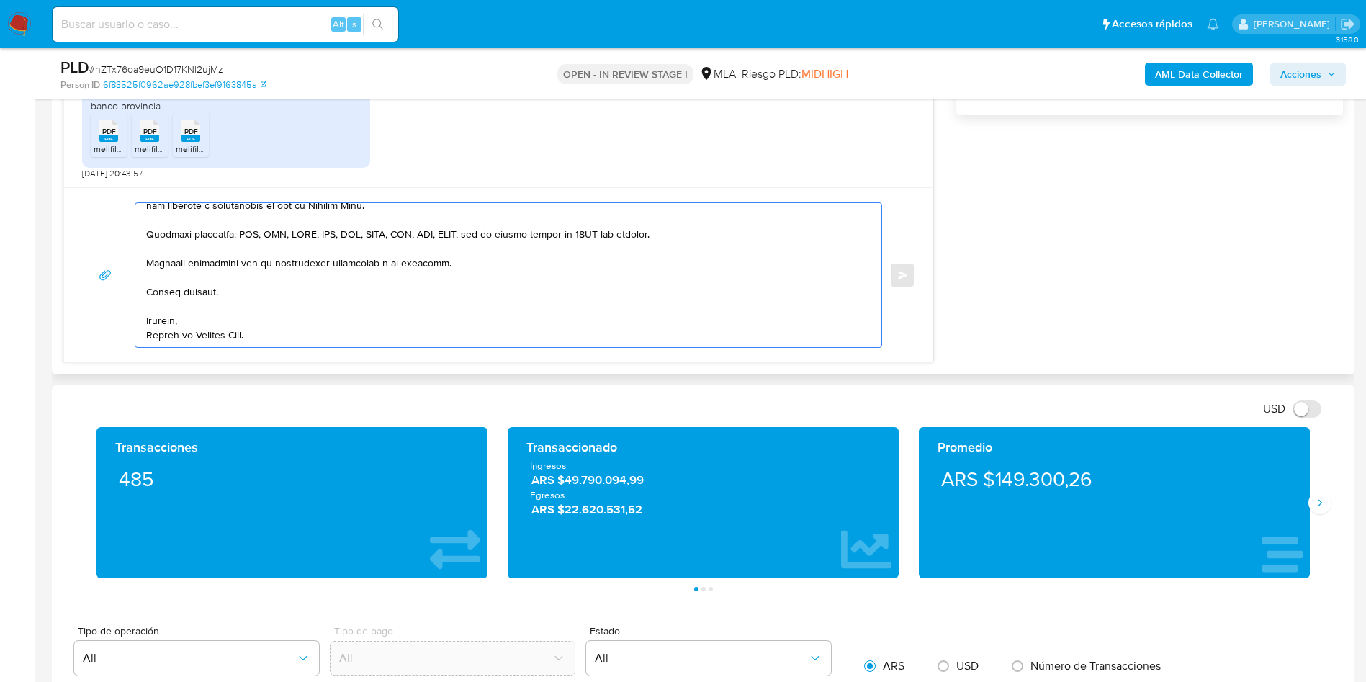
scroll to position [0, 0]
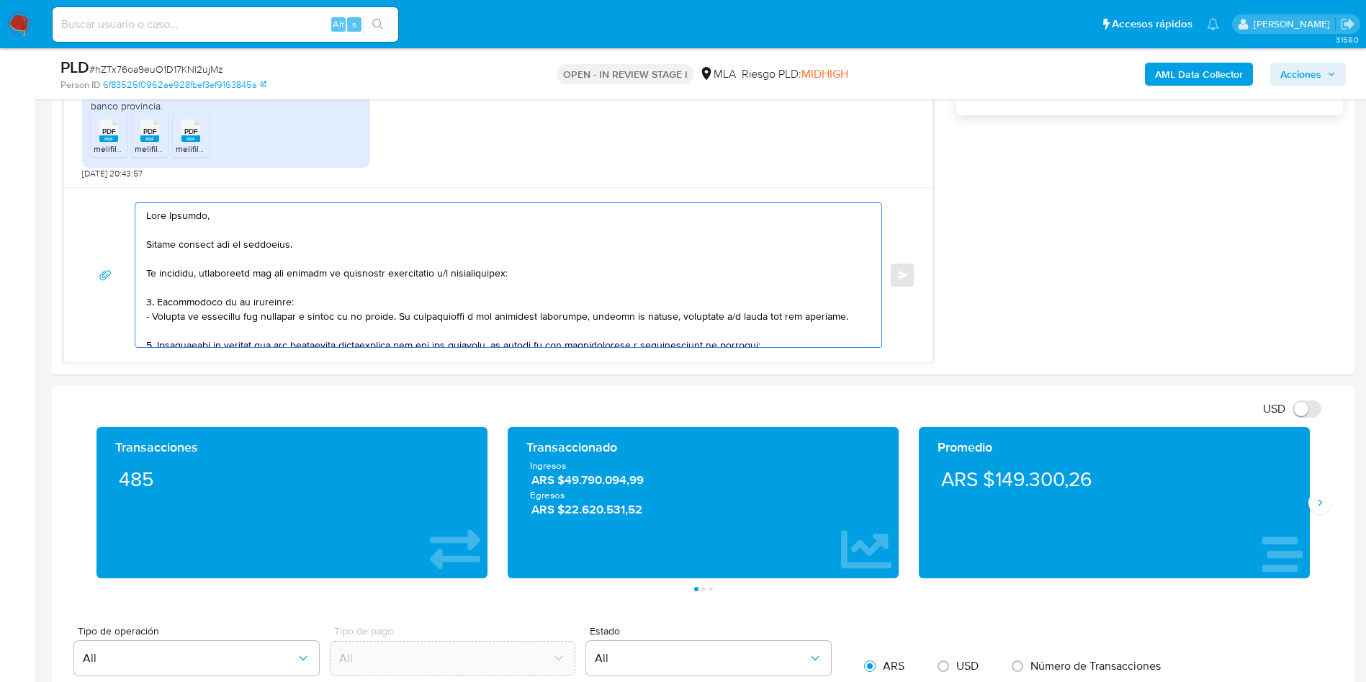
drag, startPoint x: 307, startPoint y: 337, endPoint x: 109, endPoint y: 70, distance: 332.5
click at [109, 70] on div "Asignado a nduclosson Asignado el: [DATE] 14:13:37 Creado el: [DATE] Creado el:…" at bounding box center [703, 543] width 1302 height 3131
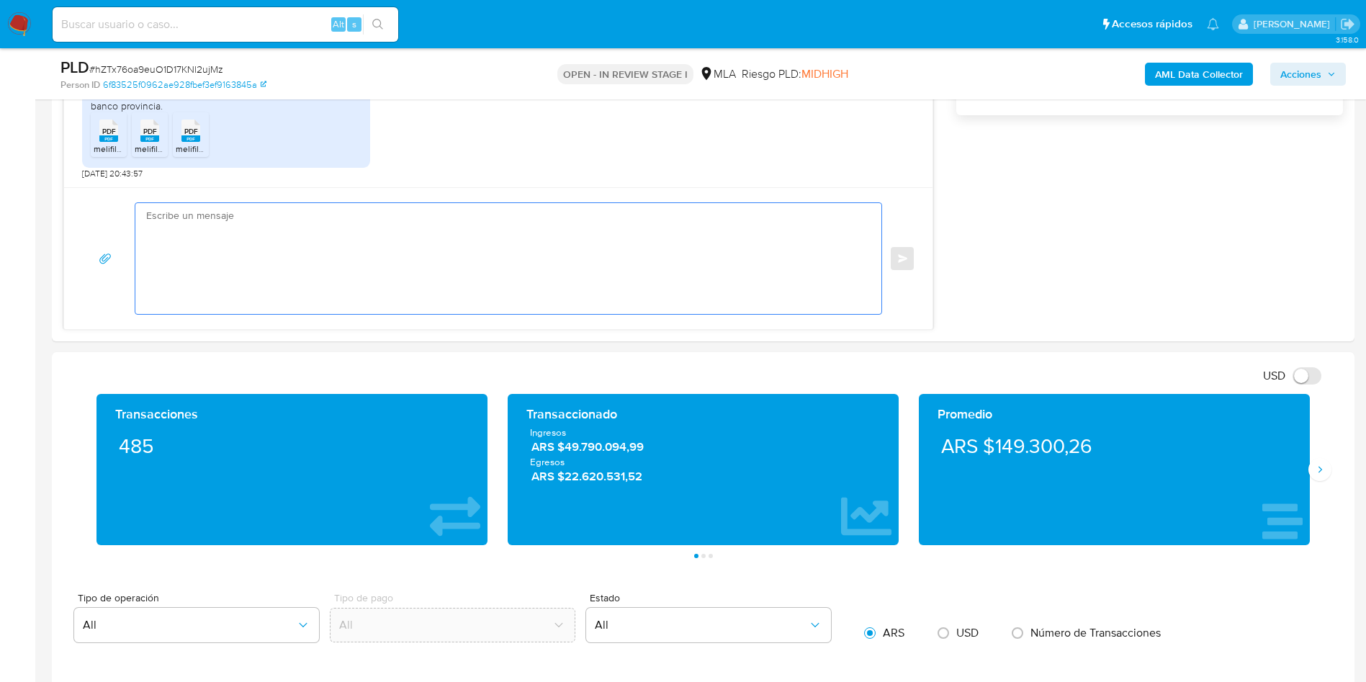
paste textarea "Lore Ipsumdo, Sitame consect adi el seddoeius. Te incididu, utlaboreetd mag ali…"
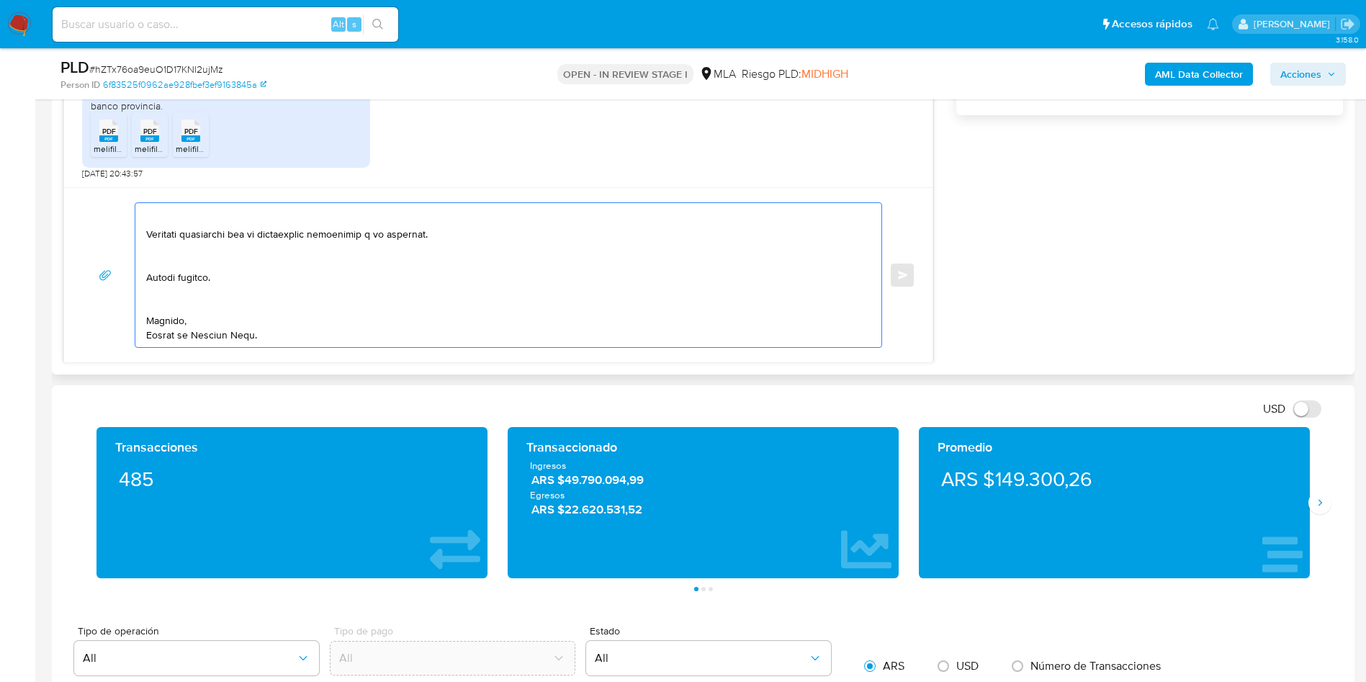
click at [160, 302] on textarea at bounding box center [504, 275] width 717 height 144
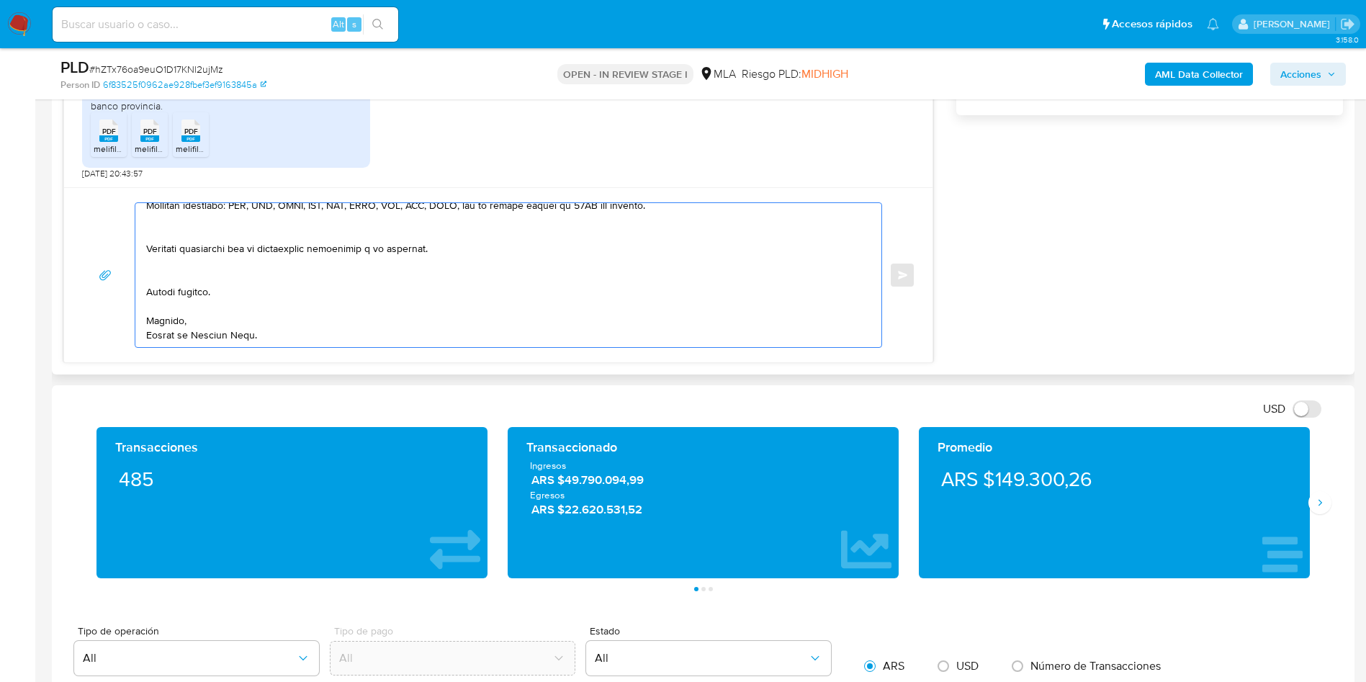
click at [163, 266] on textarea at bounding box center [504, 275] width 717 height 144
click at [152, 280] on textarea at bounding box center [504, 275] width 717 height 144
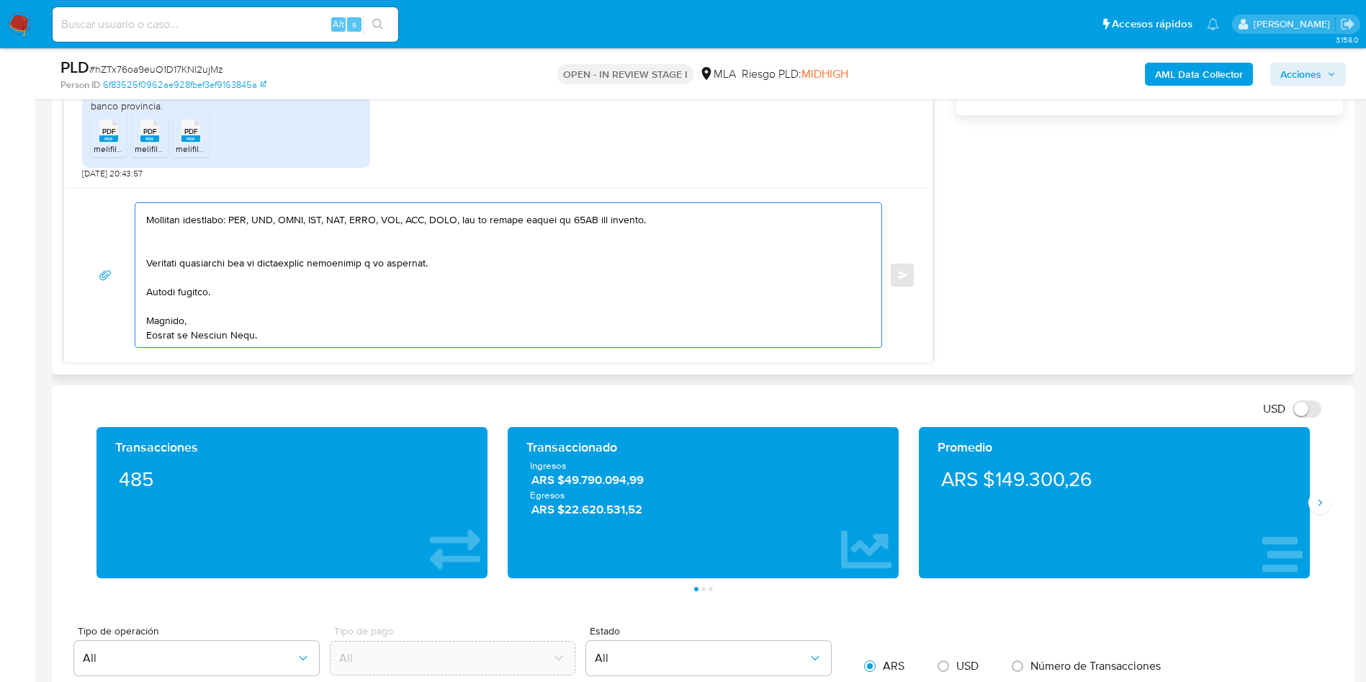
click at [164, 246] on textarea at bounding box center [504, 275] width 717 height 144
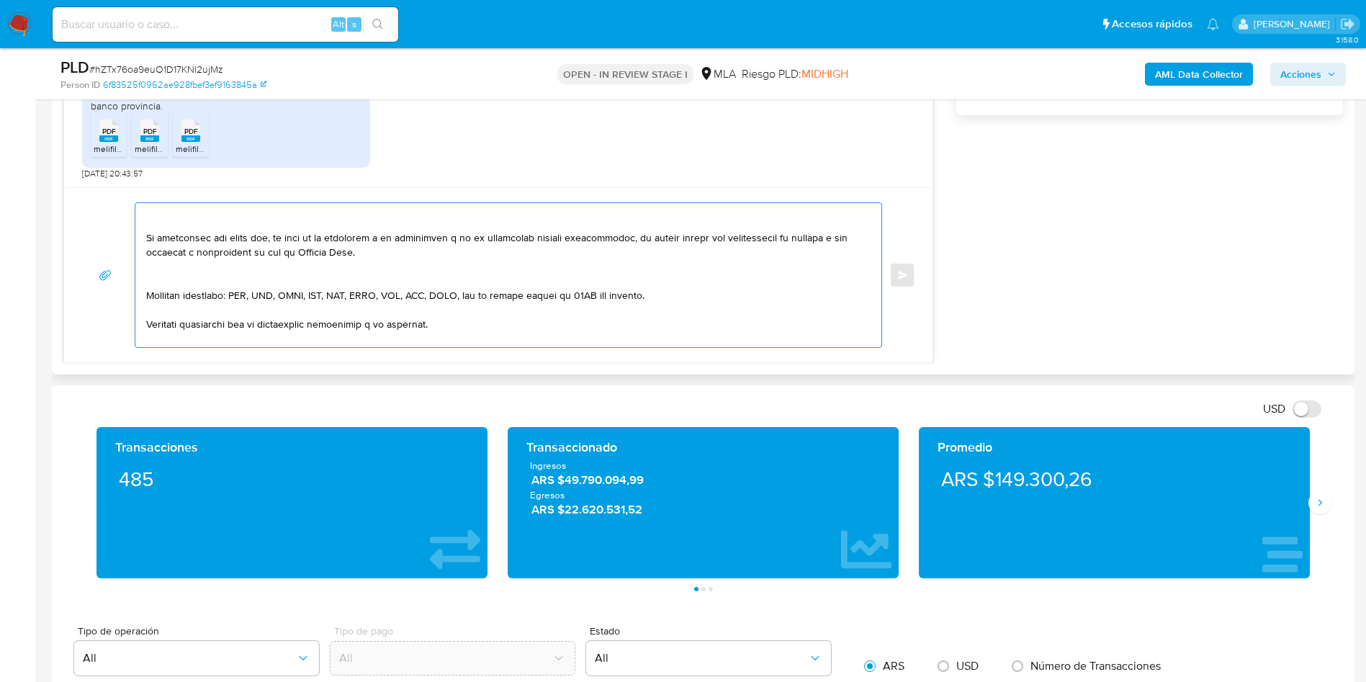
scroll to position [377, 0]
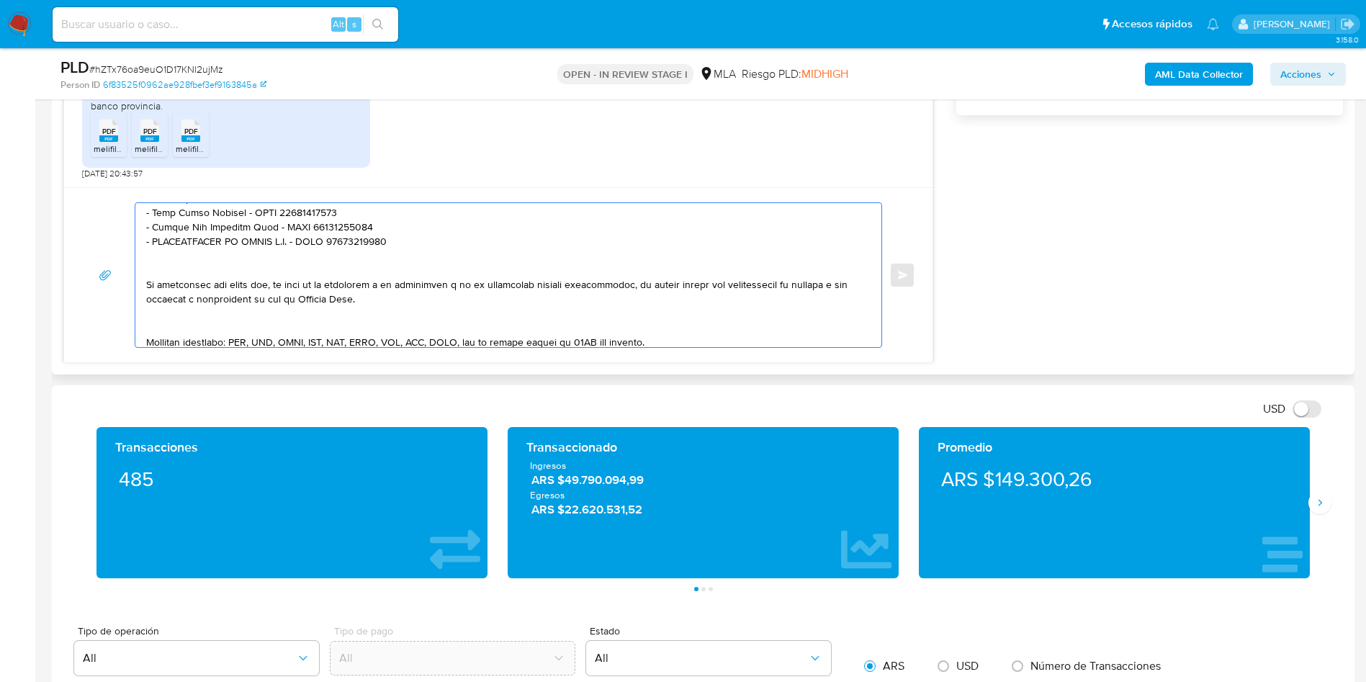
click at [161, 329] on textarea at bounding box center [504, 275] width 717 height 144
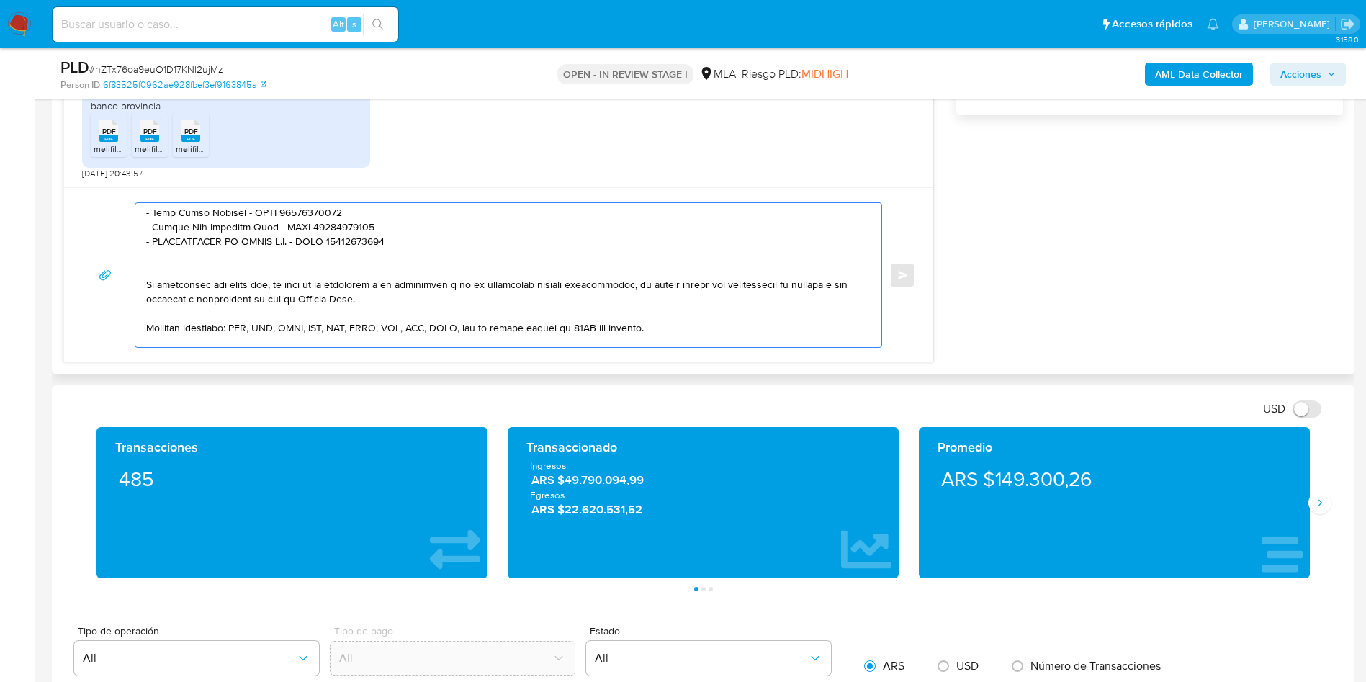
click at [158, 271] on textarea at bounding box center [504, 275] width 717 height 144
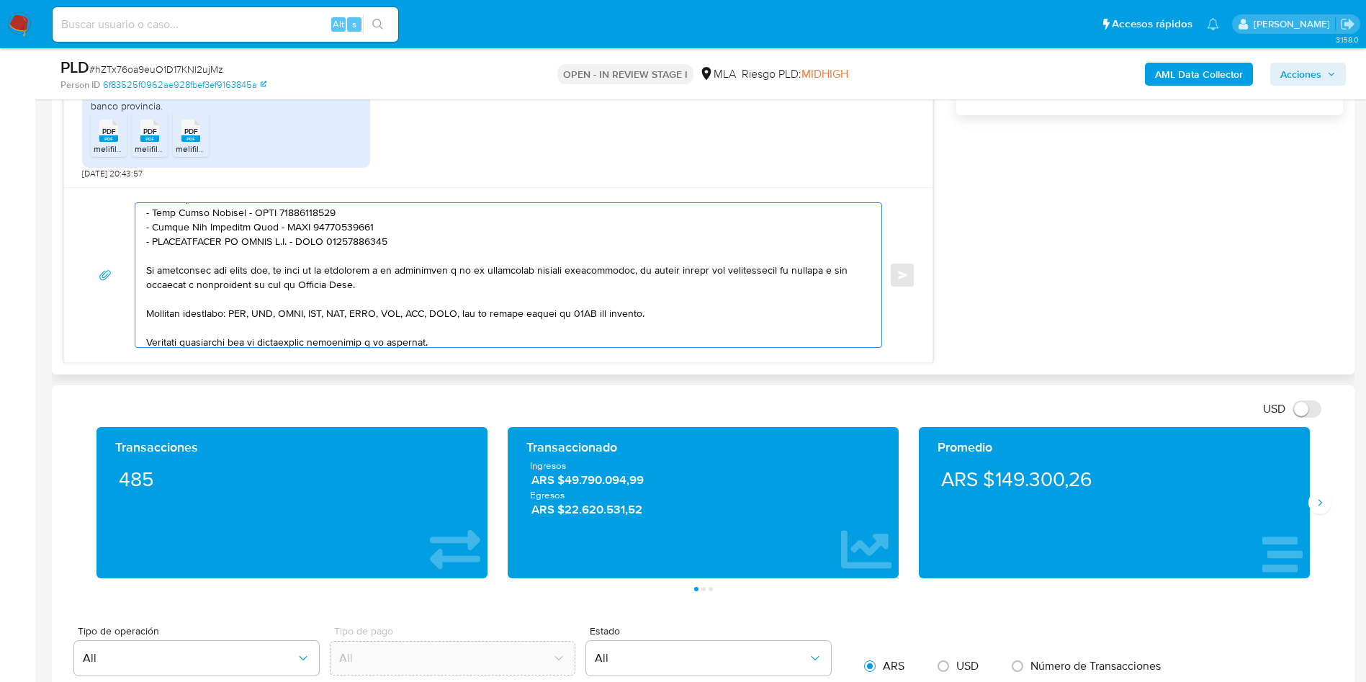
scroll to position [269, 0]
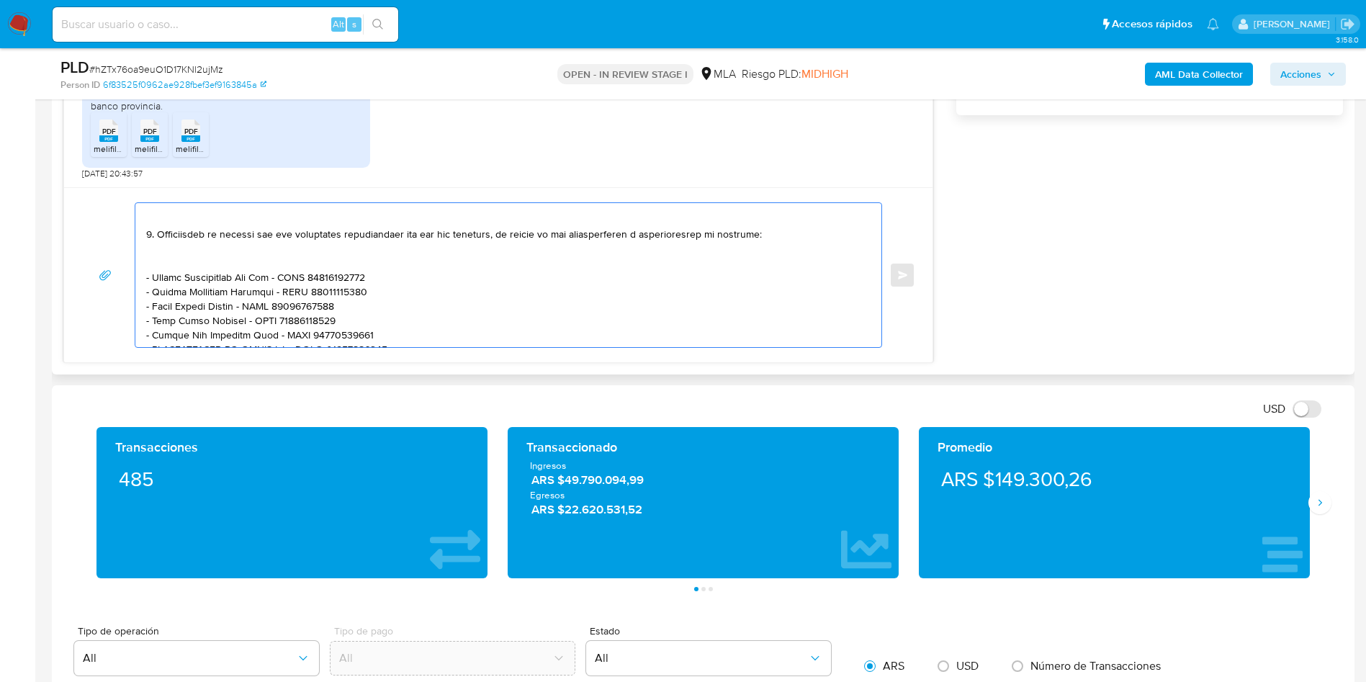
click at [163, 258] on textarea at bounding box center [504, 275] width 717 height 144
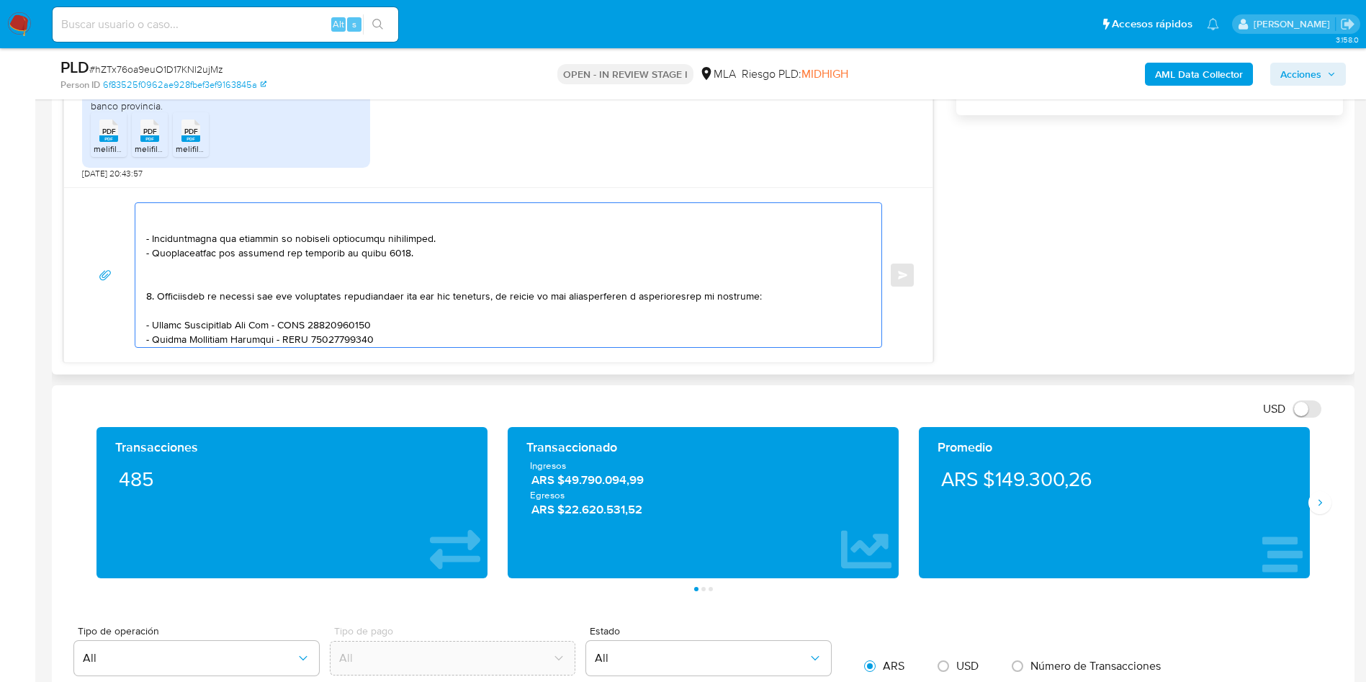
scroll to position [161, 0]
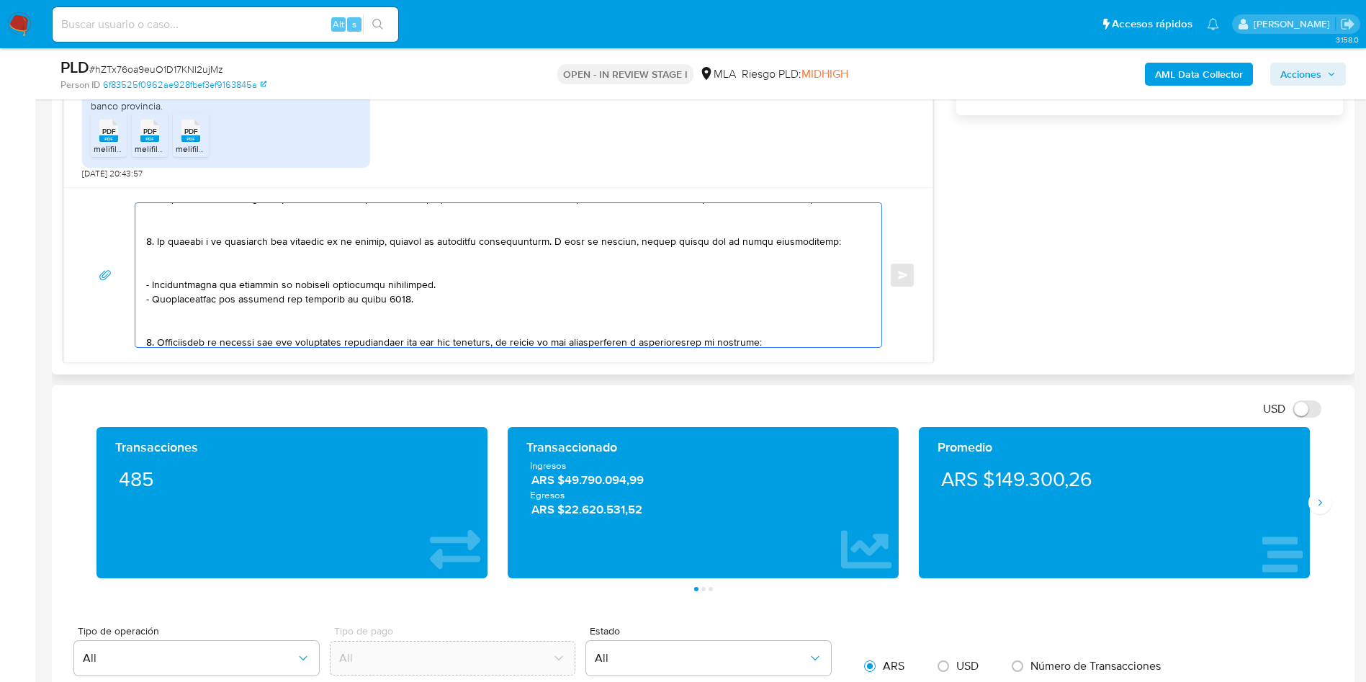
click at [165, 331] on textarea at bounding box center [504, 275] width 717 height 144
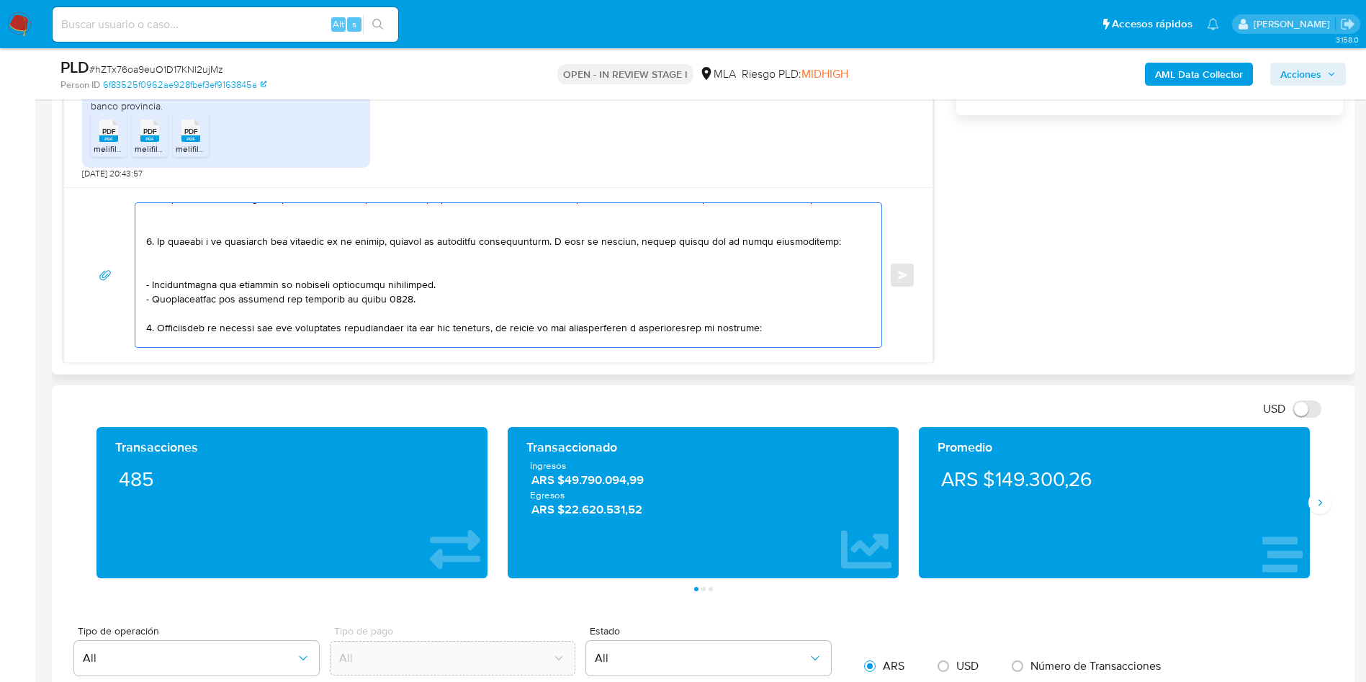
click at [169, 269] on textarea at bounding box center [504, 275] width 717 height 144
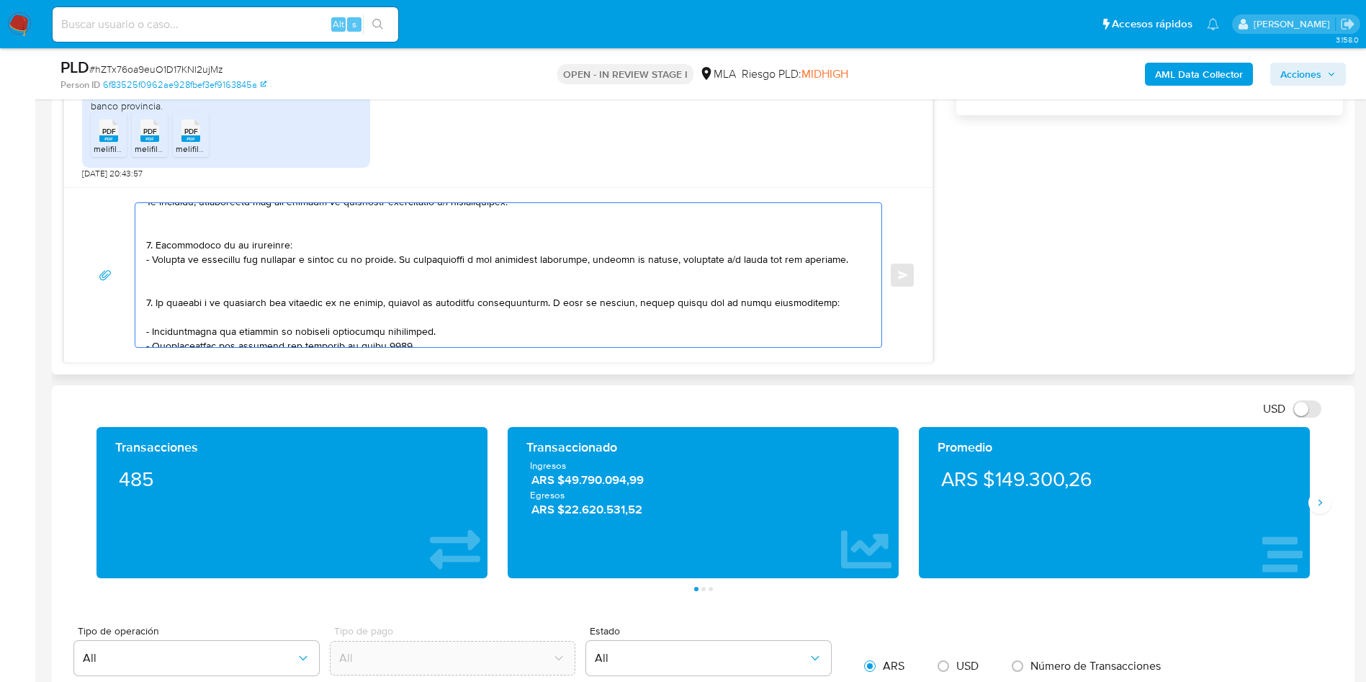
scroll to position [53, 0]
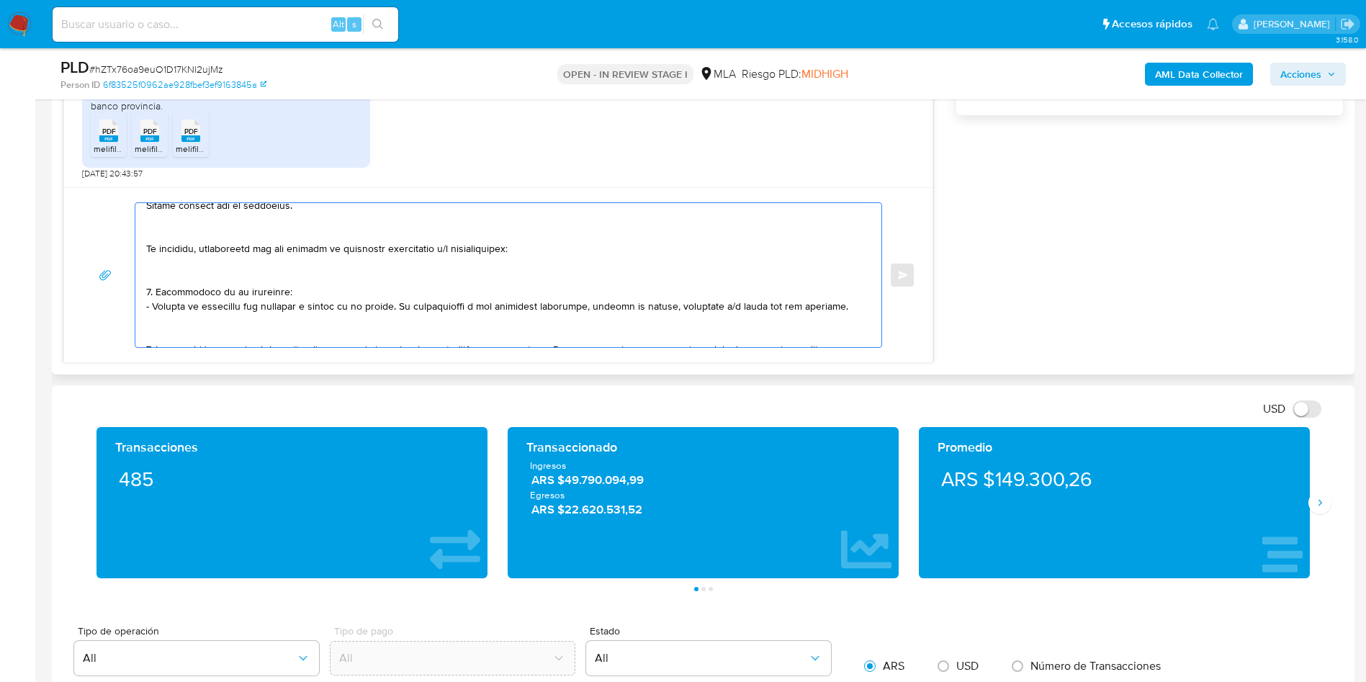
click at [166, 337] on textarea at bounding box center [504, 275] width 717 height 144
click at [170, 276] on textarea at bounding box center [504, 275] width 717 height 144
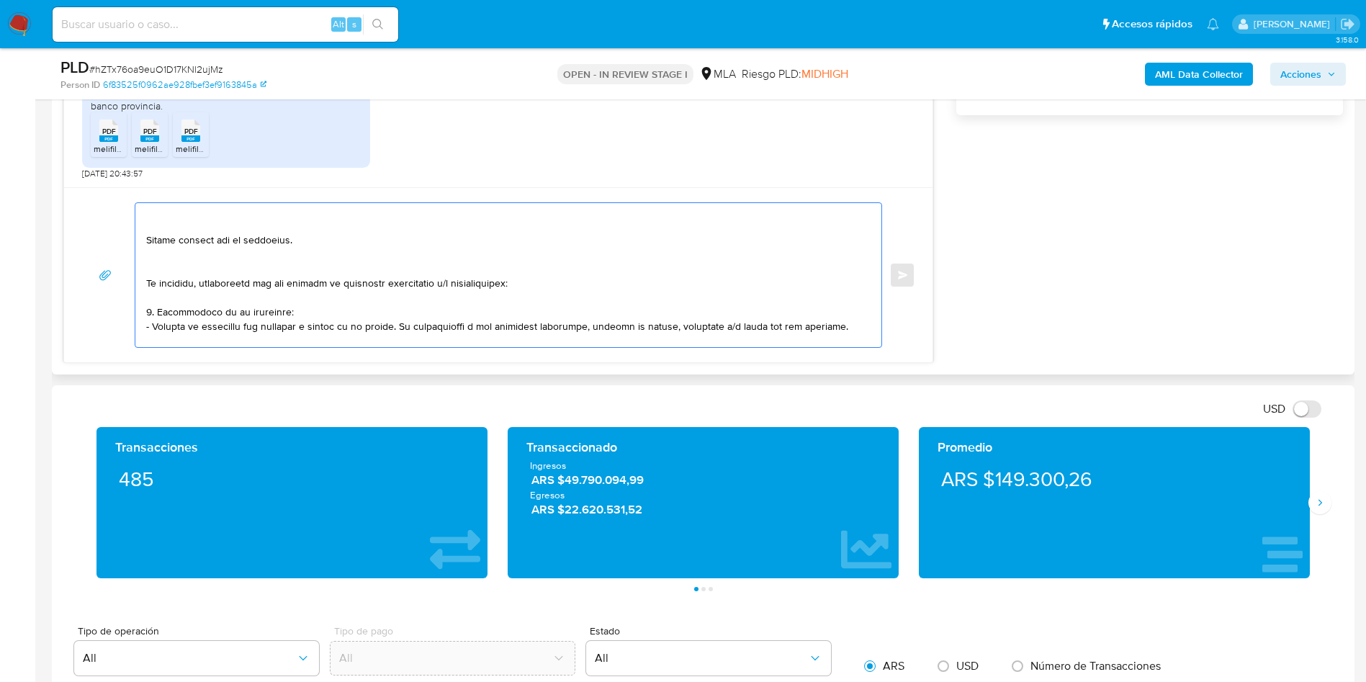
scroll to position [0, 0]
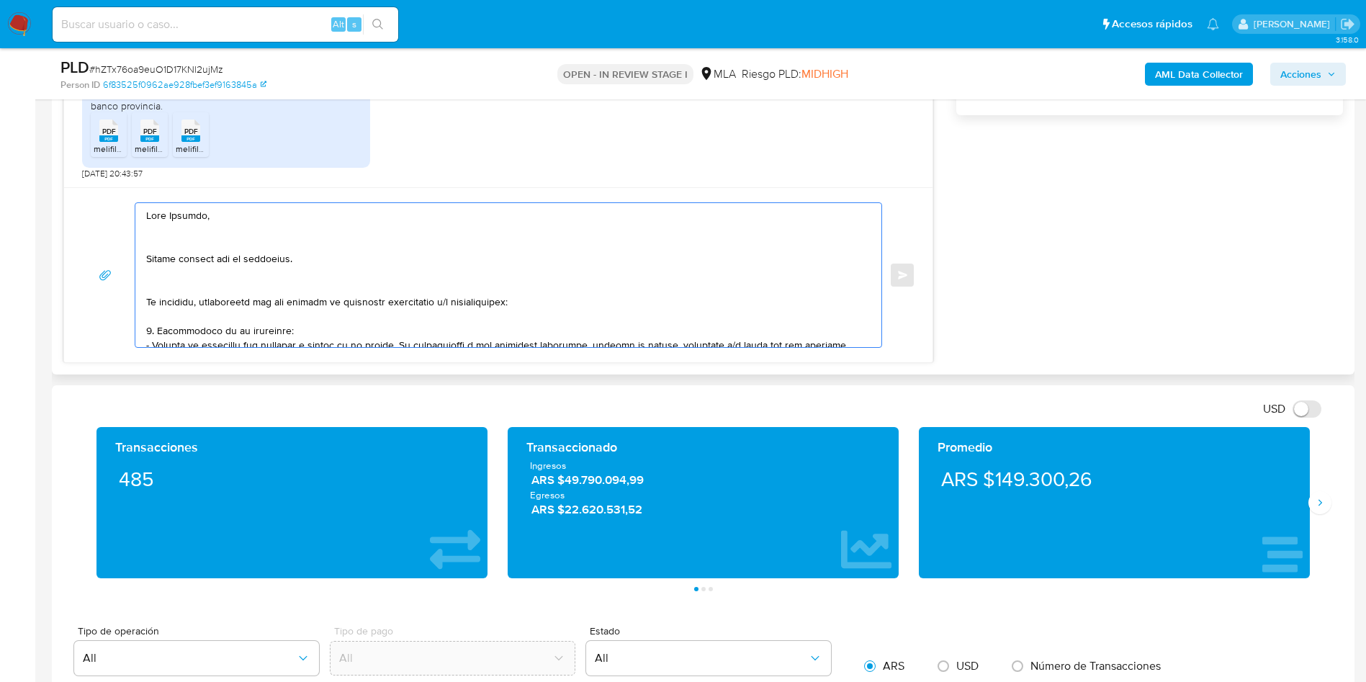
click at [174, 291] on textarea at bounding box center [504, 275] width 717 height 144
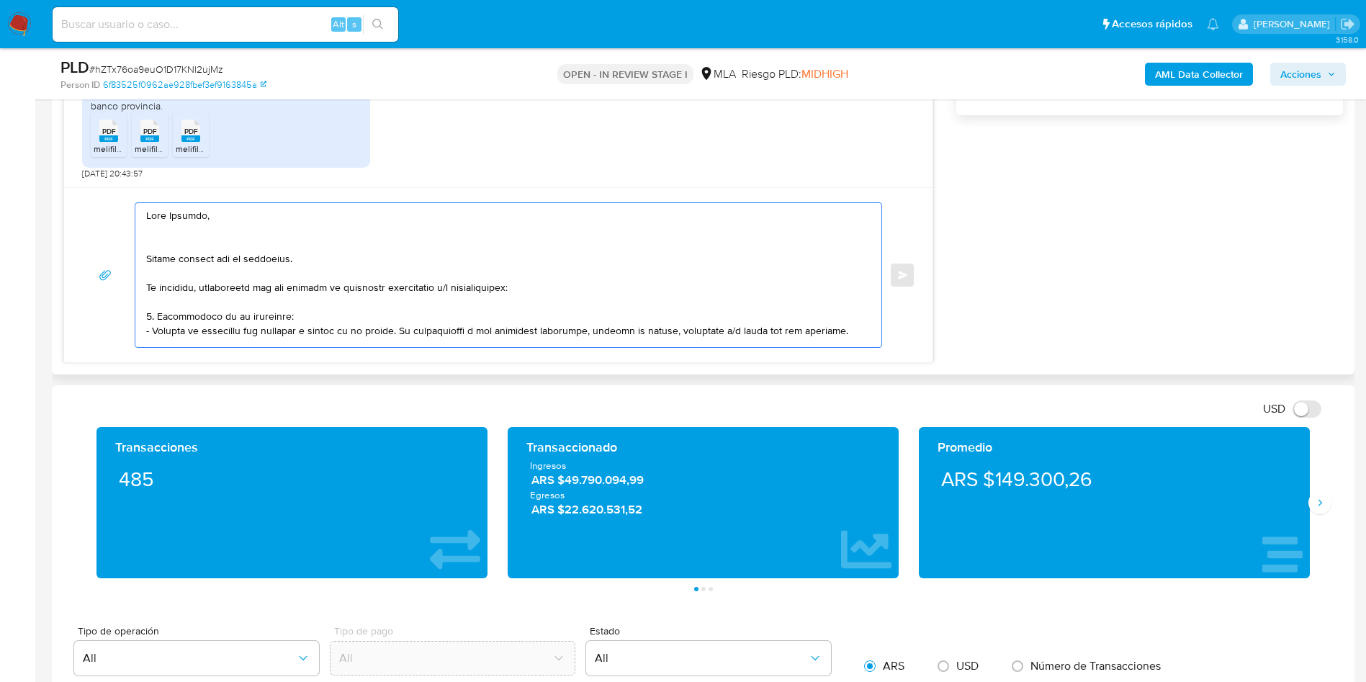
click at [168, 240] on textarea at bounding box center [504, 275] width 717 height 144
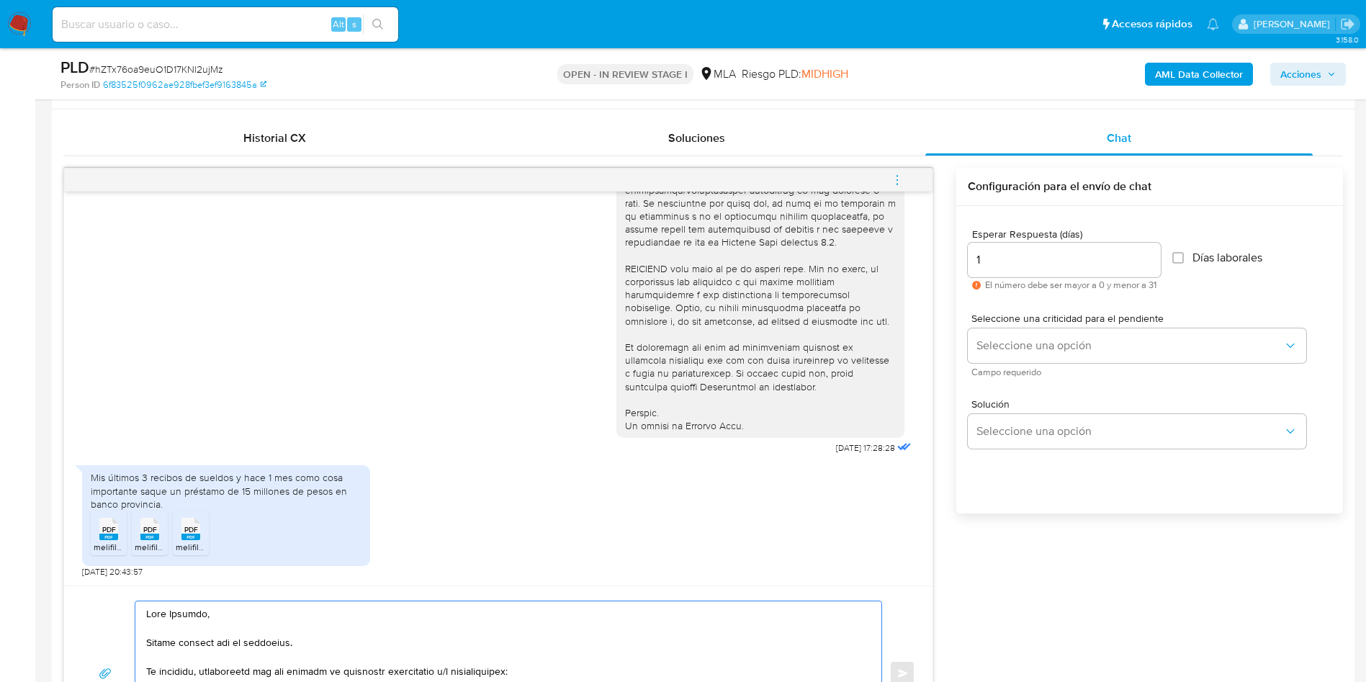
scroll to position [648, 0]
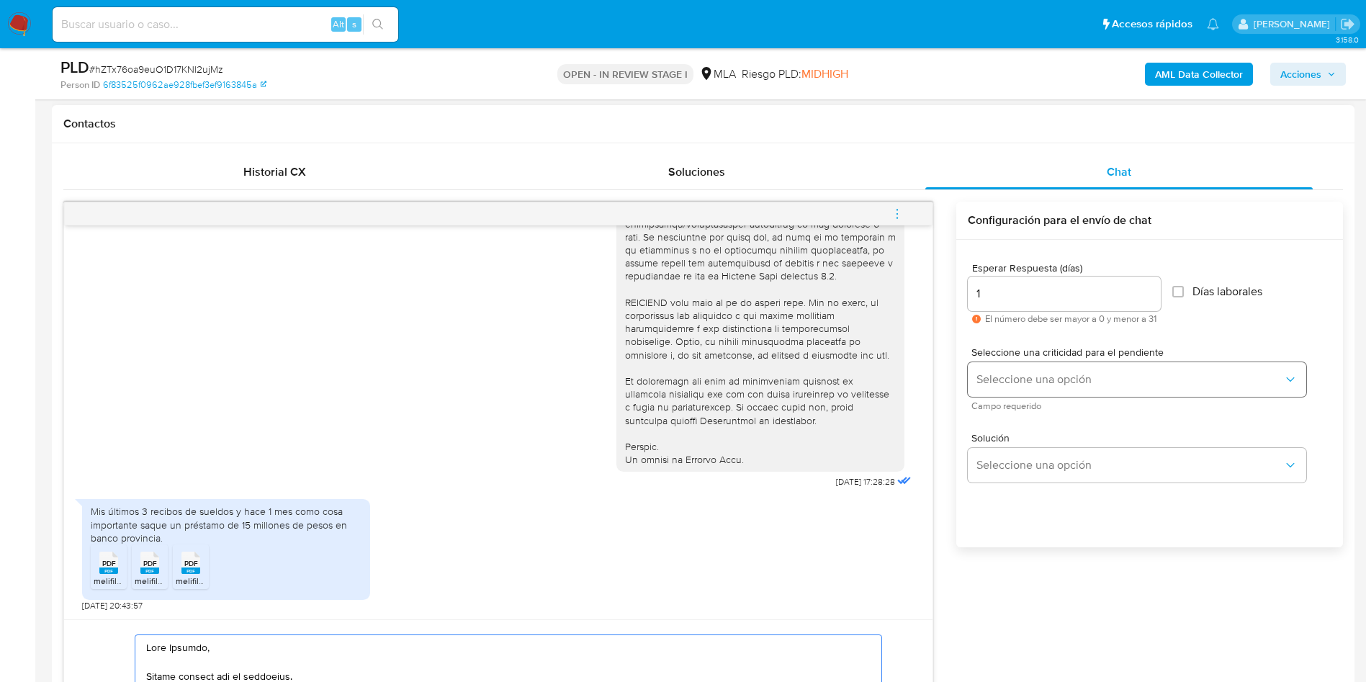
type textarea "Hola Marcelo, Muchas gracias por tu respuesta. No obstante, necesitamos que nos…"
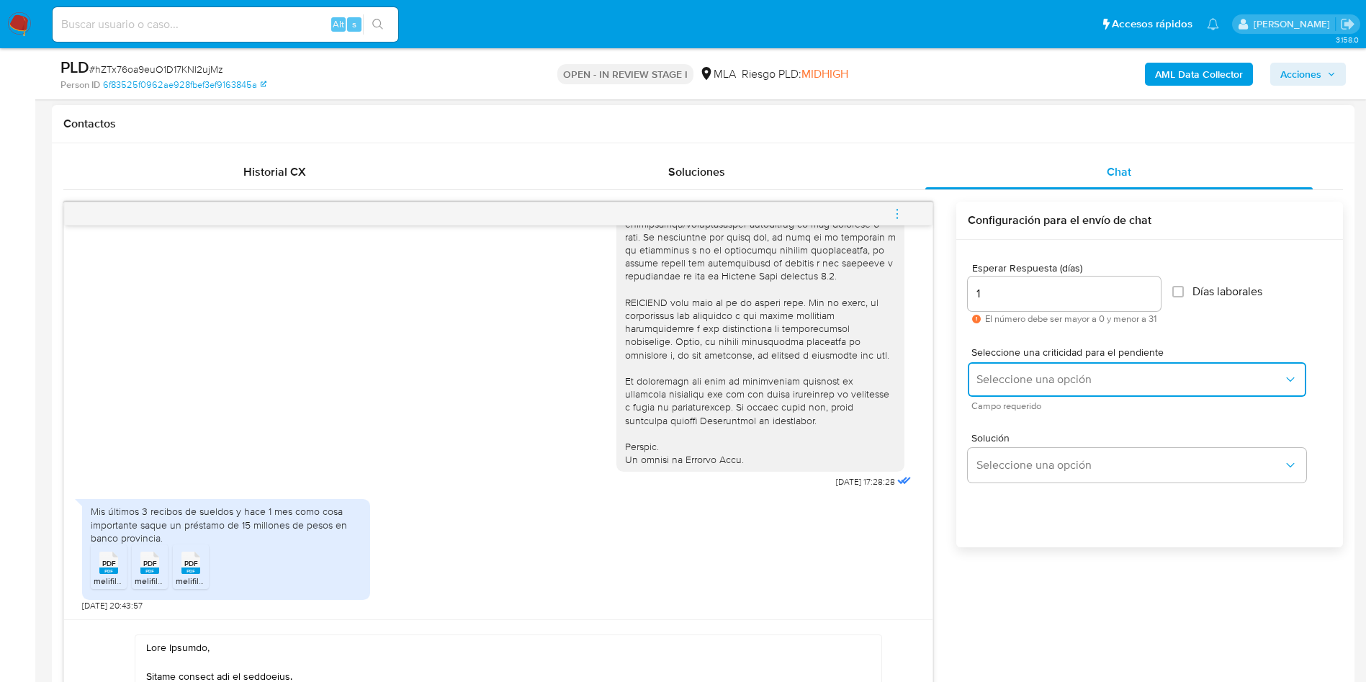
click at [1014, 379] on span "Seleccione una opción" at bounding box center [1129, 379] width 307 height 14
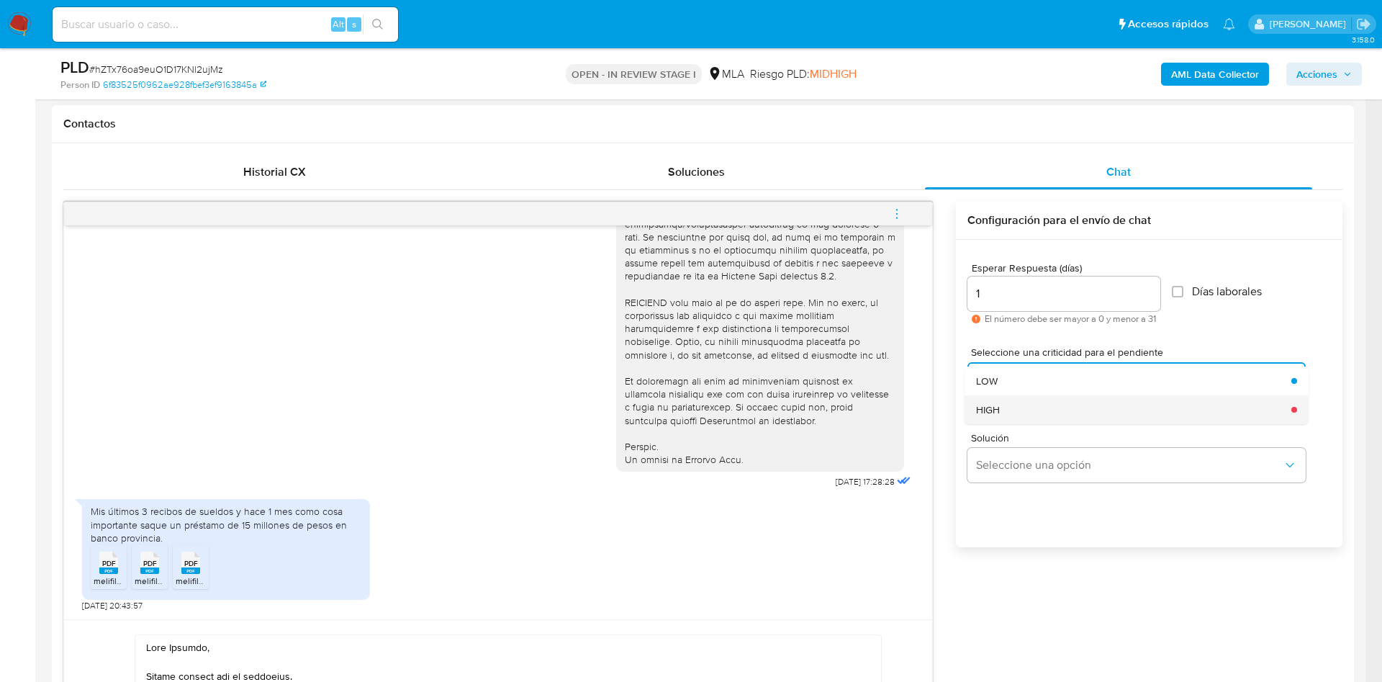
click at [1027, 415] on div "HIGH" at bounding box center [1129, 409] width 307 height 29
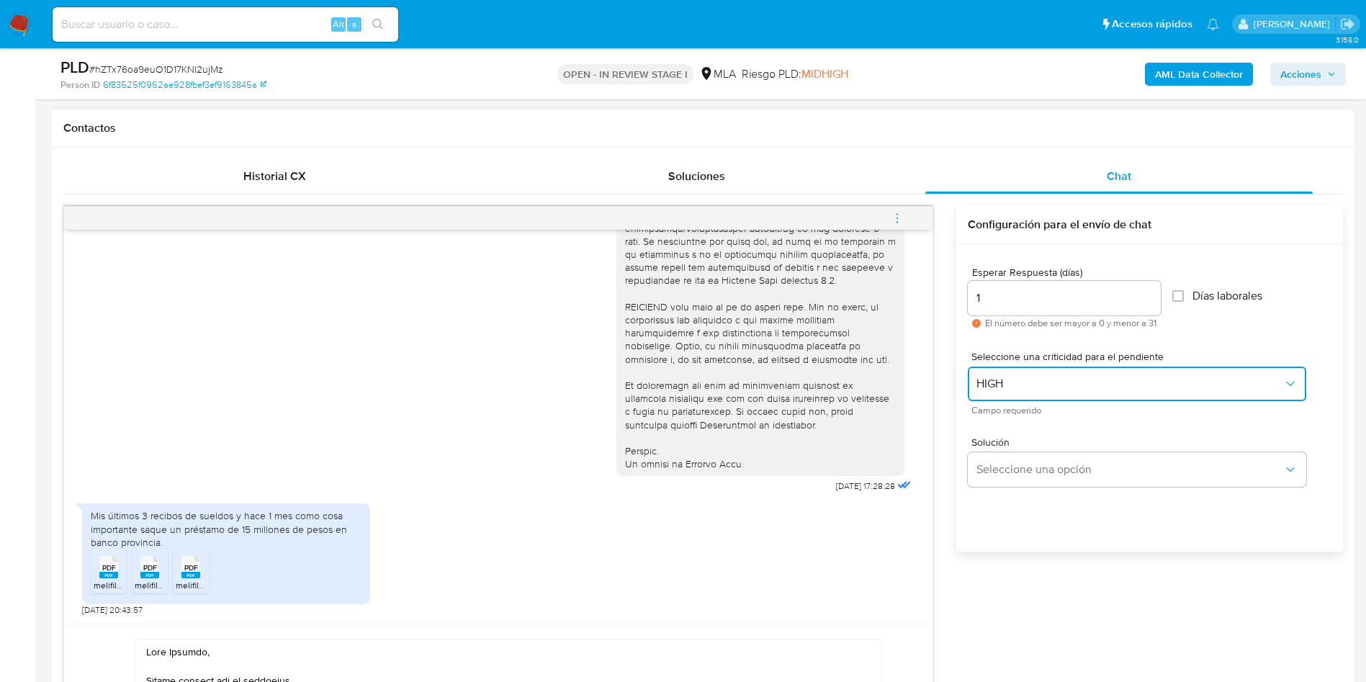
scroll to position [756, 0]
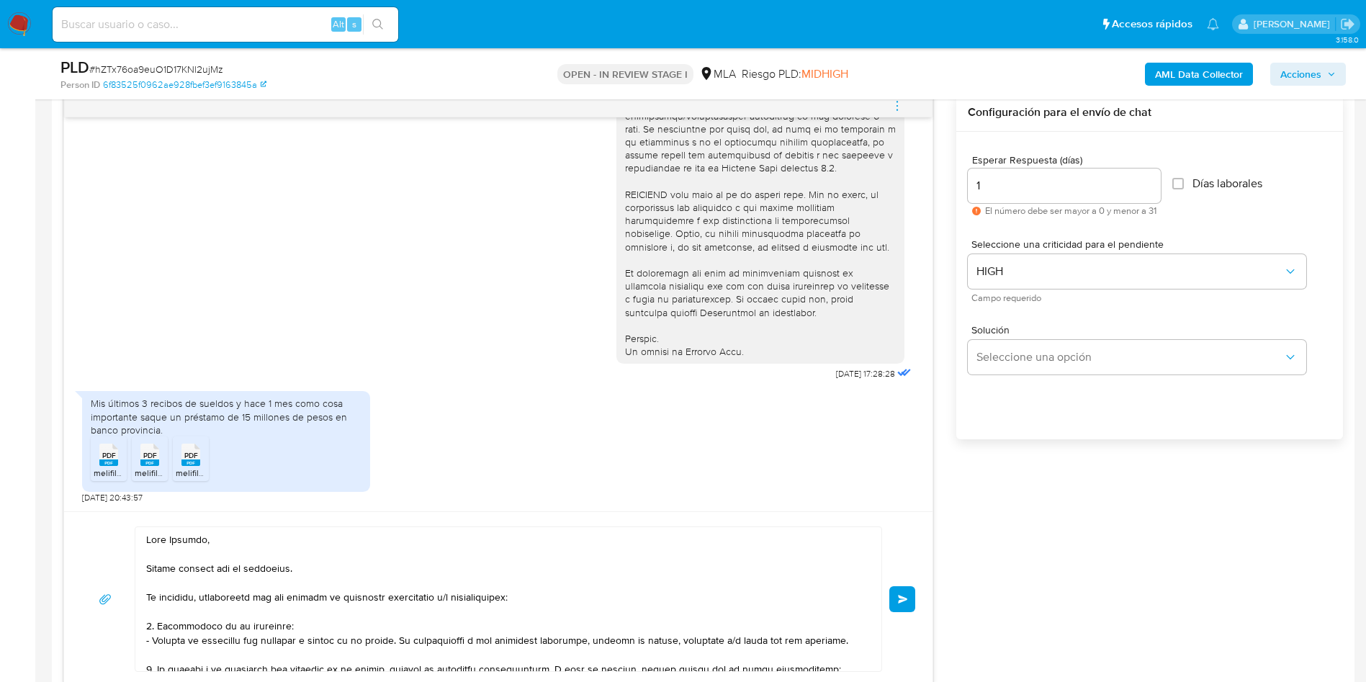
click at [637, 591] on textarea at bounding box center [504, 599] width 717 height 144
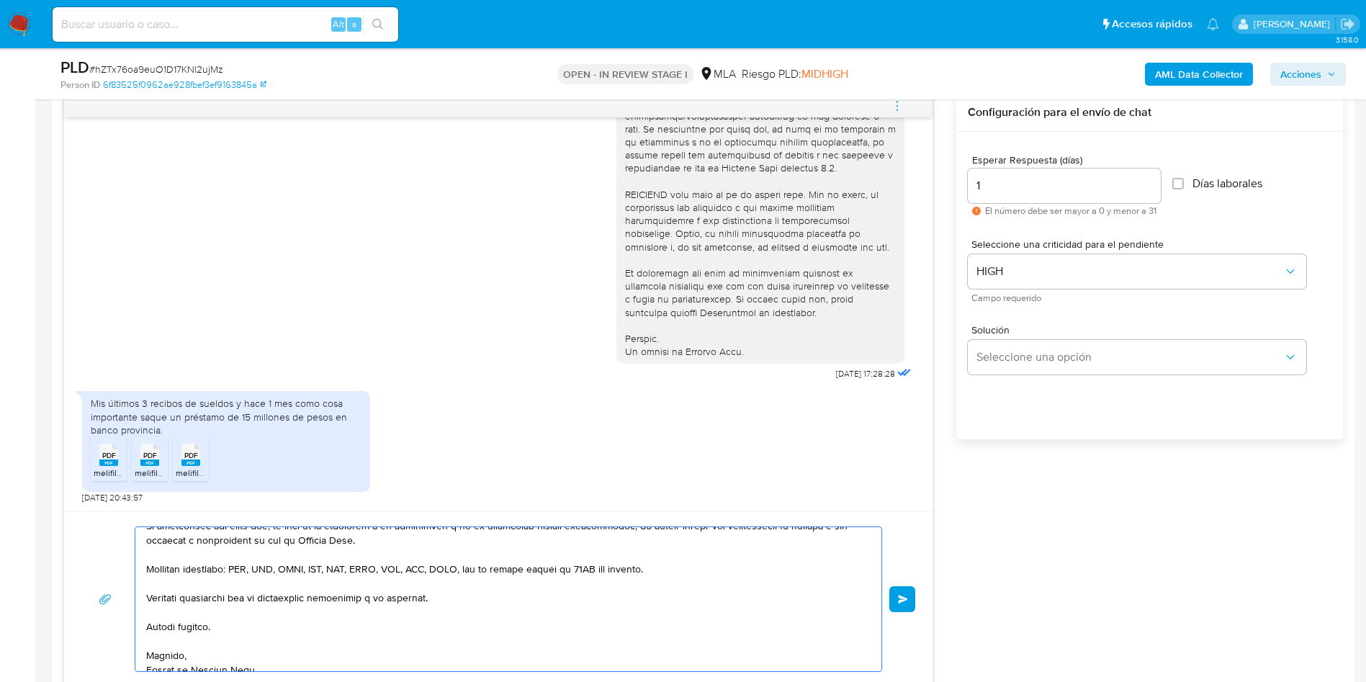
scroll to position [356, 0]
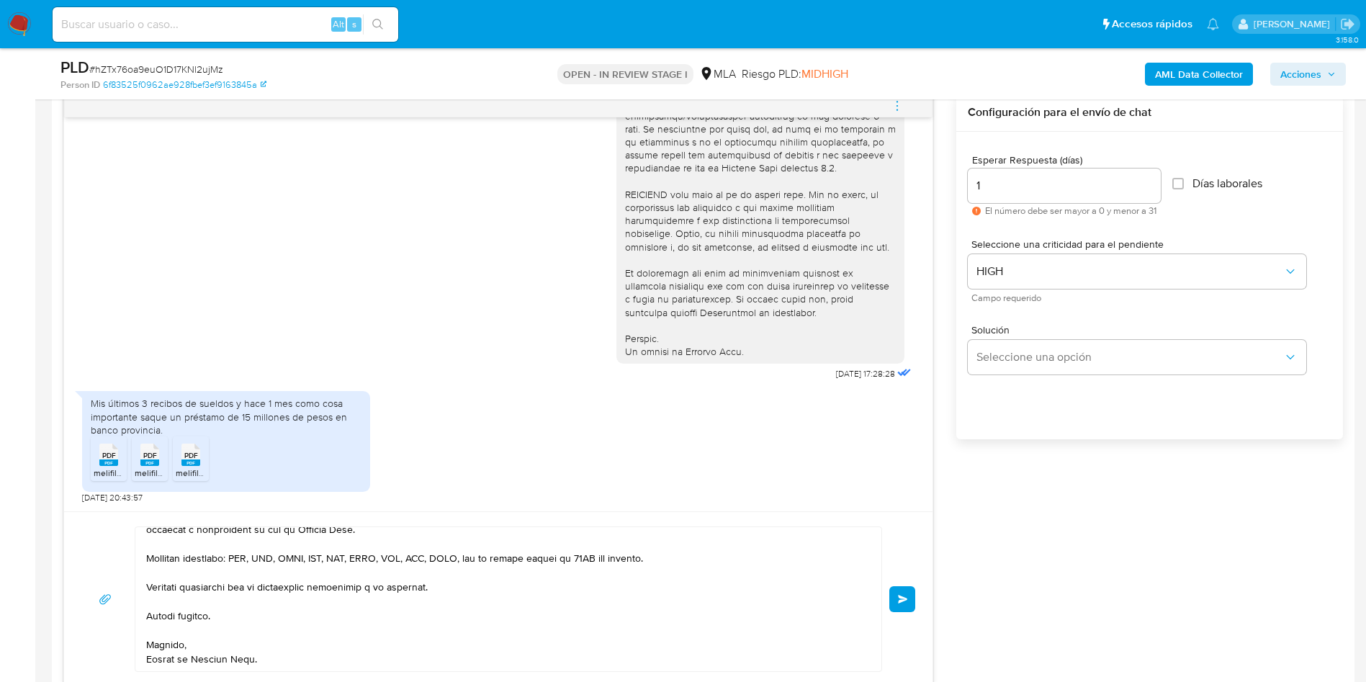
click at [903, 589] on button "Enviar" at bounding box center [902, 599] width 26 height 26
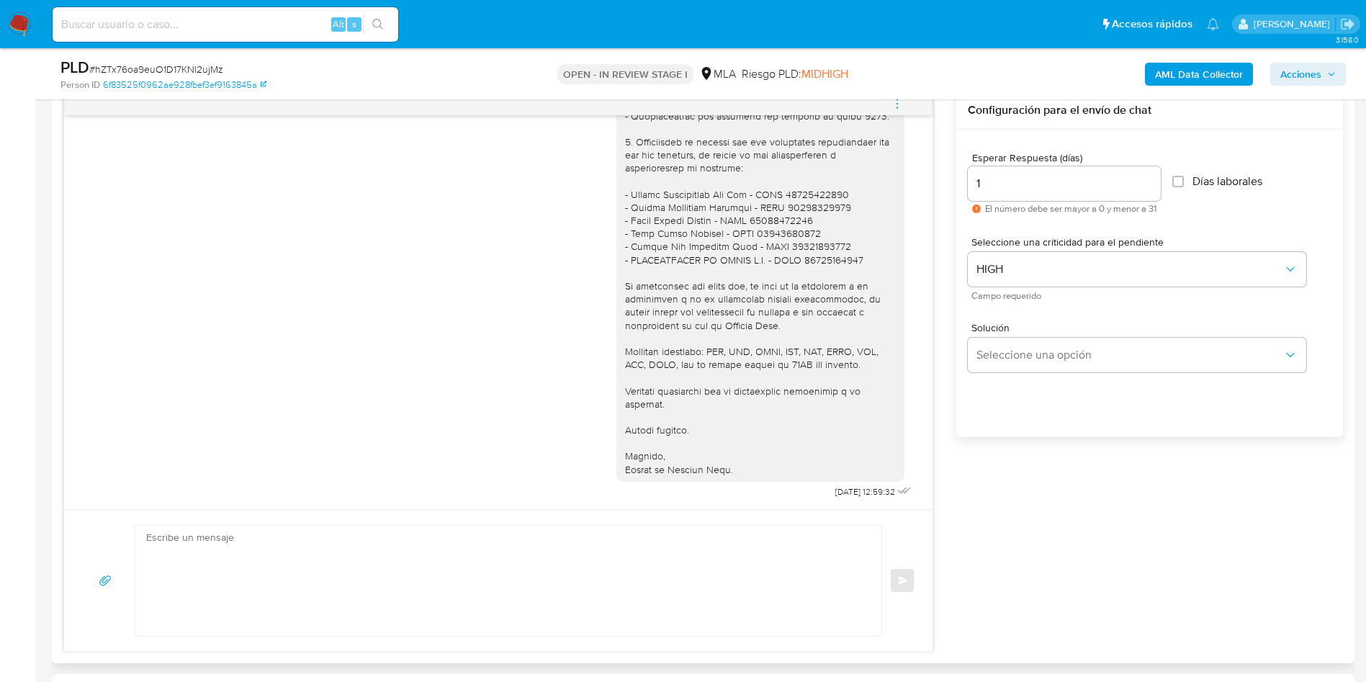
scroll to position [972, 0]
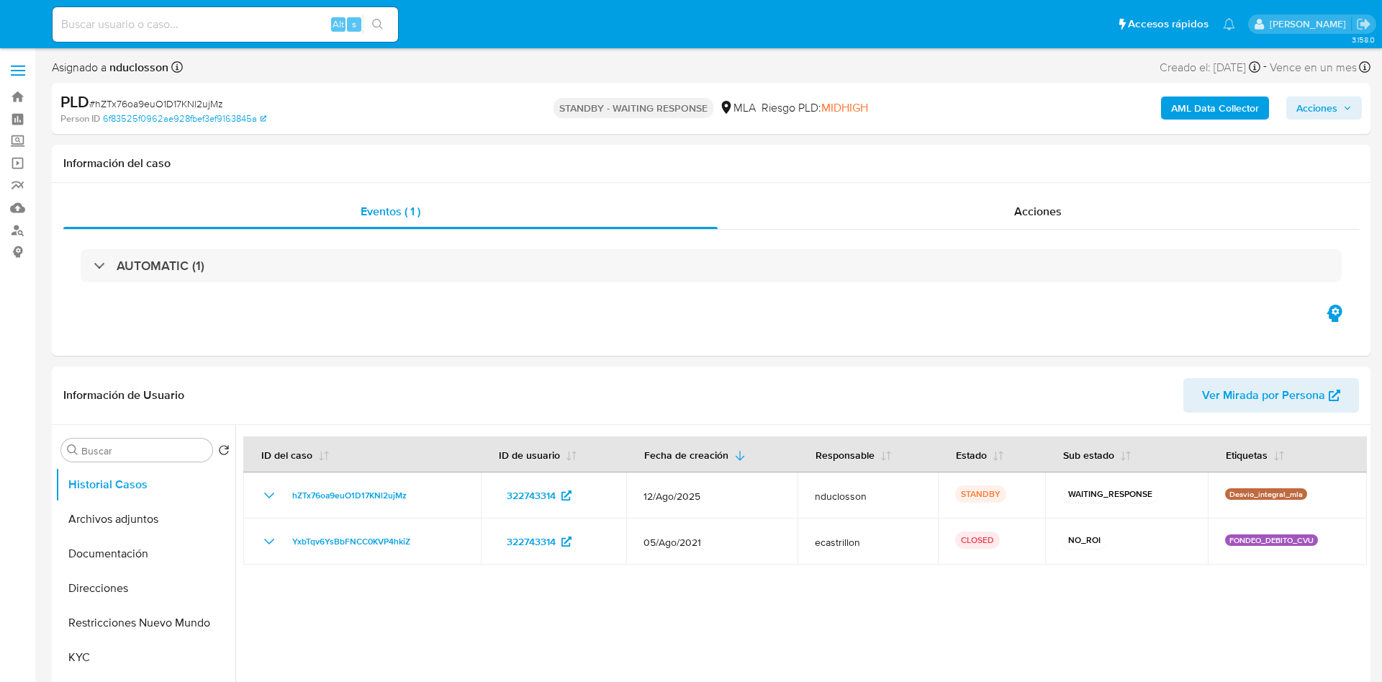
select select "10"
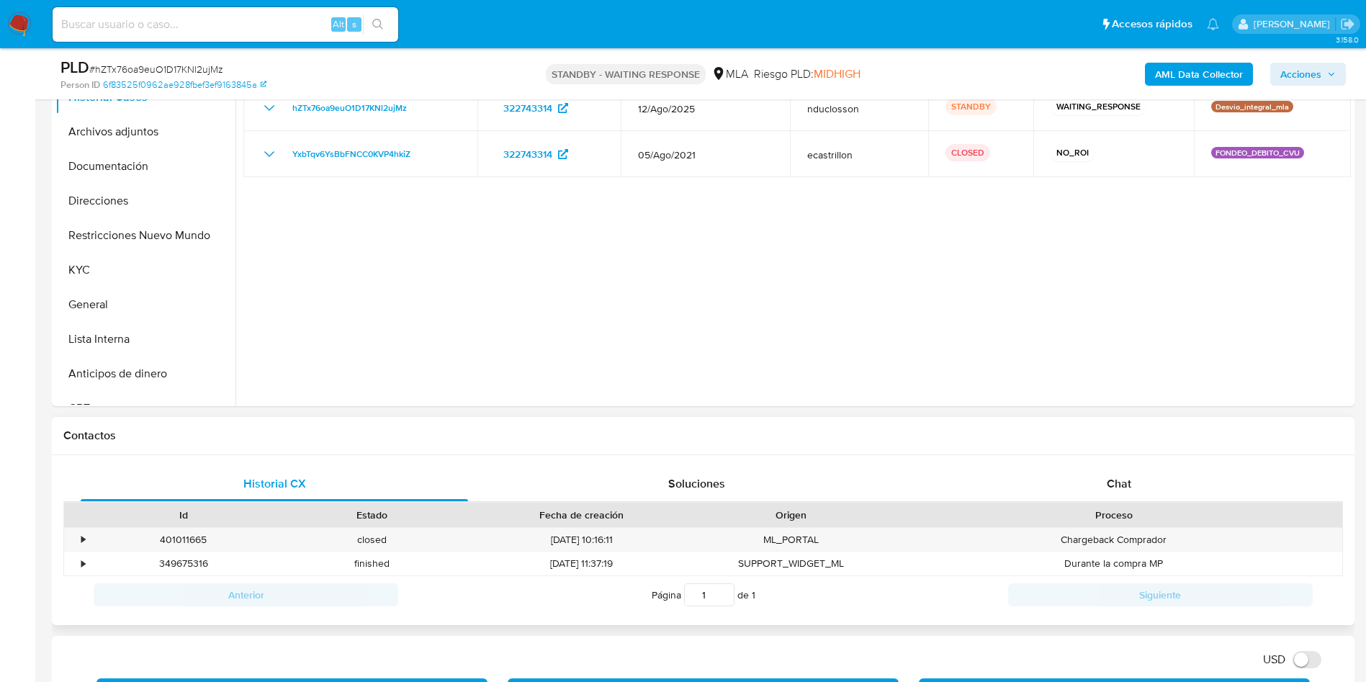
scroll to position [432, 0]
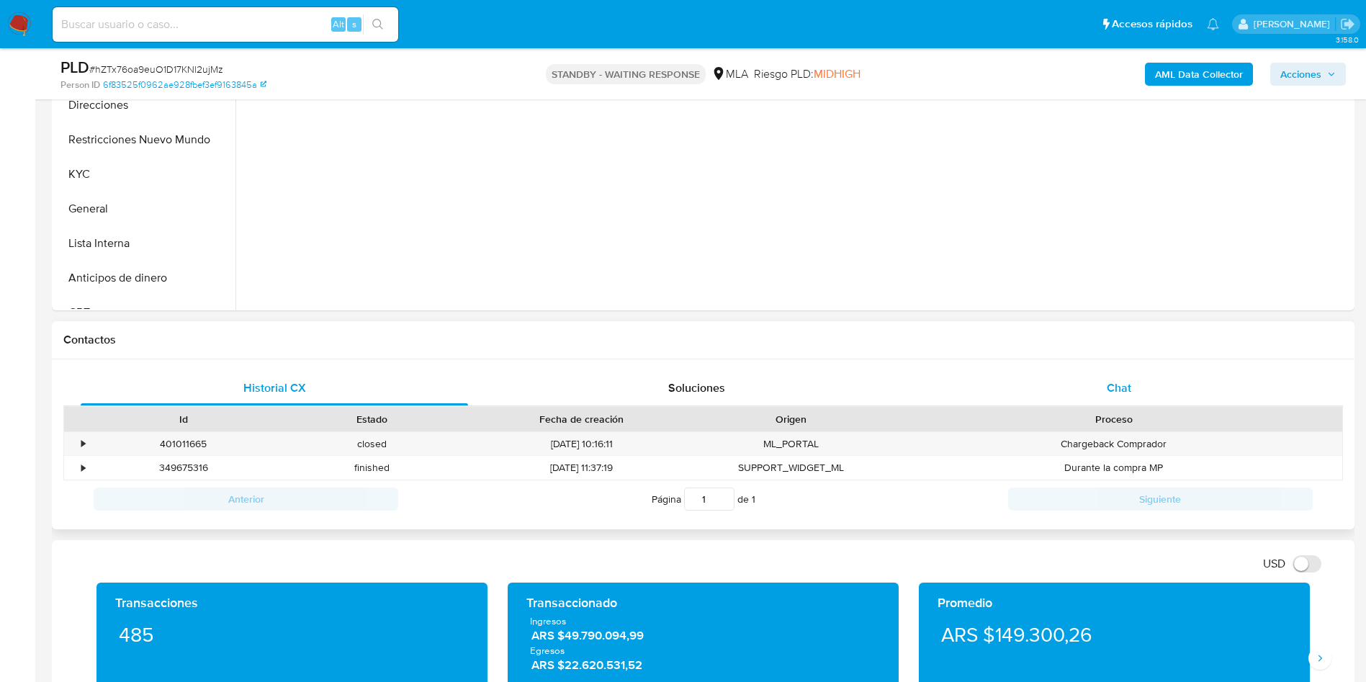
click at [1052, 395] on div "Chat" at bounding box center [1118, 388] width 387 height 35
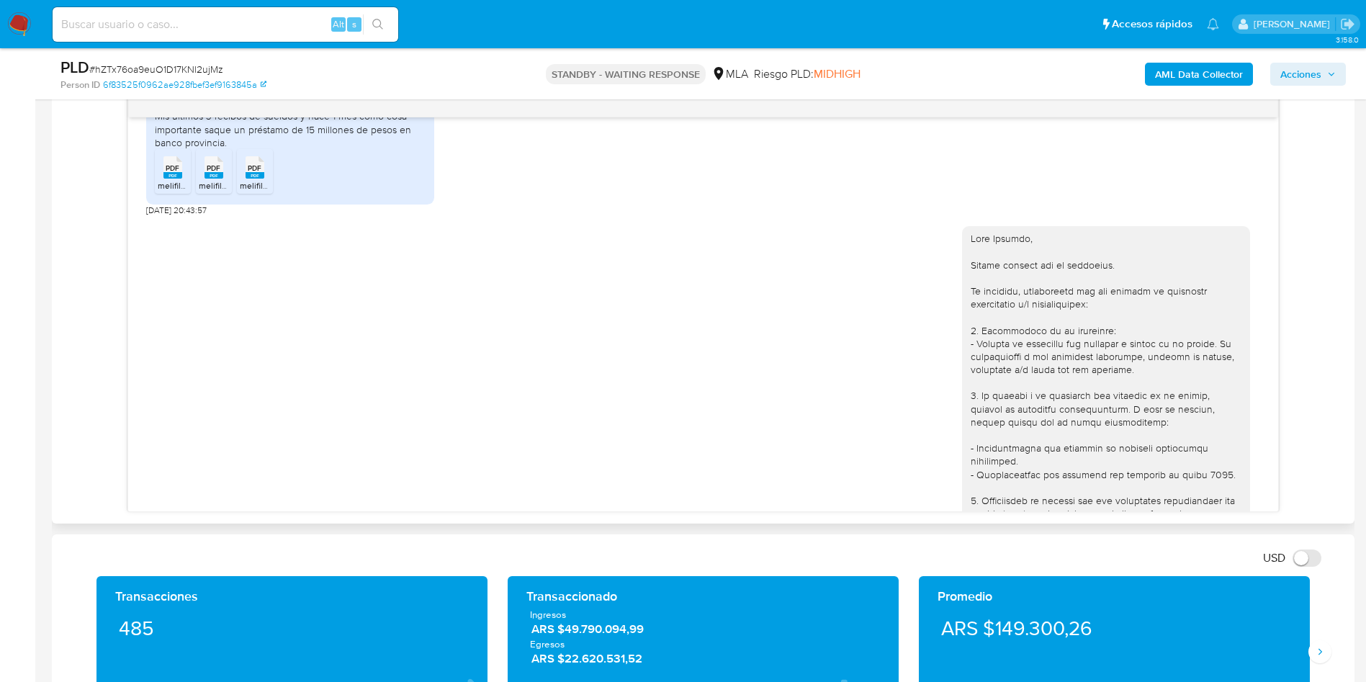
scroll to position [767, 0]
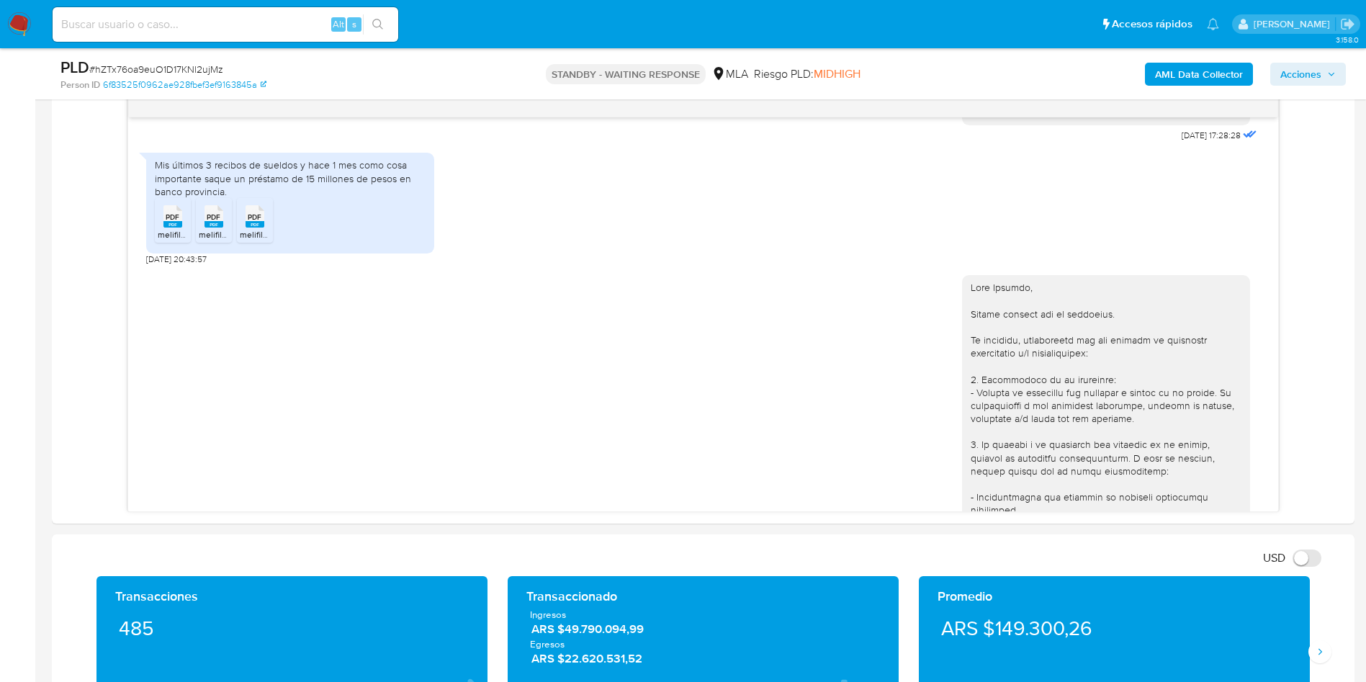
click at [194, 38] on div "Alt s" at bounding box center [226, 24] width 346 height 35
click at [194, 25] on input at bounding box center [226, 24] width 346 height 19
paste input "IhExW1TS2VlxHDgXmcAiaRGp"
type input "IhExW1TS2VlxHDgXmcAiaRGp"
click at [377, 22] on icon "search-icon" at bounding box center [378, 25] width 12 height 12
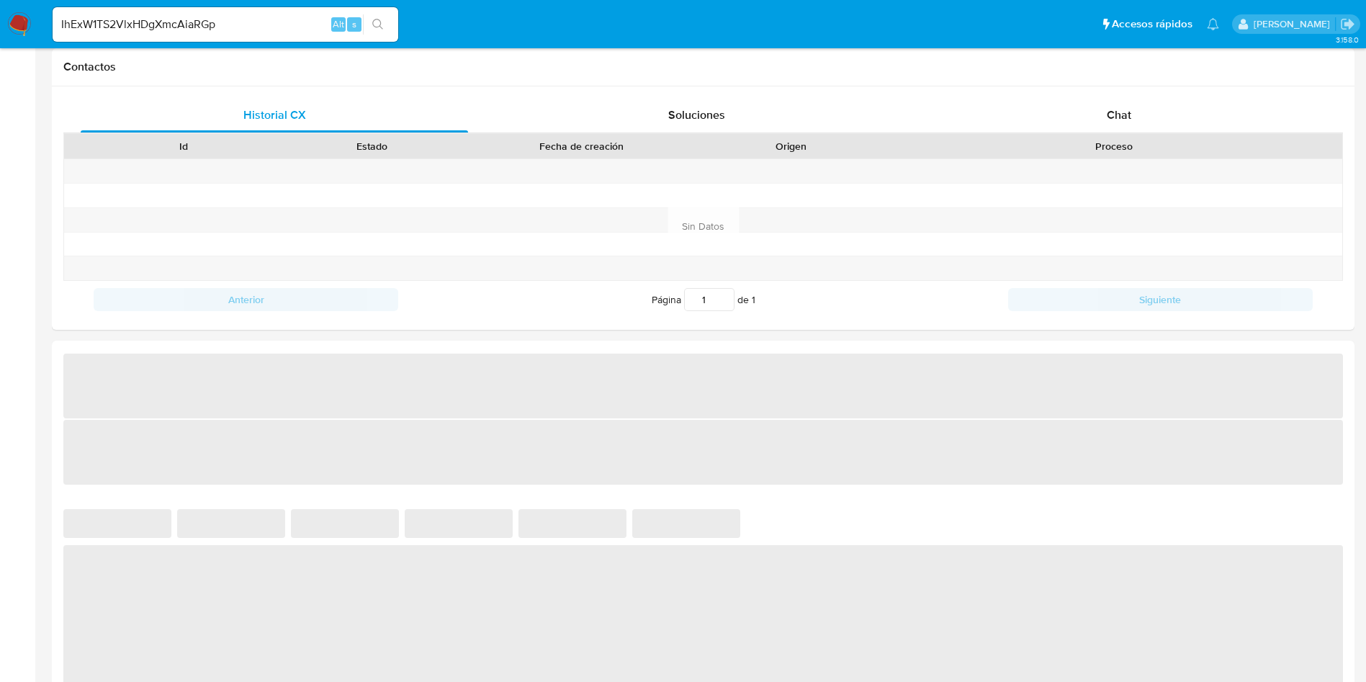
select select "10"
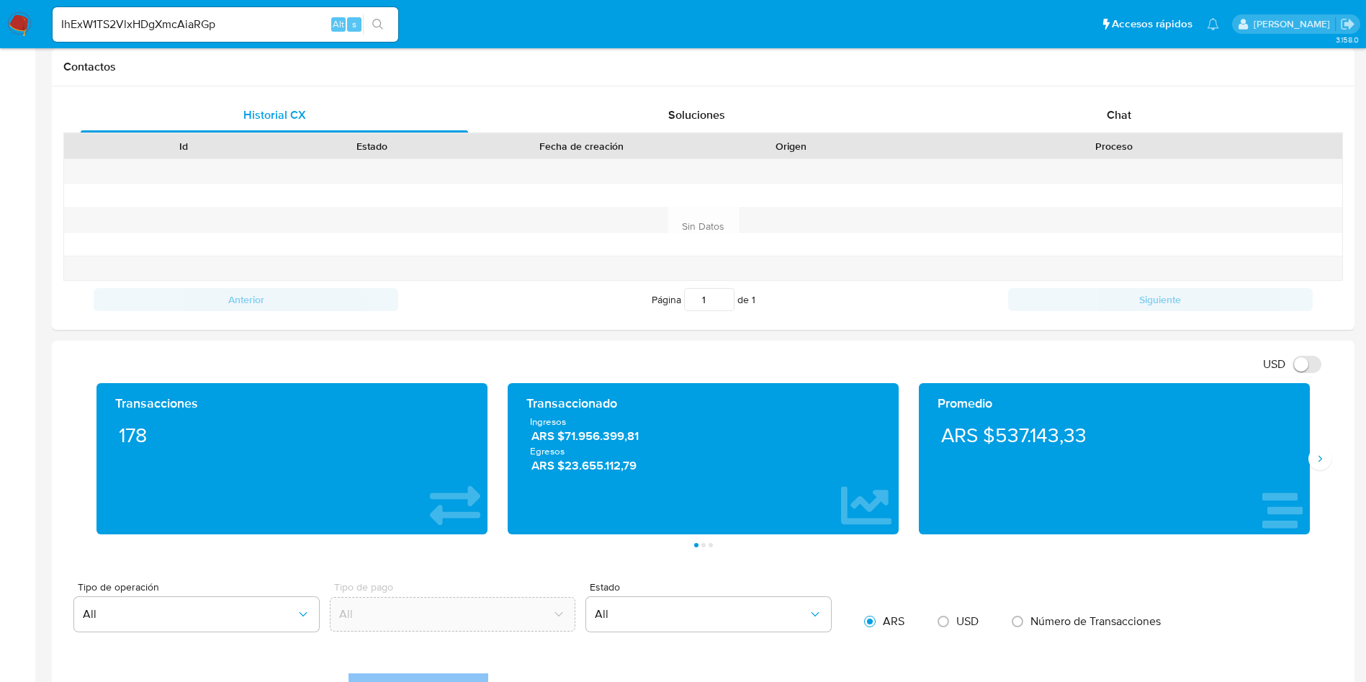
click at [163, 27] on input "IhExW1TS2VlxHDgXmcAiaRGp" at bounding box center [226, 24] width 346 height 19
click at [377, 27] on icon "search-icon" at bounding box center [377, 24] width 11 height 11
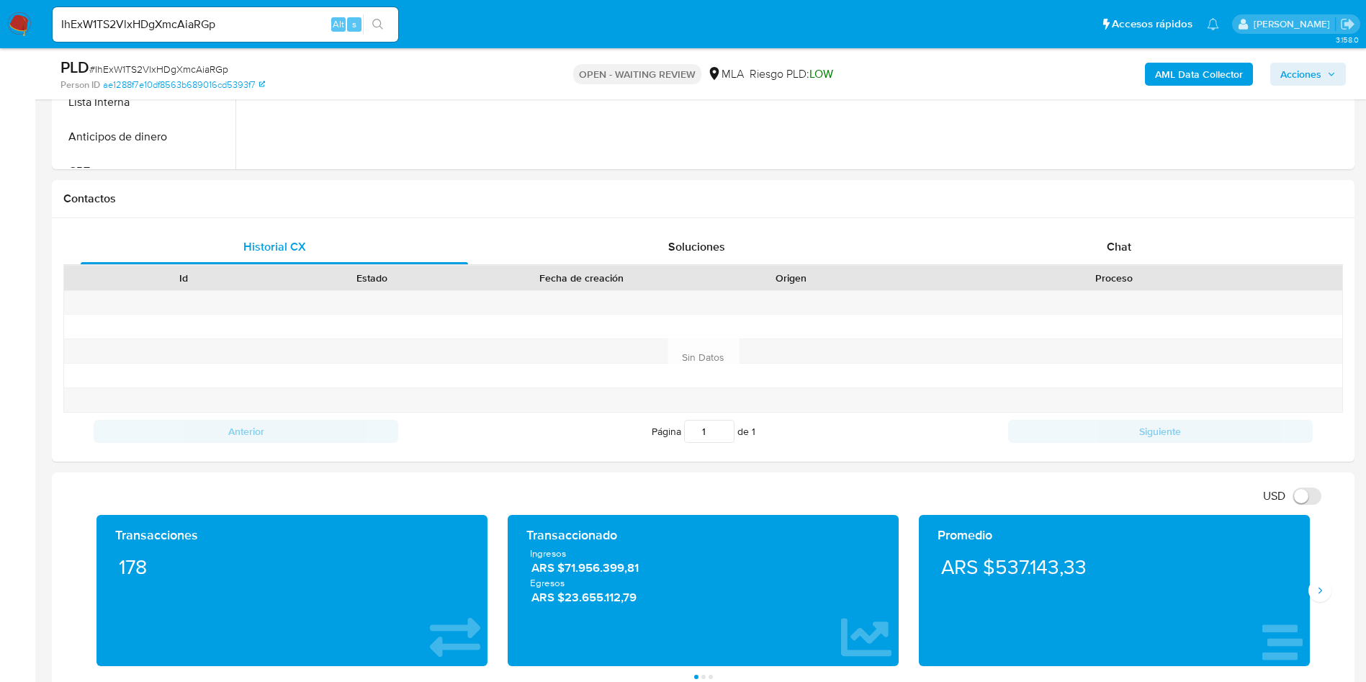
scroll to position [432, 0]
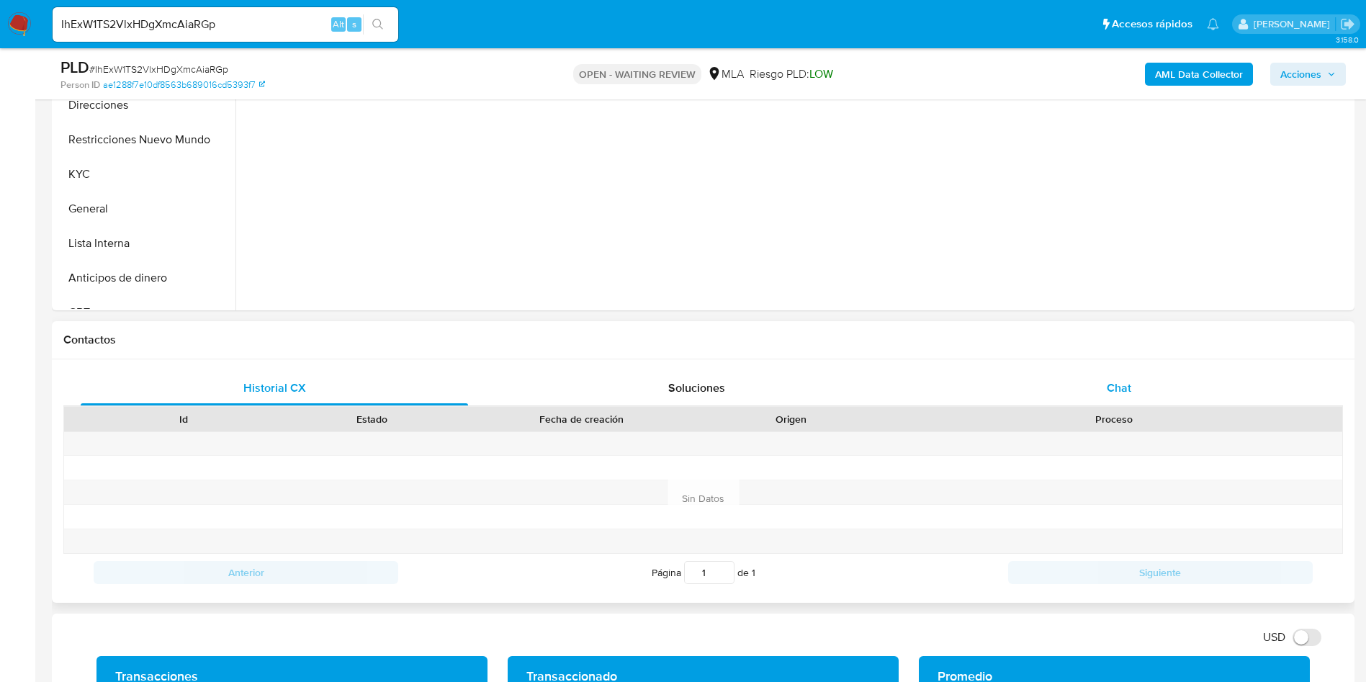
click at [1086, 377] on div "Chat" at bounding box center [1118, 388] width 387 height 35
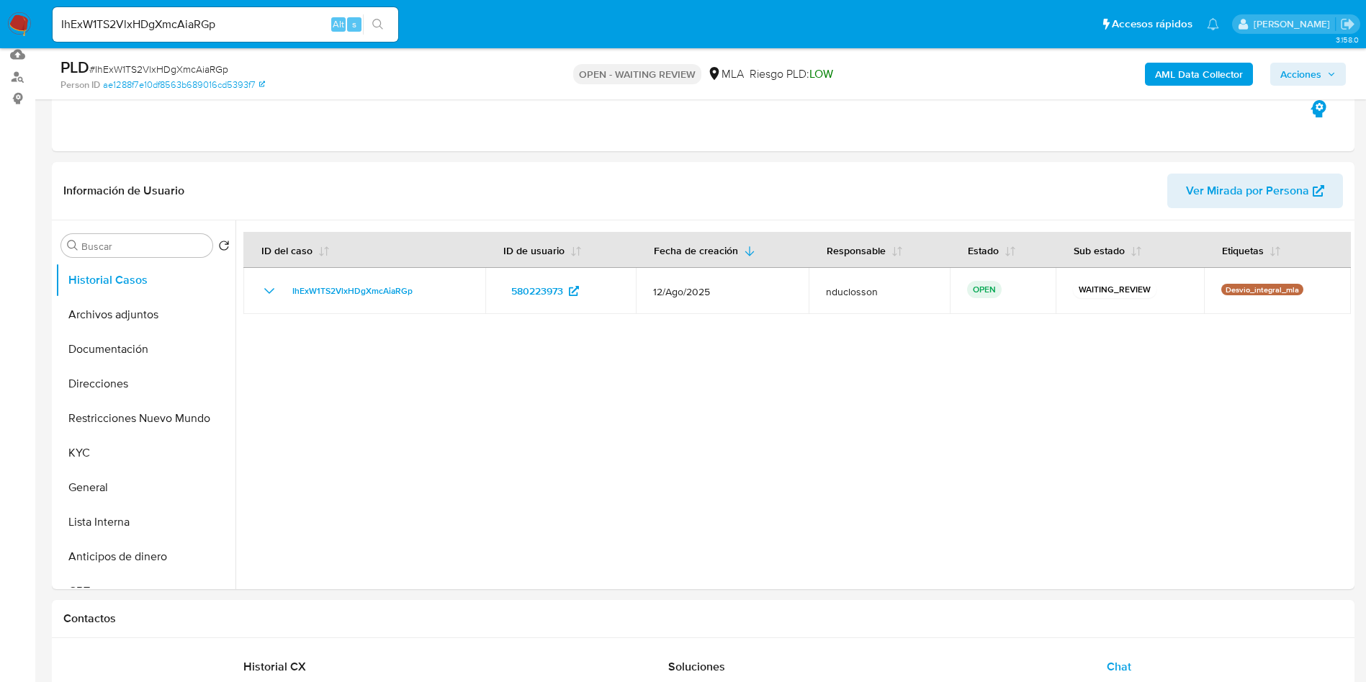
scroll to position [0, 0]
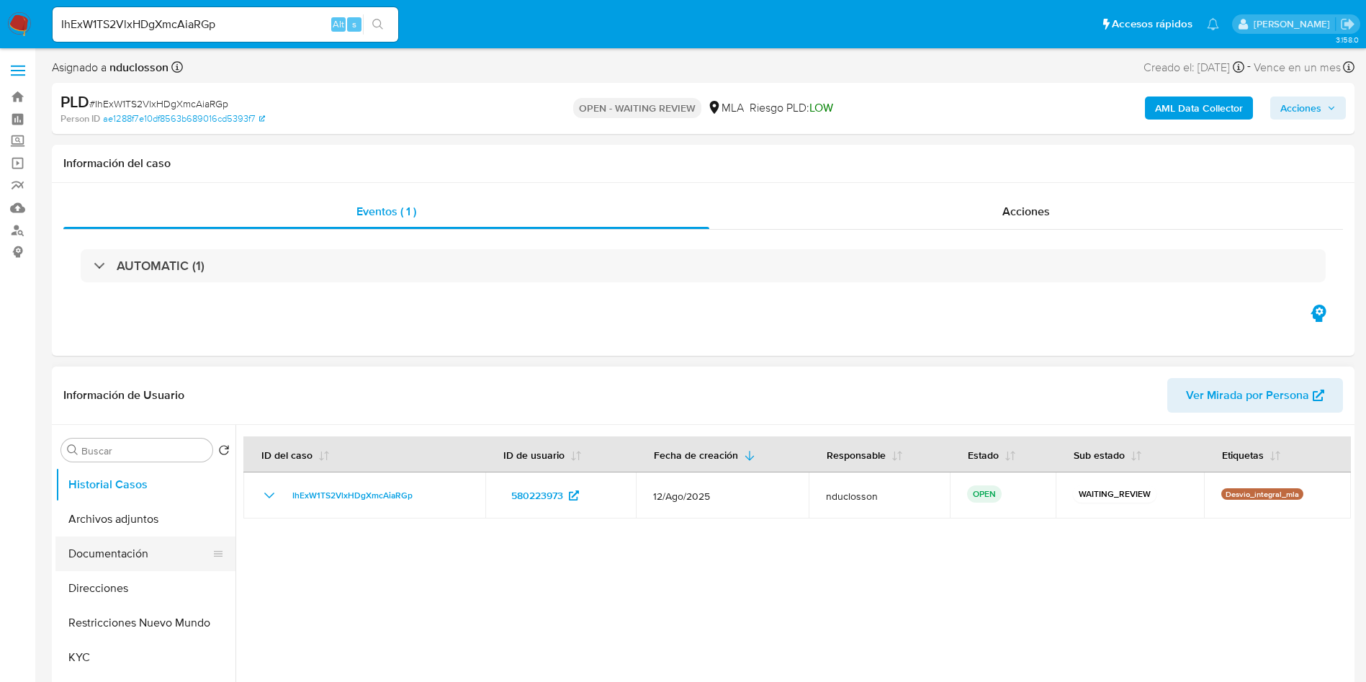
click at [90, 541] on button "Documentación" at bounding box center [139, 553] width 168 height 35
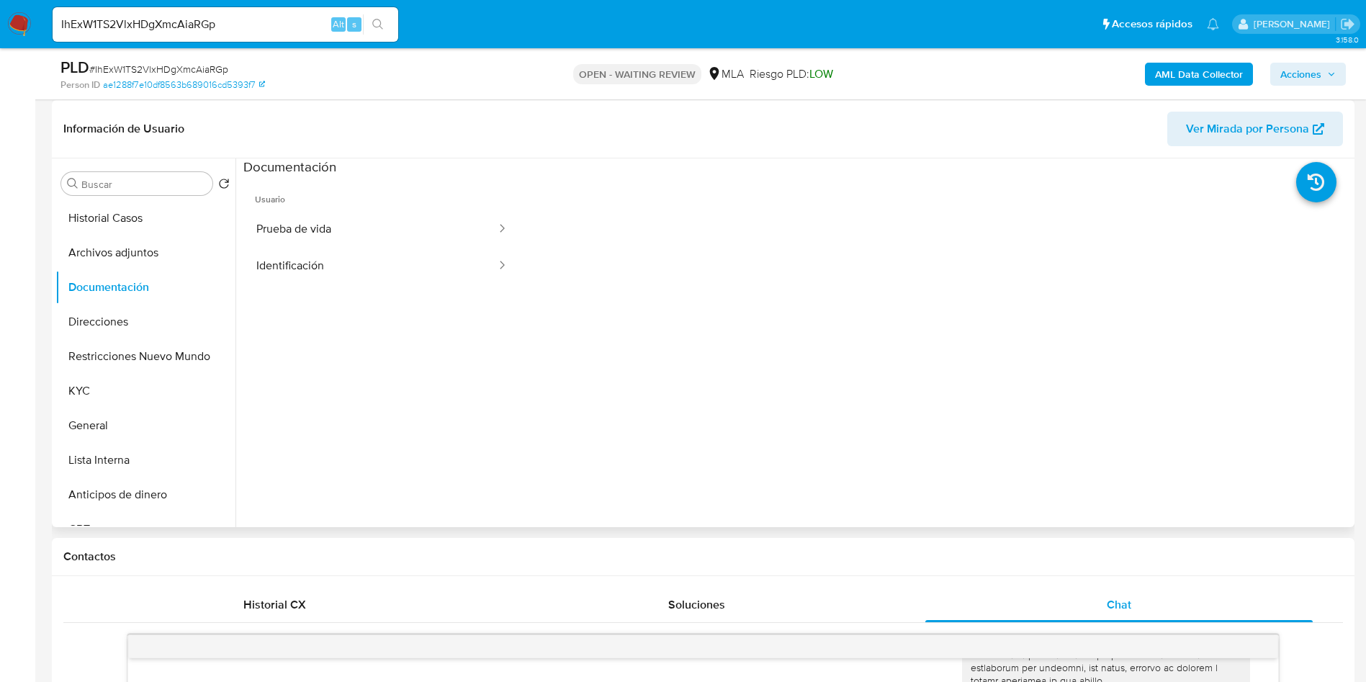
scroll to position [216, 0]
click at [138, 205] on button "Historial Casos" at bounding box center [139, 217] width 168 height 35
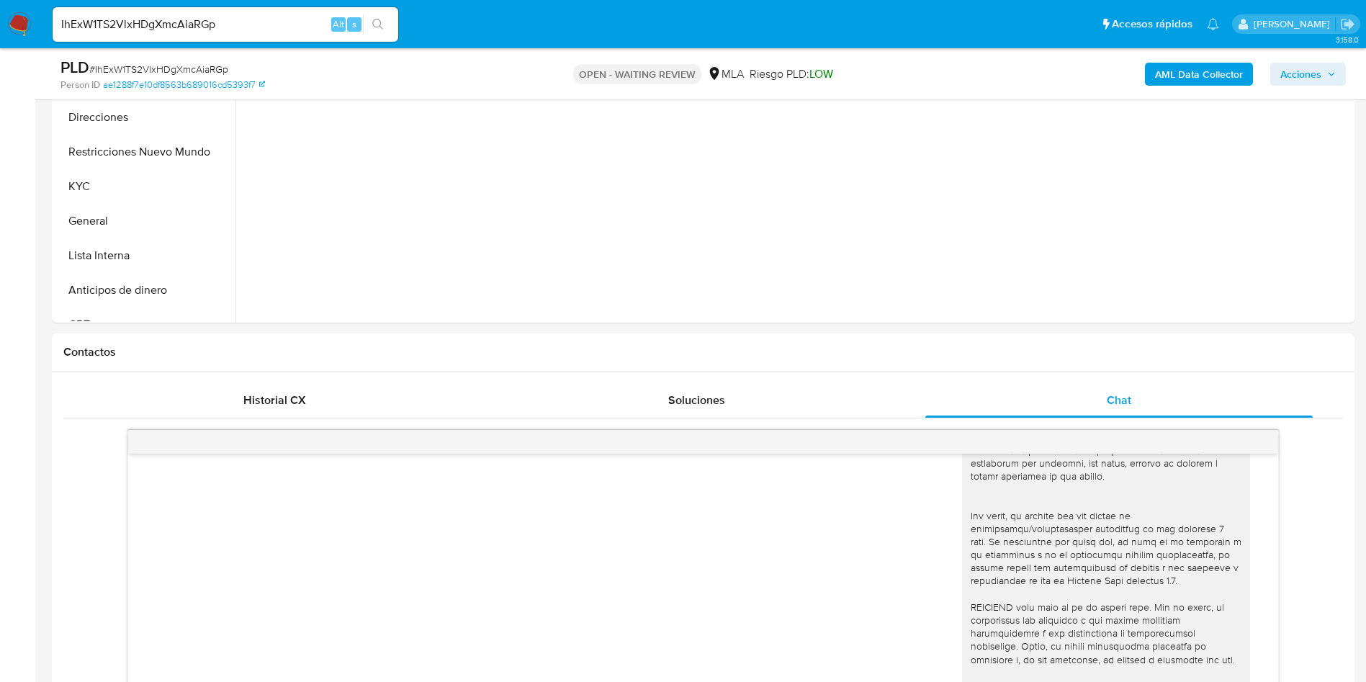
scroll to position [324, 0]
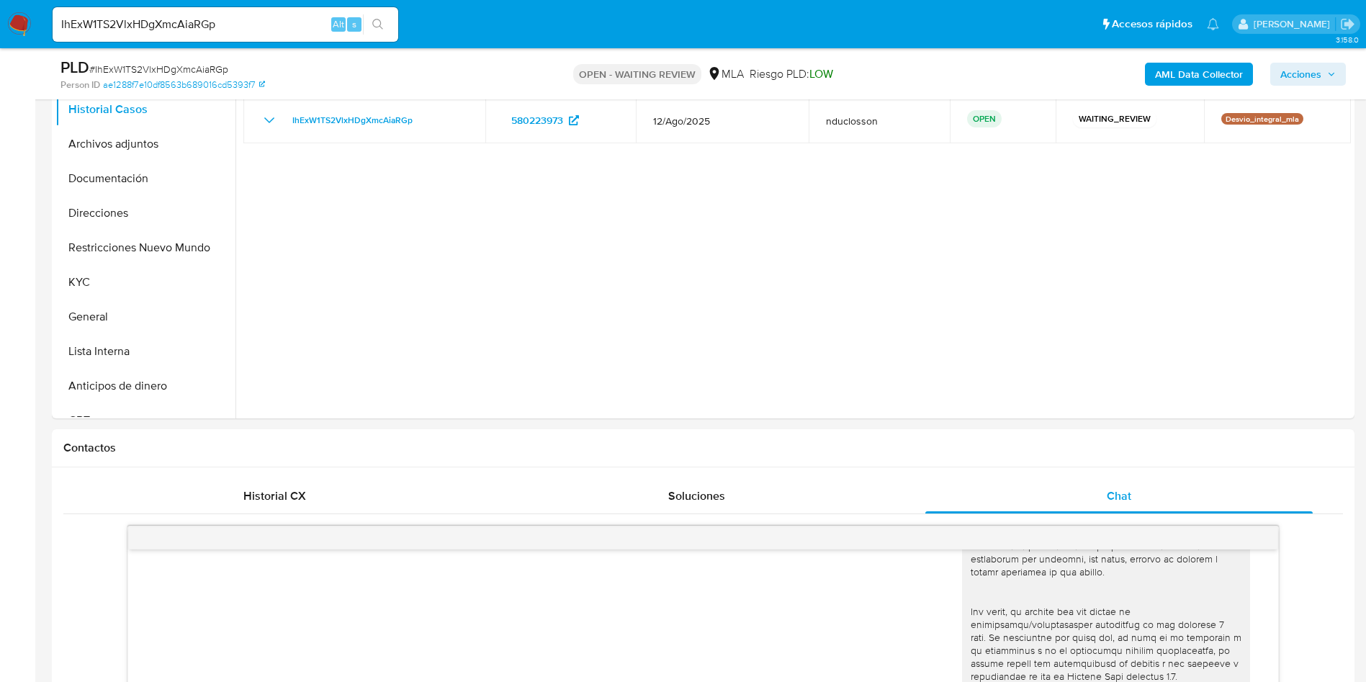
click at [204, 21] on input "IhExW1TS2VlxHDgXmcAiaRGp" at bounding box center [226, 24] width 346 height 19
paste input "vmfUKAheORxhOu1gwI68ETVy"
type input "vmfUKAheORxhOu1gwI68ETVy"
click at [377, 27] on icon "search-icon" at bounding box center [377, 24] width 11 height 11
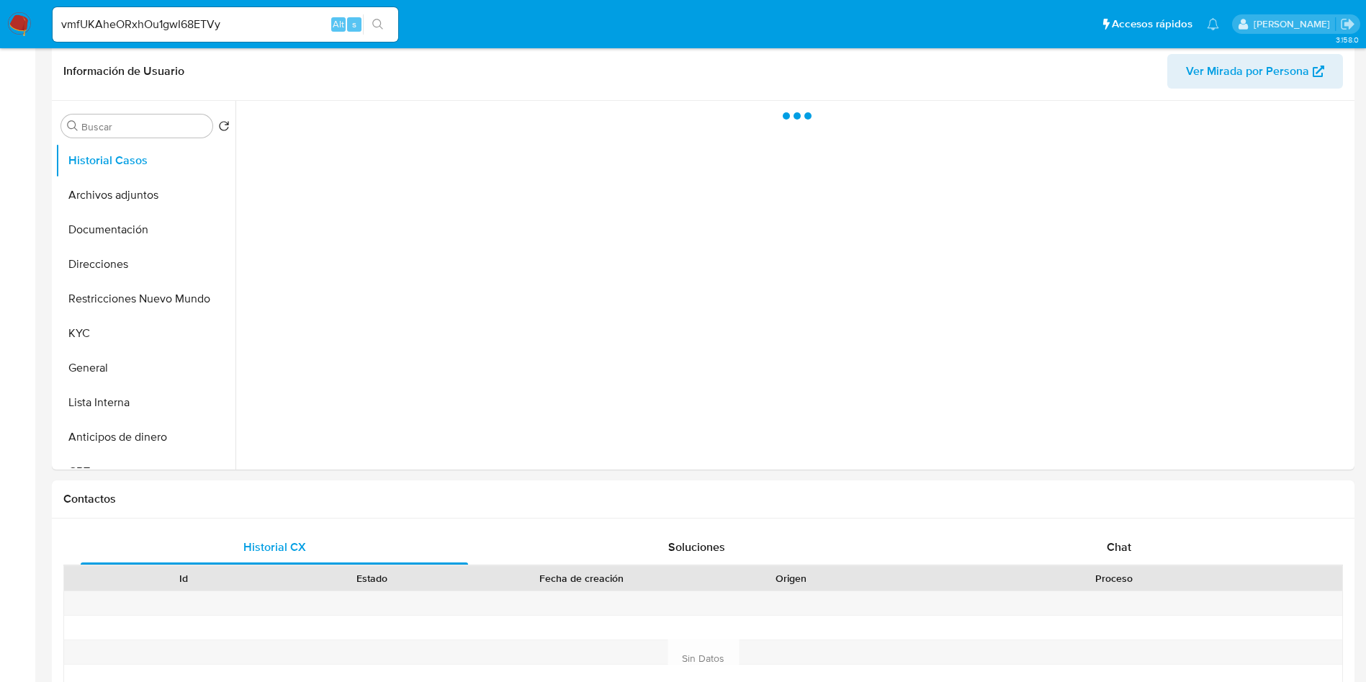
select select "10"
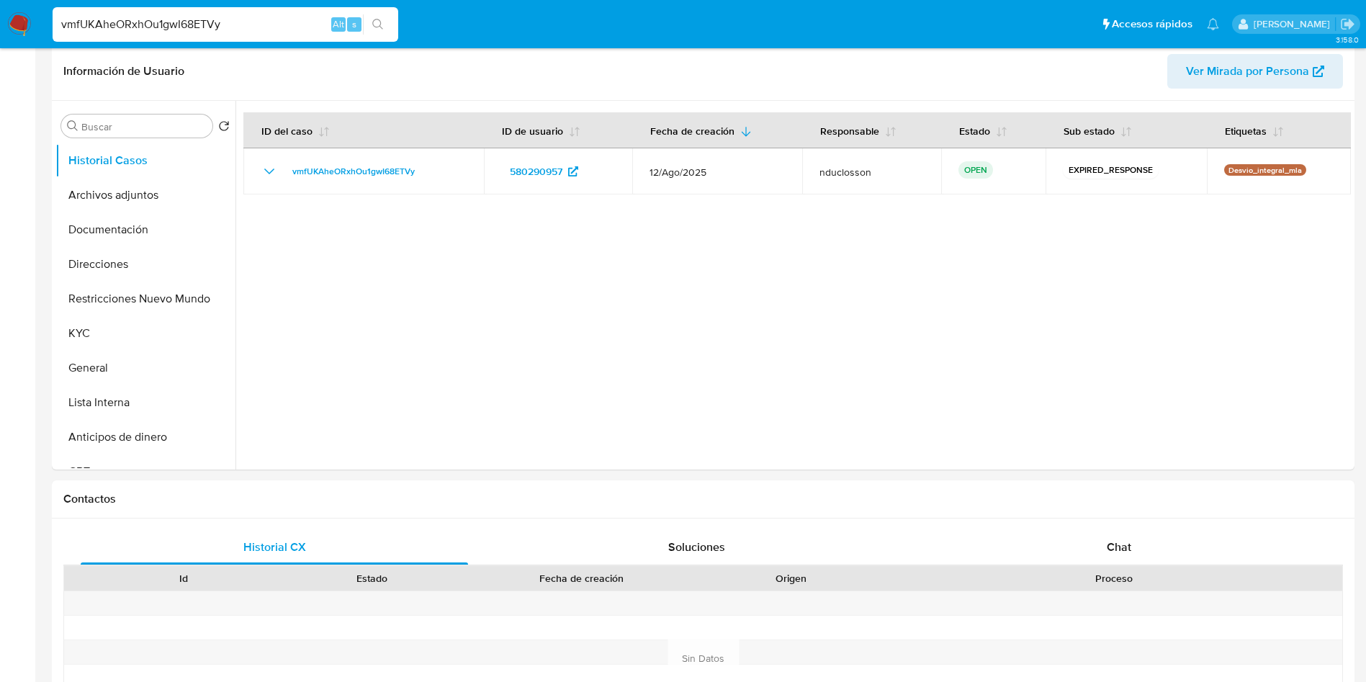
click at [161, 30] on input "vmfUKAheORxhOu1gwI68ETVy" at bounding box center [226, 24] width 346 height 19
click at [382, 27] on icon "search-icon" at bounding box center [378, 25] width 12 height 12
drag, startPoint x: 1033, startPoint y: 528, endPoint x: 1045, endPoint y: 533, distance: 13.2
click at [1035, 528] on div "Historial CX Soluciones Chat Id Estado Fecha de creación Origen Proceso Anterio…" at bounding box center [703, 639] width 1302 height 243
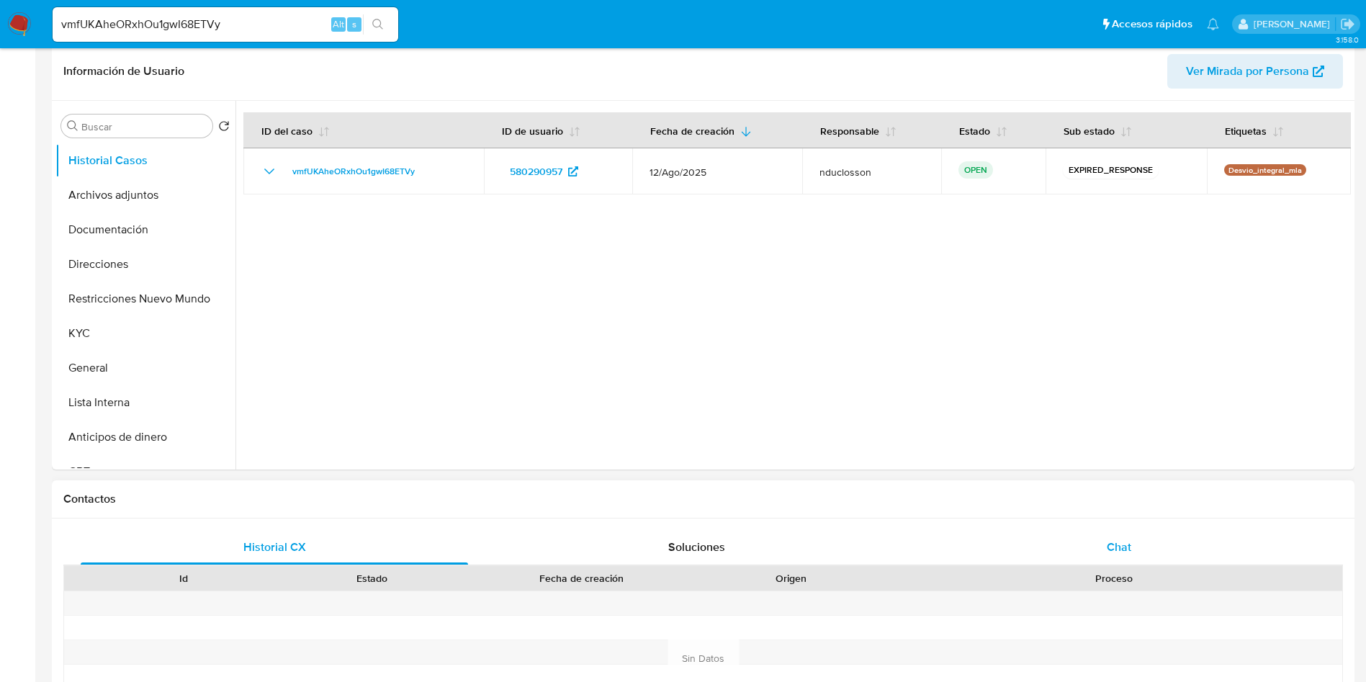
click at [1046, 533] on div "Chat" at bounding box center [1118, 547] width 387 height 35
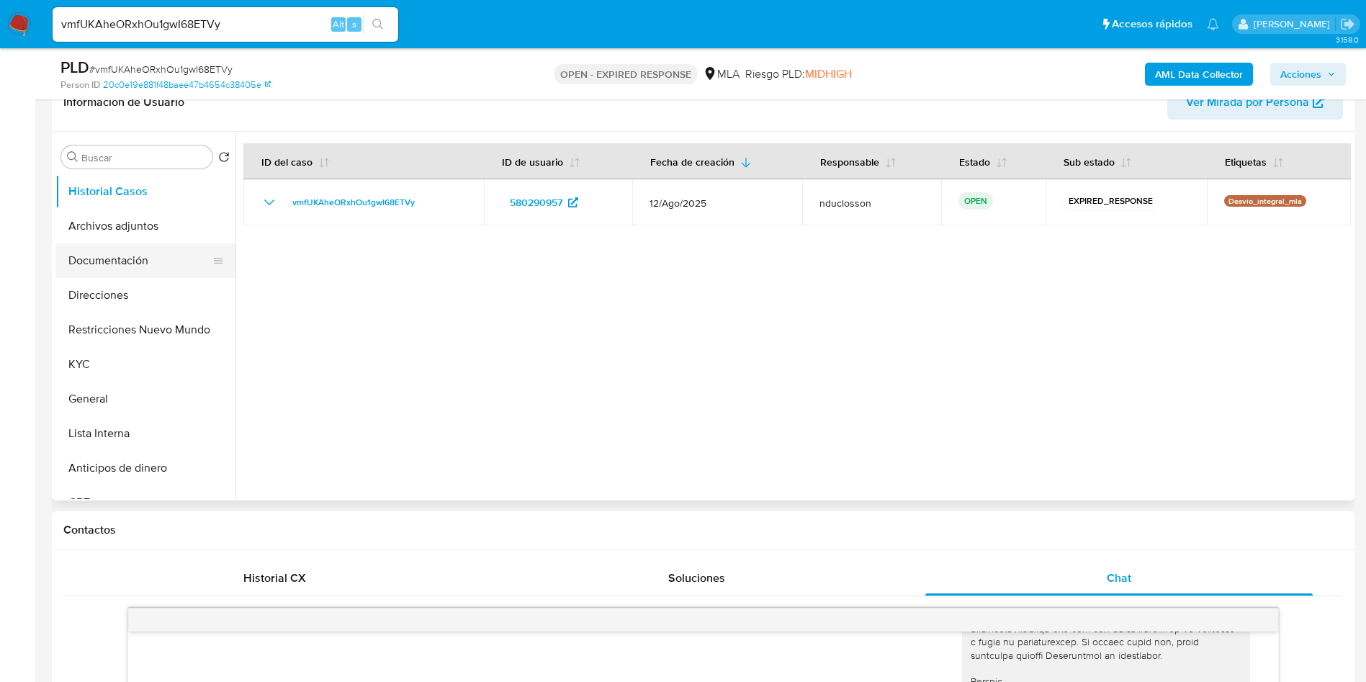
scroll to position [216, 0]
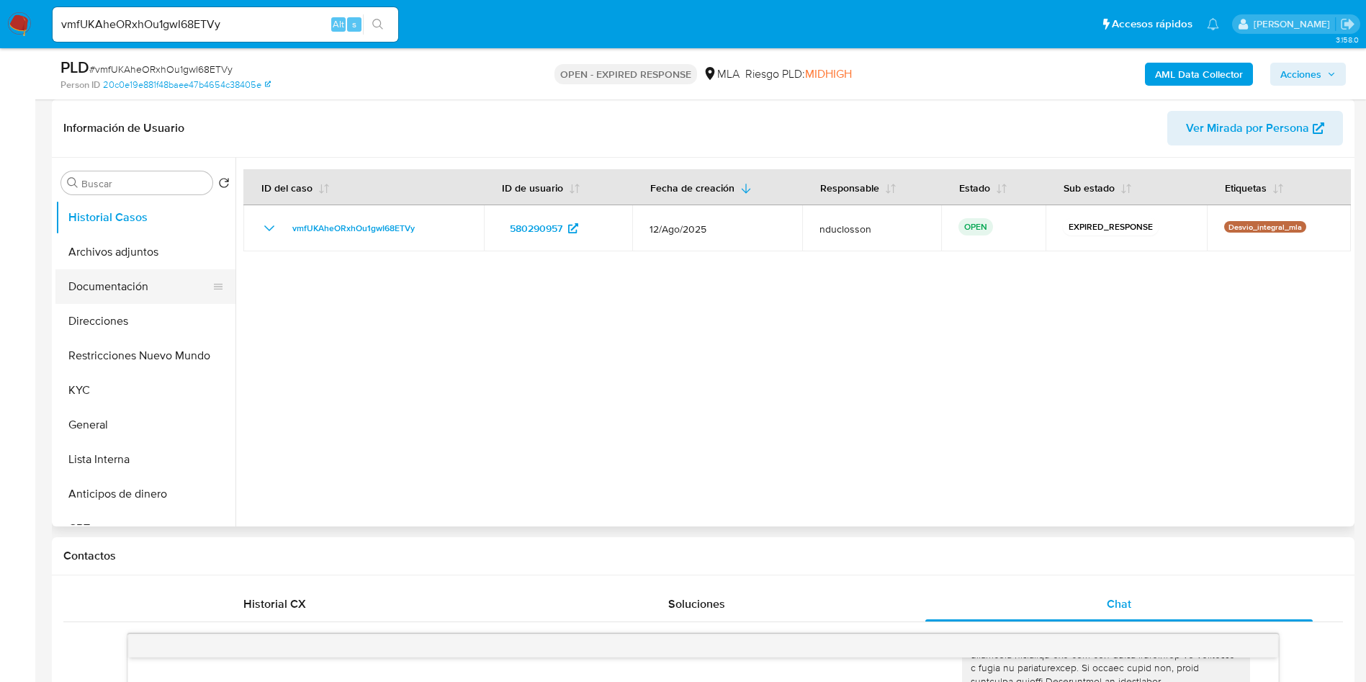
click at [109, 280] on button "Documentación" at bounding box center [139, 286] width 168 height 35
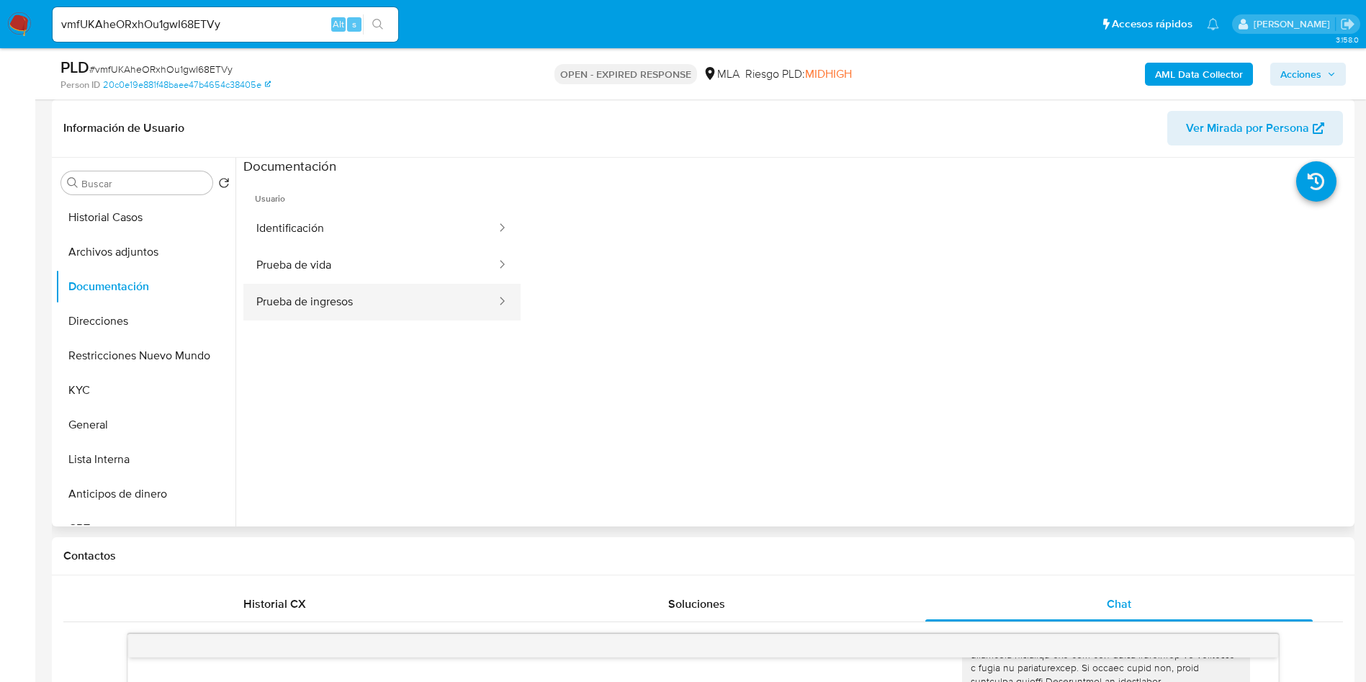
click at [331, 315] on button "Prueba de ingresos" at bounding box center [370, 302] width 254 height 37
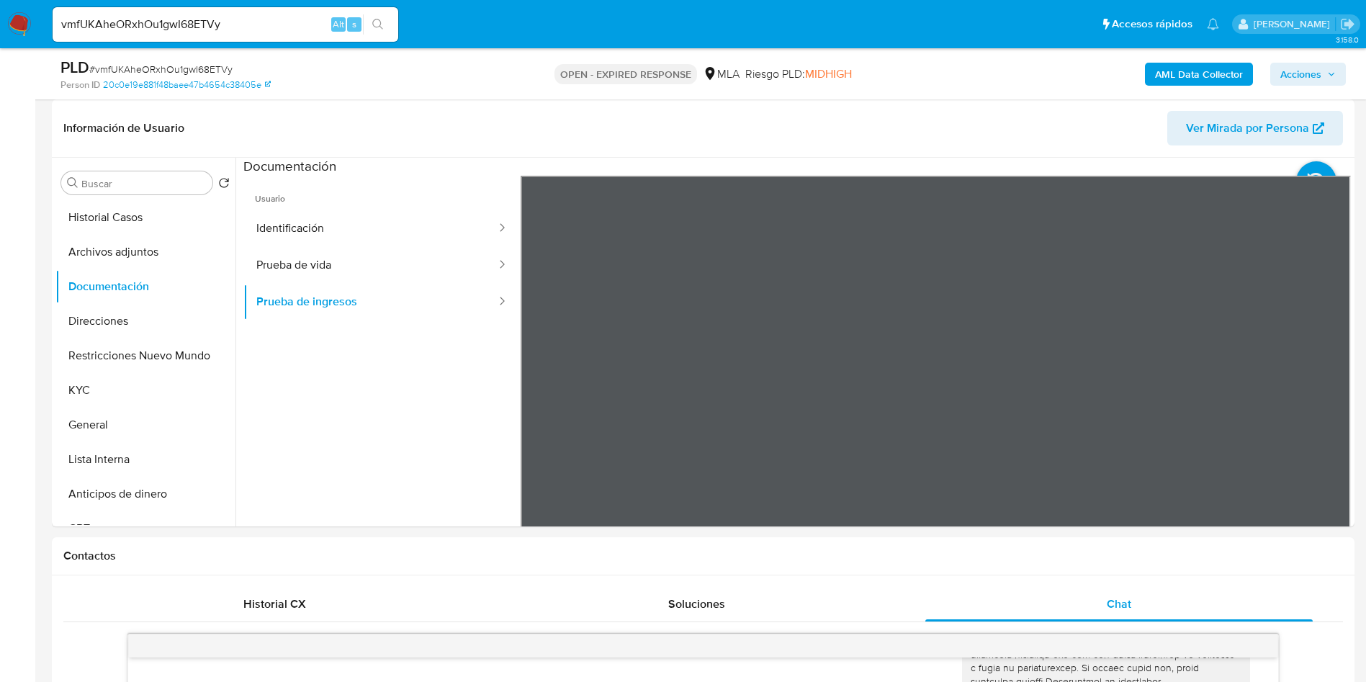
click at [808, 172] on div "Documentación" at bounding box center [796, 167] width 1107 height 18
click at [118, 327] on button "Direcciones" at bounding box center [139, 321] width 168 height 35
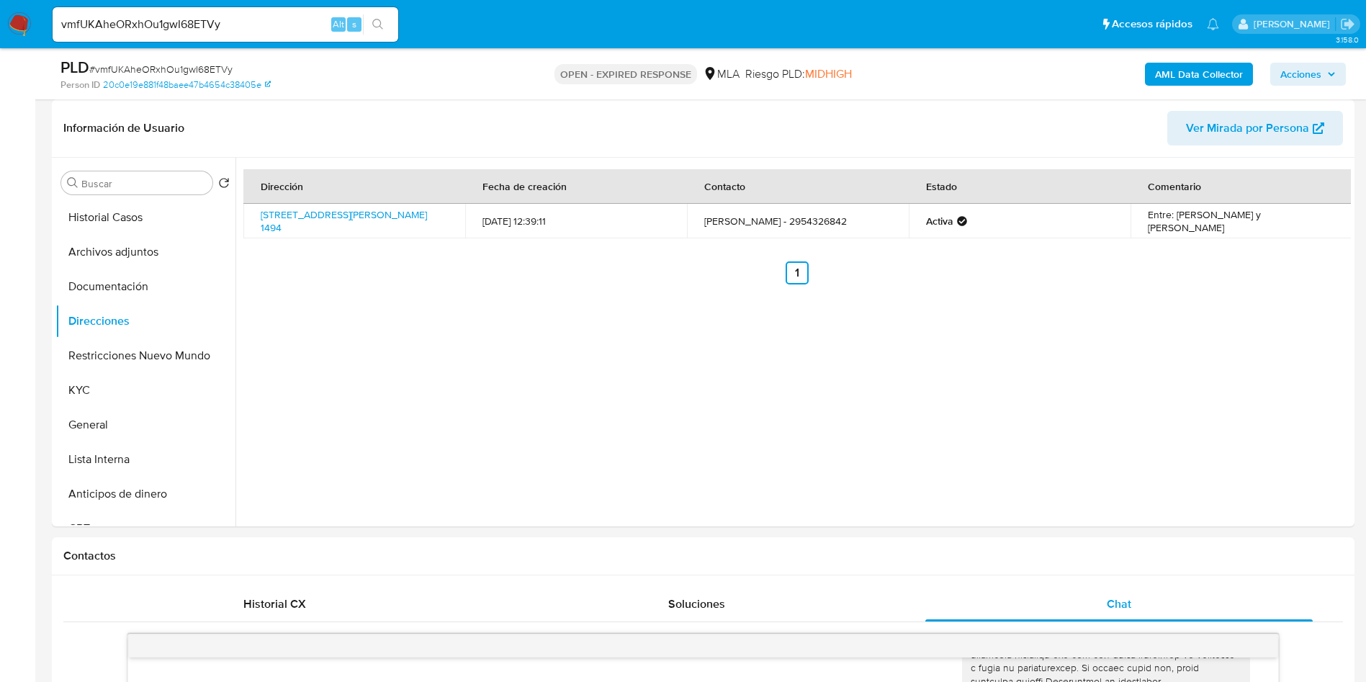
click at [204, 60] on div "PLD # vmfUKAheORxhOu1gwI68ETVy" at bounding box center [271, 68] width 423 height 22
click at [206, 68] on span "# vmfUKAheORxhOu1gwI68ETVy" at bounding box center [160, 69] width 143 height 14
copy span "vmfUKAheORxhOu1gwI68ETVy"
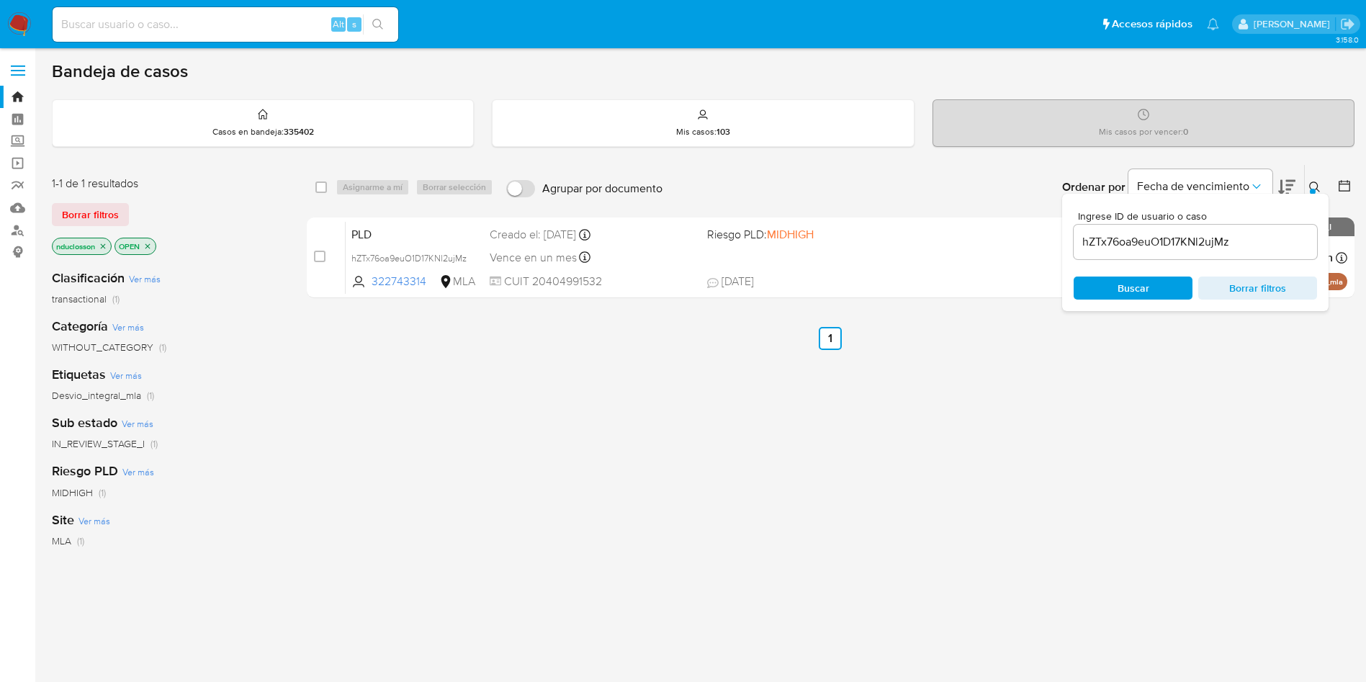
click at [1109, 244] on input "hZTx76oa9euO1D17KNl2ujMz" at bounding box center [1194, 242] width 243 height 19
paste input "vmfUKAheORxhOu1gwI68ETVy"
type input "vmfUKAheORxhOu1gwI68ETVy"
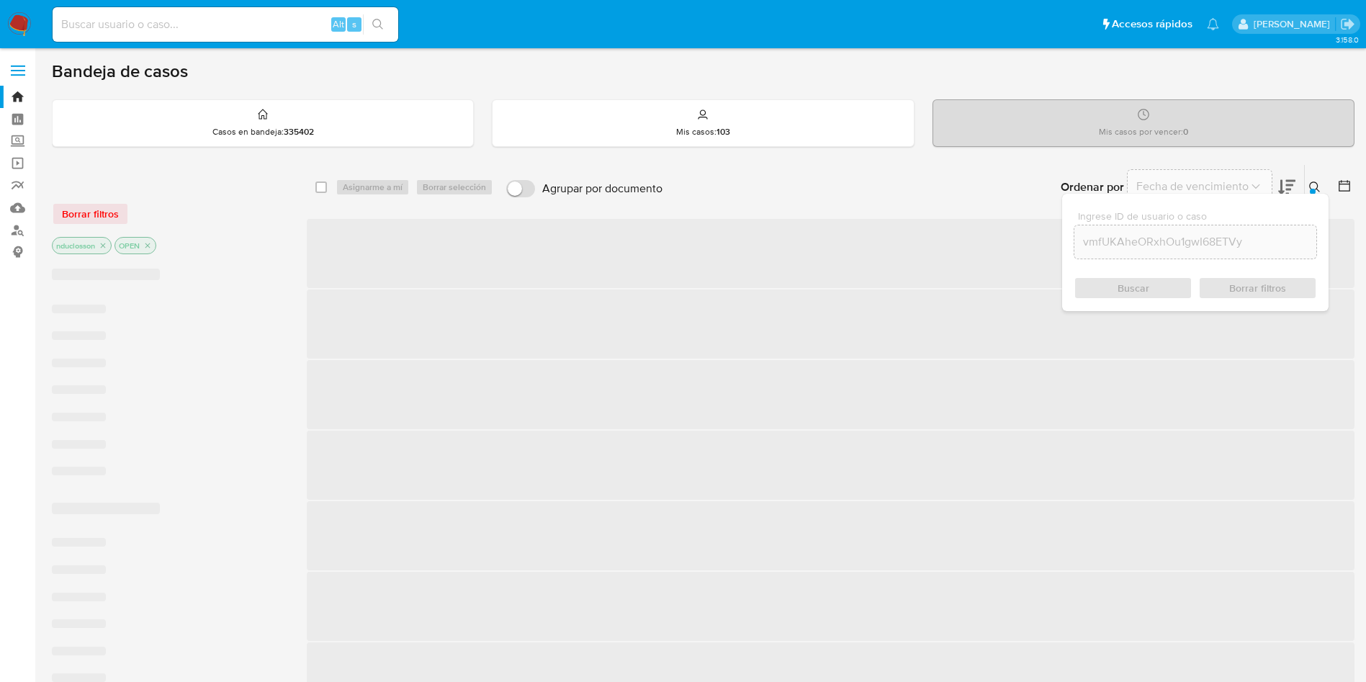
click at [1102, 287] on div "Buscar Borrar filtros" at bounding box center [1194, 287] width 243 height 23
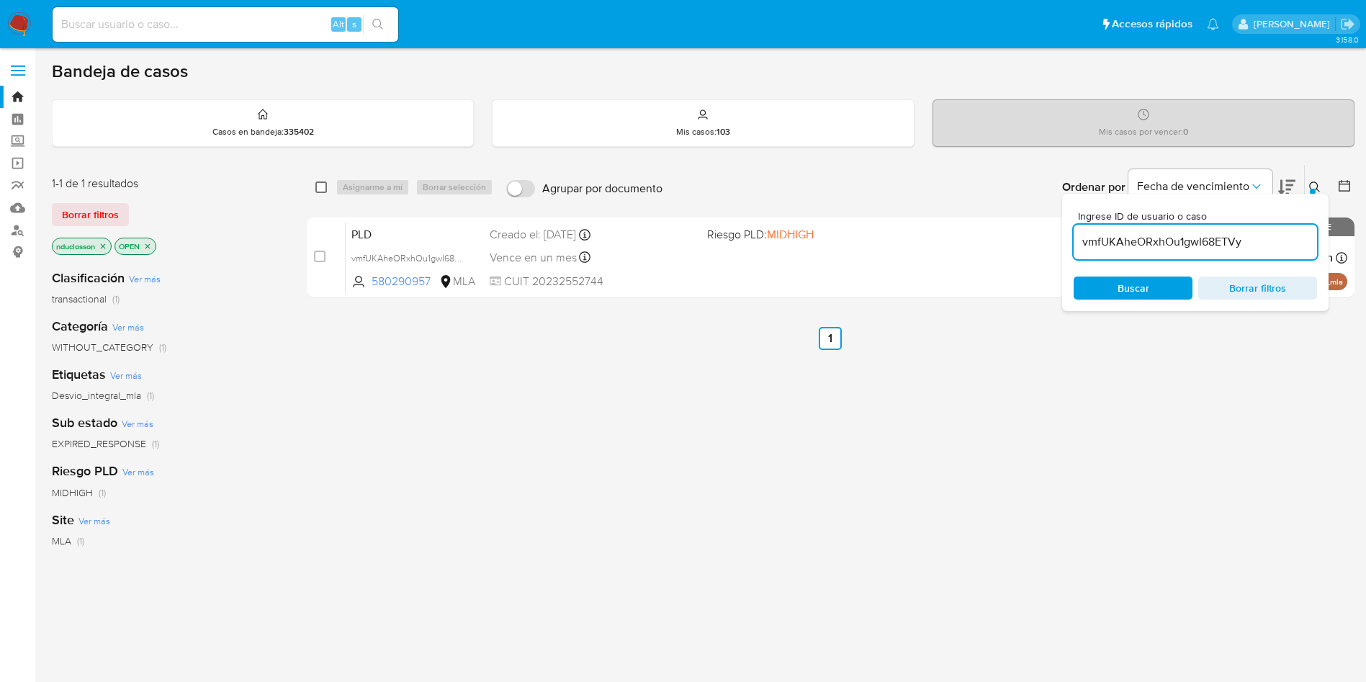
click at [323, 187] on input "checkbox" at bounding box center [321, 187] width 12 height 12
checkbox input "true"
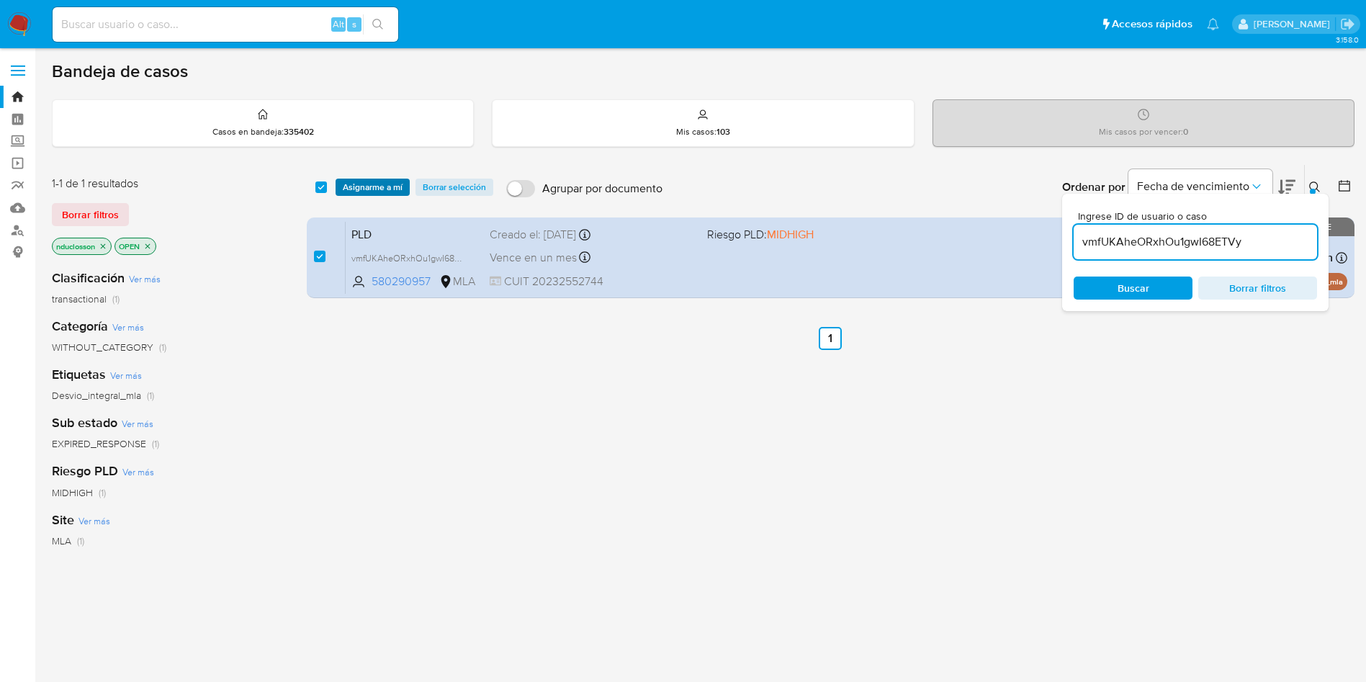
click at [374, 187] on span "Asignarme a mí" at bounding box center [373, 187] width 60 height 14
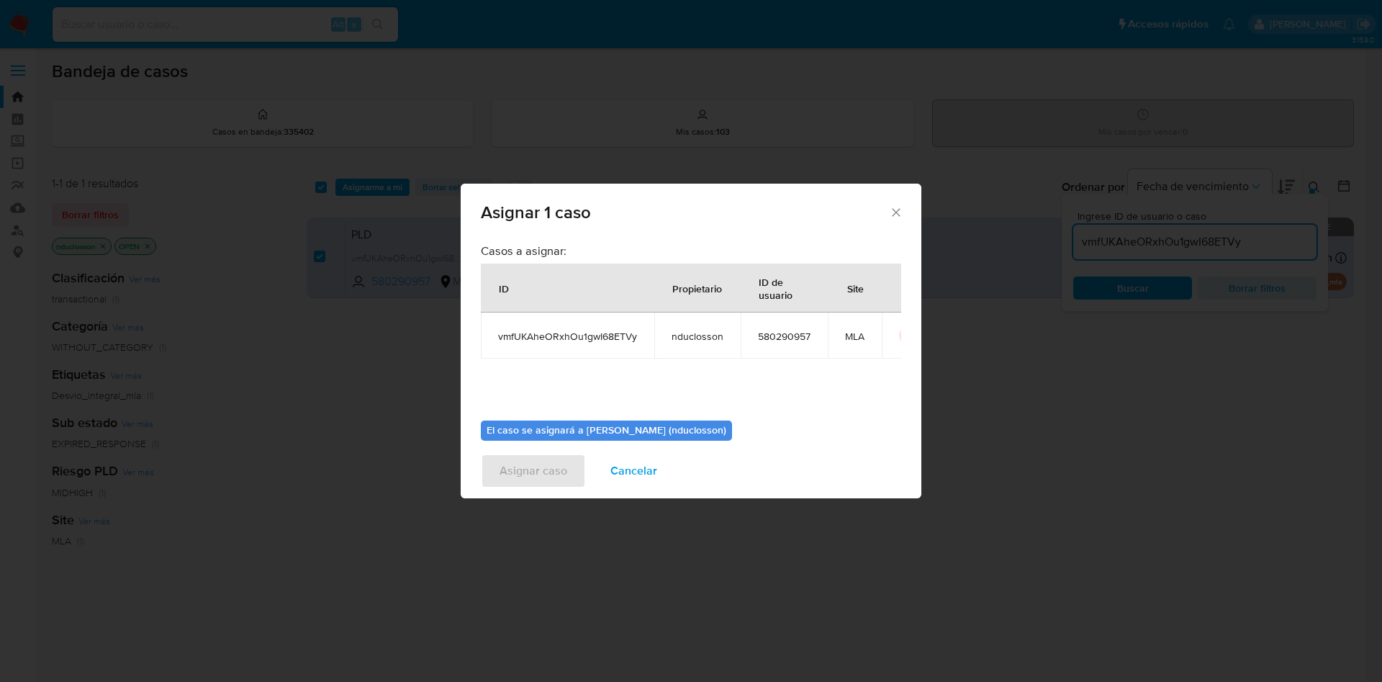
scroll to position [75, 0]
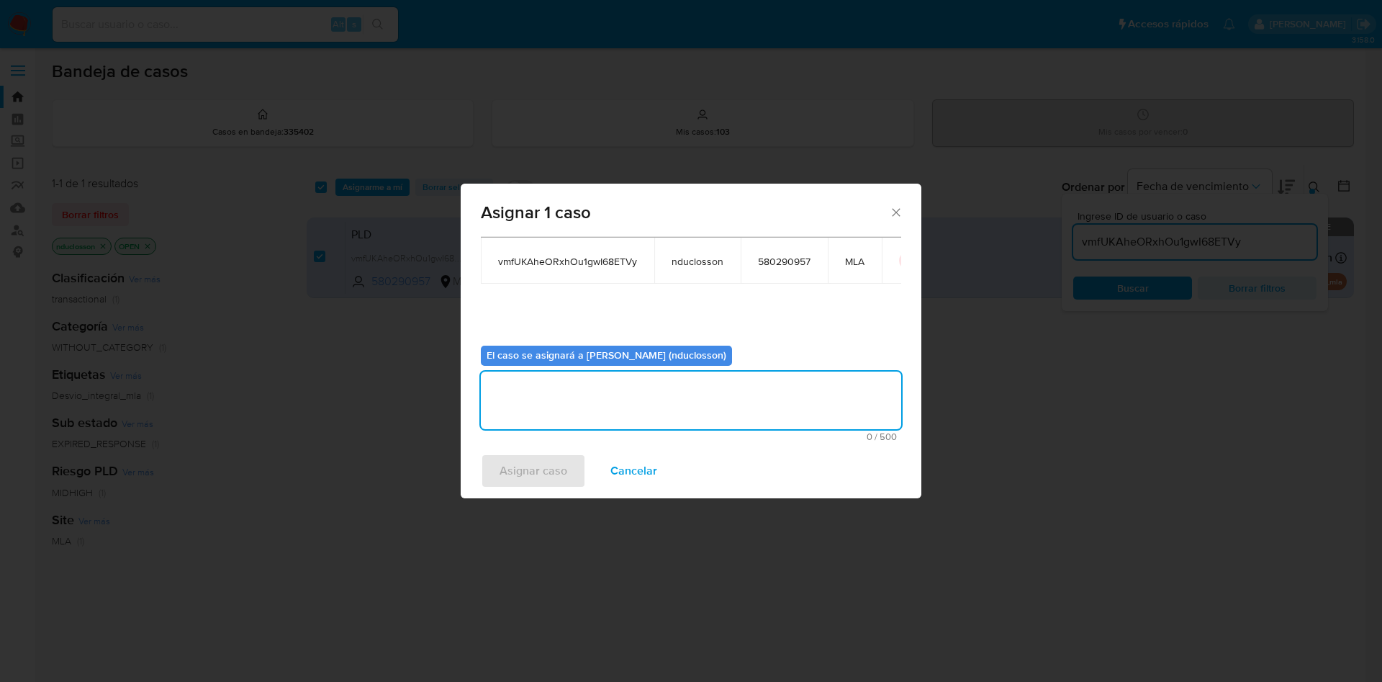
click at [582, 403] on textarea "assign-modal" at bounding box center [691, 401] width 420 height 58
click at [548, 465] on span "Asignar caso" at bounding box center [534, 471] width 68 height 32
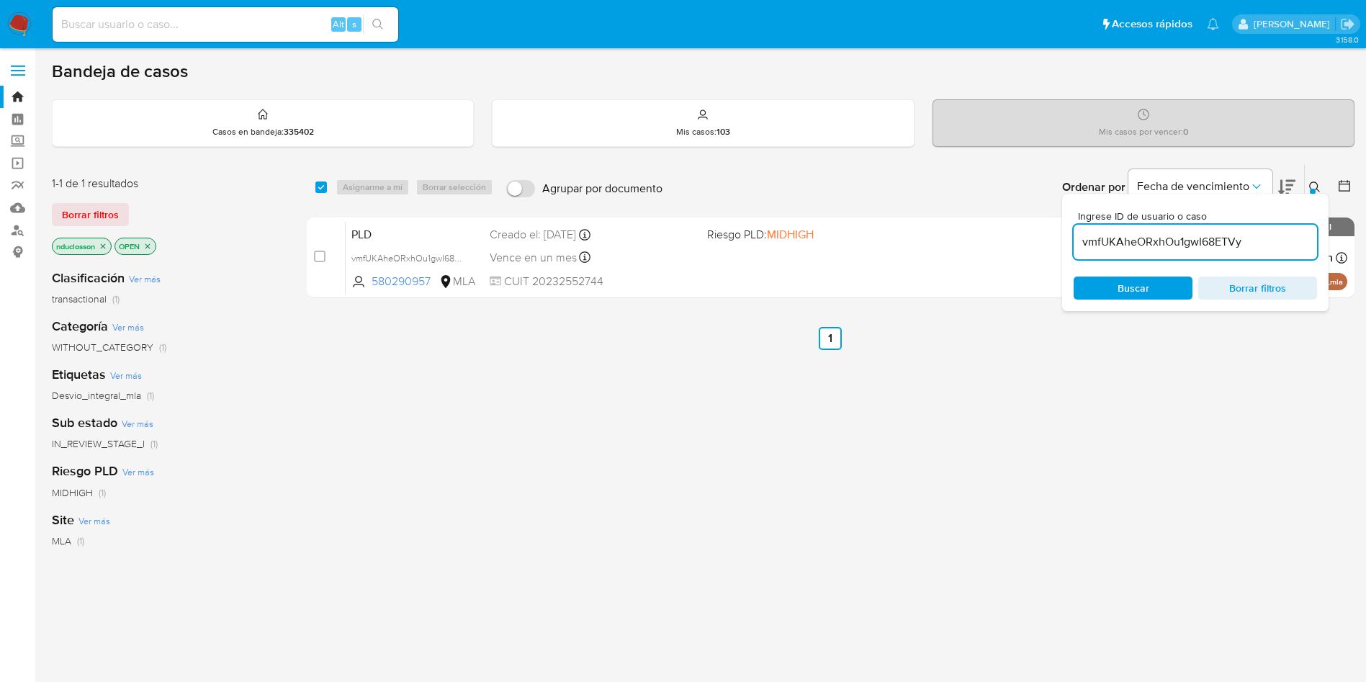
click at [1172, 240] on input "vmfUKAheORxhOu1gwI68ETVy" at bounding box center [1194, 242] width 243 height 19
paste input "33kMyCElItEtUhtATC5bP8hz"
type input "33kMyCElItEtUhtATC5bP8hz"
click at [1128, 290] on div "Buscar Borrar filtros" at bounding box center [1194, 287] width 243 height 23
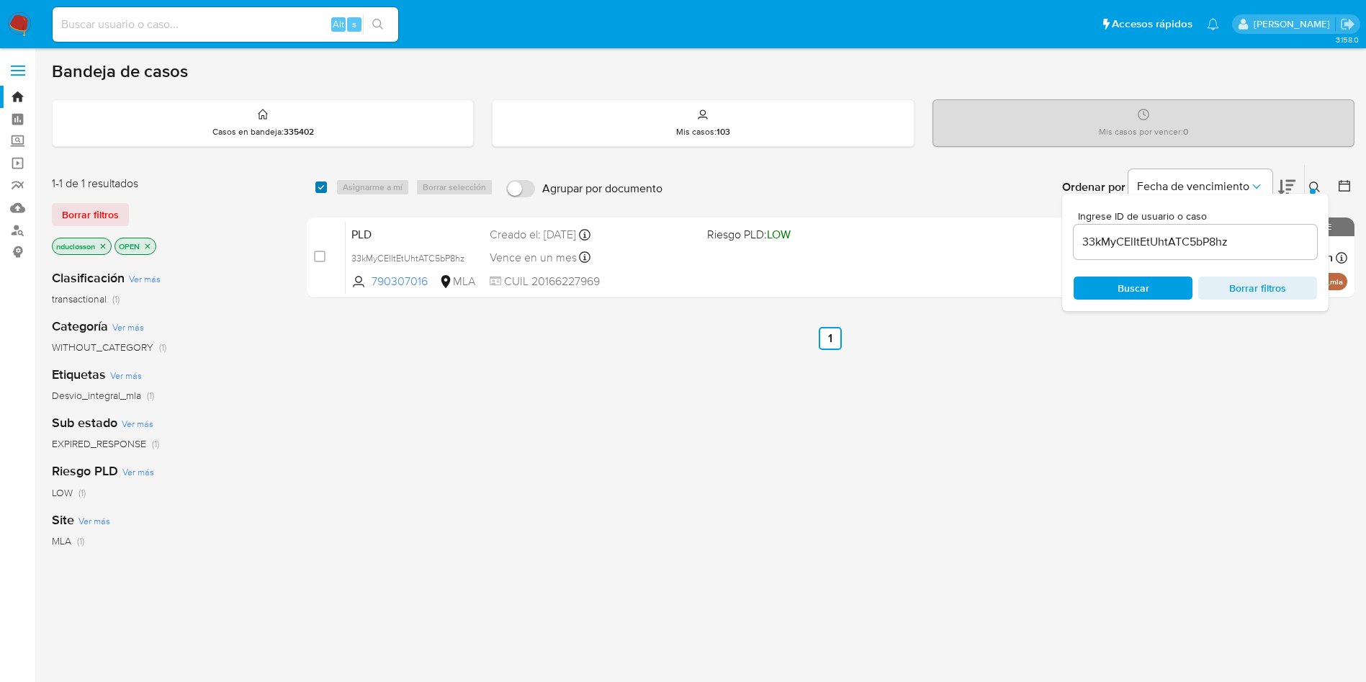
click at [325, 185] on input "checkbox" at bounding box center [321, 187] width 12 height 12
checkbox input "true"
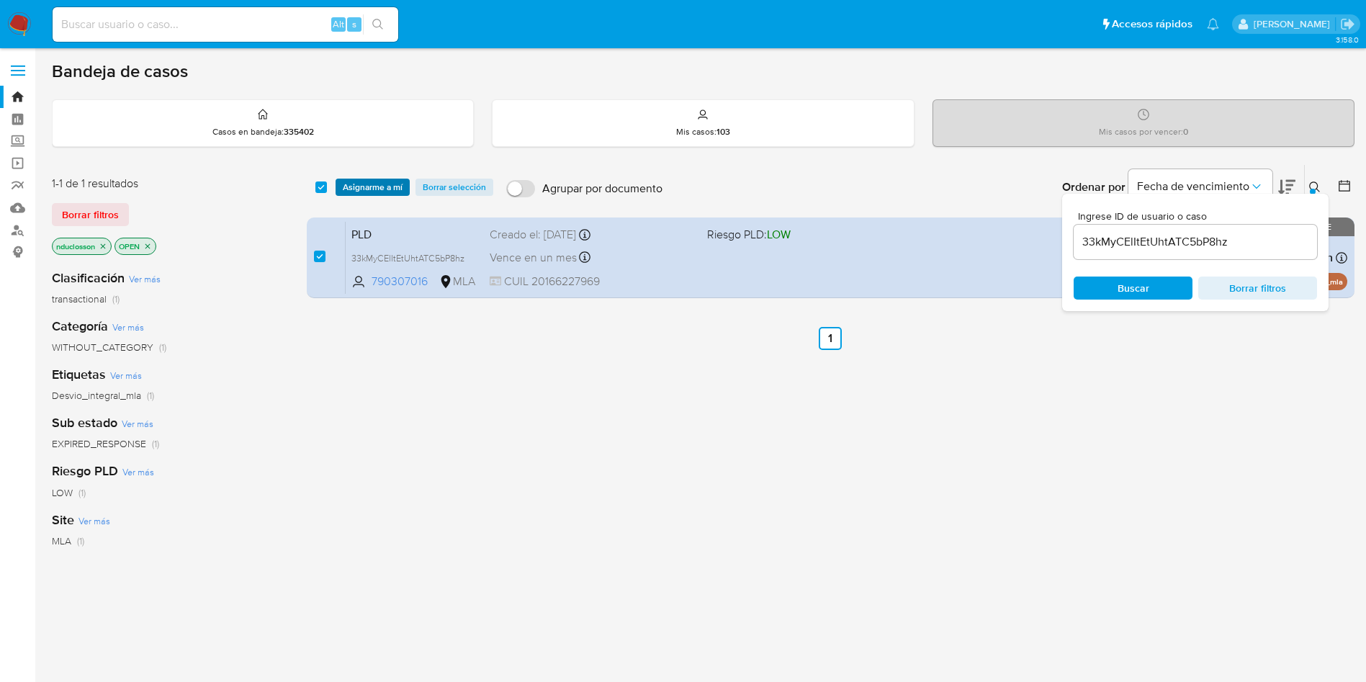
click at [364, 190] on span "Asignarme a mí" at bounding box center [373, 187] width 60 height 14
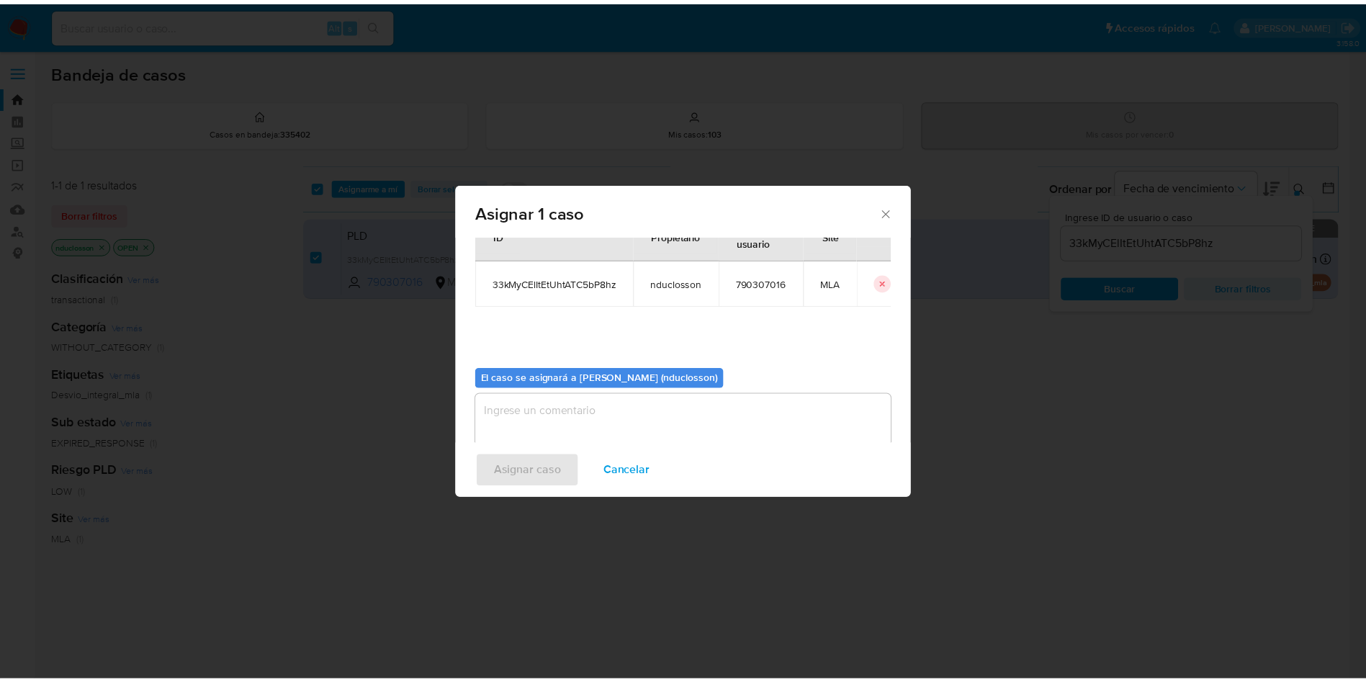
scroll to position [75, 0]
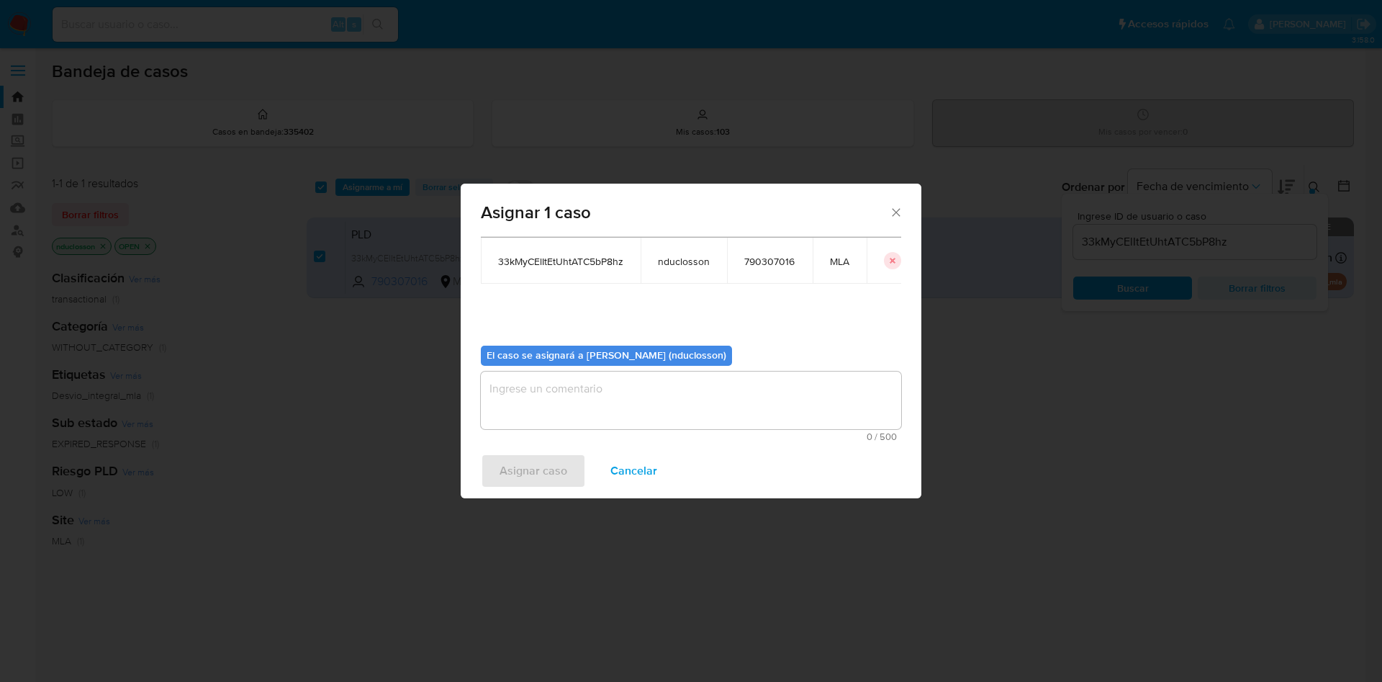
click at [555, 396] on textarea "assign-modal" at bounding box center [691, 401] width 420 height 58
click at [523, 464] on span "Asignar caso" at bounding box center [534, 471] width 68 height 32
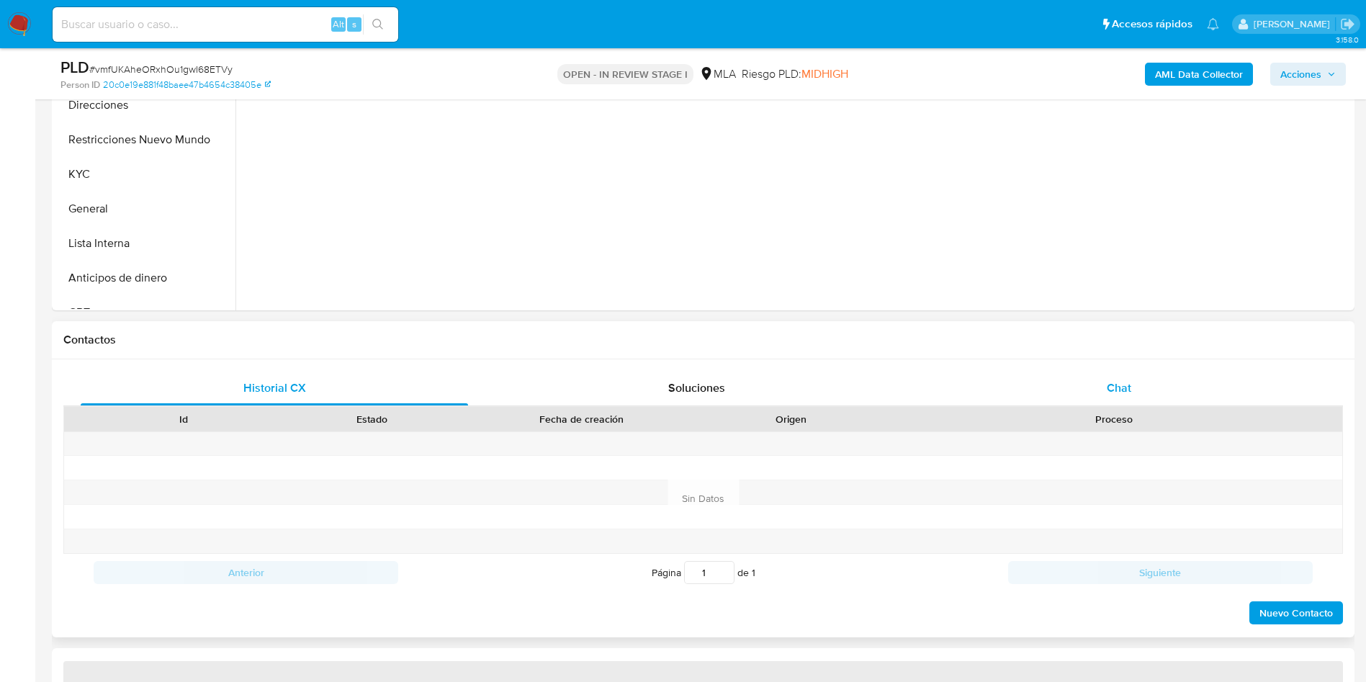
click at [1076, 392] on div "Chat" at bounding box center [1118, 388] width 387 height 35
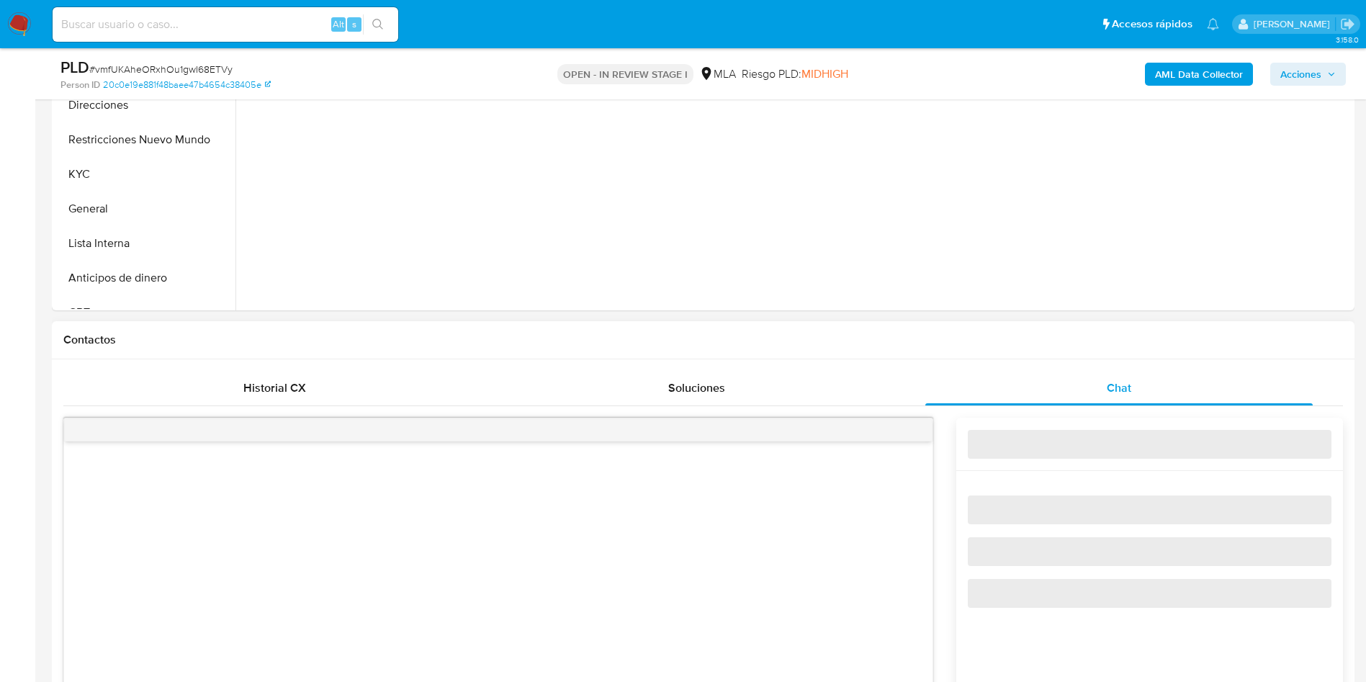
scroll to position [756, 0]
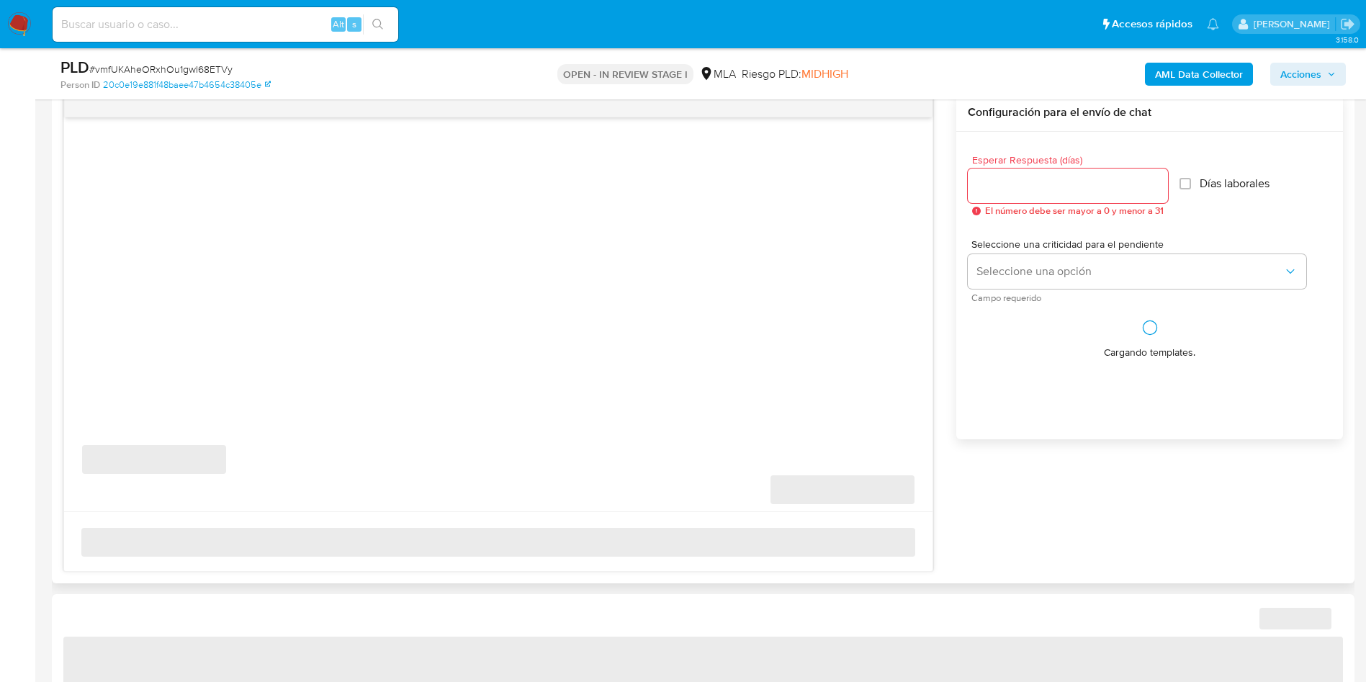
select select "10"
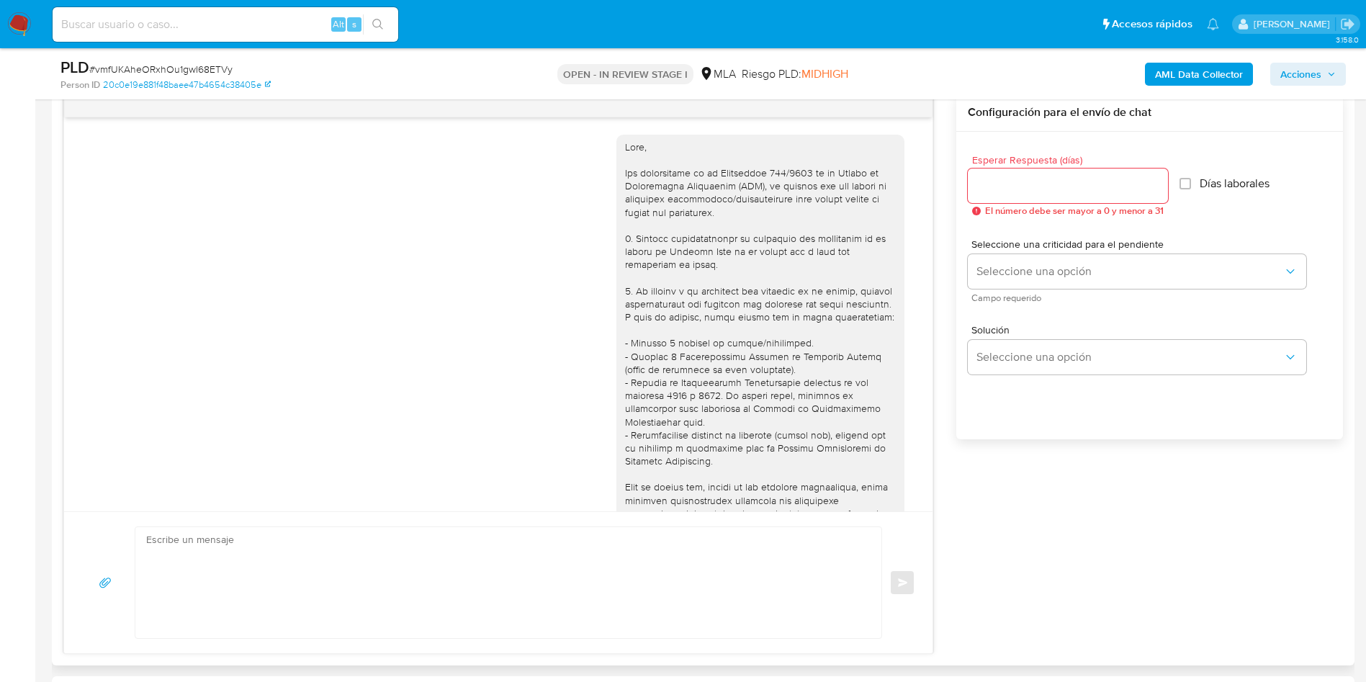
scroll to position [739, 0]
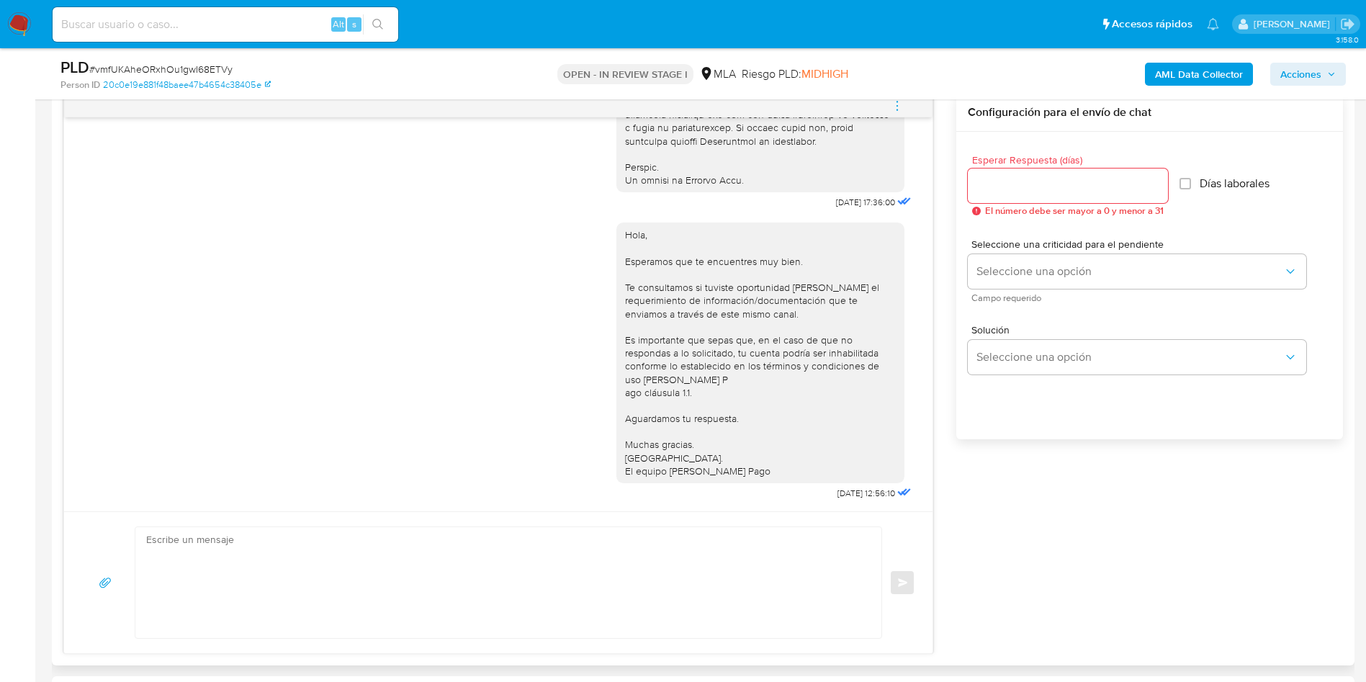
click at [336, 584] on textarea at bounding box center [504, 582] width 717 height 111
paste textarea "vmfUKAheORxhOu1gwI68ETVy"
type textarea "vmfUKAheORxhOu1gwI68ETVy"
click at [431, 563] on textarea at bounding box center [504, 582] width 717 height 111
paste textarea "Hola Cesar, En función de las operaciones registradas en tu cuenta de Mercado P…"
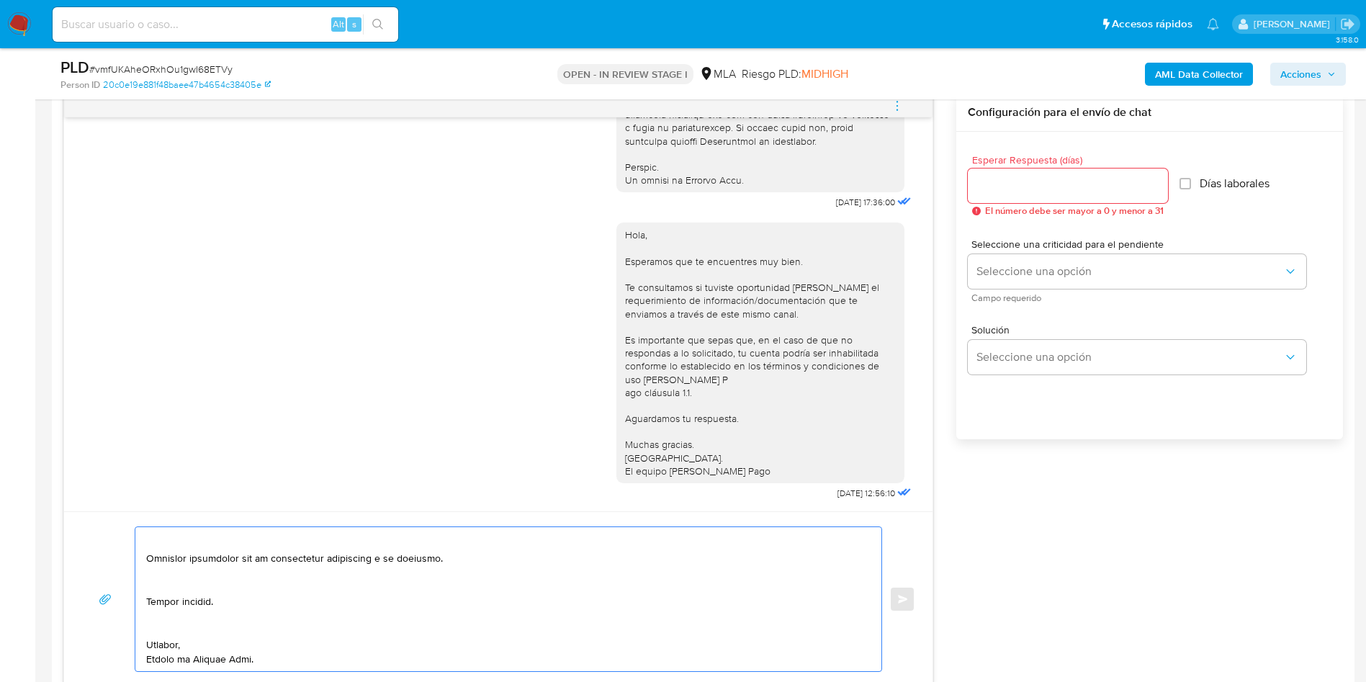
click at [157, 636] on textarea at bounding box center [504, 599] width 717 height 144
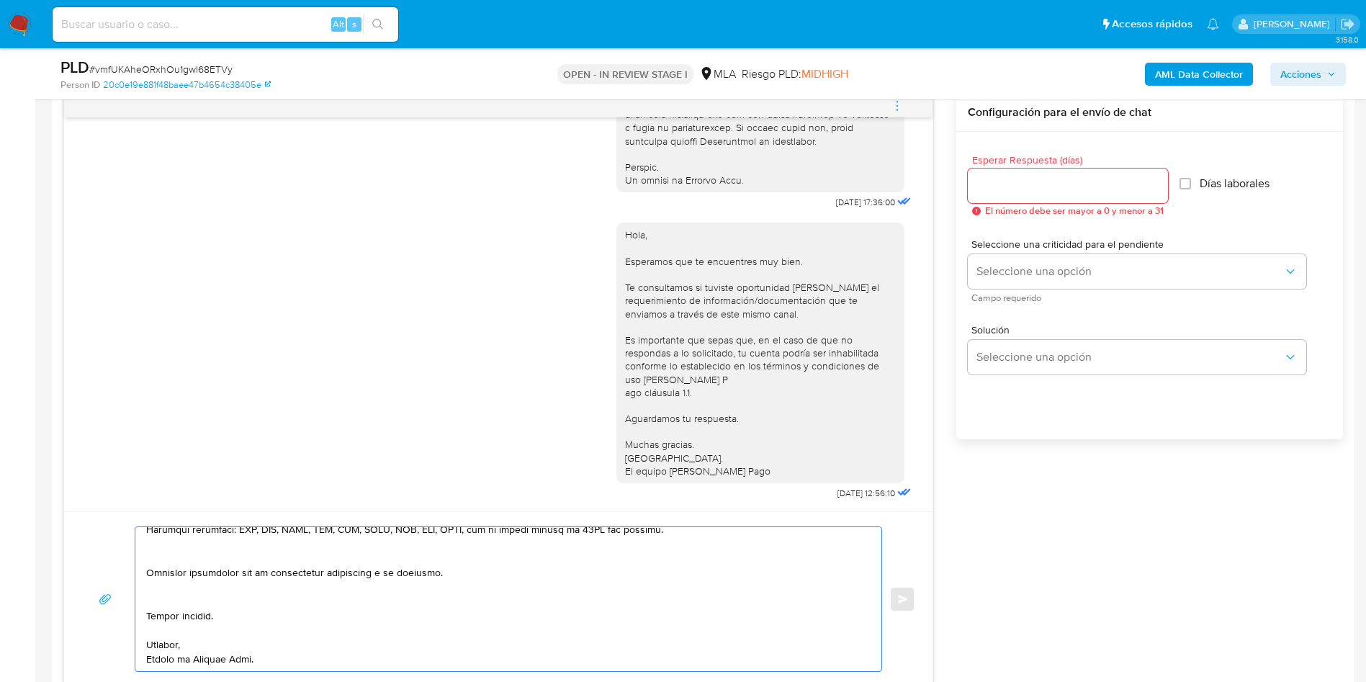
click at [149, 598] on textarea at bounding box center [504, 599] width 717 height 144
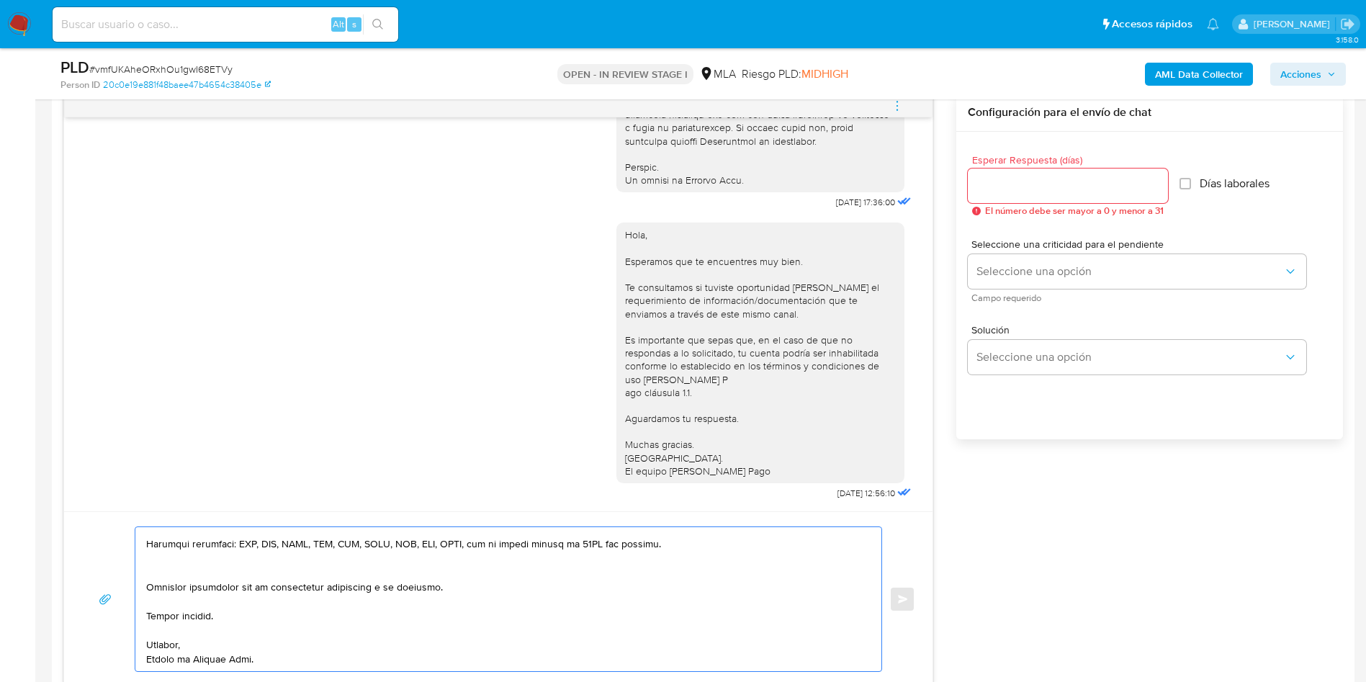
click at [168, 575] on textarea at bounding box center [504, 599] width 717 height 144
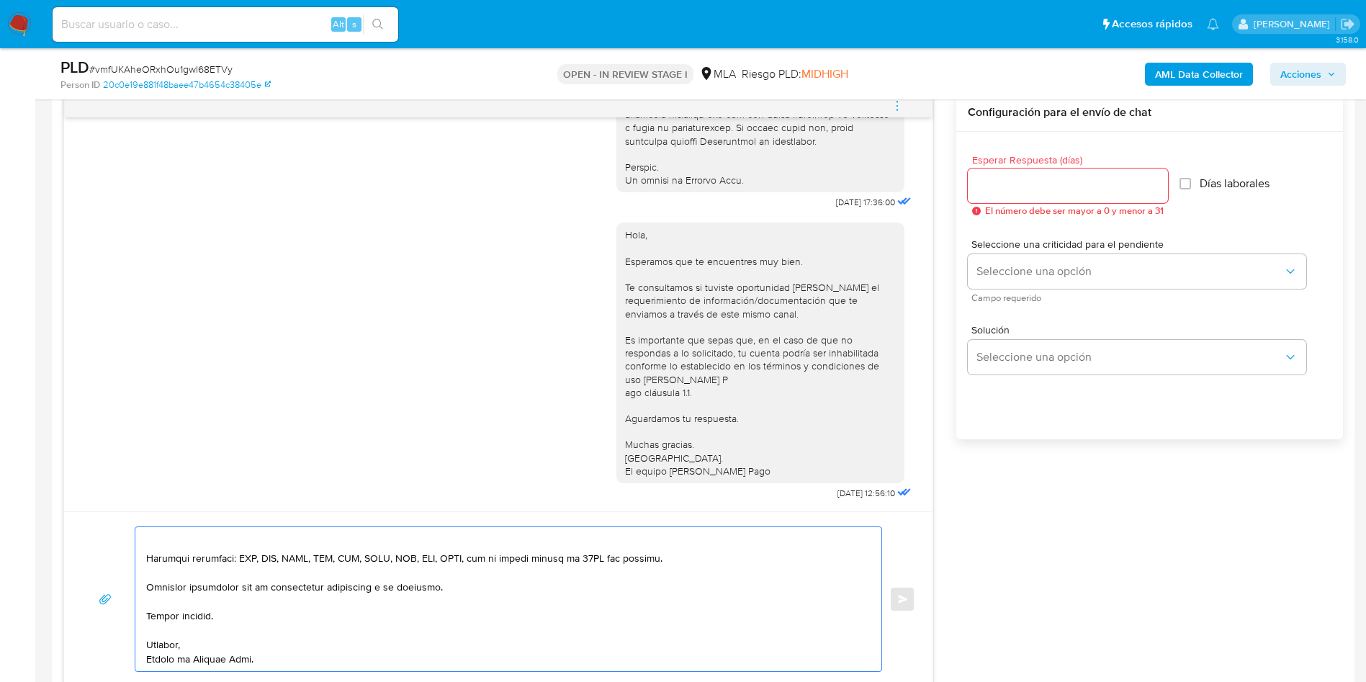
scroll to position [190, 0]
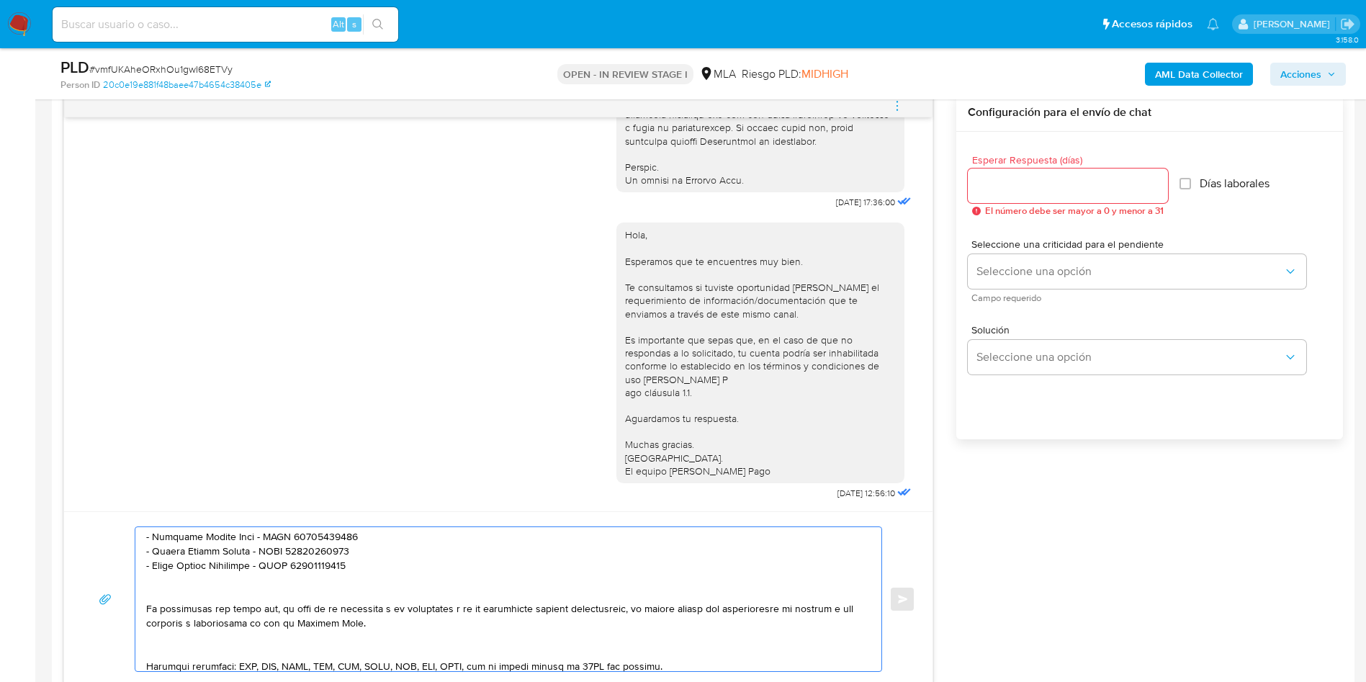
click at [161, 645] on textarea at bounding box center [504, 599] width 717 height 144
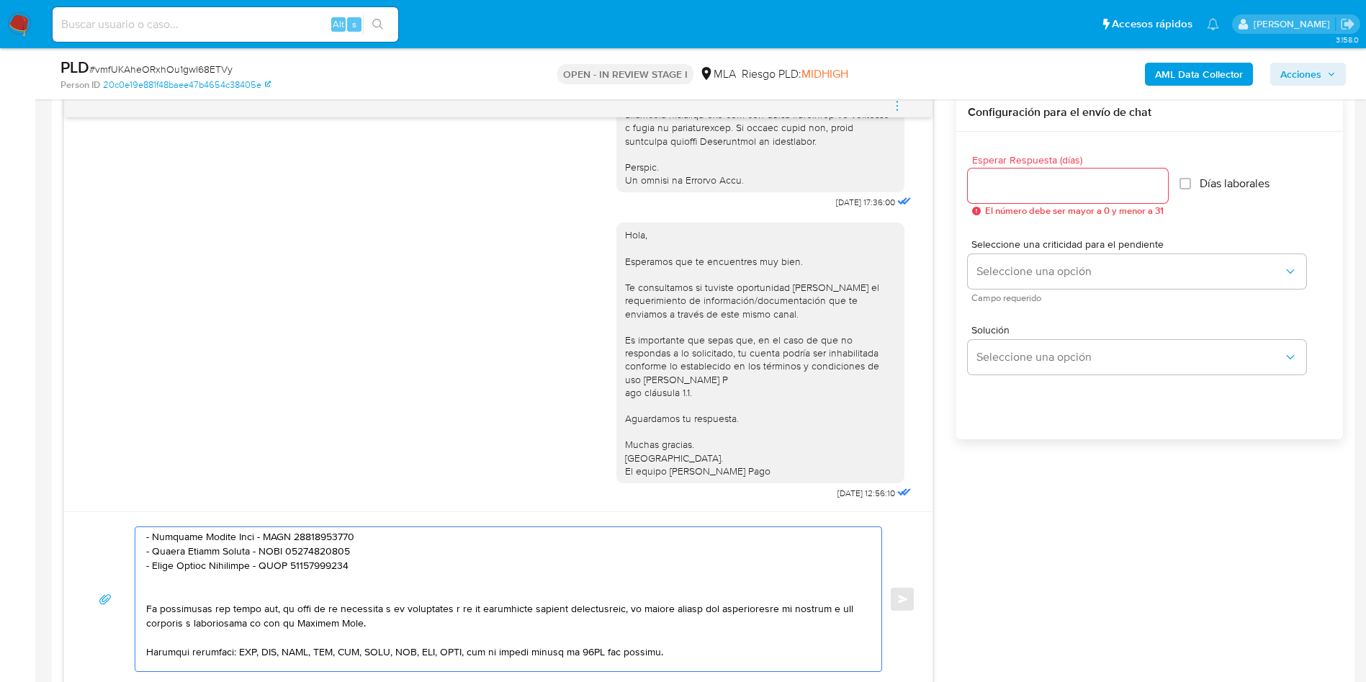
click at [162, 598] on textarea at bounding box center [504, 599] width 717 height 144
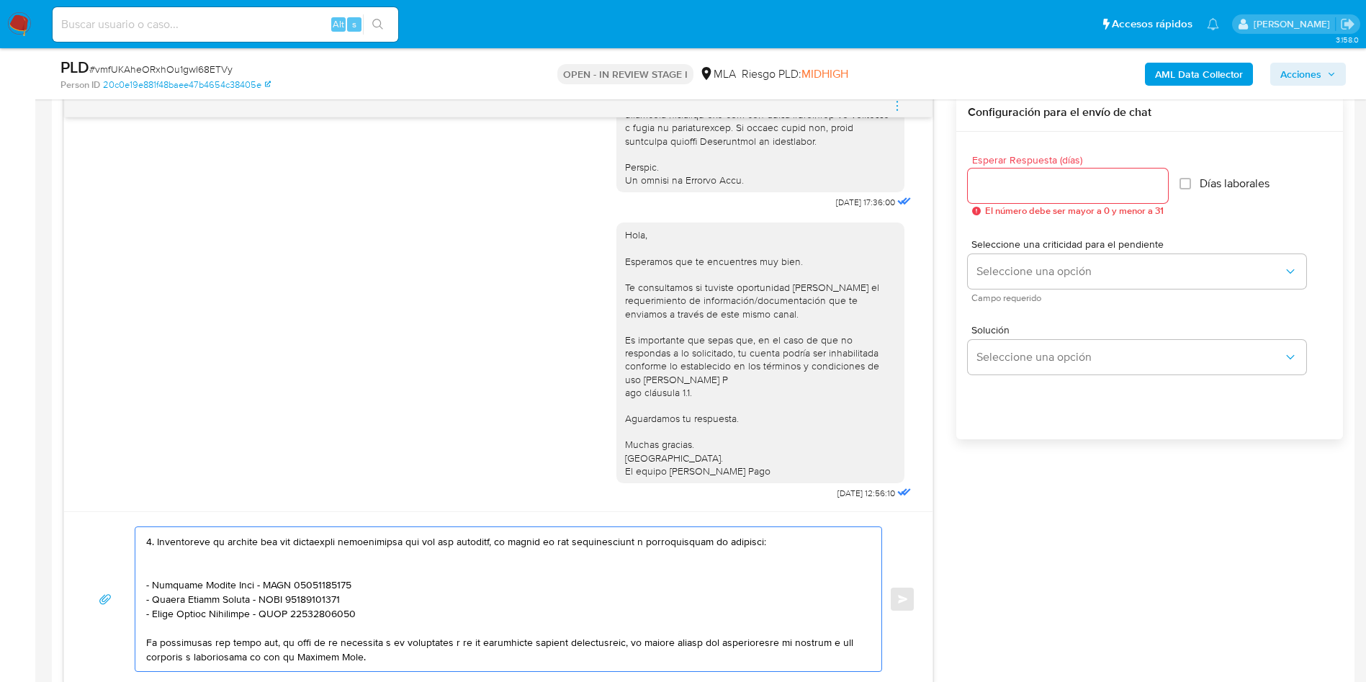
scroll to position [108, 0]
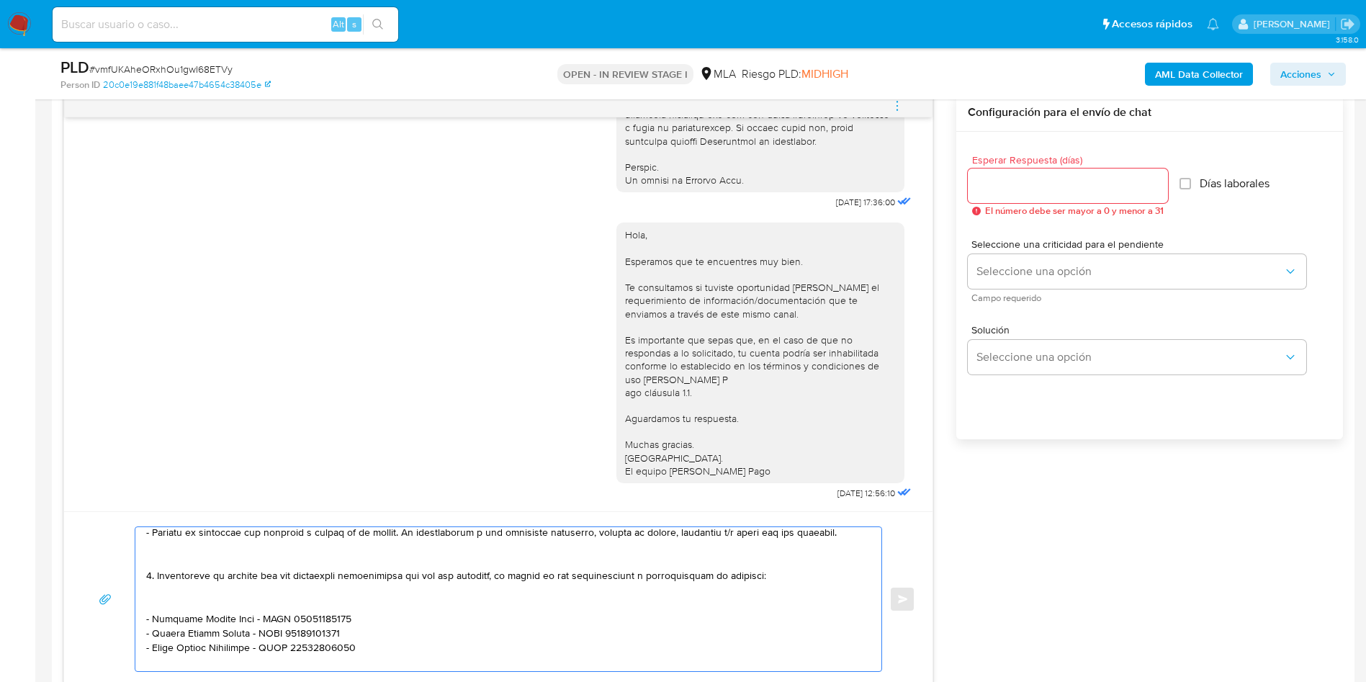
click at [166, 601] on textarea at bounding box center [504, 599] width 717 height 144
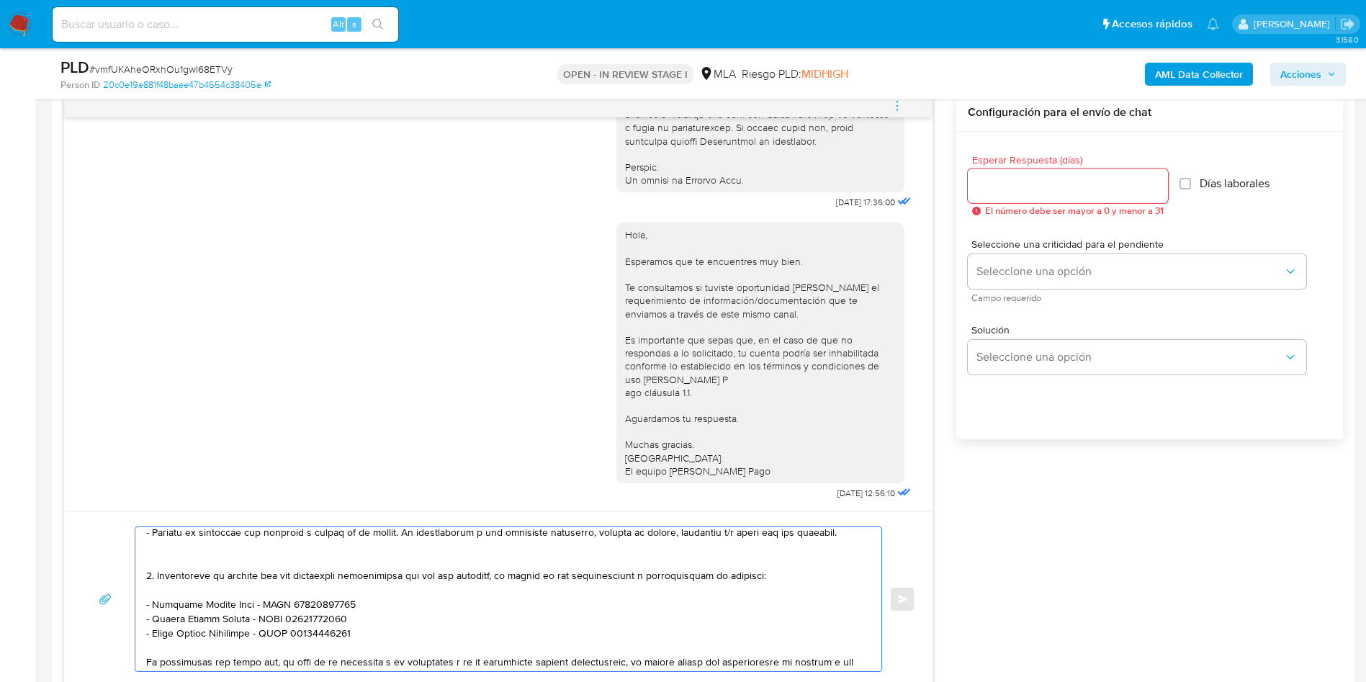
click at [162, 554] on textarea at bounding box center [504, 599] width 717 height 144
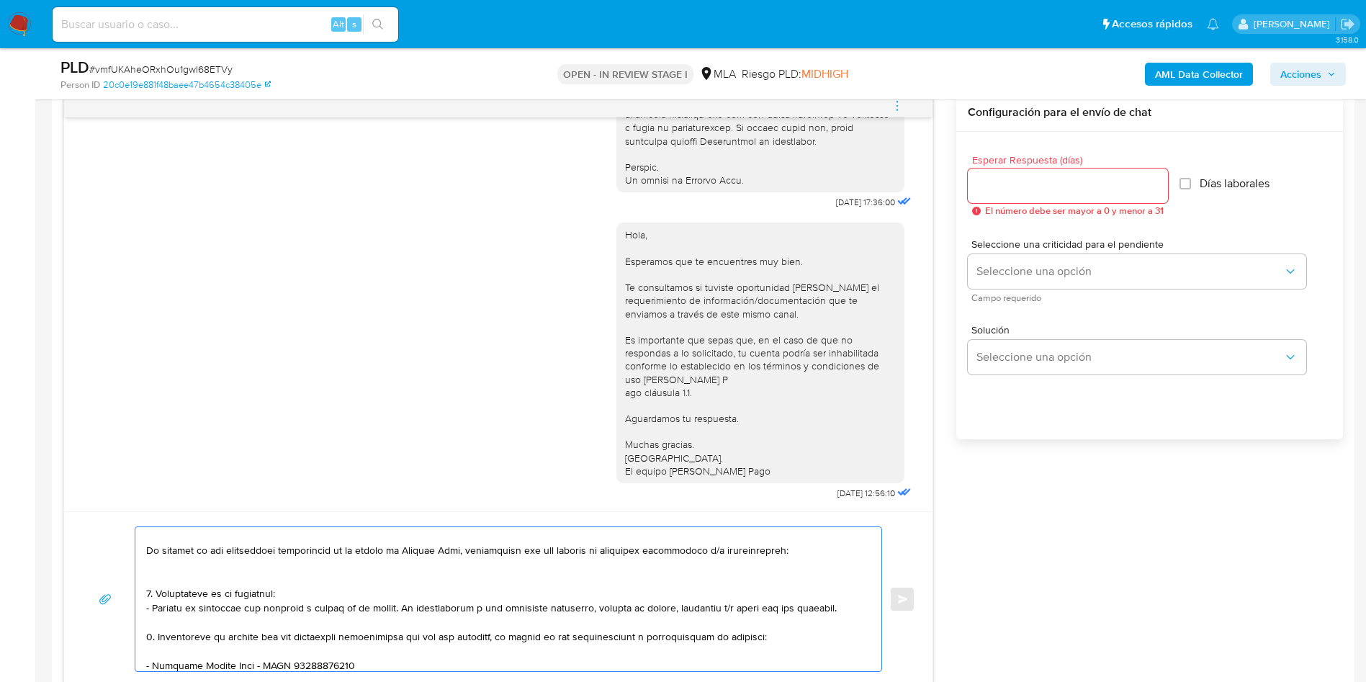
scroll to position [0, 0]
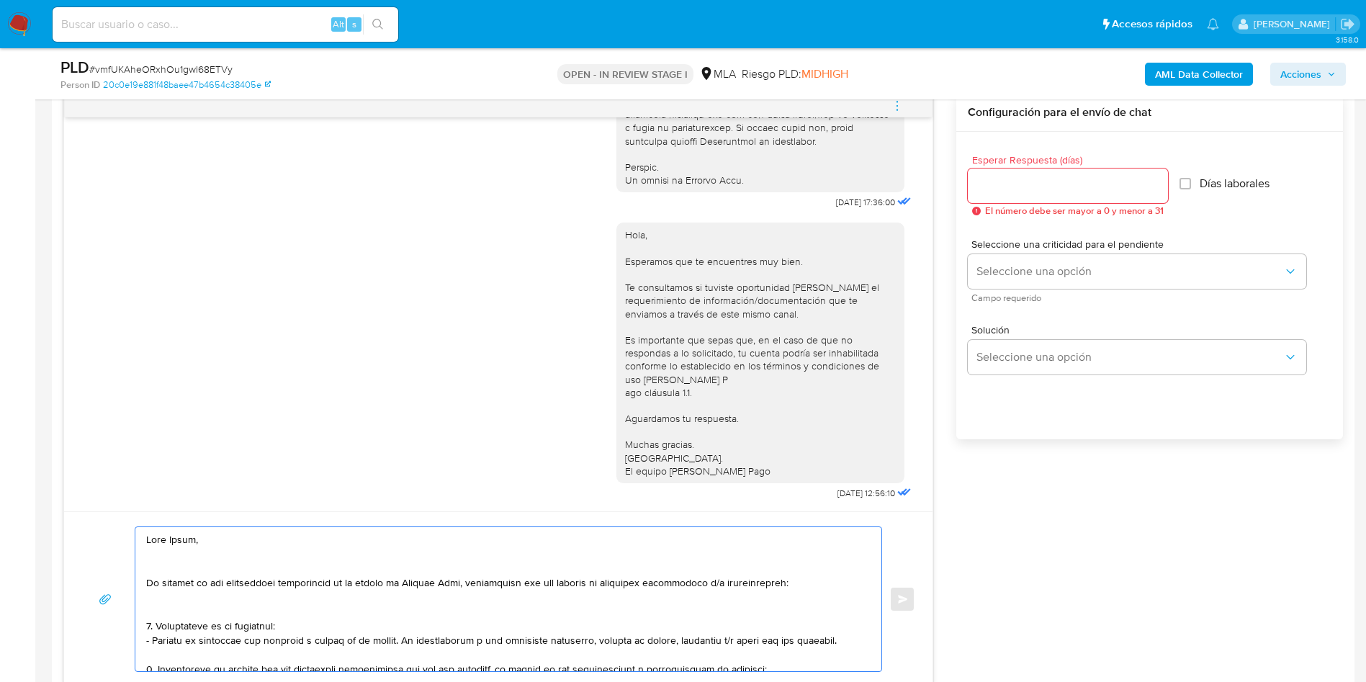
click at [158, 609] on textarea at bounding box center [504, 599] width 717 height 144
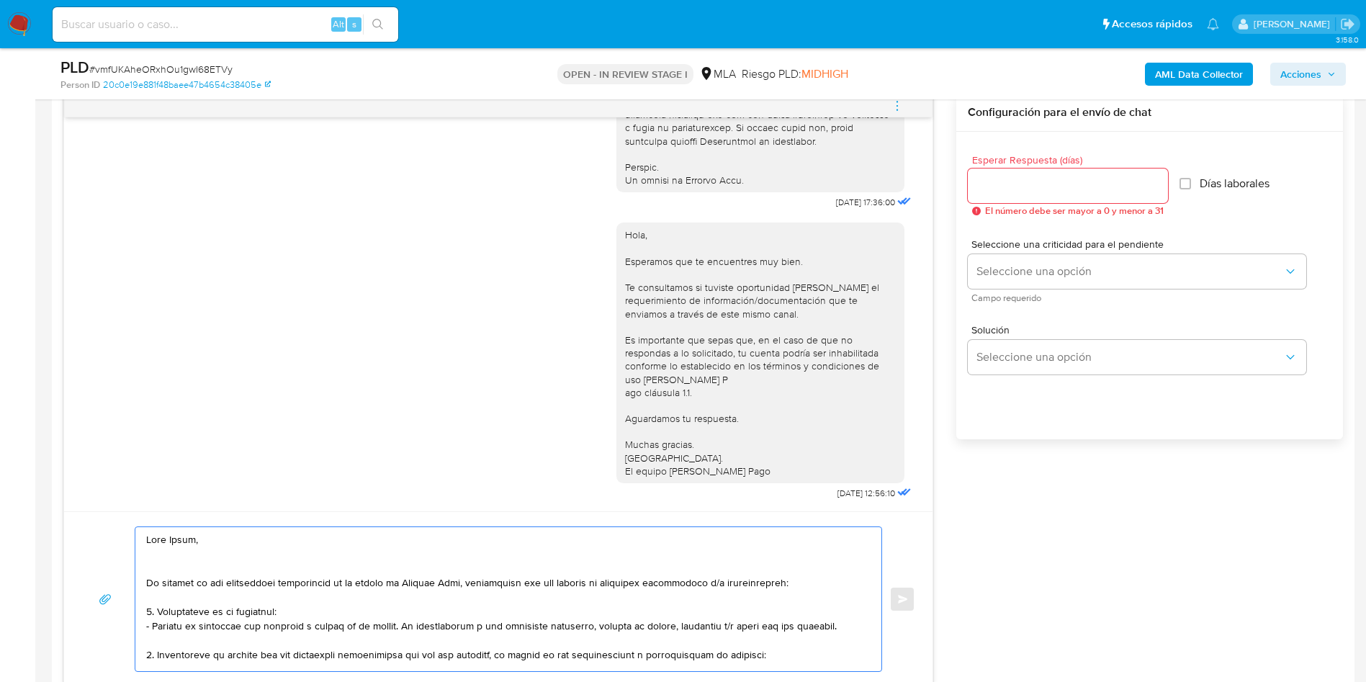
click at [159, 574] on textarea at bounding box center [504, 599] width 717 height 144
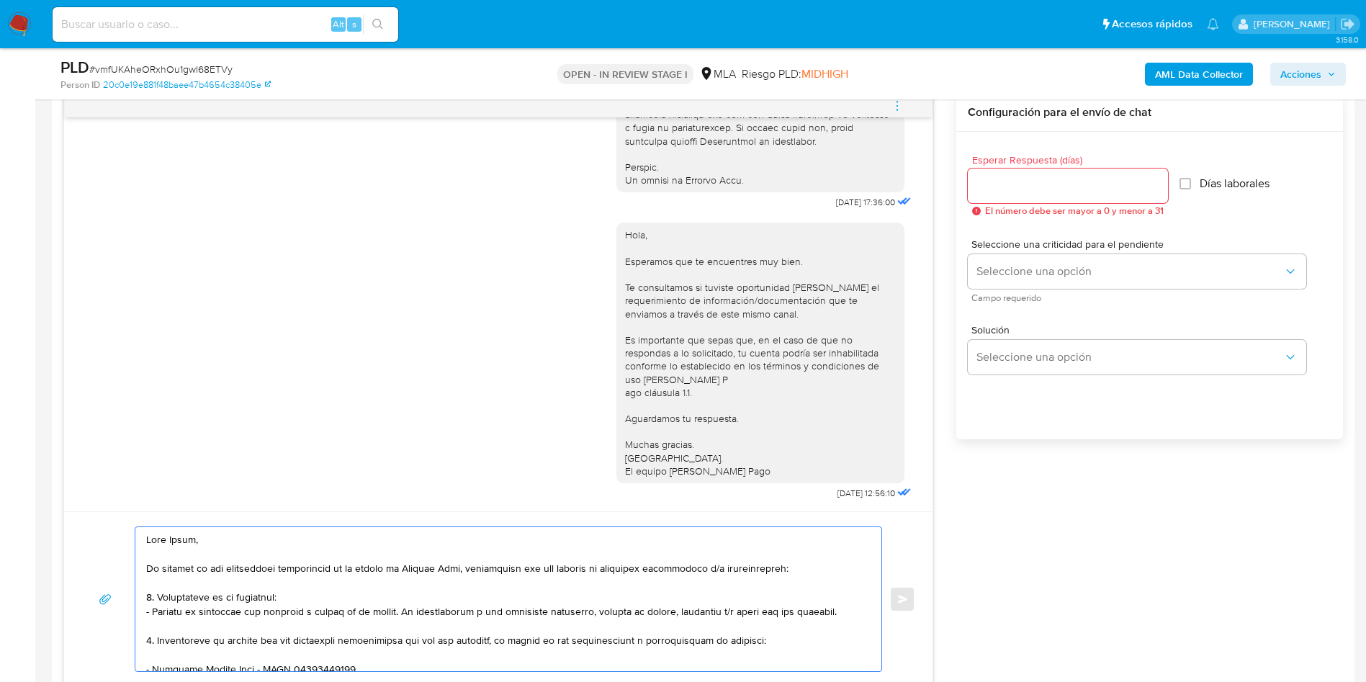
type textarea "Hola Cesar, En función de las operaciones registradas en tu cuenta de Mercado P…"
click at [992, 186] on input "Esperar Respuesta (días)" at bounding box center [1068, 185] width 200 height 19
type input "1"
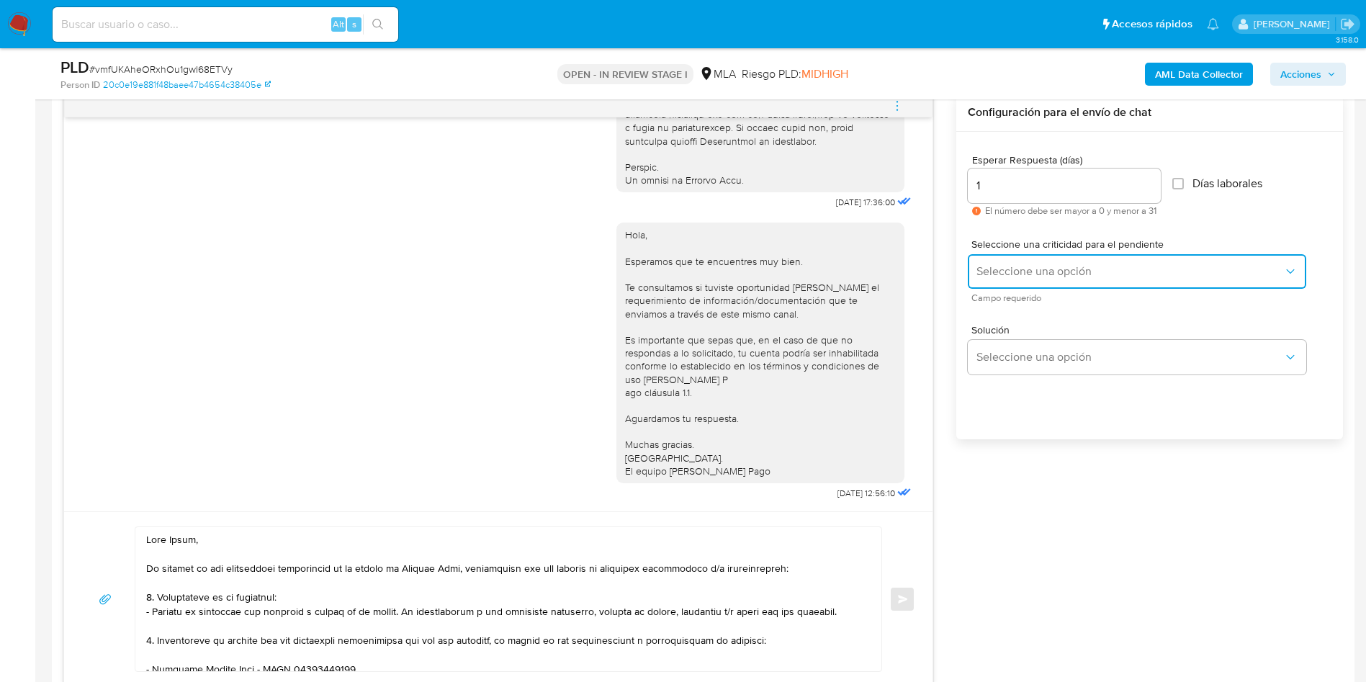
click at [989, 256] on button "Seleccione una opción" at bounding box center [1137, 271] width 338 height 35
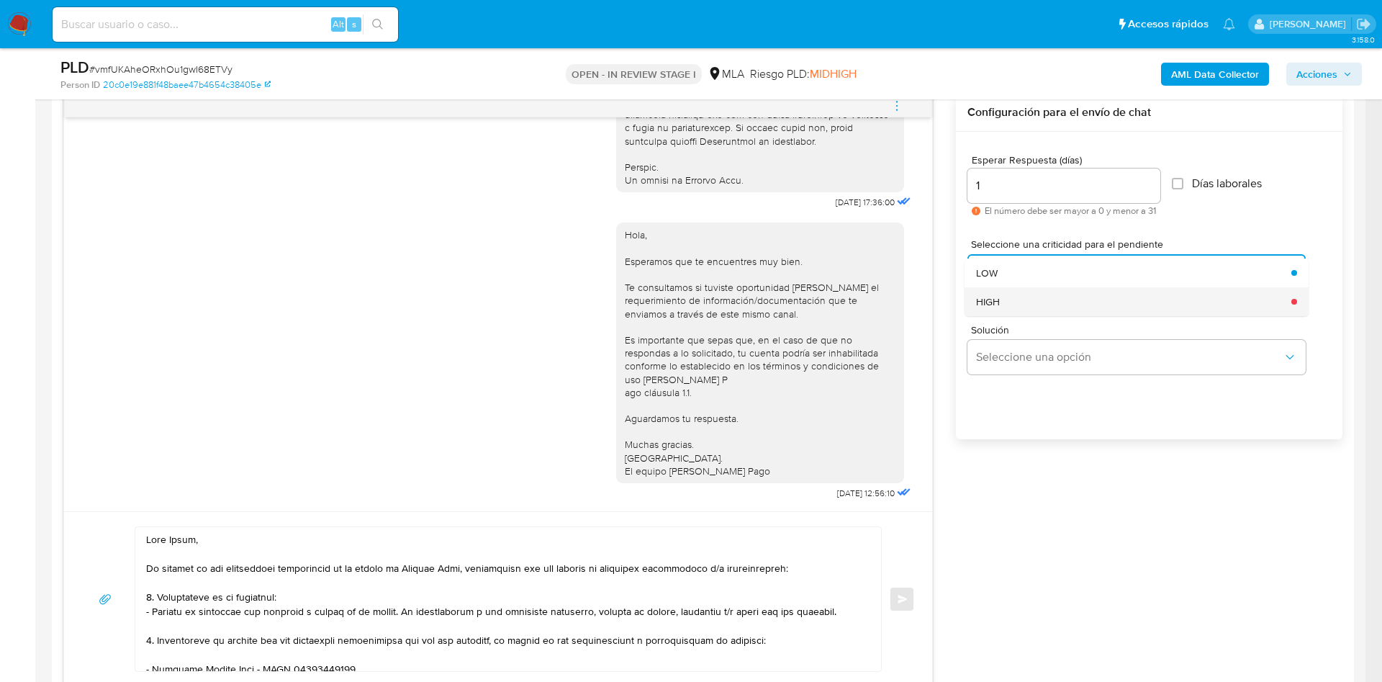
click at [1012, 305] on div "HIGH" at bounding box center [1129, 301] width 307 height 29
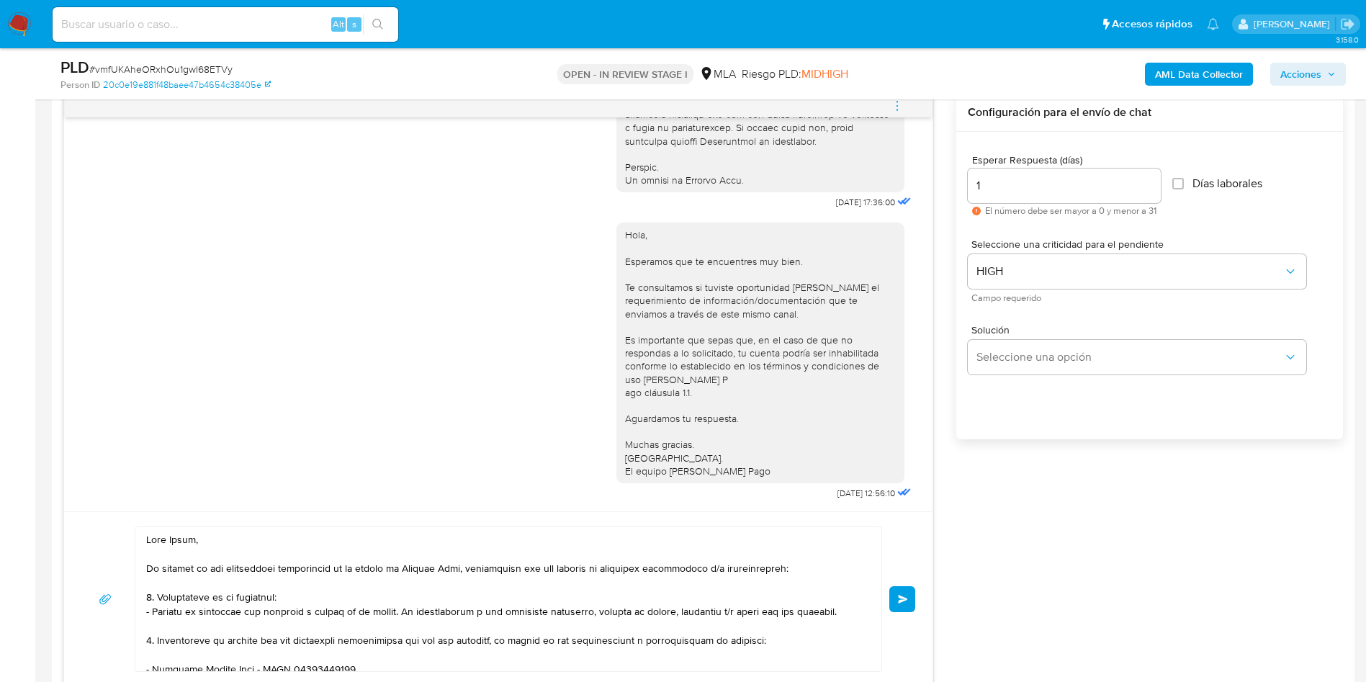
click at [1020, 484] on div "18/08/2025 17:36:00 Hola, Esperamos que te encuentres muy bien. Te consultamos …" at bounding box center [702, 390] width 1279 height 593
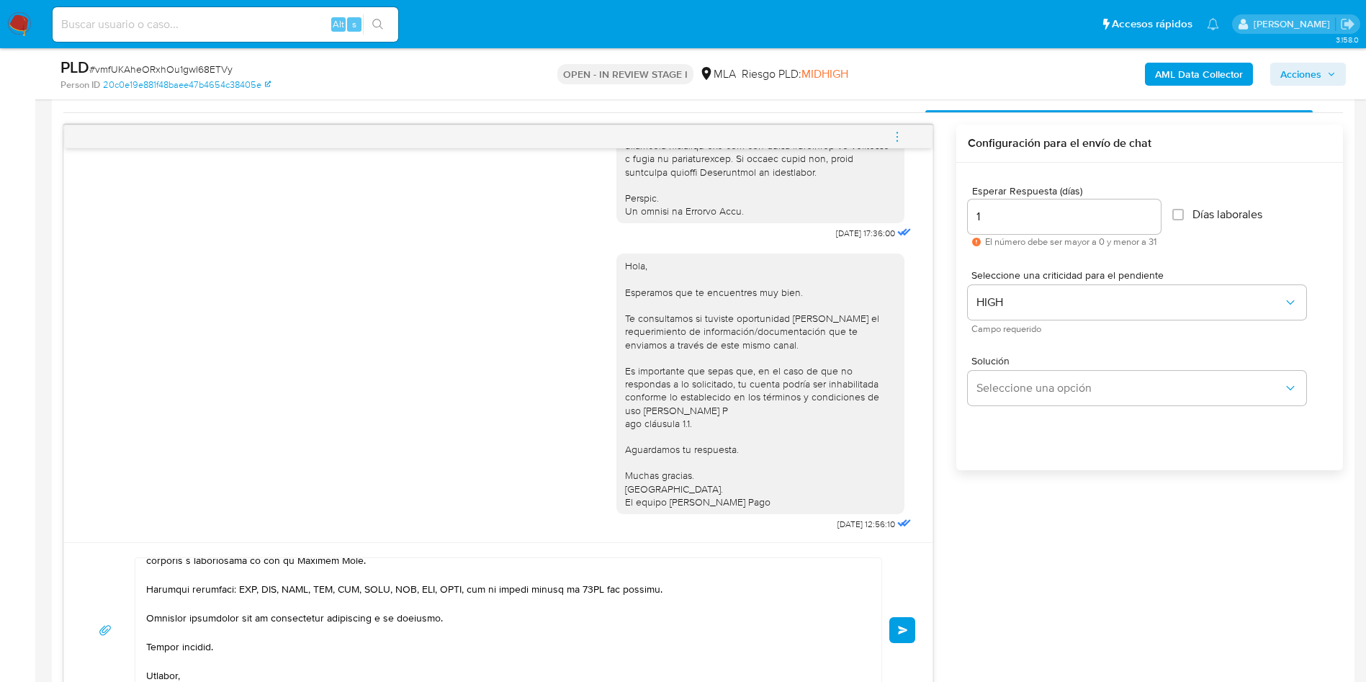
scroll to position [864, 0]
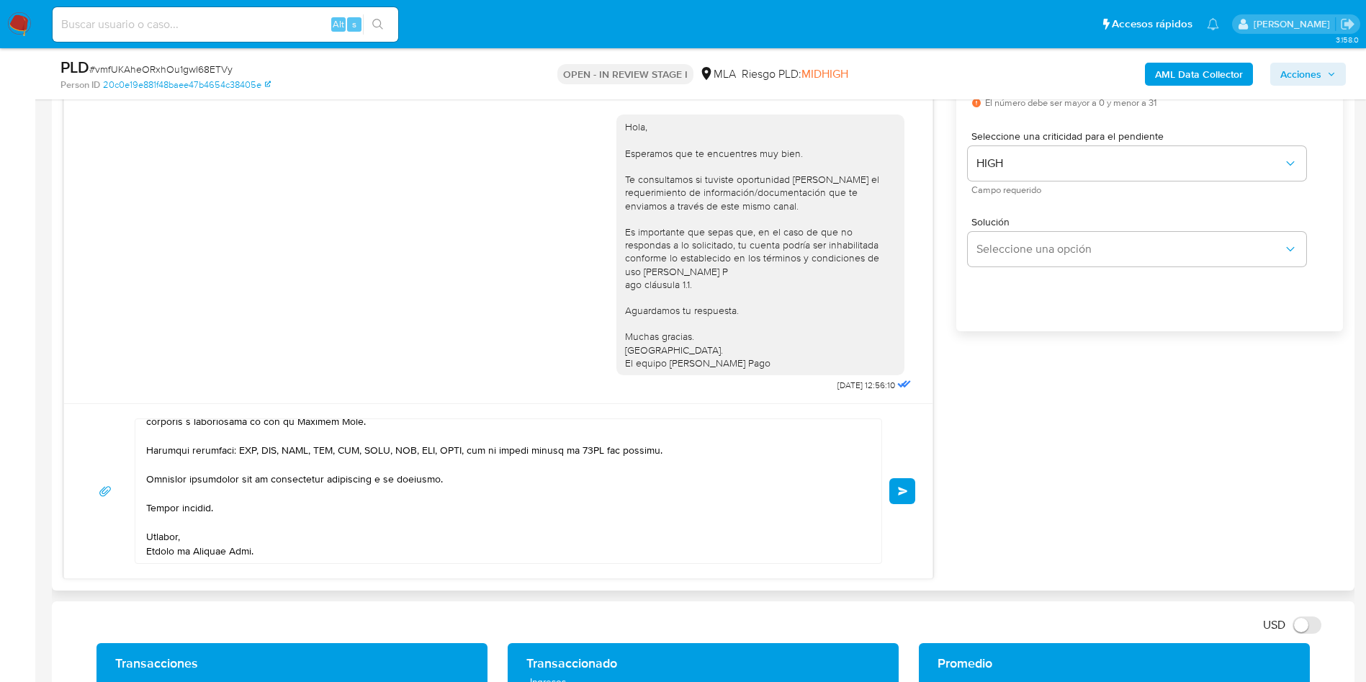
click at [904, 492] on span "Enviar" at bounding box center [903, 491] width 10 height 9
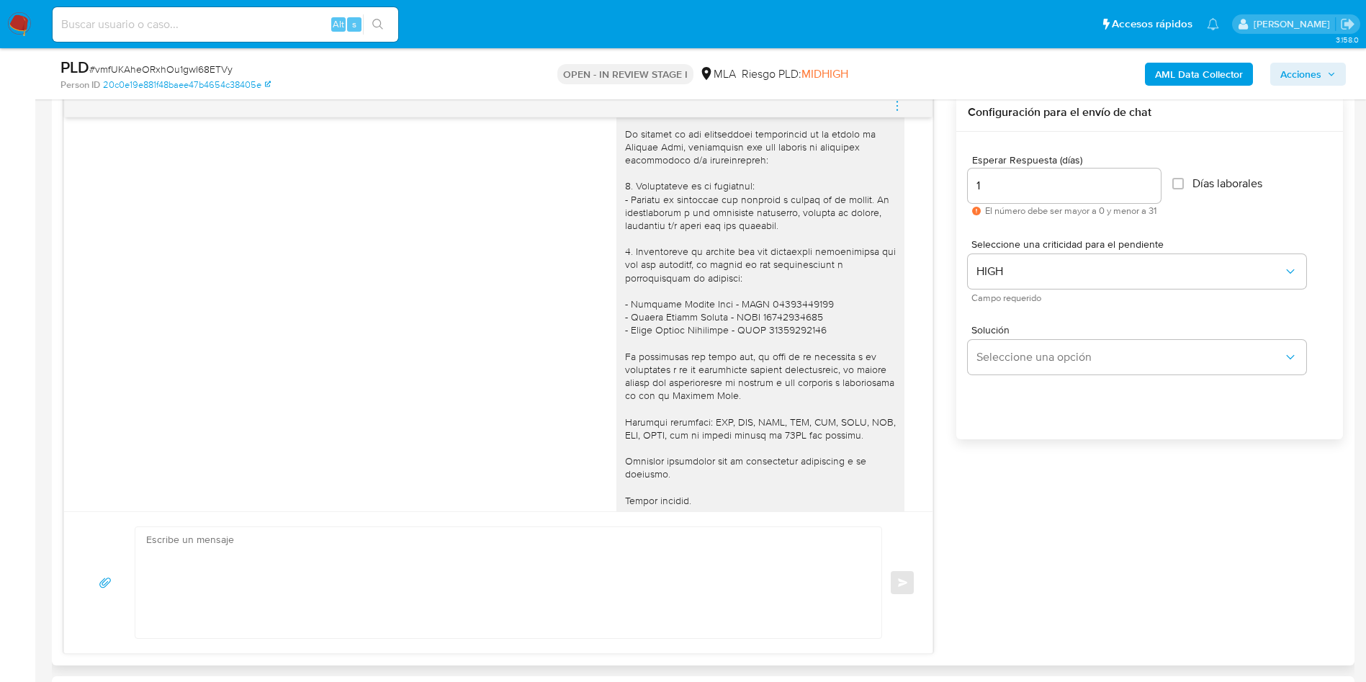
scroll to position [1010, 0]
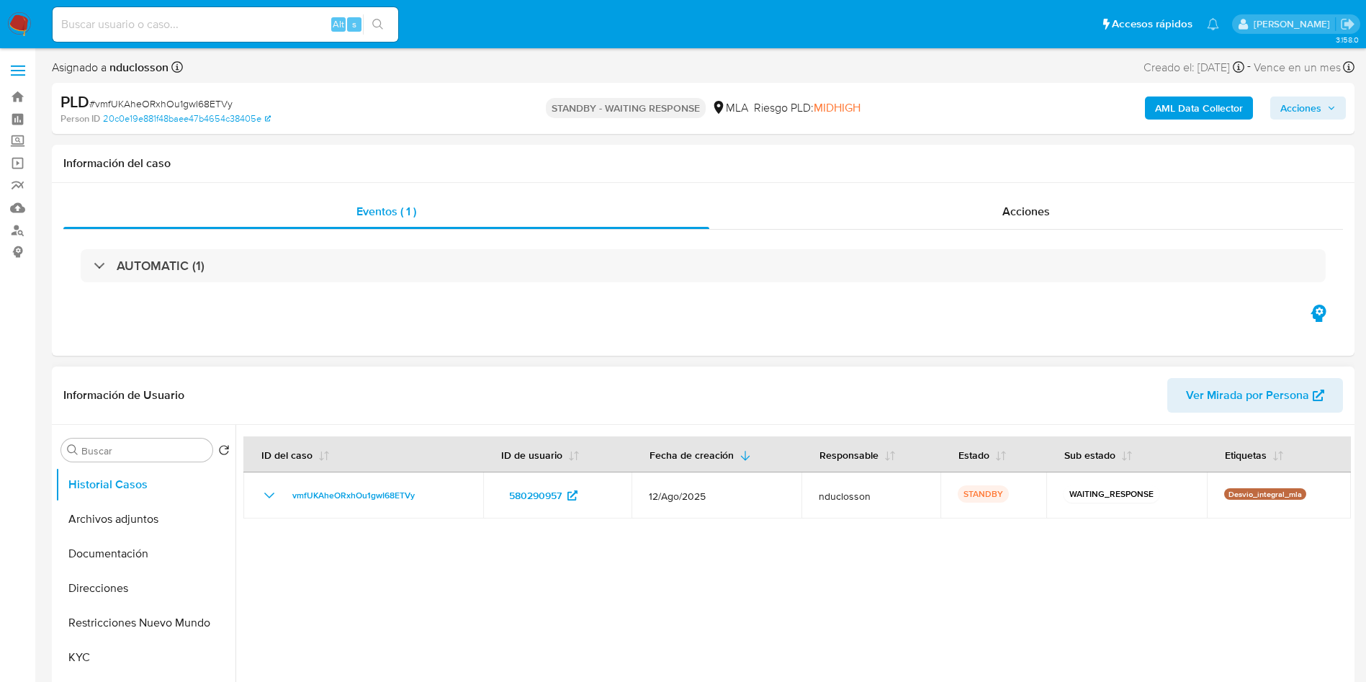
select select "10"
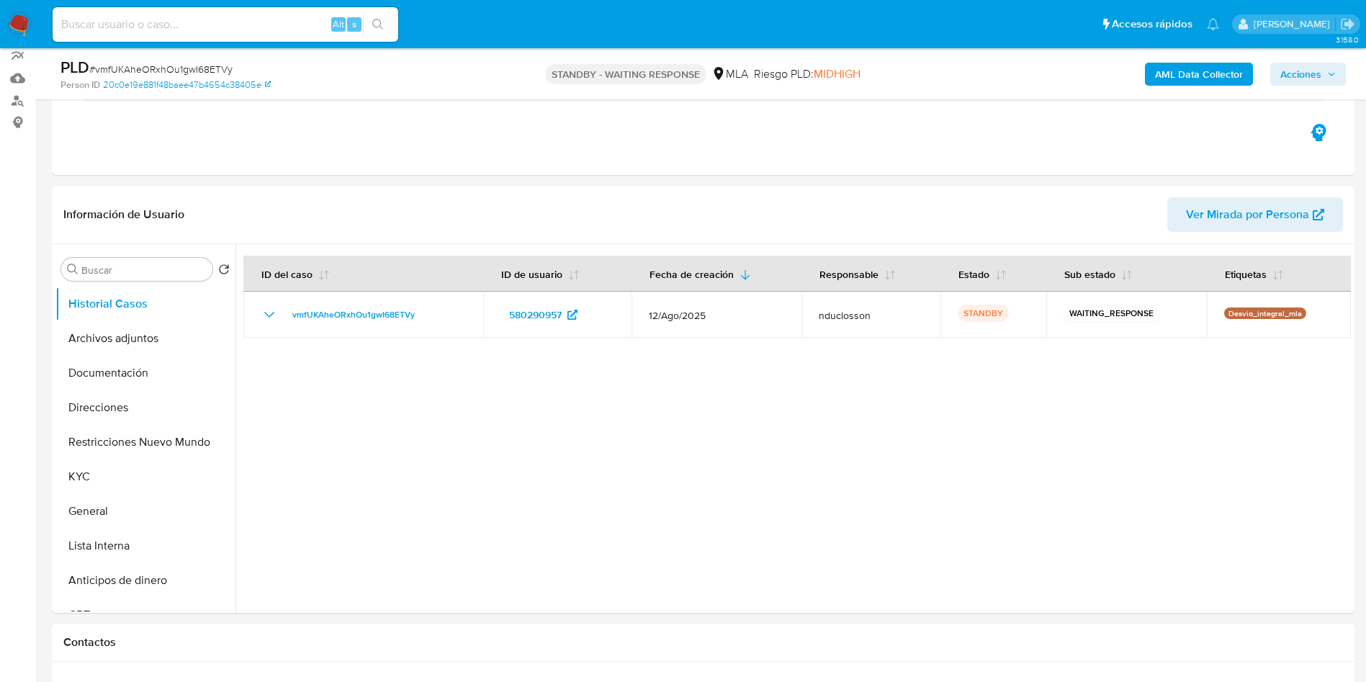
scroll to position [216, 0]
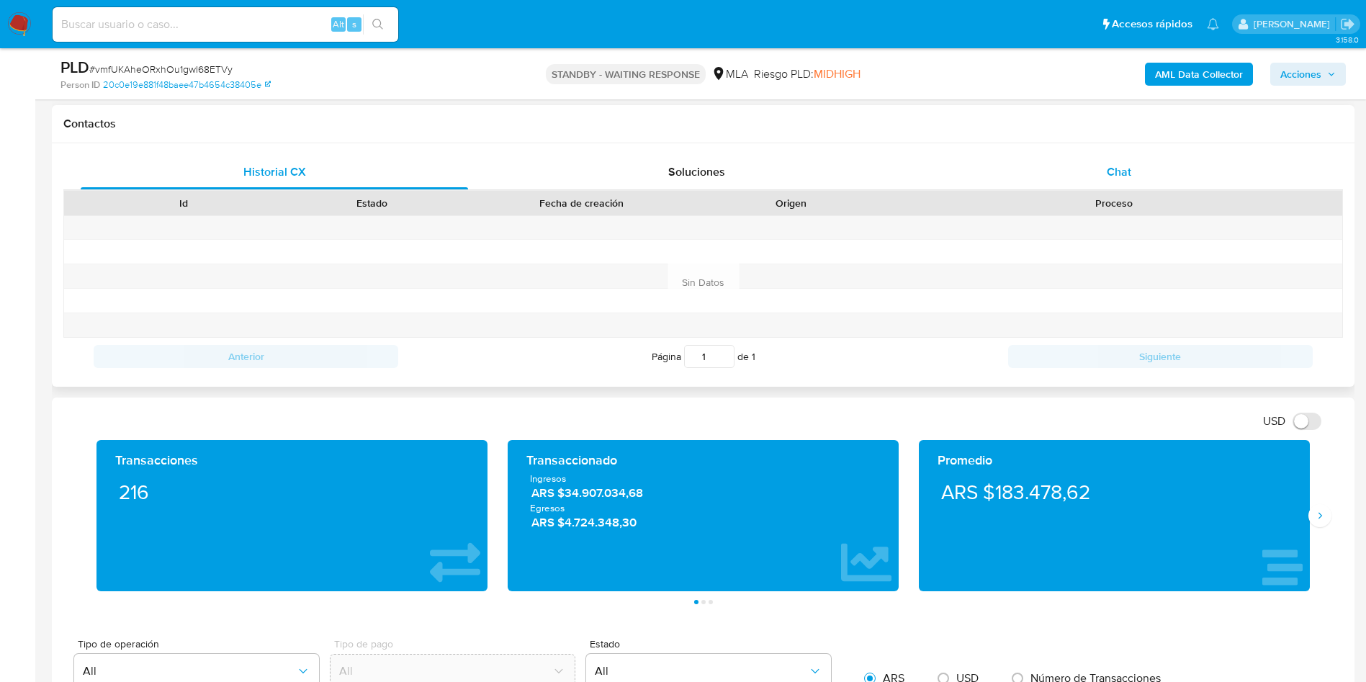
click at [1127, 174] on span "Chat" at bounding box center [1119, 171] width 24 height 17
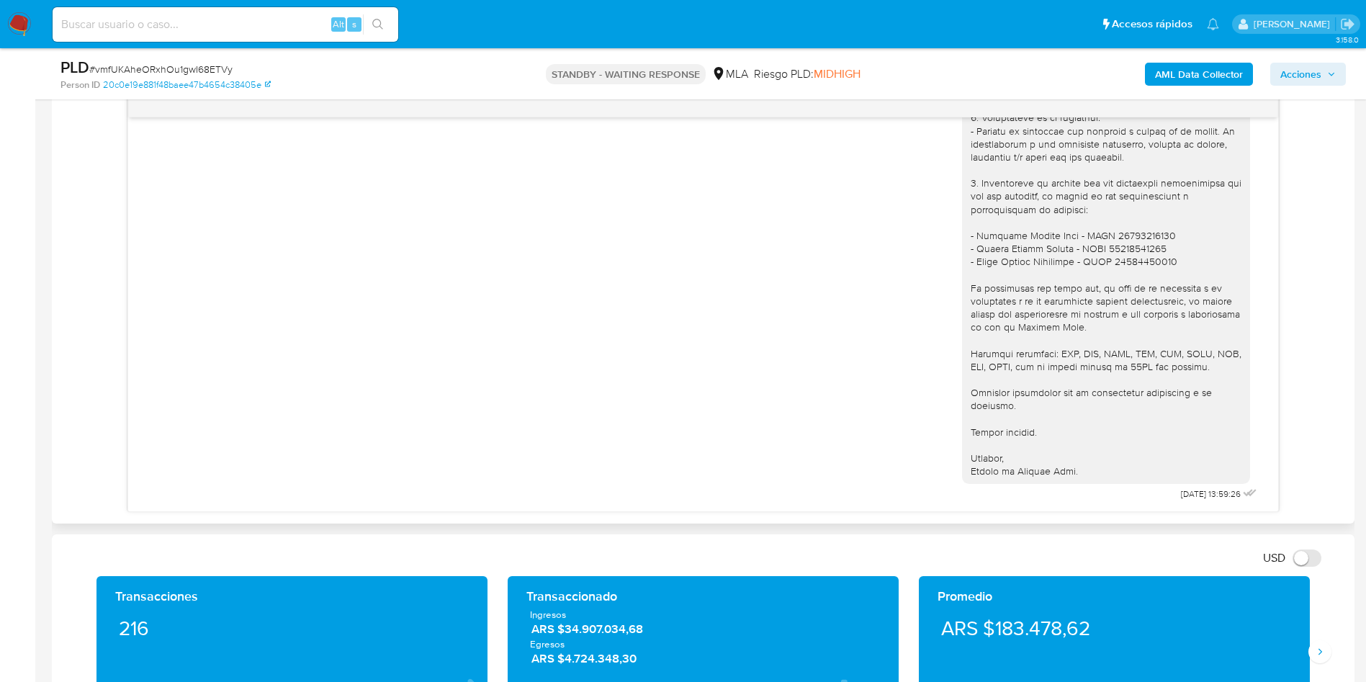
scroll to position [540, 0]
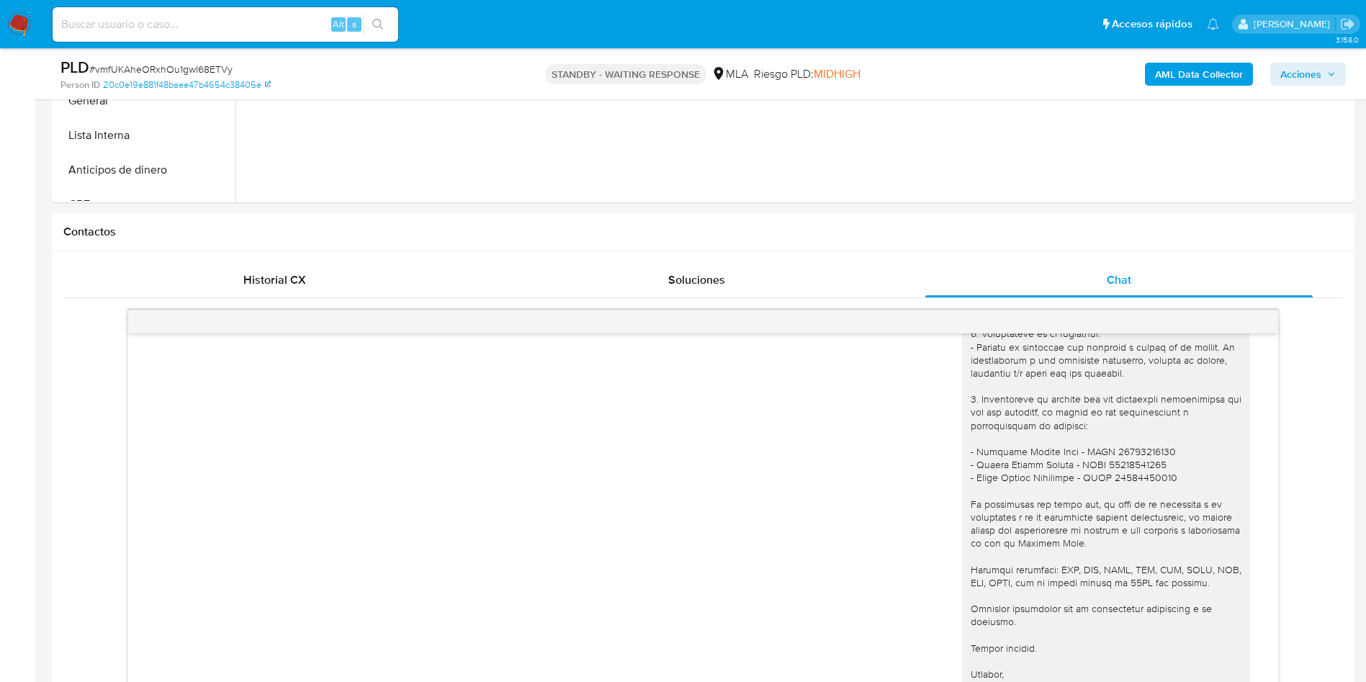
click at [207, 29] on input at bounding box center [226, 24] width 346 height 19
paste input "33kMyCElItEtUhtATC5bP8hz"
type input "33kMyCElItEtUhtATC5bP8hz"
click at [378, 24] on icon "search-icon" at bounding box center [378, 25] width 12 height 12
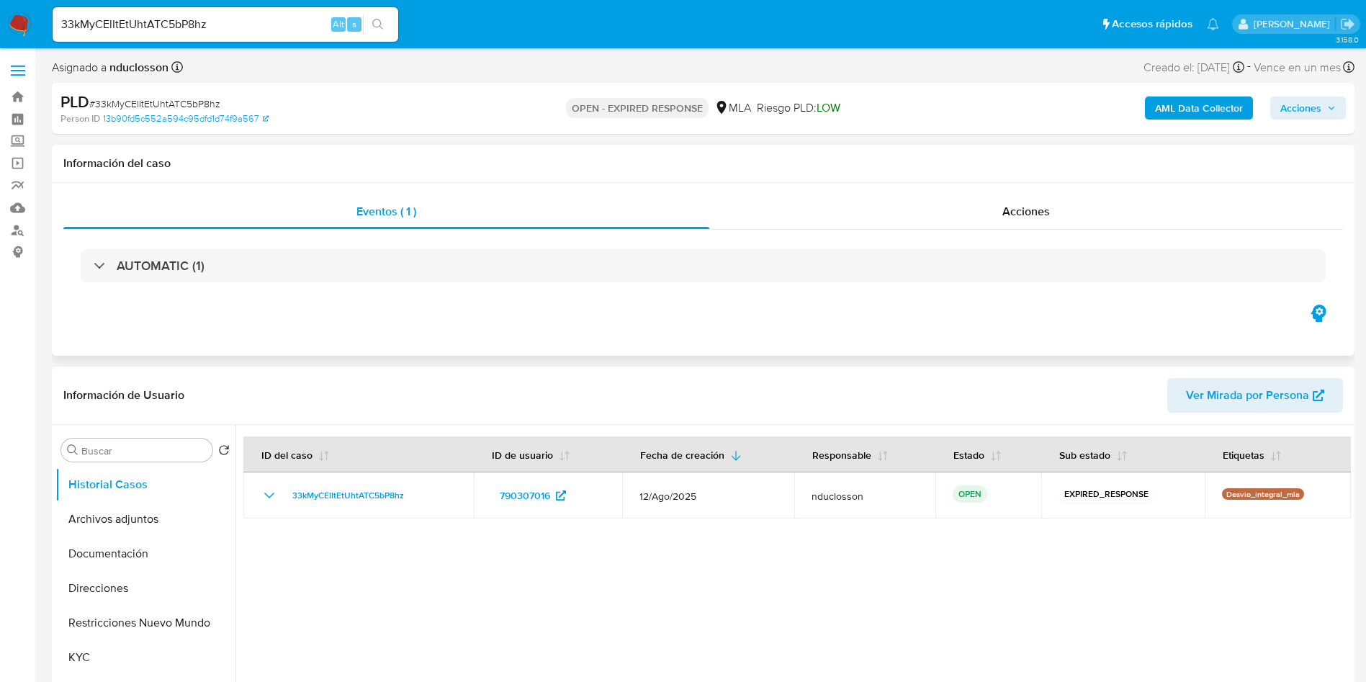
select select "10"
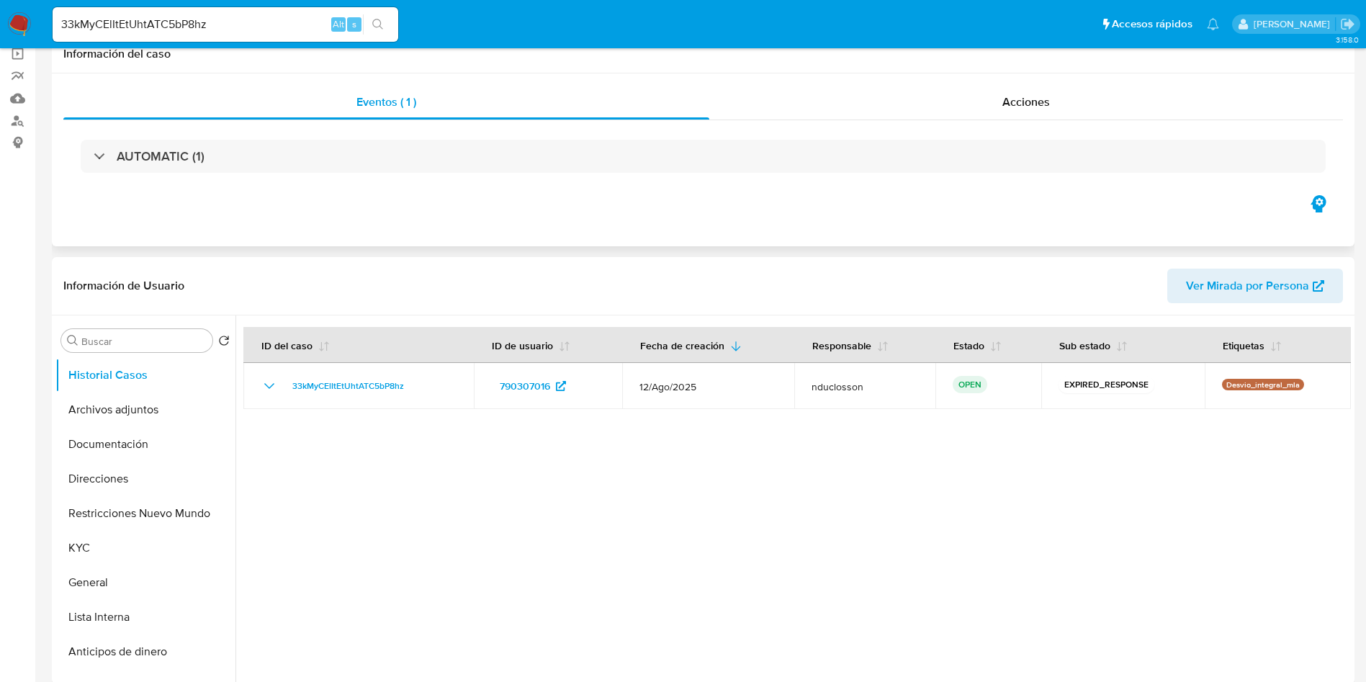
scroll to position [216, 0]
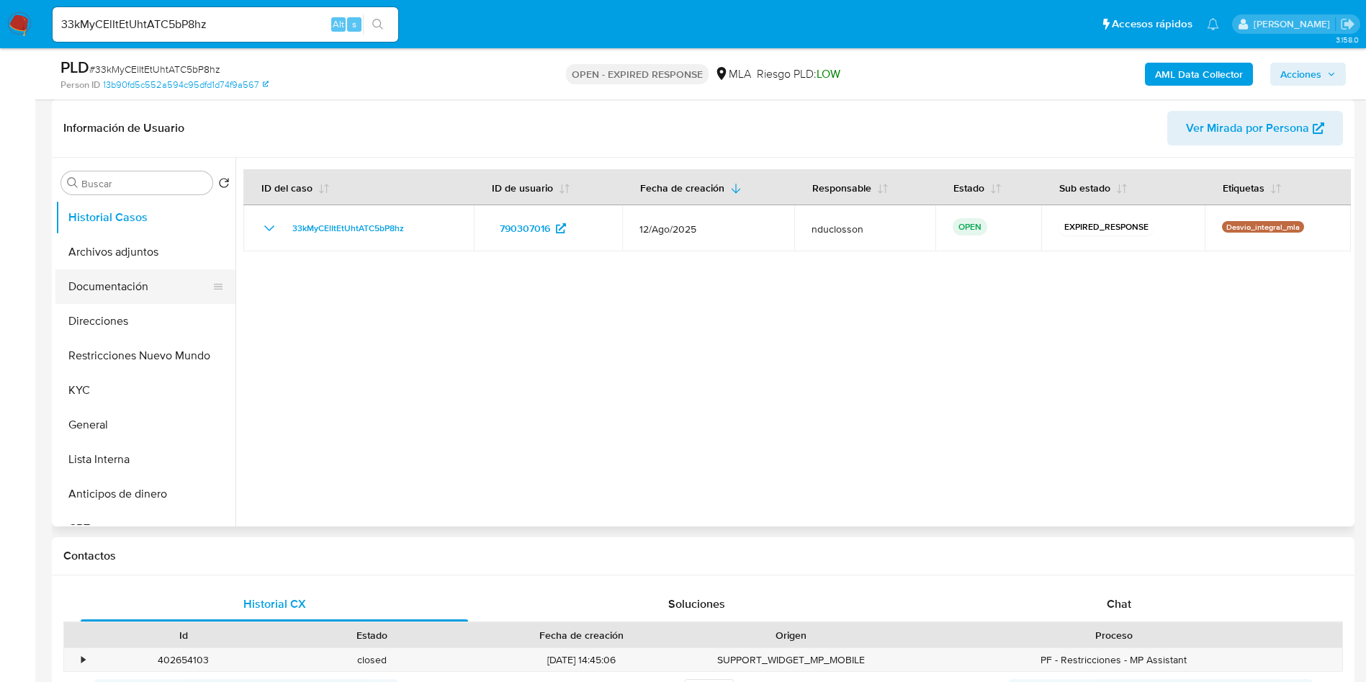
click at [148, 286] on button "Documentación" at bounding box center [139, 286] width 168 height 35
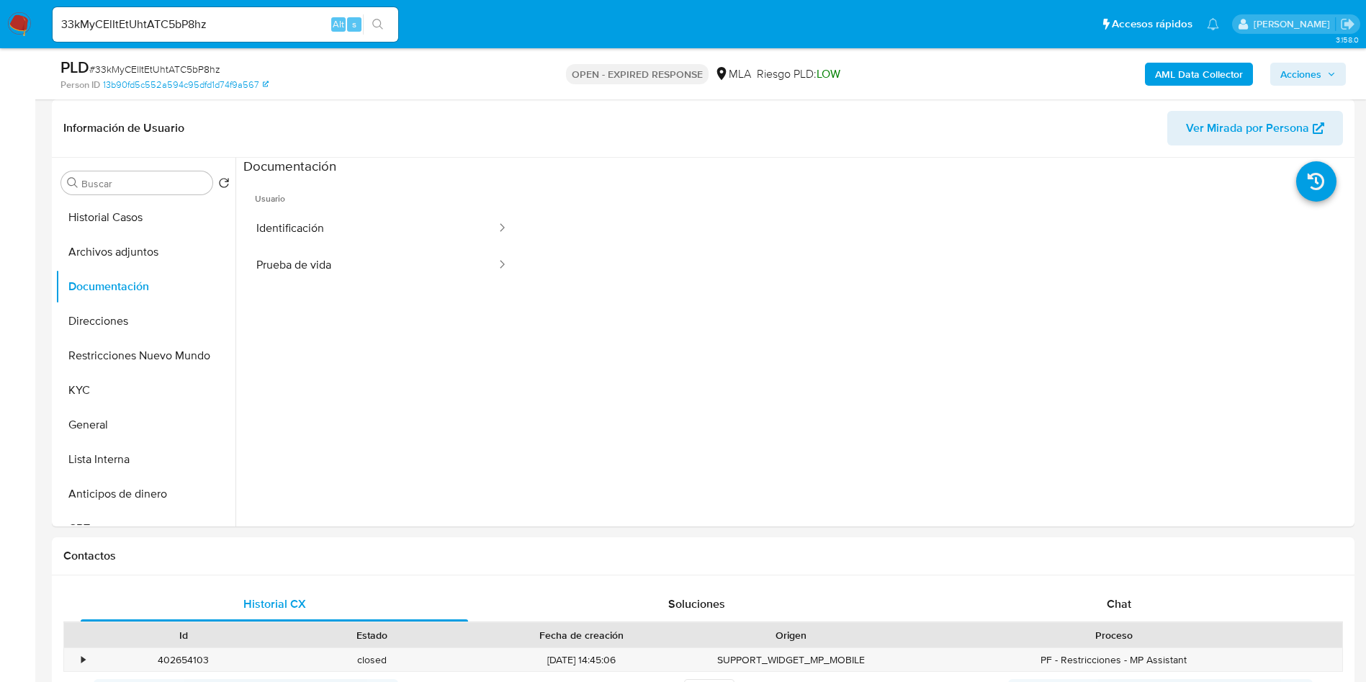
click at [192, 68] on span "# 33kMyCElItEtUhtATC5bP8hz" at bounding box center [154, 69] width 131 height 14
copy span "33kMyCElItEtUhtATC5bP8hz"
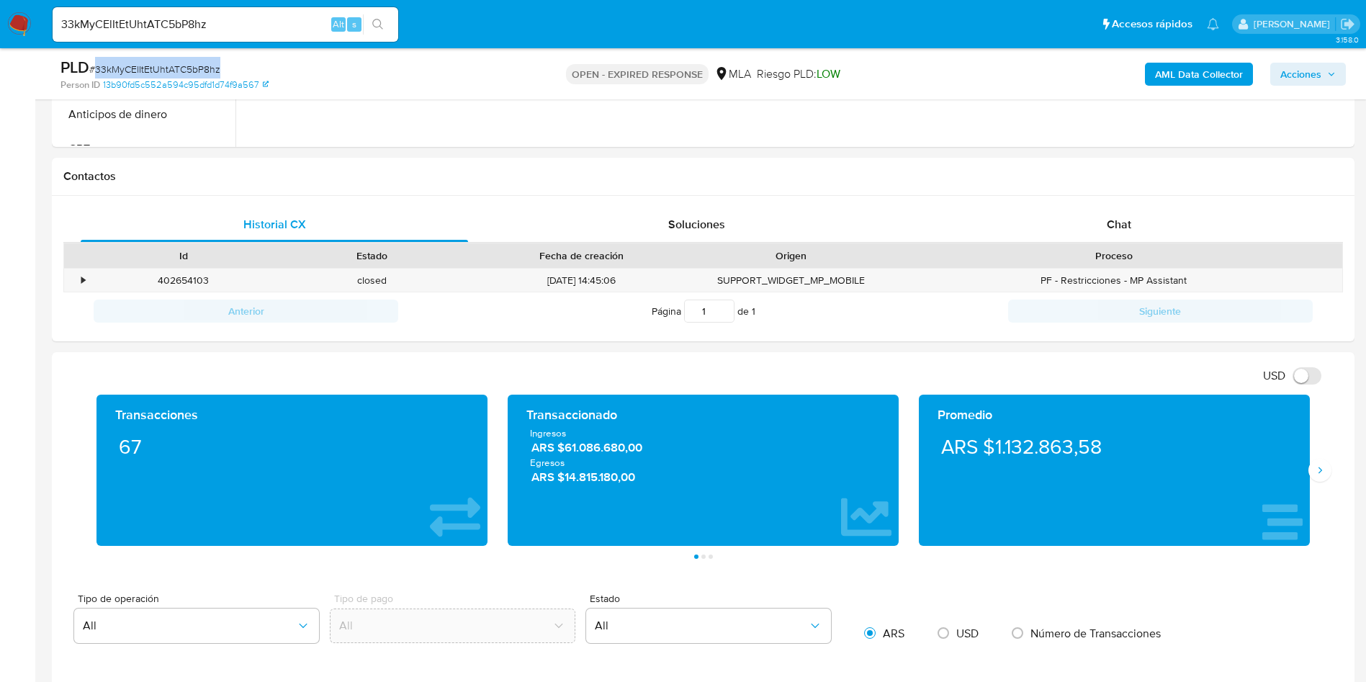
scroll to position [648, 0]
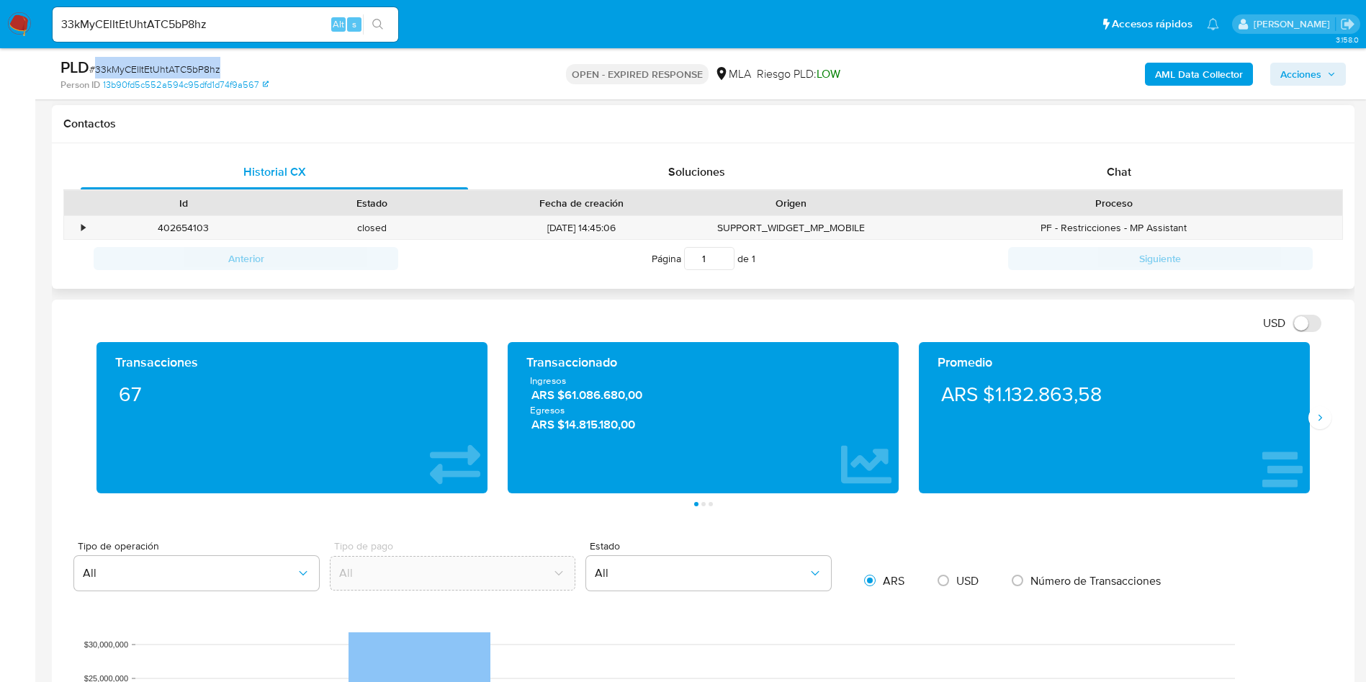
click at [1092, 191] on div "Proceso" at bounding box center [1114, 203] width 456 height 24
click at [1092, 168] on div "Chat" at bounding box center [1118, 172] width 387 height 35
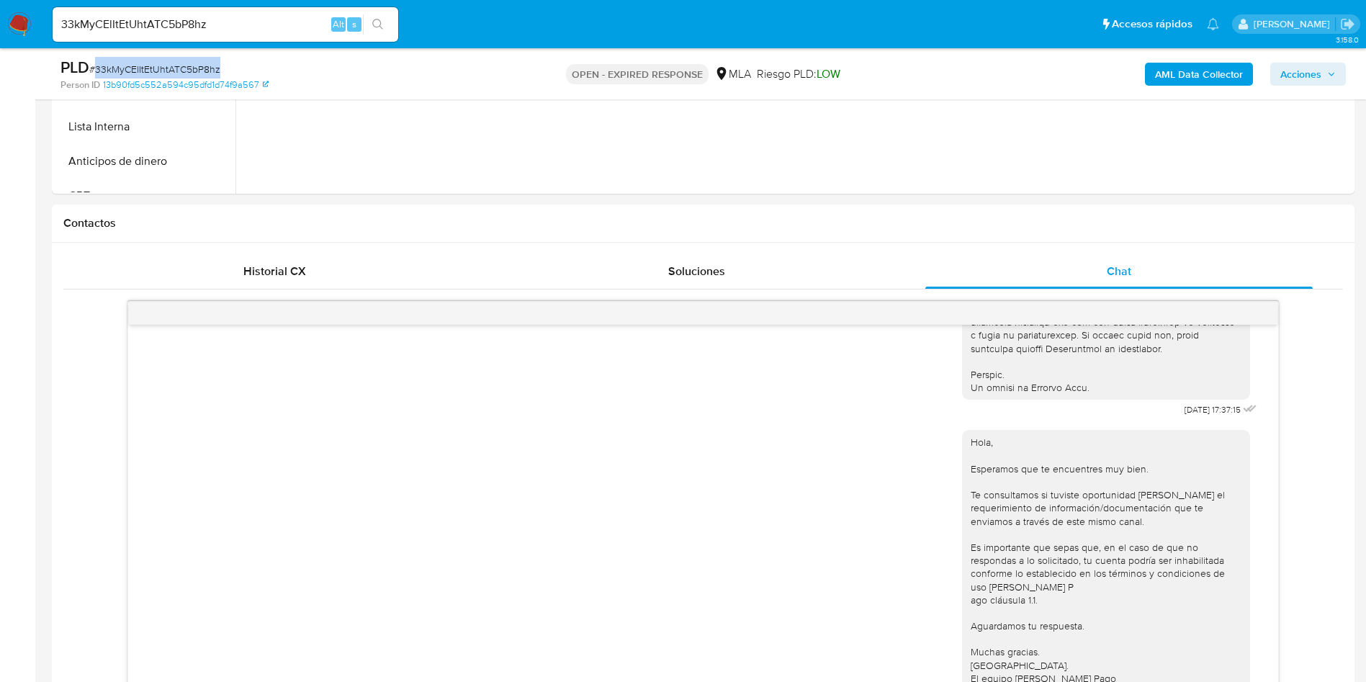
scroll to position [540, 0]
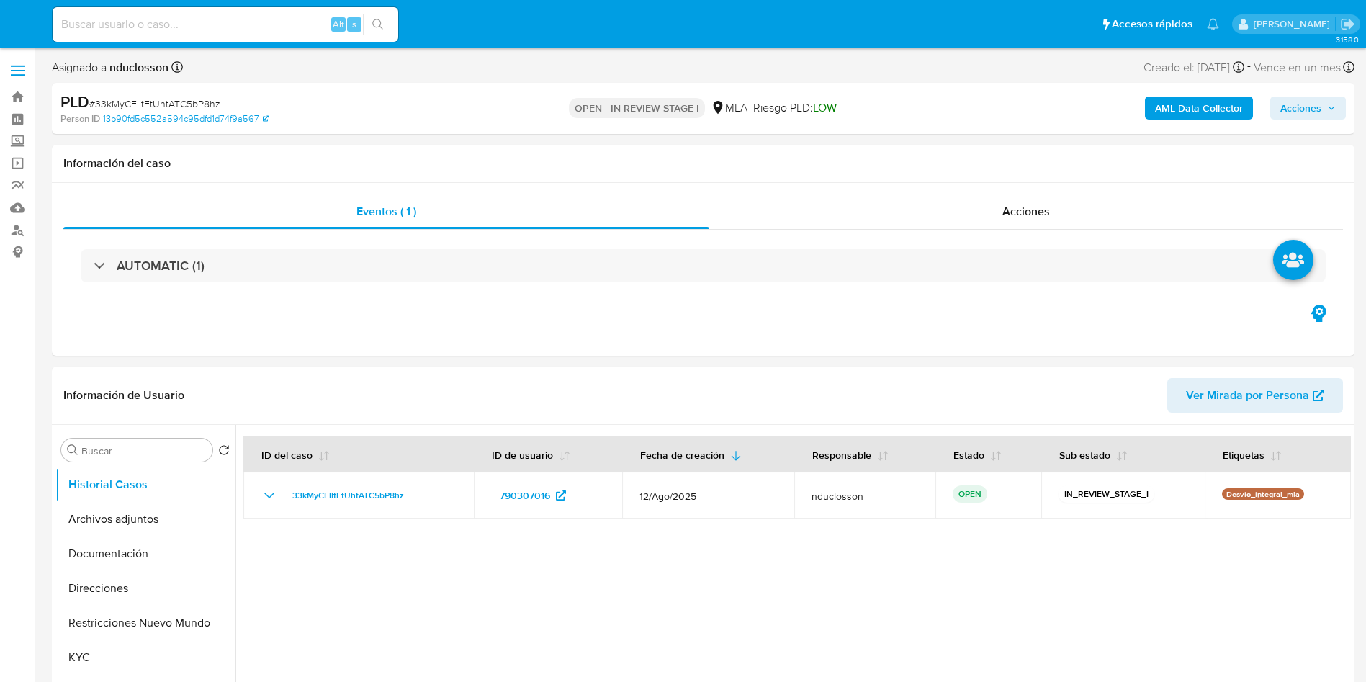
select select "10"
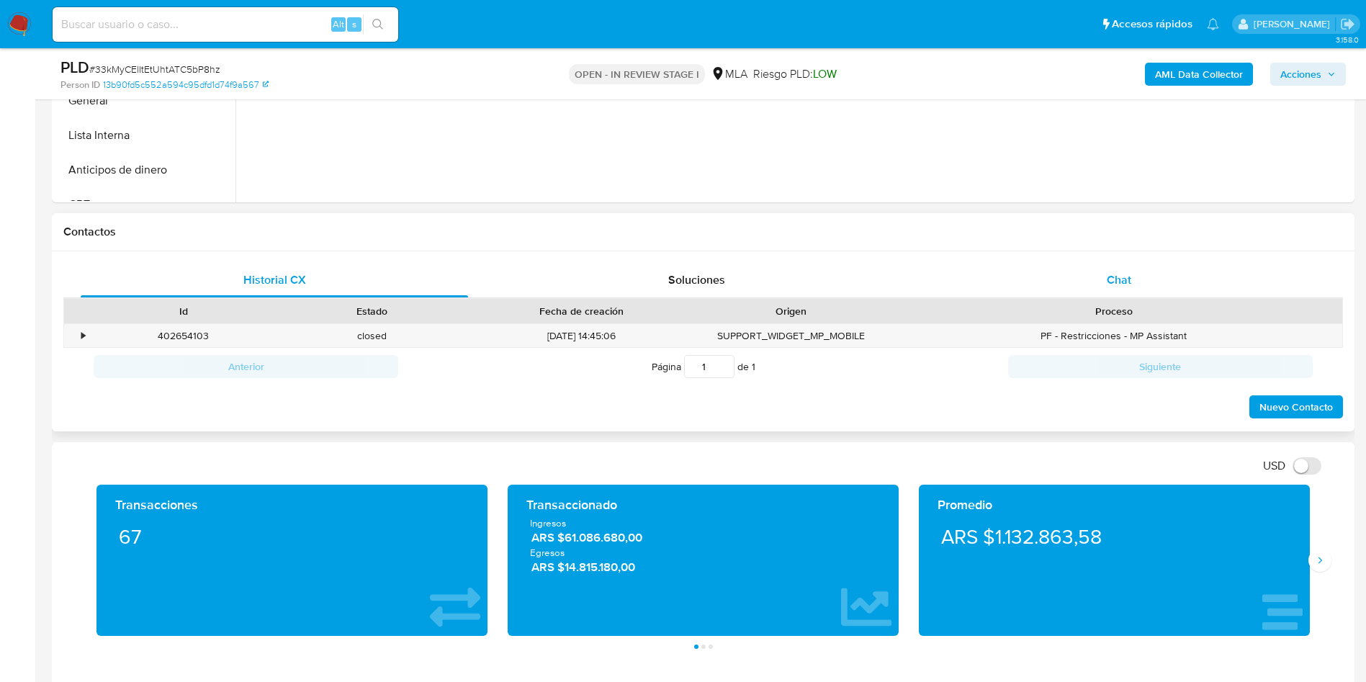
click at [1117, 292] on div "Chat" at bounding box center [1118, 280] width 387 height 35
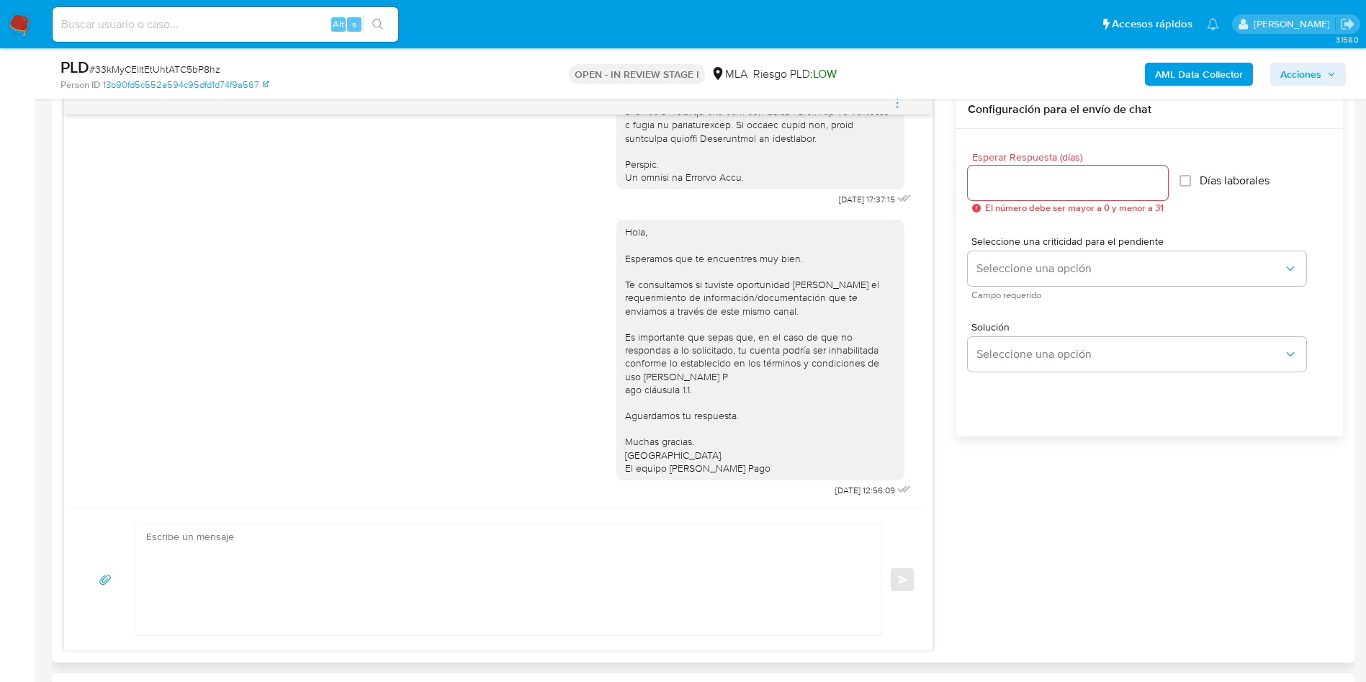
scroll to position [864, 0]
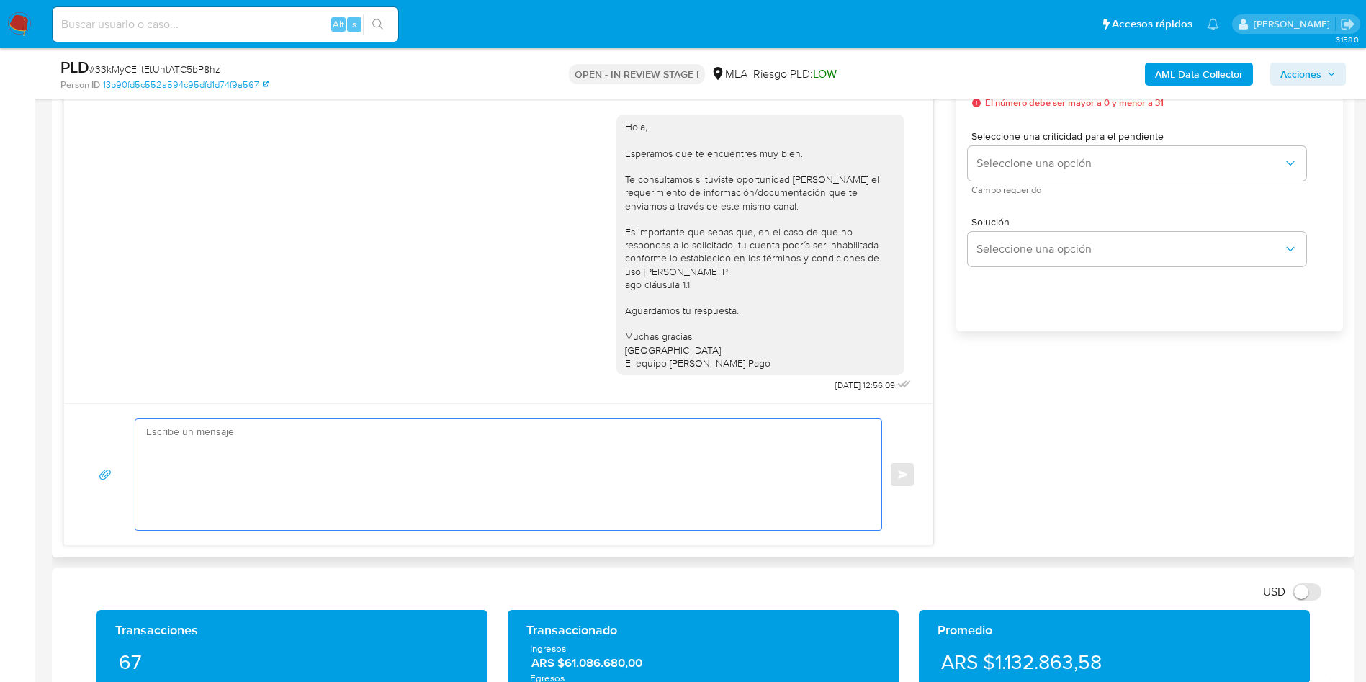
click at [513, 423] on textarea at bounding box center [504, 474] width 717 height 111
paste textarea "Hola Mario, En función de las operaciones registradas en tu cuenta de Mercado P…"
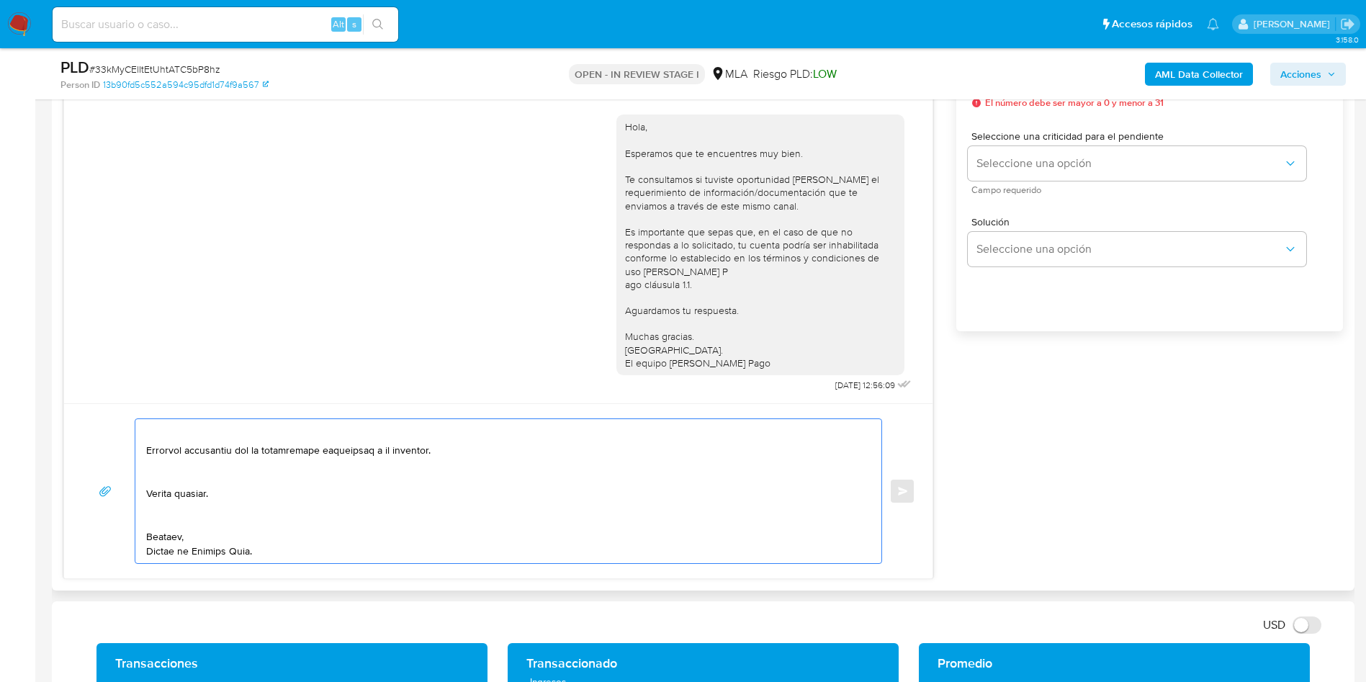
click at [224, 518] on textarea at bounding box center [504, 491] width 717 height 144
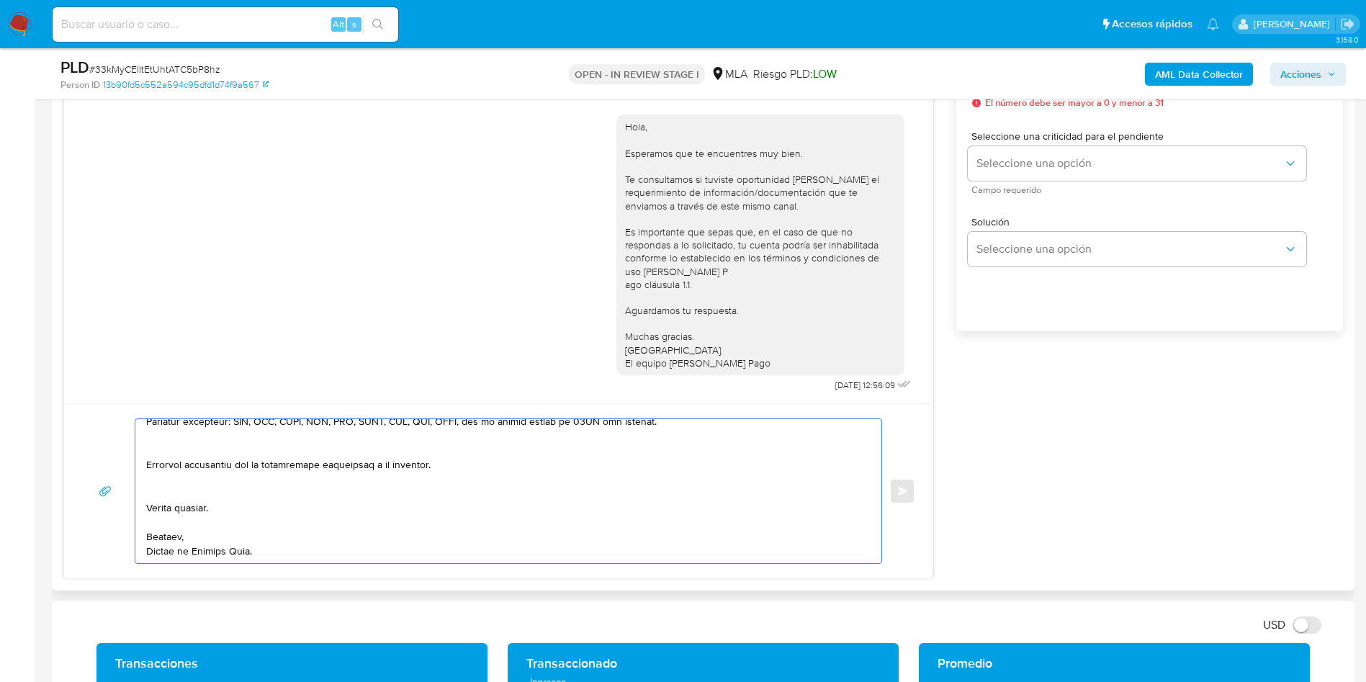
click at [199, 492] on textarea at bounding box center [504, 491] width 717 height 144
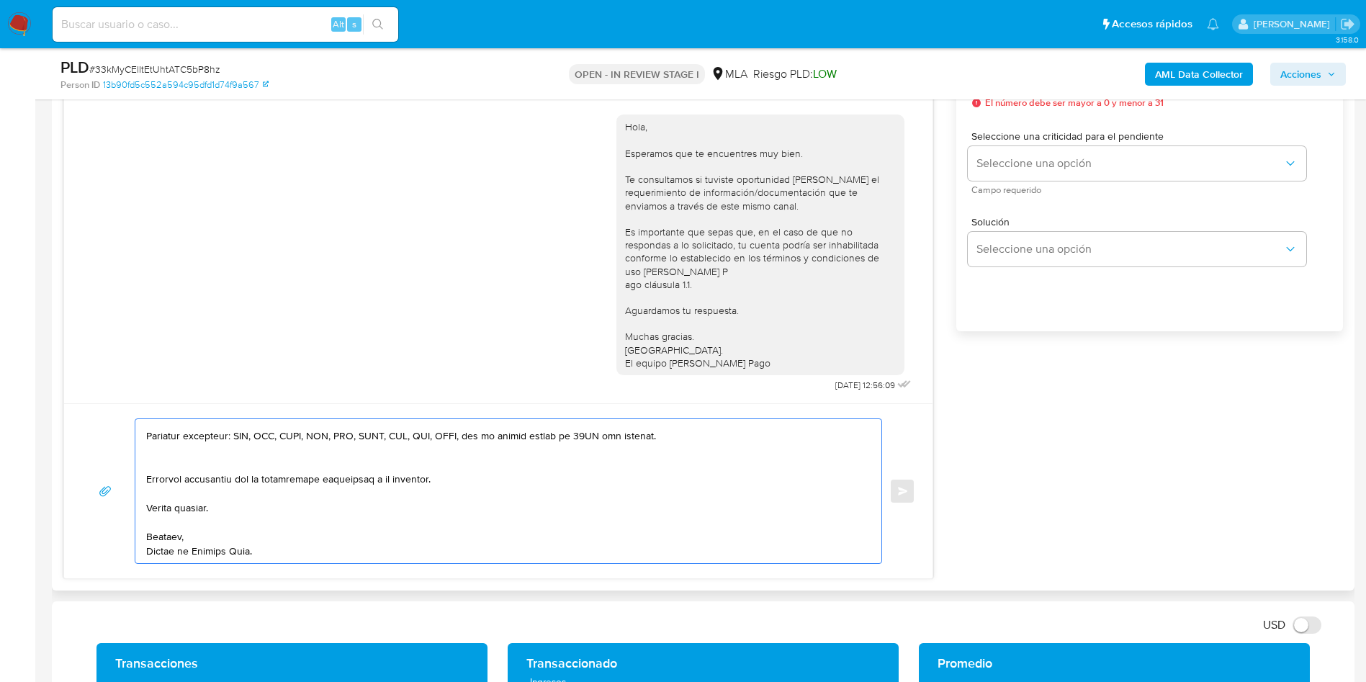
click at [177, 464] on textarea at bounding box center [504, 491] width 717 height 144
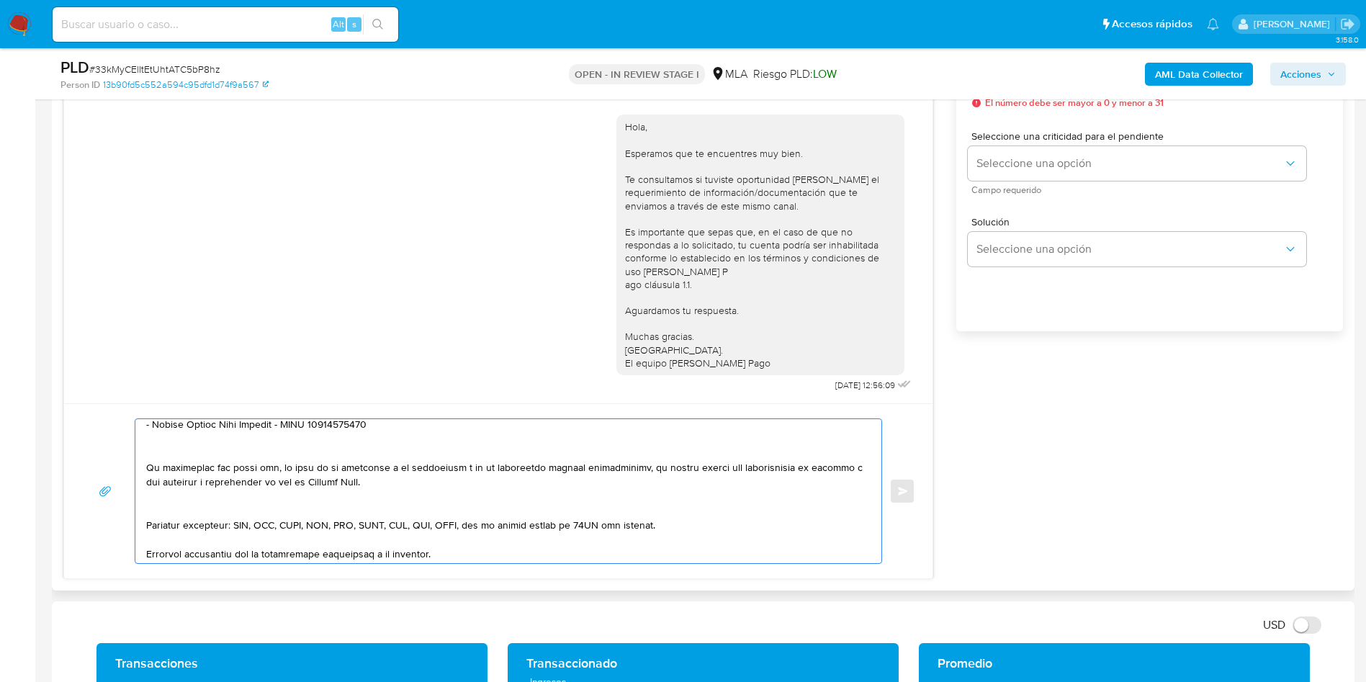
scroll to position [305, 0]
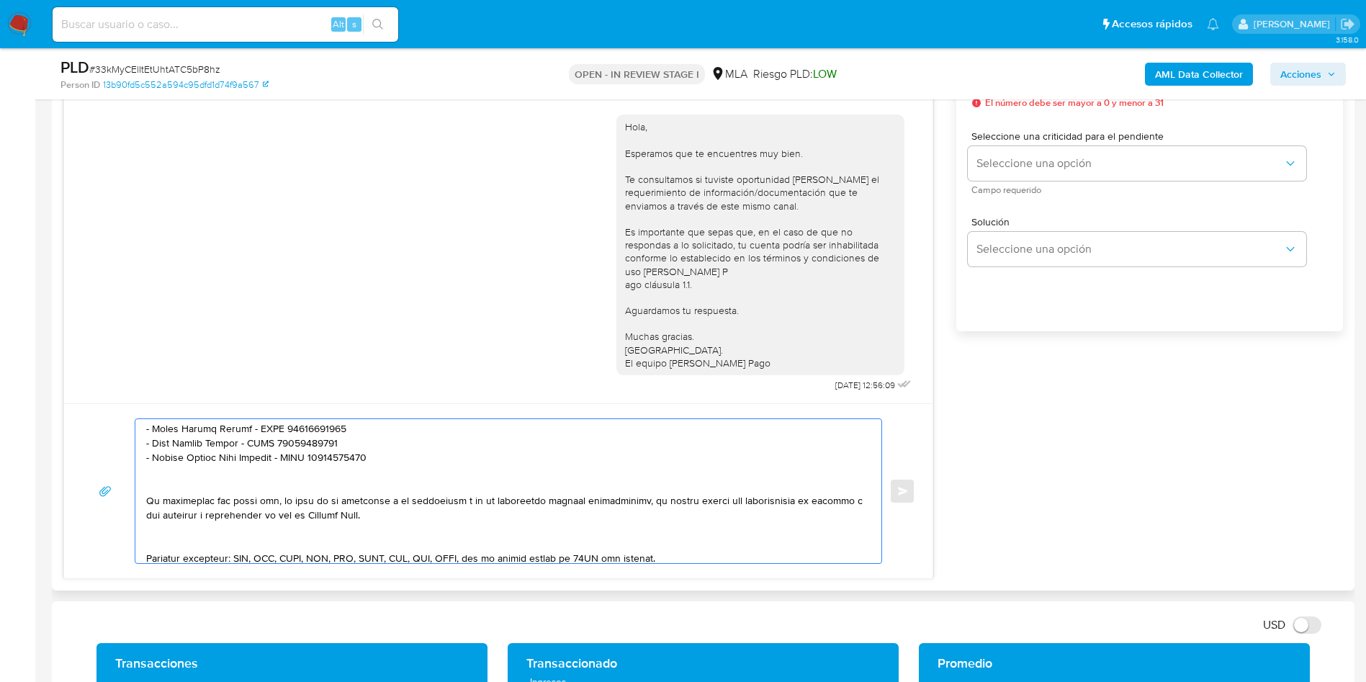
click at [176, 543] on textarea at bounding box center [504, 491] width 717 height 144
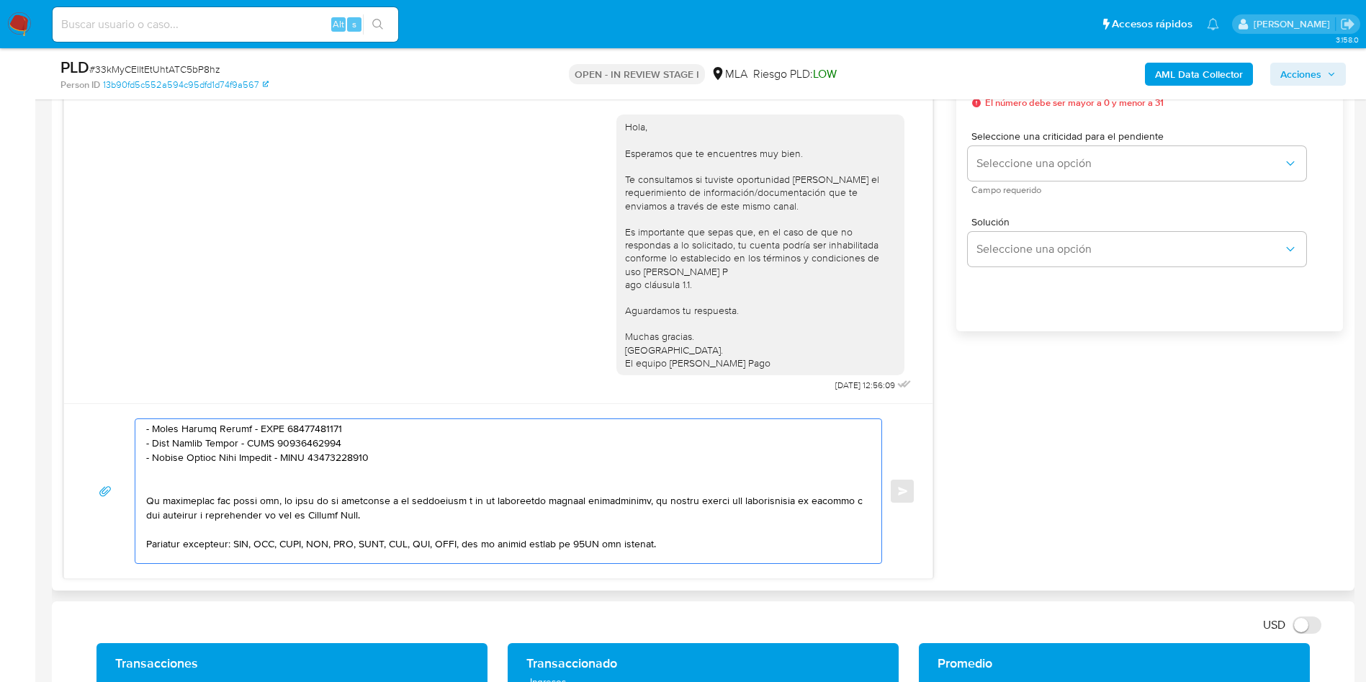
click at [173, 473] on textarea at bounding box center [504, 491] width 717 height 144
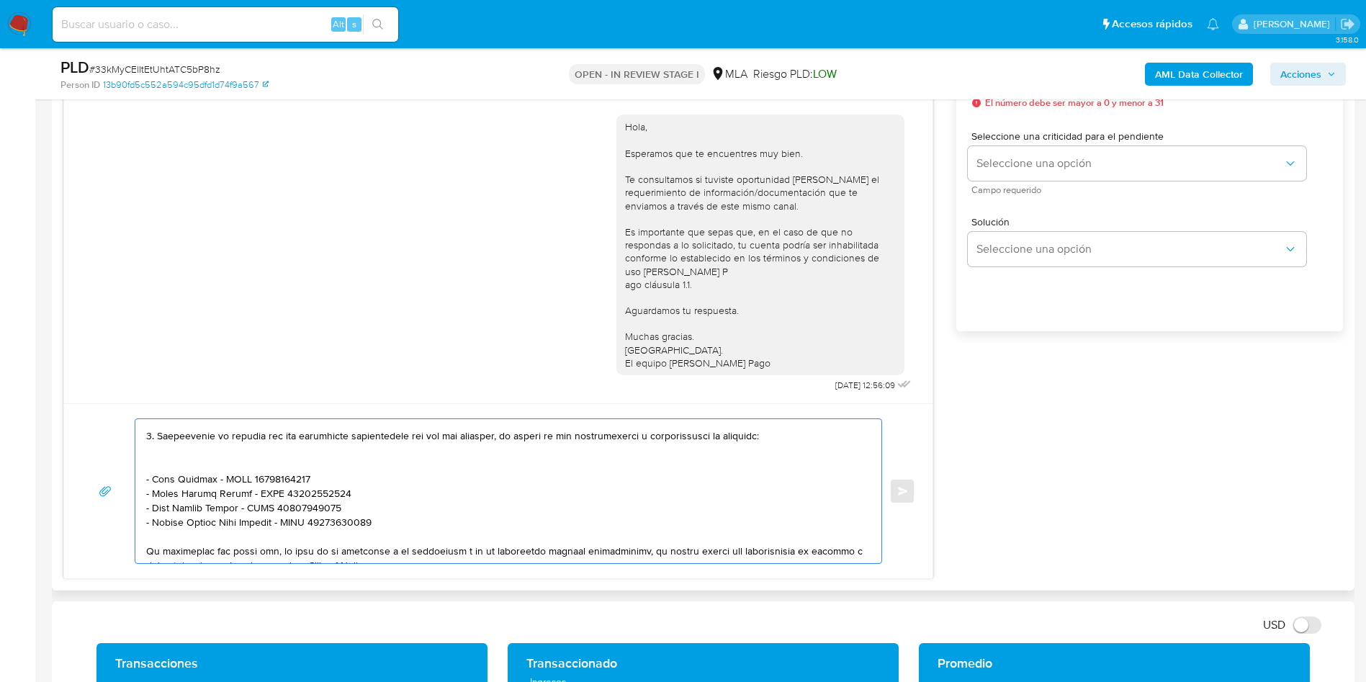
scroll to position [197, 0]
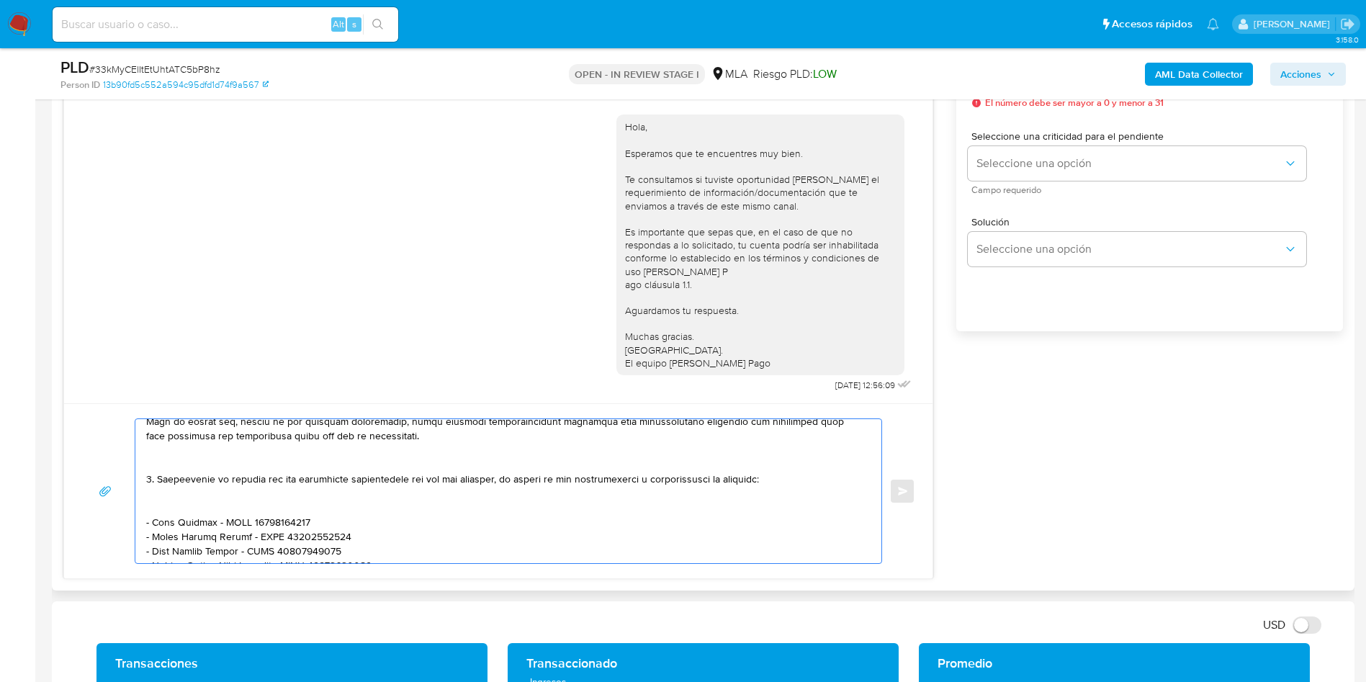
click at [179, 492] on textarea at bounding box center [504, 491] width 717 height 144
click at [178, 464] on textarea at bounding box center [504, 491] width 717 height 144
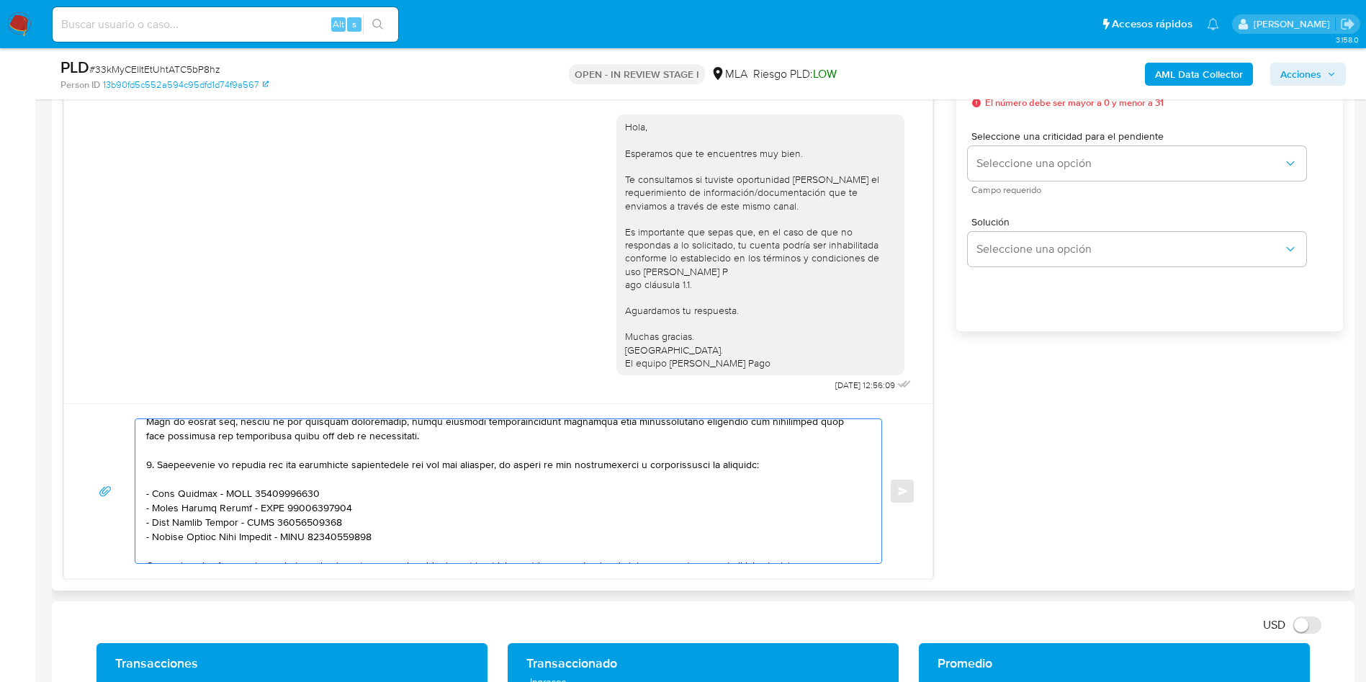
scroll to position [89, 0]
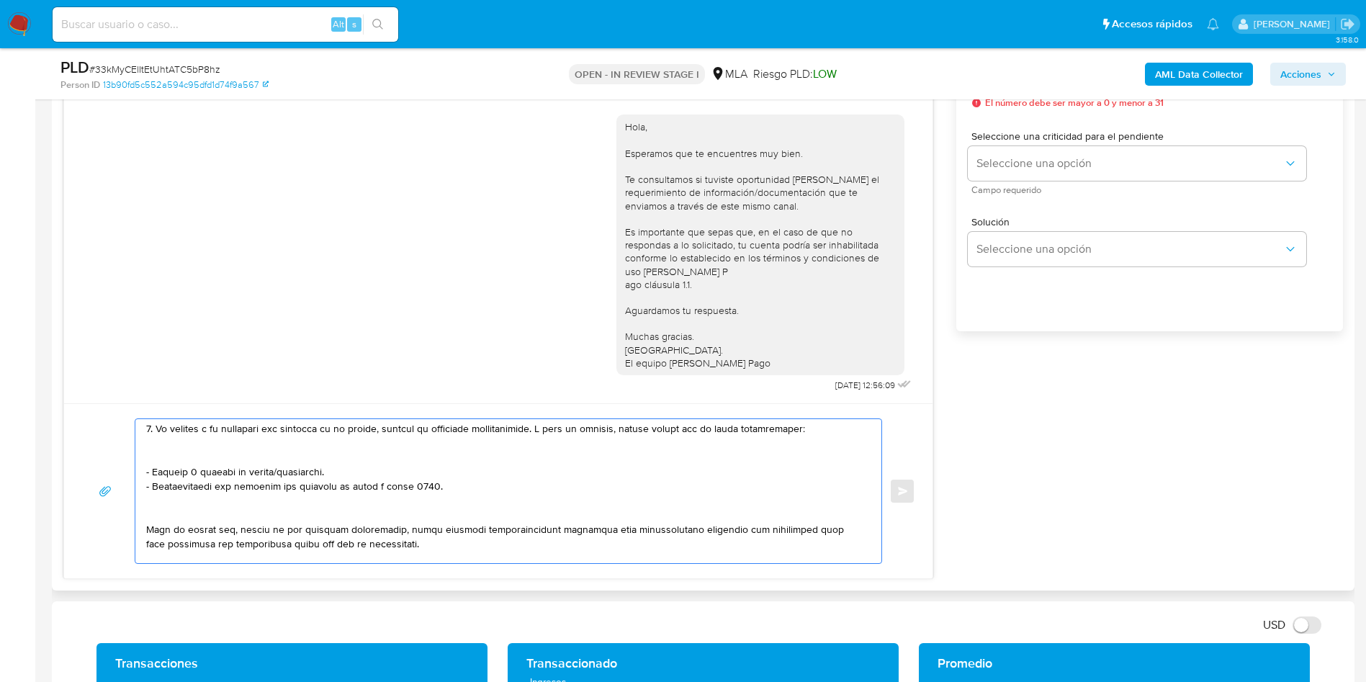
click at [176, 506] on textarea at bounding box center [504, 491] width 717 height 144
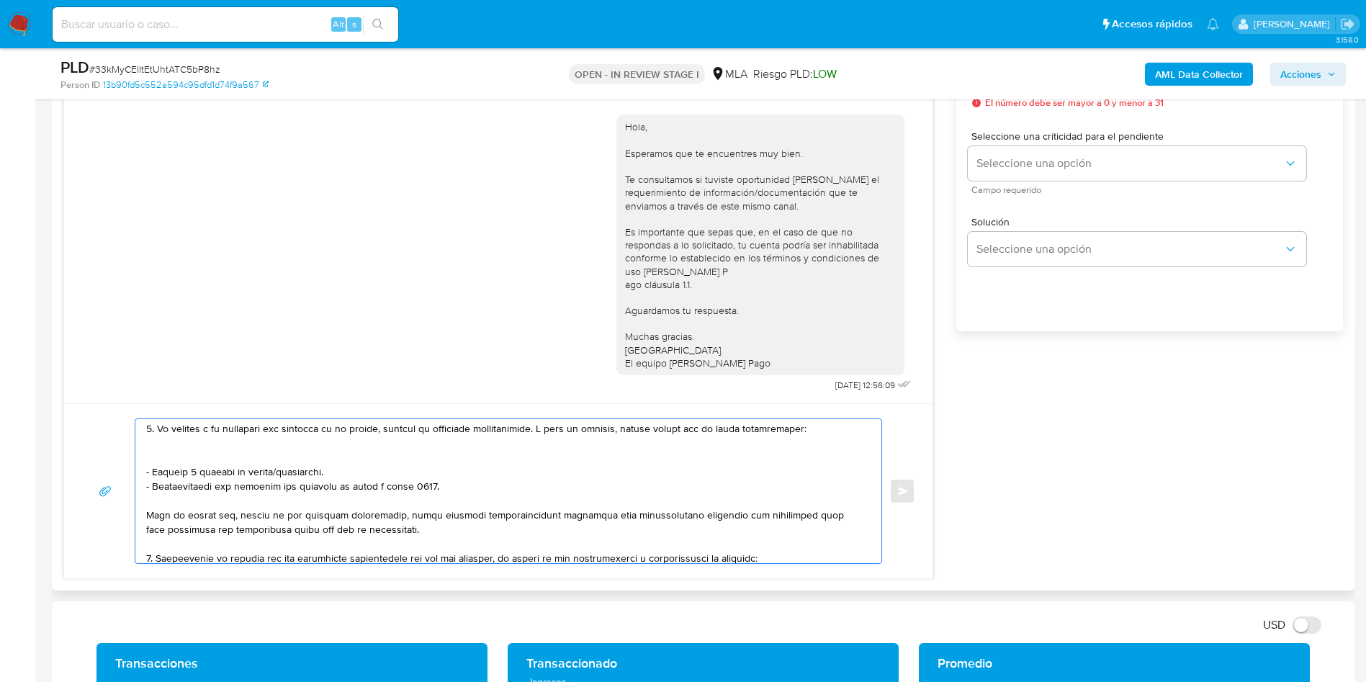
click at [169, 455] on textarea at bounding box center [504, 491] width 717 height 144
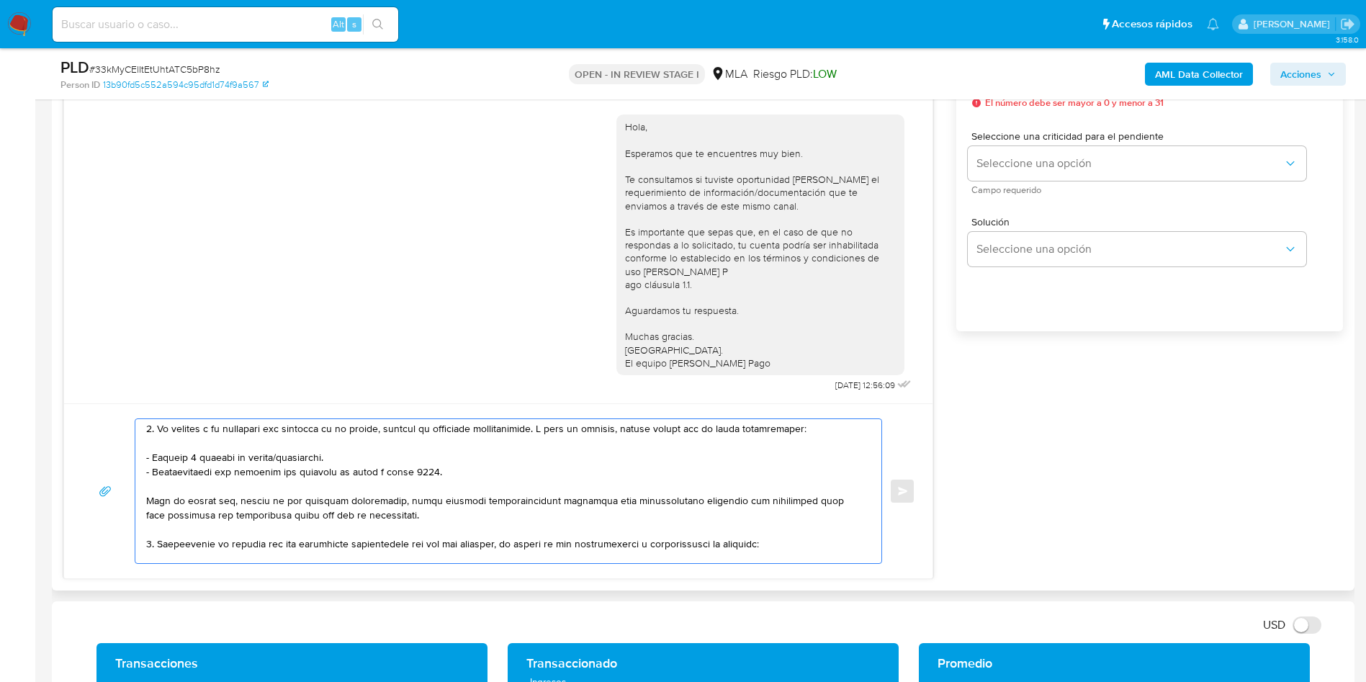
scroll to position [0, 0]
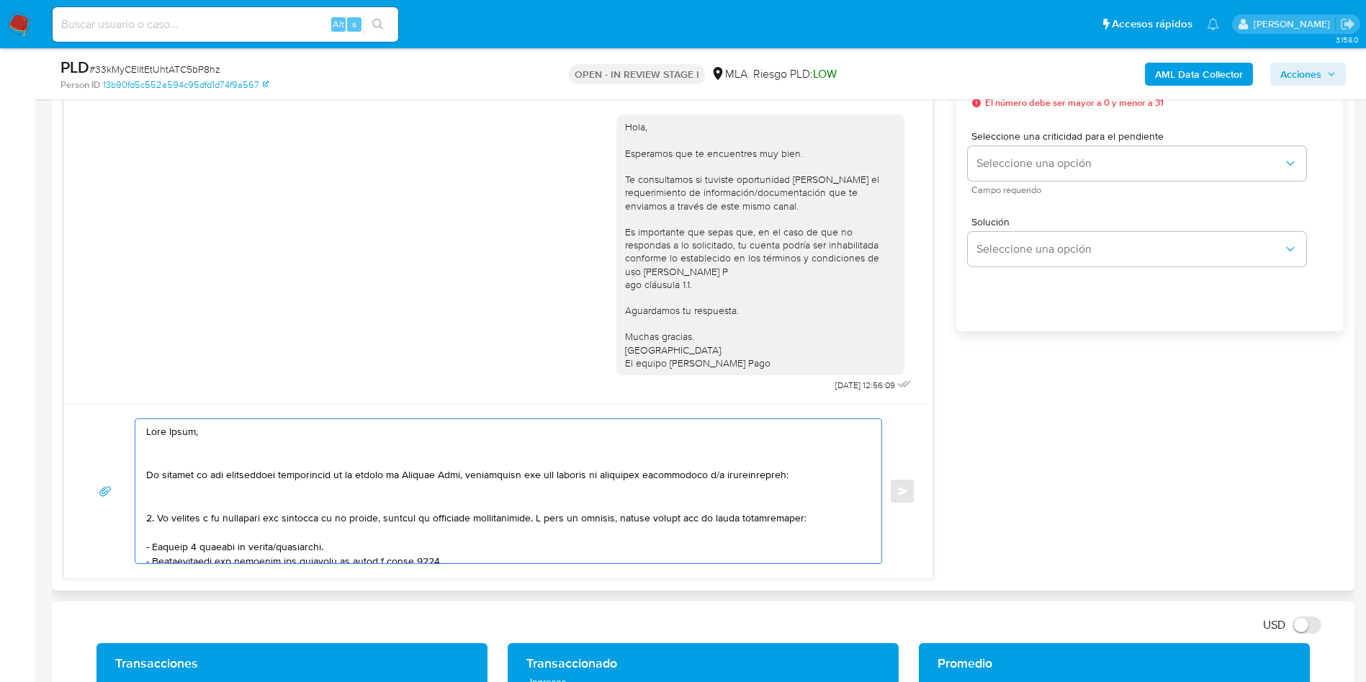
click at [176, 498] on textarea at bounding box center [504, 491] width 717 height 144
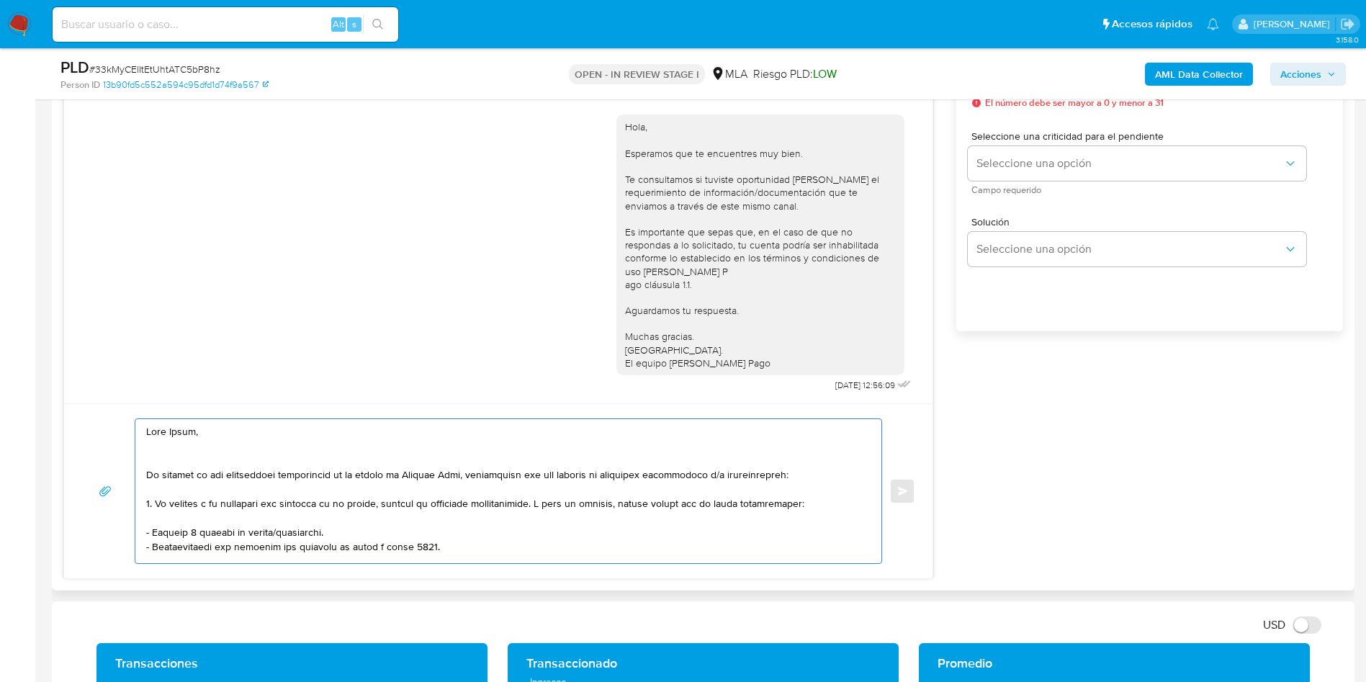
click at [175, 452] on textarea at bounding box center [504, 491] width 717 height 144
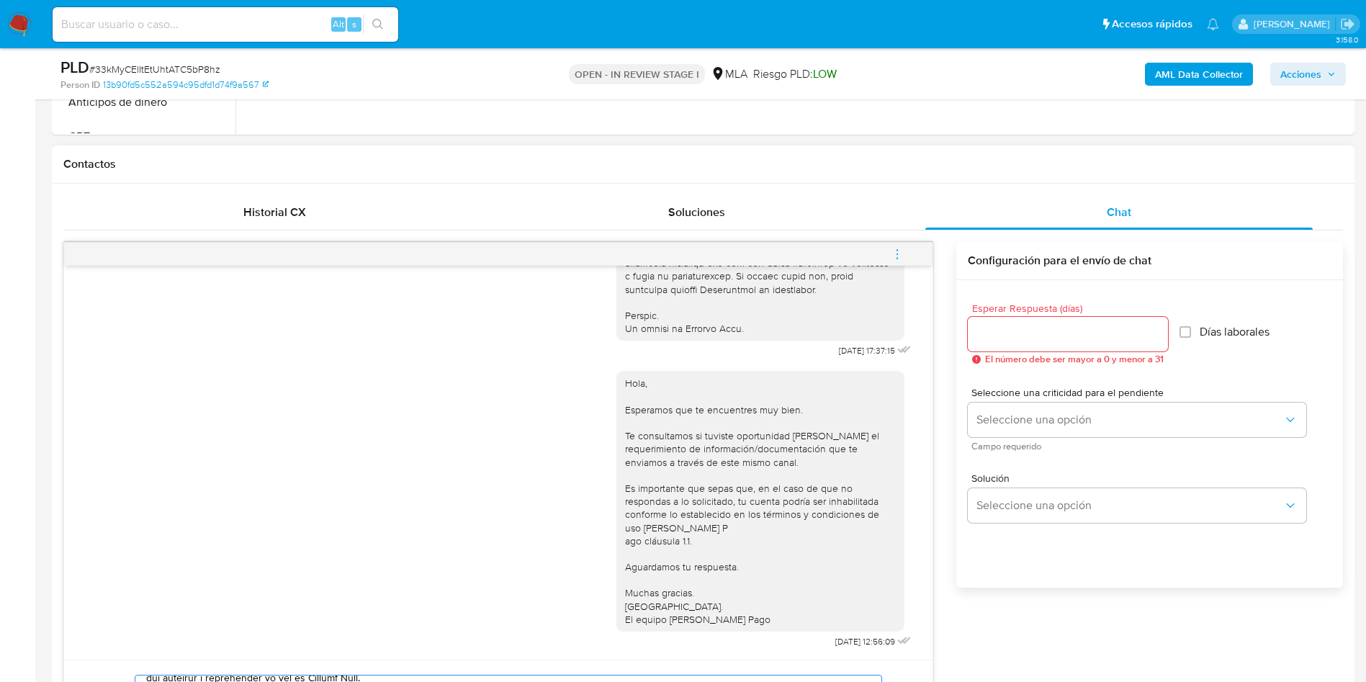
scroll to position [540, 0]
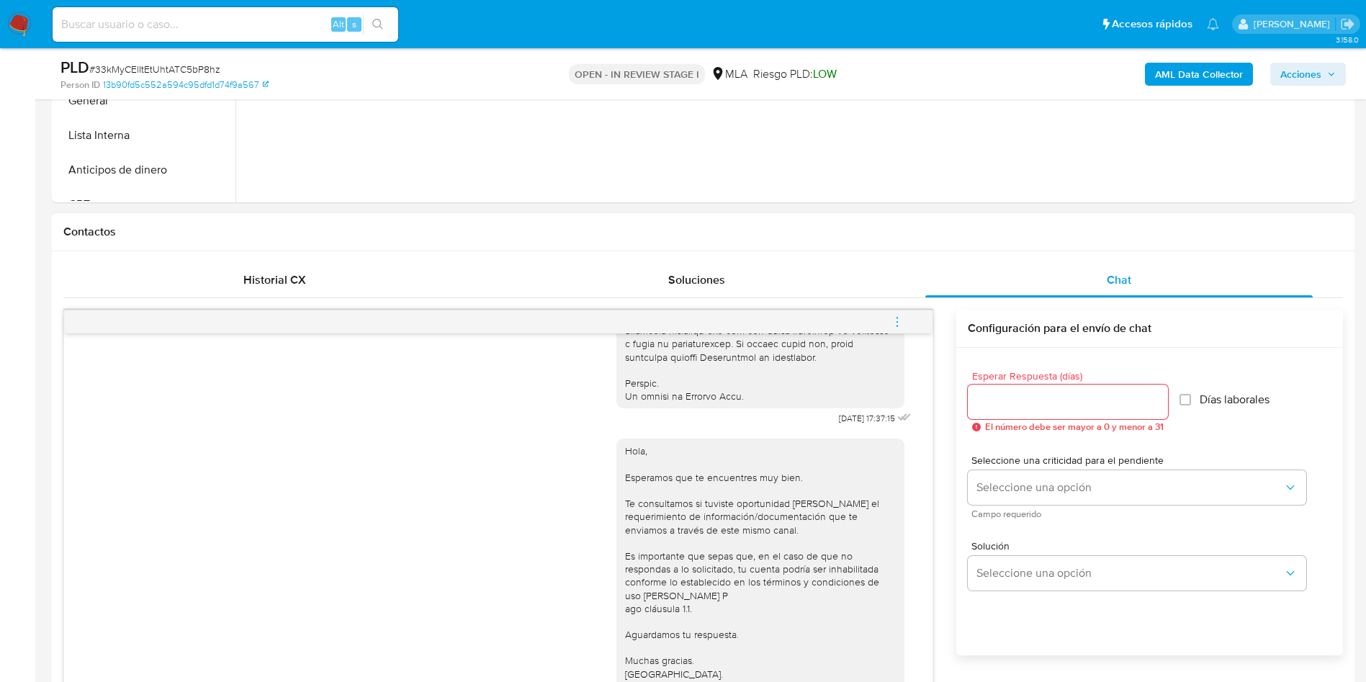
type textarea "Hola Mario, En función de las operaciones registradas en tu cuenta de Mercado P…"
drag, startPoint x: 1003, startPoint y: 392, endPoint x: 1004, endPoint y: 415, distance: 23.8
click at [1003, 392] on input "Esperar Respuesta (días)" at bounding box center [1068, 401] width 200 height 19
type input "1"
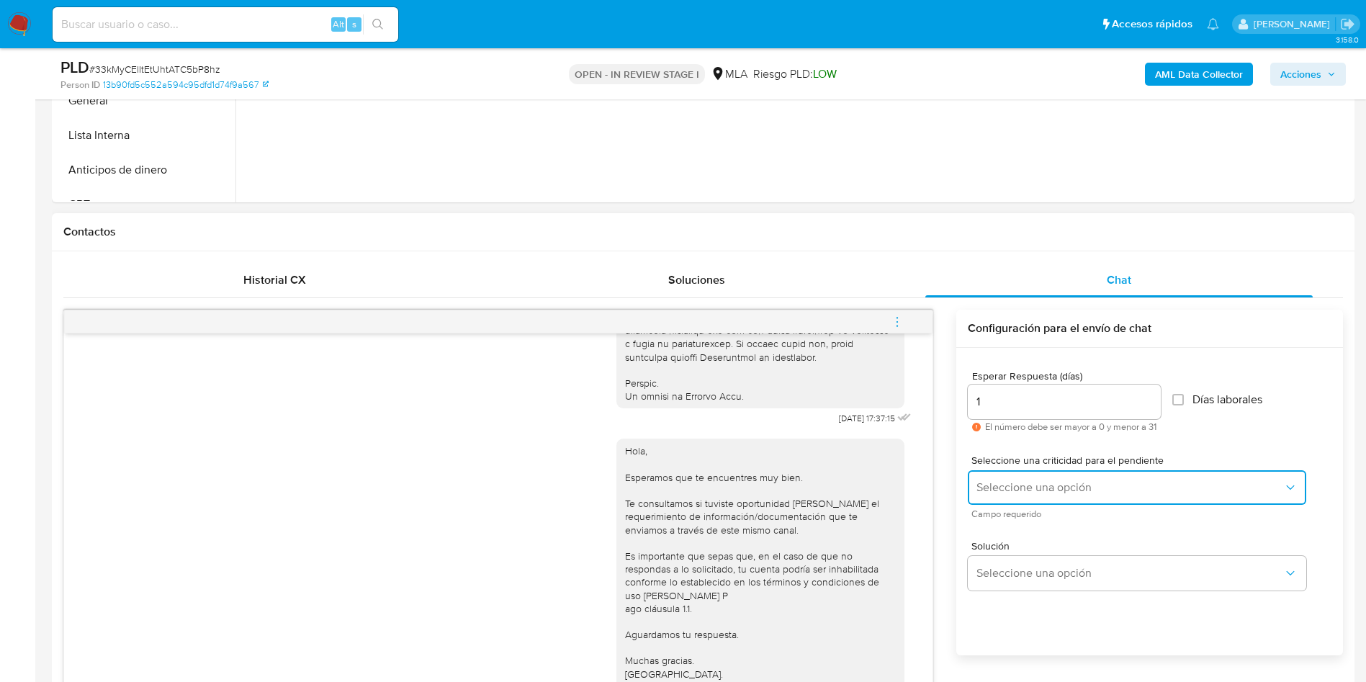
click at [1006, 473] on button "Seleccione una opción" at bounding box center [1137, 487] width 338 height 35
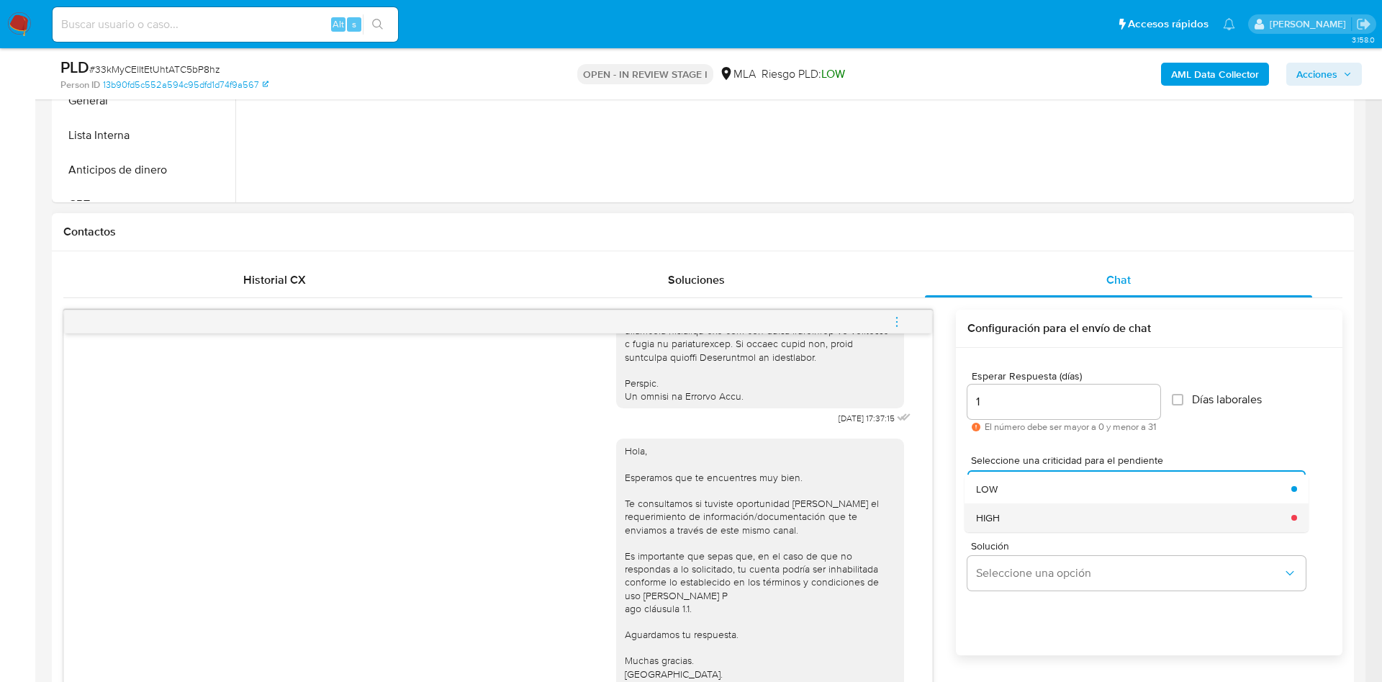
click at [1004, 513] on div "HIGH" at bounding box center [1129, 517] width 307 height 29
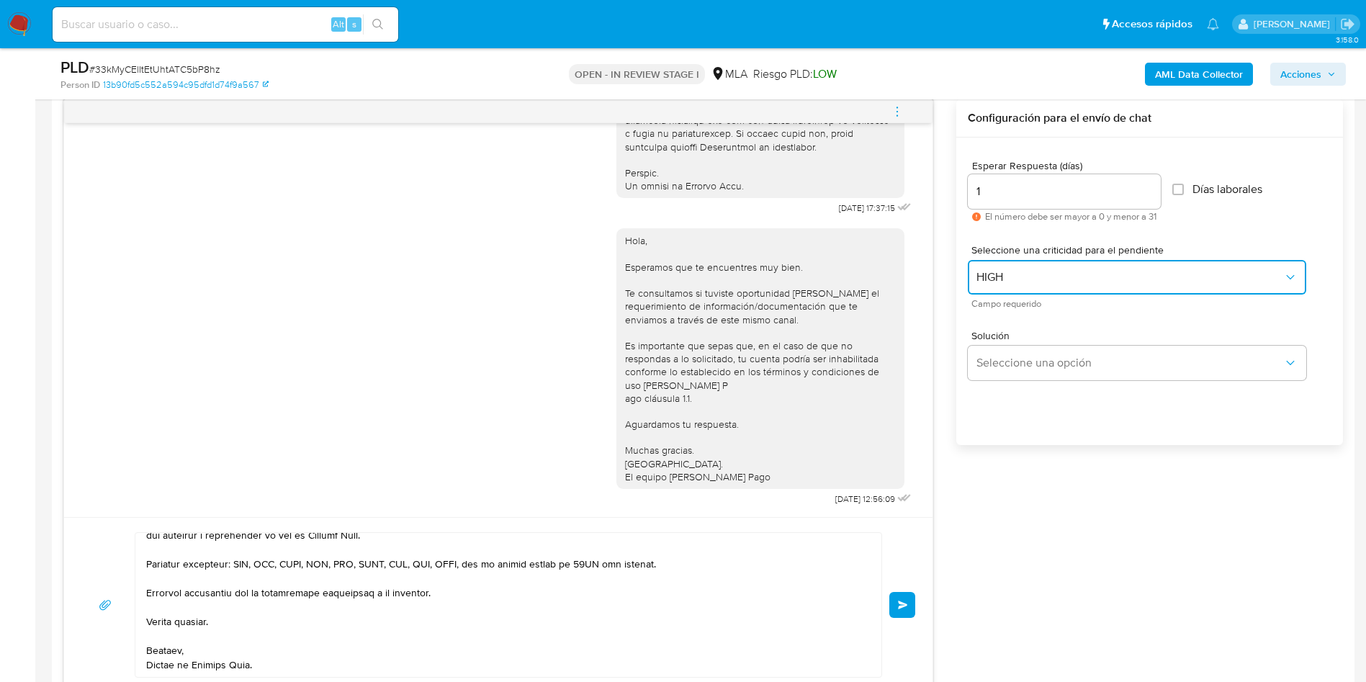
scroll to position [756, 0]
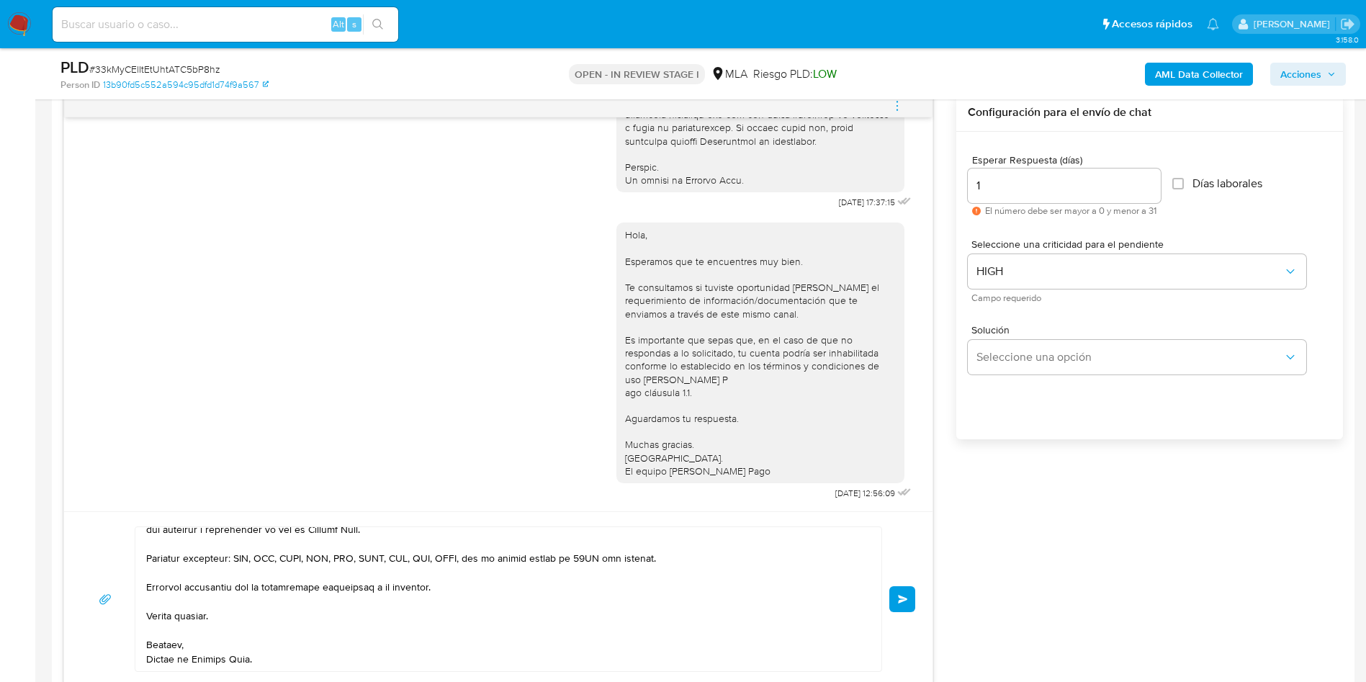
click at [886, 588] on div "Enviar" at bounding box center [498, 598] width 834 height 145
click at [893, 592] on button "Enviar" at bounding box center [902, 599] width 26 height 26
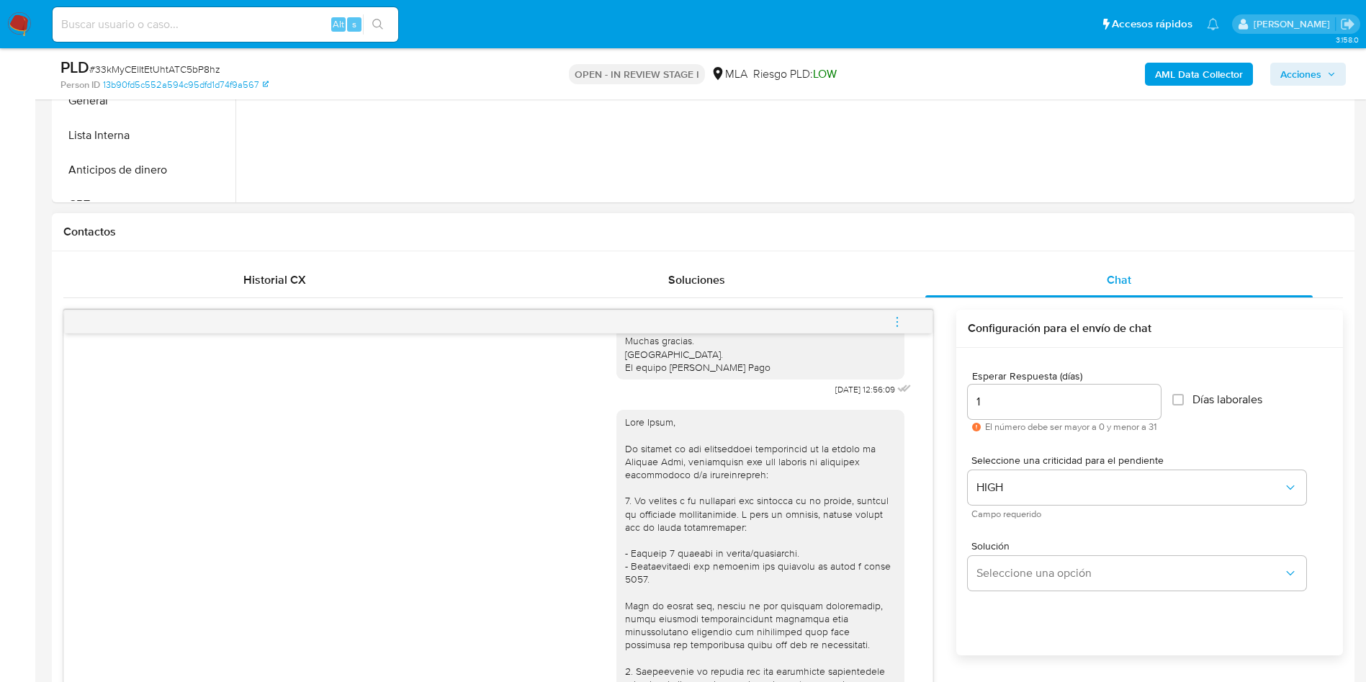
scroll to position [1343, 0]
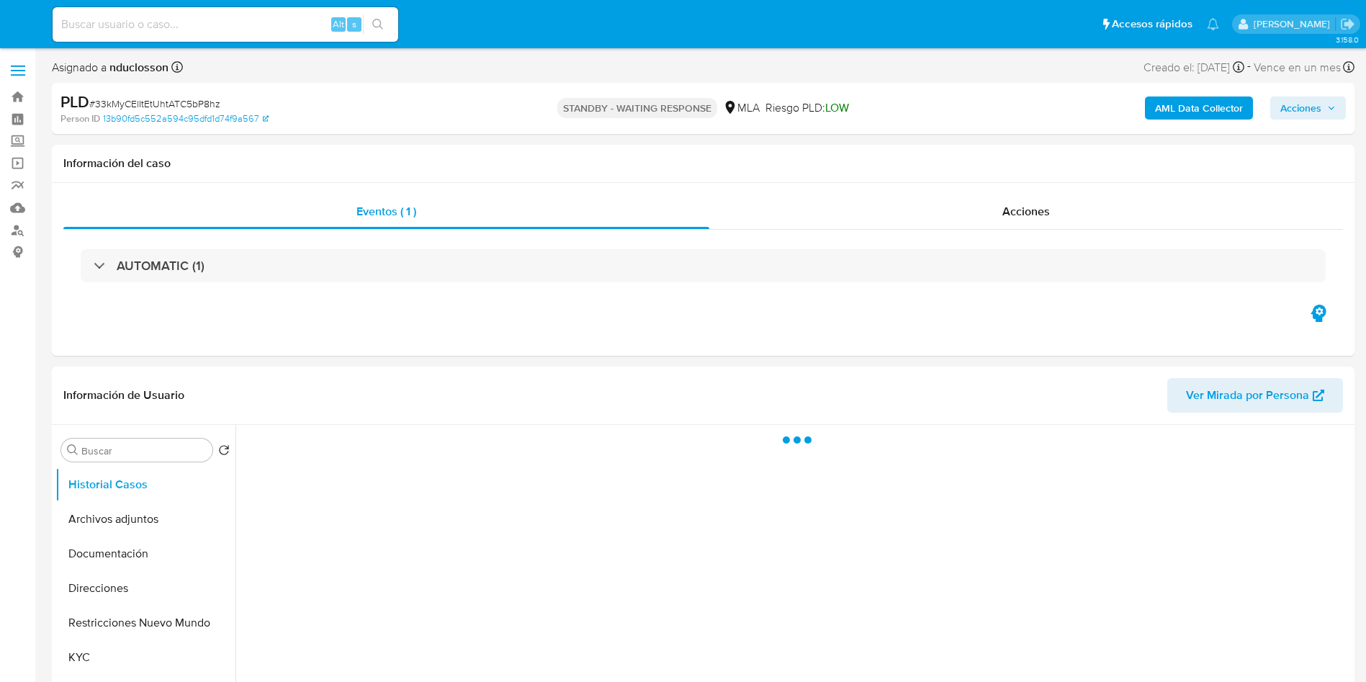
select select "10"
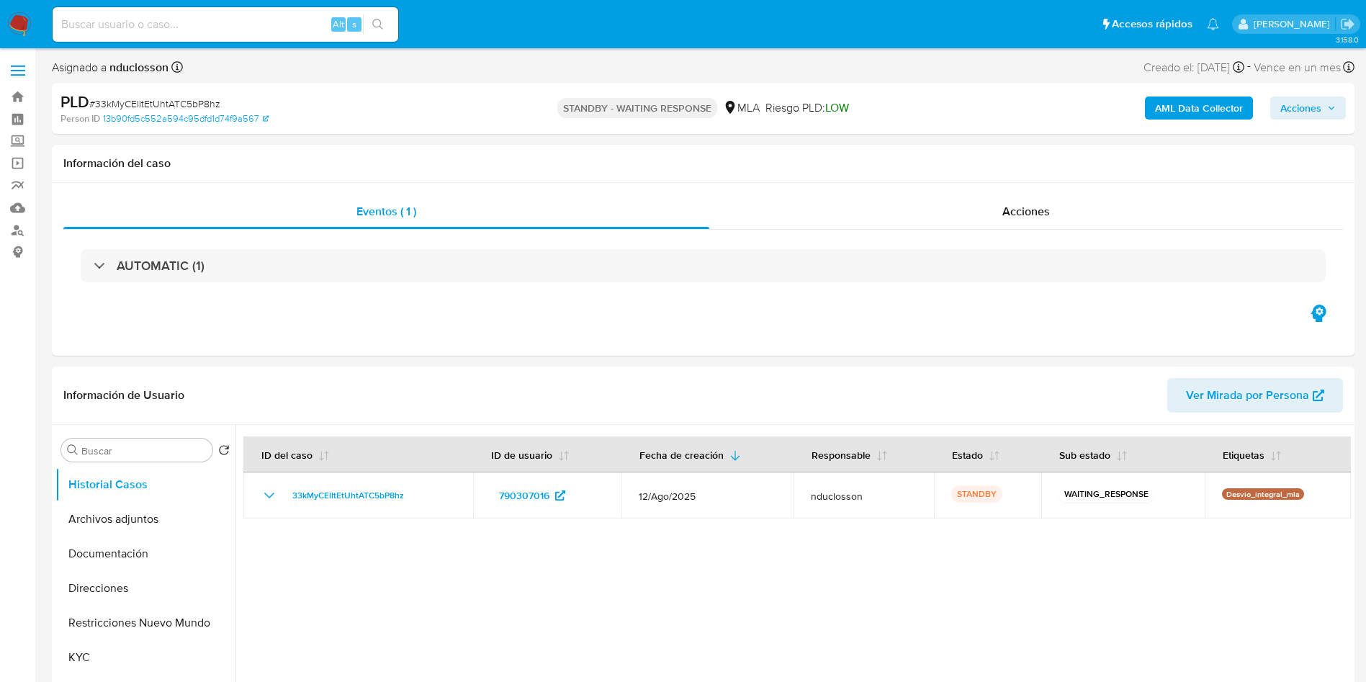
click at [260, 23] on input at bounding box center [226, 24] width 346 height 19
paste input "NwlX8969FfTp0u9df2rsLtba"
type input "NwlX8969FfTp0u9df2rsLtba"
click at [387, 24] on button "search-icon" at bounding box center [378, 24] width 30 height 20
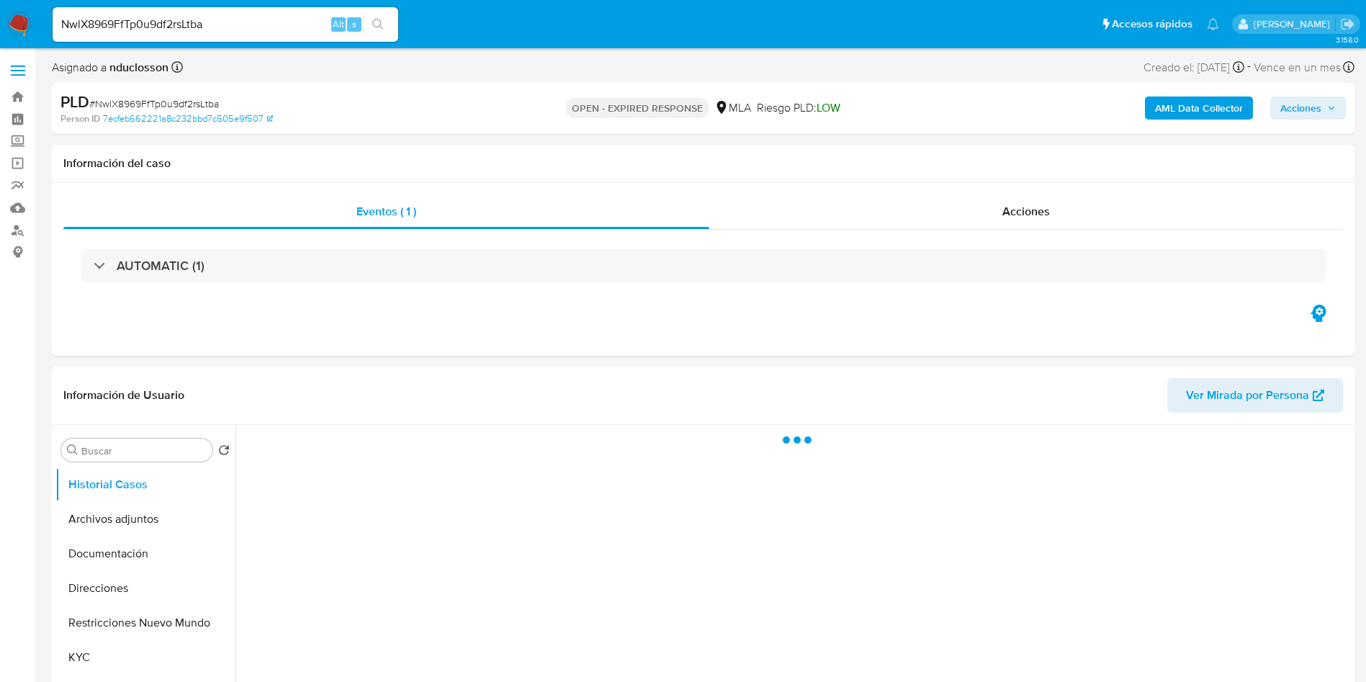
select select "10"
